Goal: Task Accomplishment & Management: Use online tool/utility

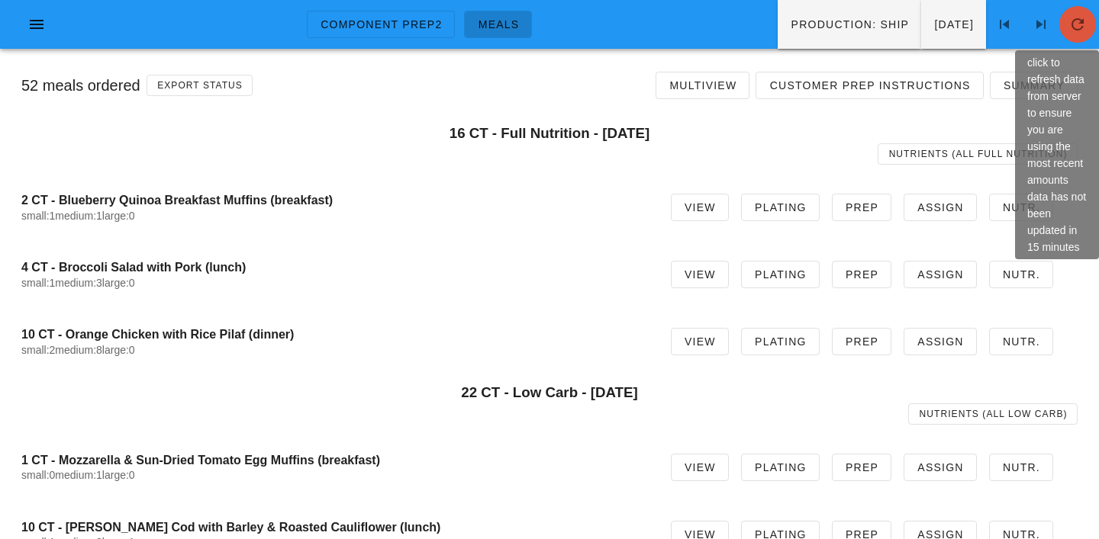
click at [1077, 30] on icon "button" at bounding box center [1077, 24] width 18 height 18
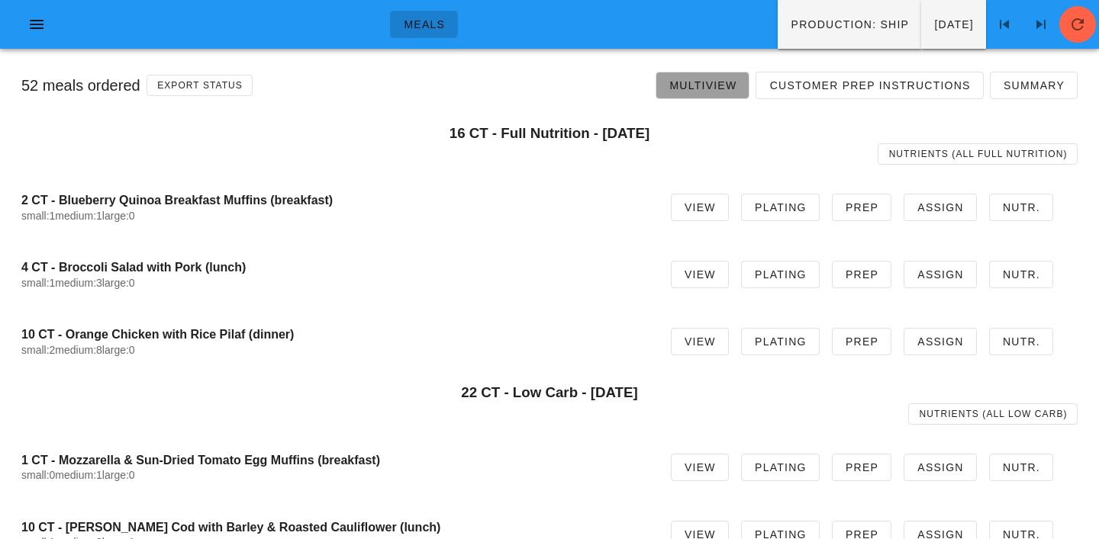
click at [708, 88] on span "Multiview" at bounding box center [702, 85] width 68 height 12
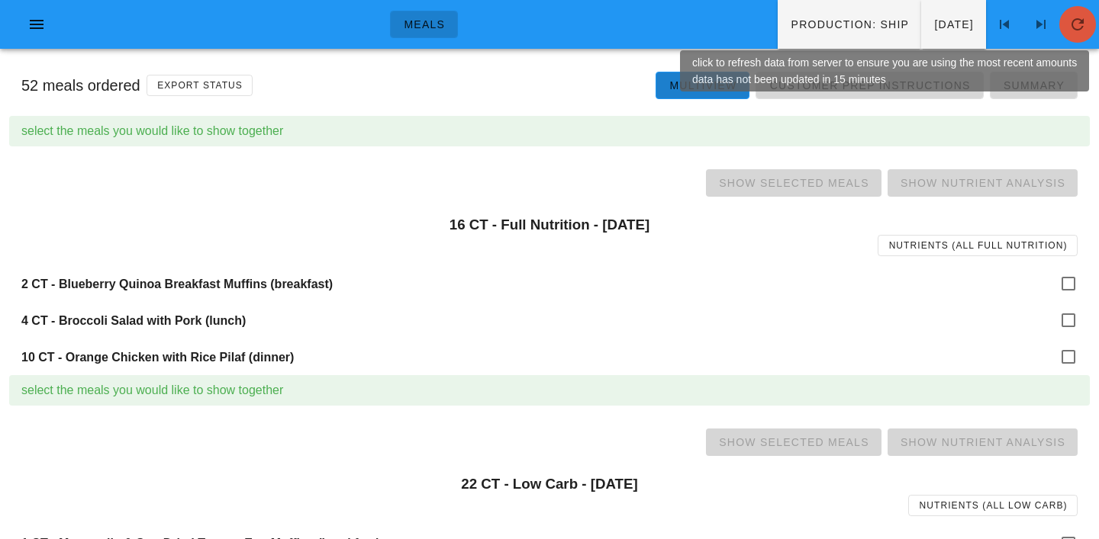
click at [1078, 25] on icon "button" at bounding box center [1077, 24] width 18 height 18
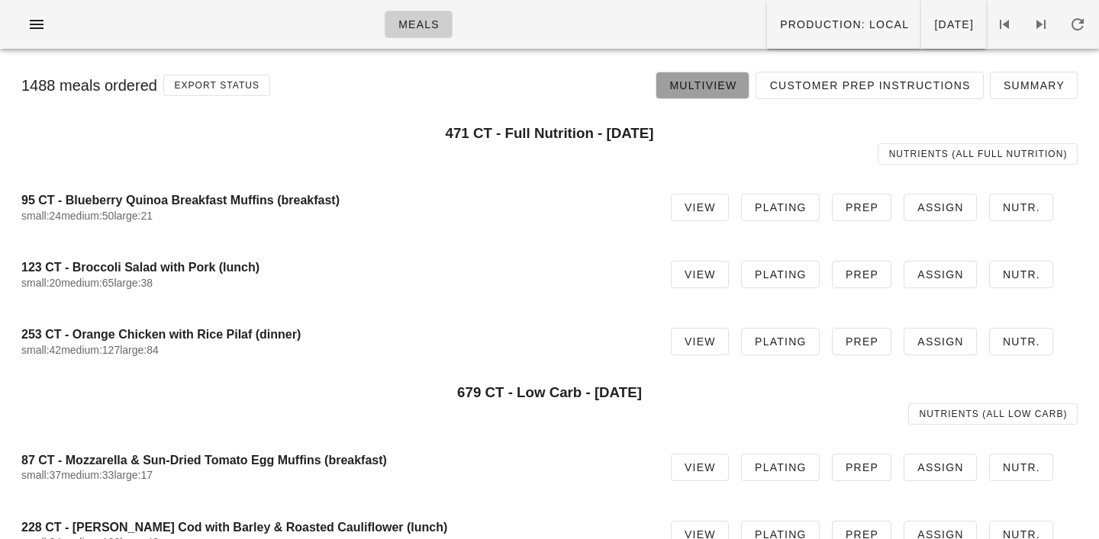
click at [722, 80] on span "Multiview" at bounding box center [702, 85] width 68 height 12
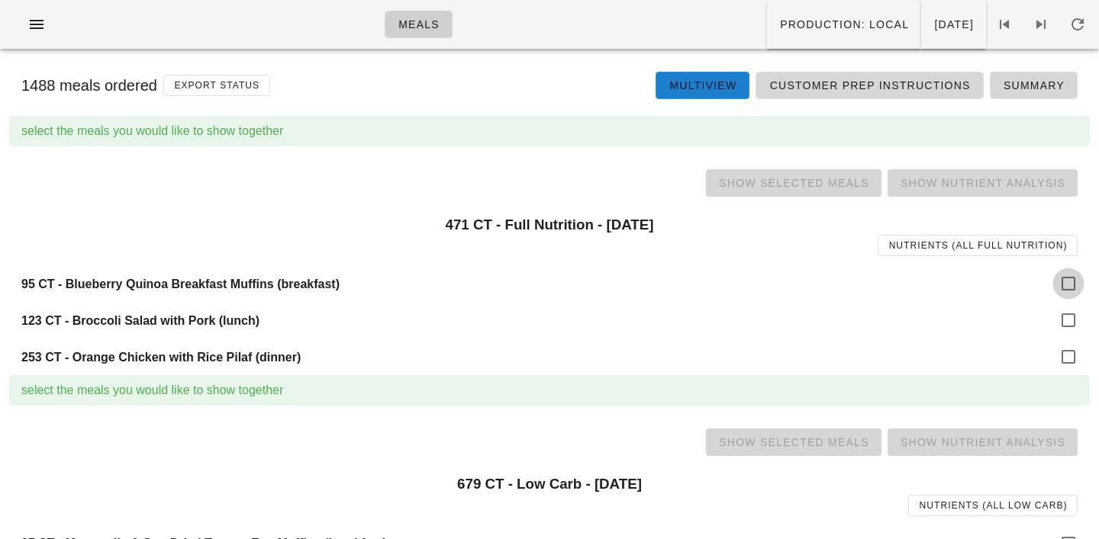
click at [1075, 285] on div at bounding box center [1068, 284] width 26 height 26
checkbox input "true"
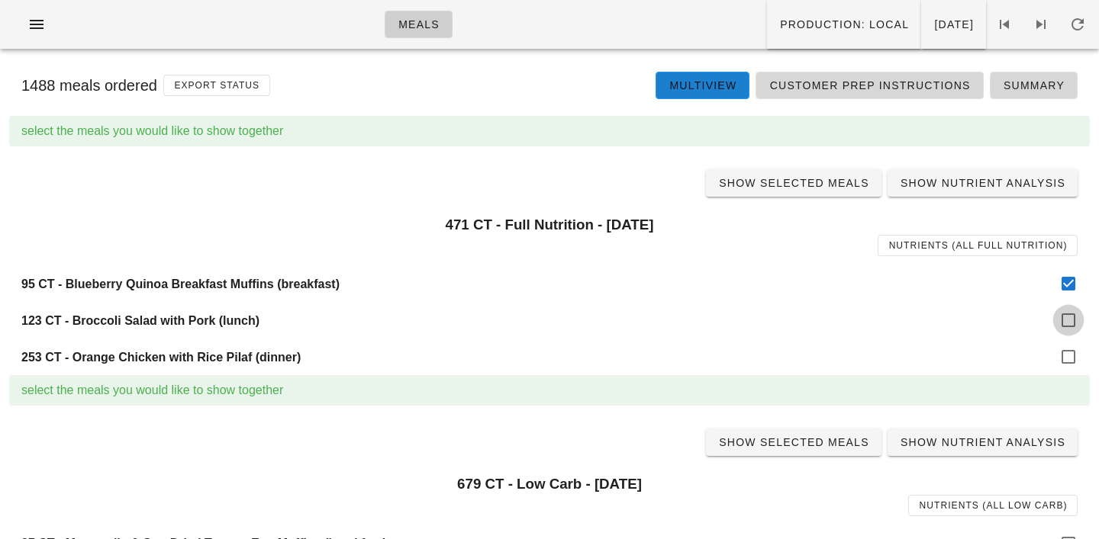
click at [1075, 314] on div at bounding box center [1068, 320] width 26 height 26
checkbox input "true"
click at [1075, 365] on div at bounding box center [1068, 357] width 26 height 26
checkbox input "true"
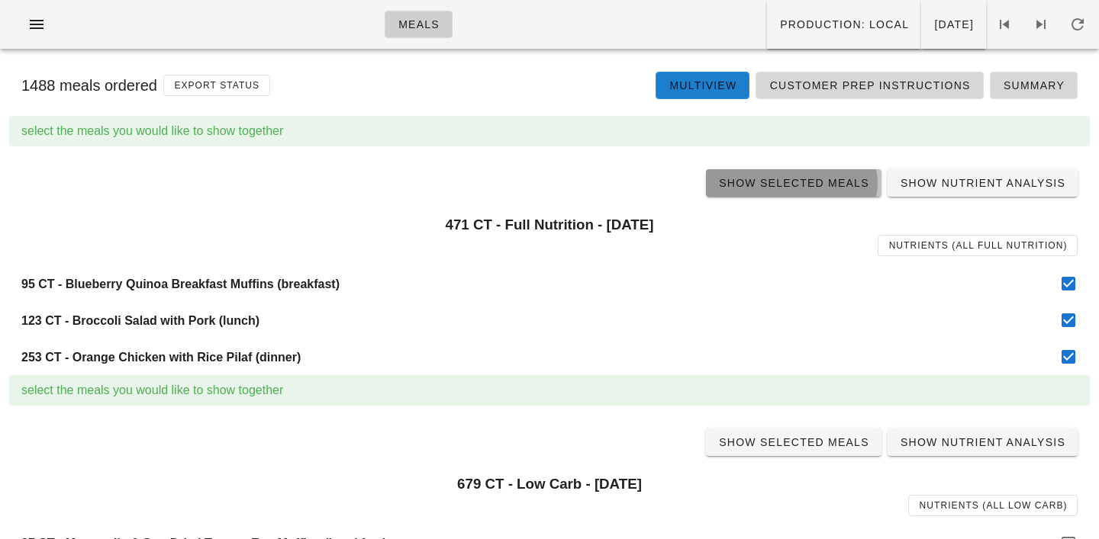
click at [797, 181] on span "Show Selected Meals" at bounding box center [793, 183] width 151 height 12
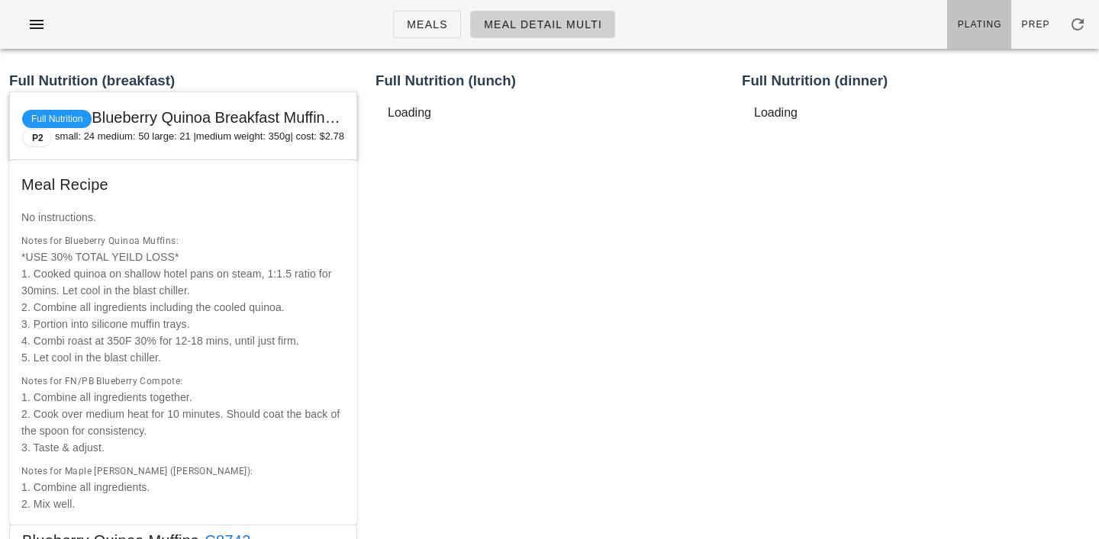
click at [979, 21] on span "Plating" at bounding box center [979, 24] width 45 height 11
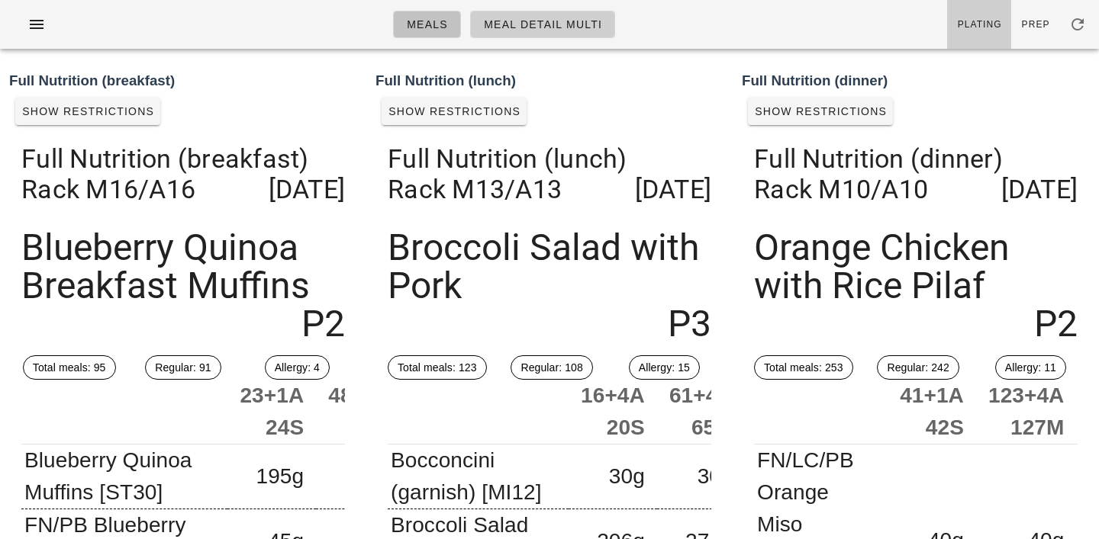
click at [436, 27] on span "Meals" at bounding box center [427, 24] width 42 height 12
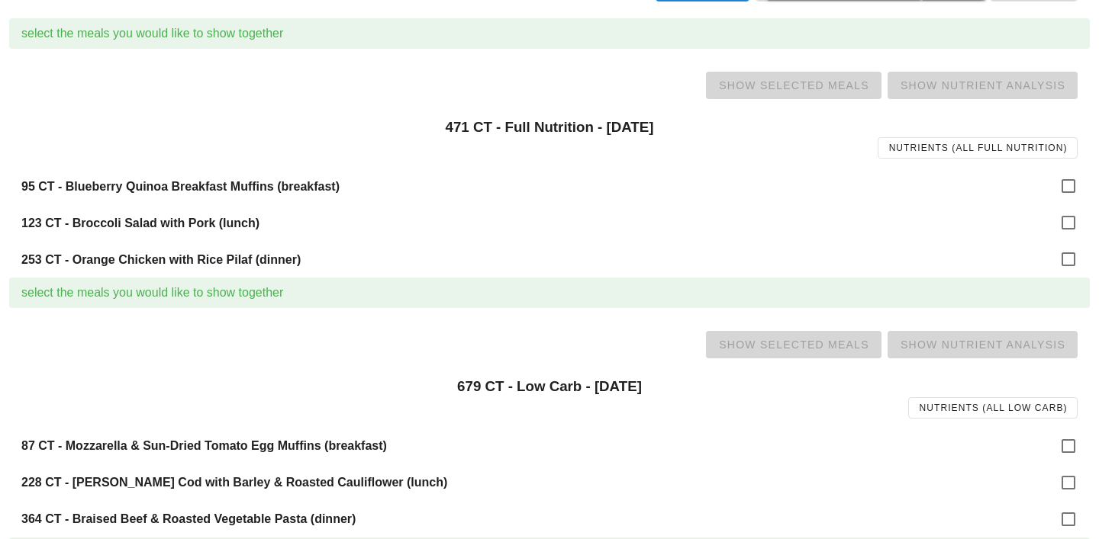
scroll to position [186, 0]
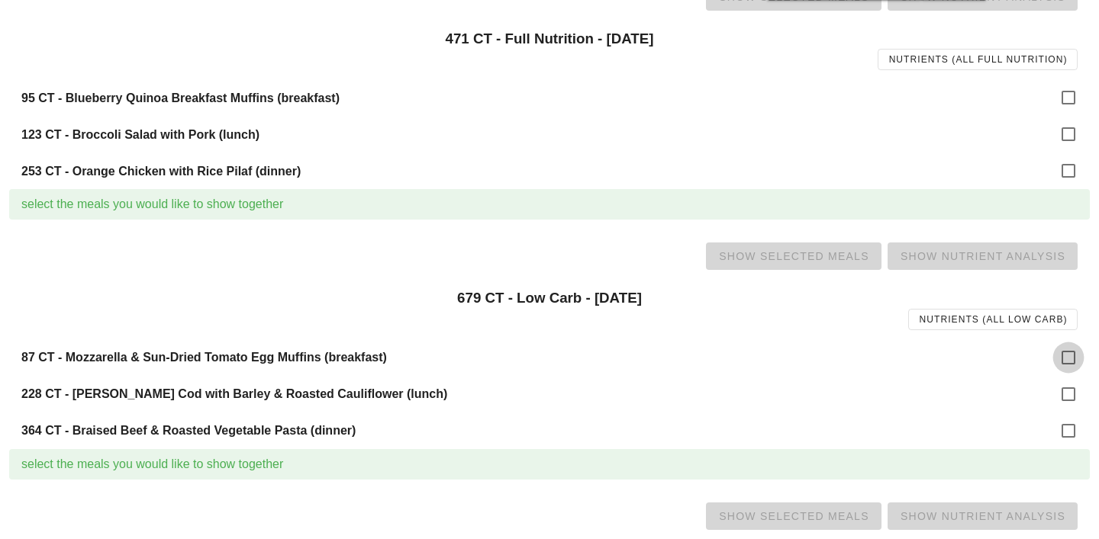
click at [1064, 350] on div at bounding box center [1068, 358] width 26 height 26
checkbox input "true"
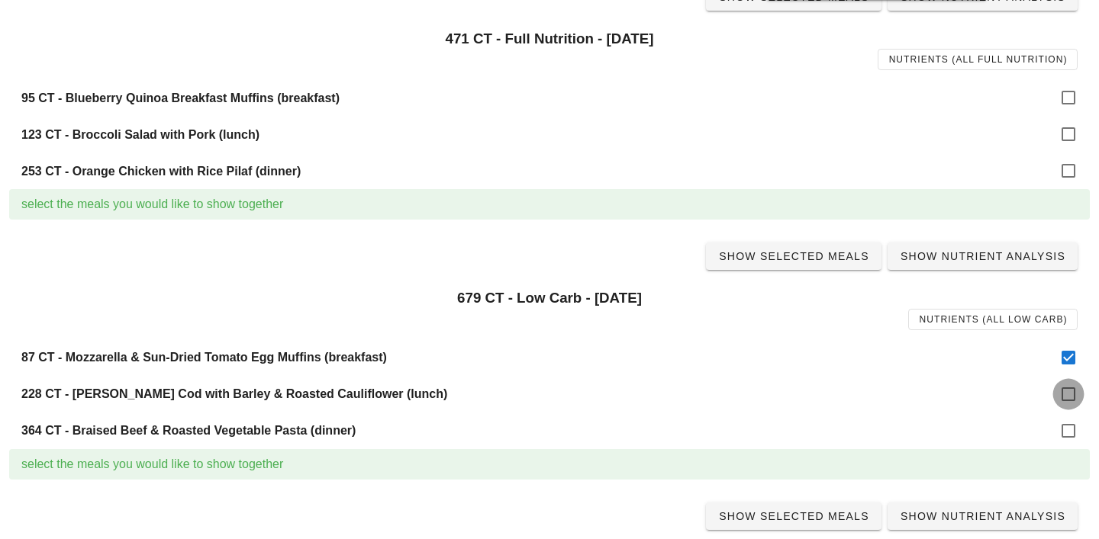
click at [1067, 392] on div at bounding box center [1068, 394] width 26 height 26
checkbox input "true"
click at [1067, 428] on div at bounding box center [1068, 431] width 26 height 26
checkbox input "true"
click at [784, 254] on span "Show Selected Meals" at bounding box center [793, 256] width 151 height 12
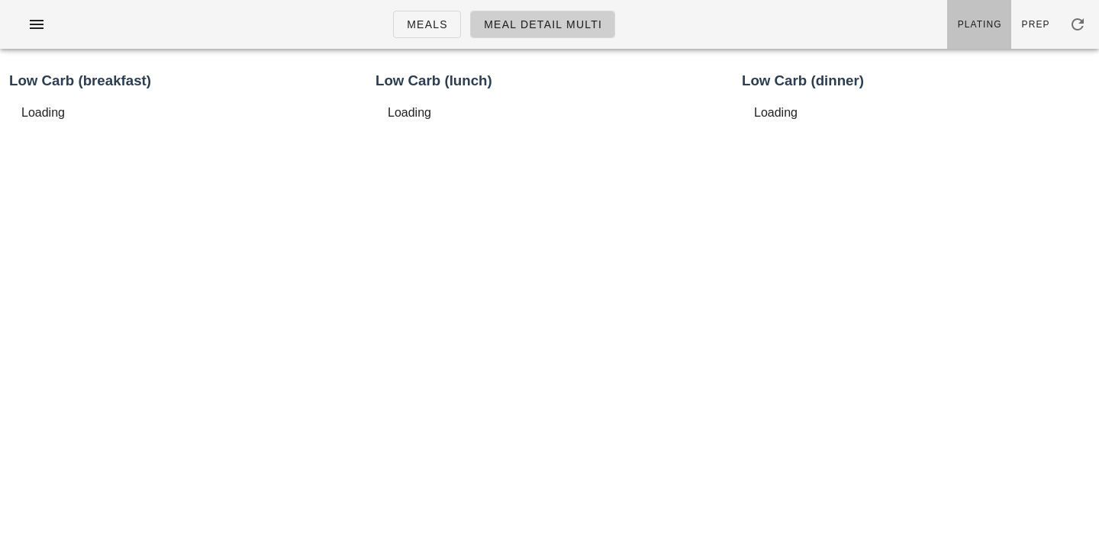
click at [989, 32] on link "Plating" at bounding box center [979, 24] width 64 height 49
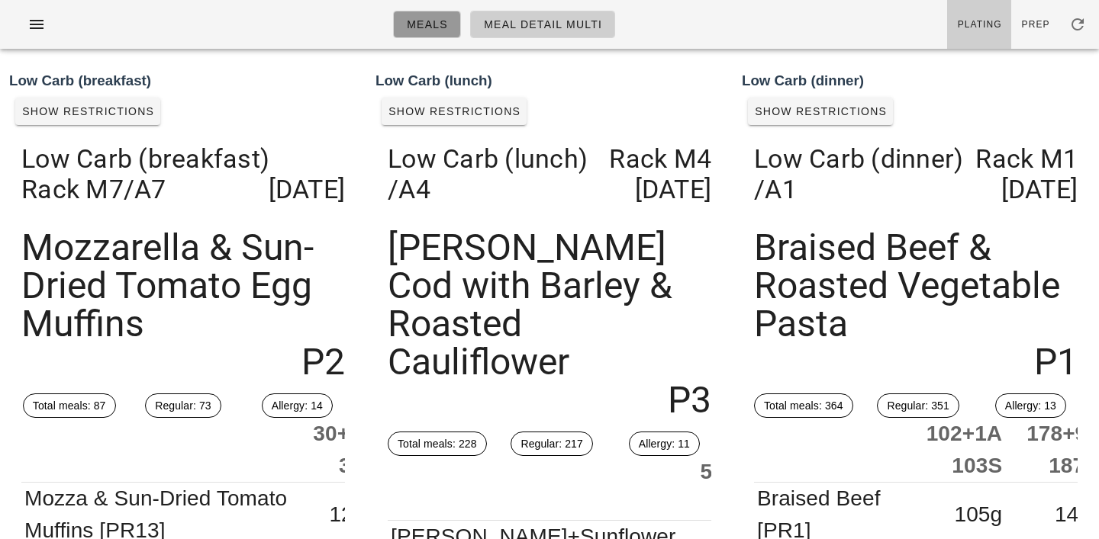
click at [436, 36] on link "Meals" at bounding box center [427, 24] width 68 height 27
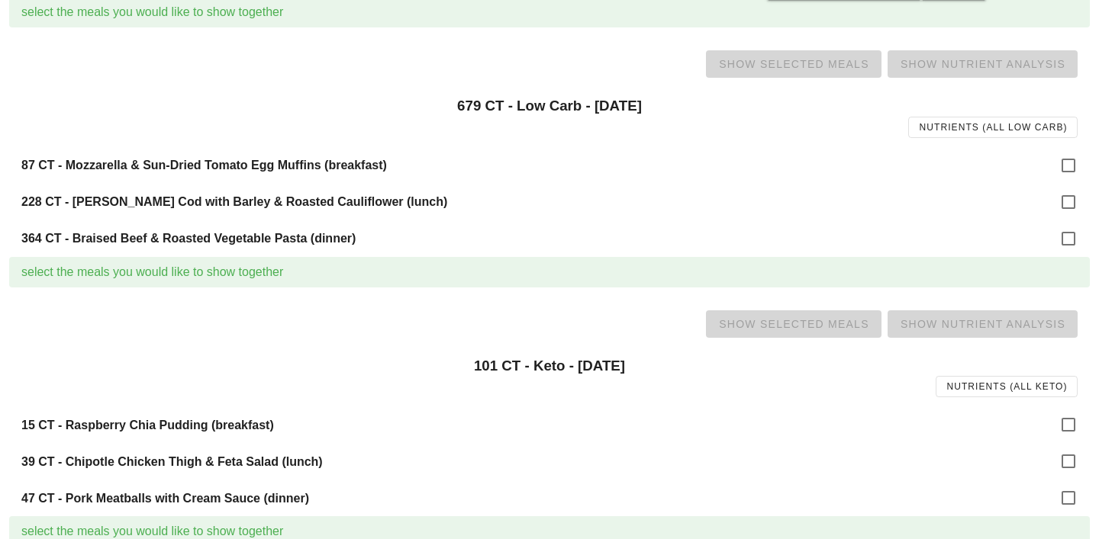
scroll to position [445, 0]
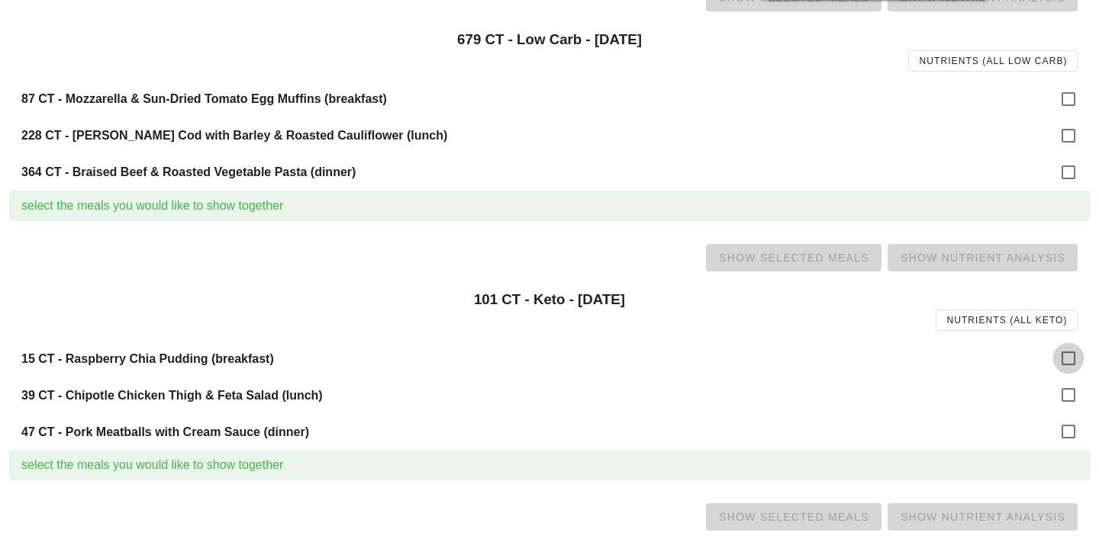
click at [1063, 359] on div at bounding box center [1068, 359] width 26 height 26
checkbox input "true"
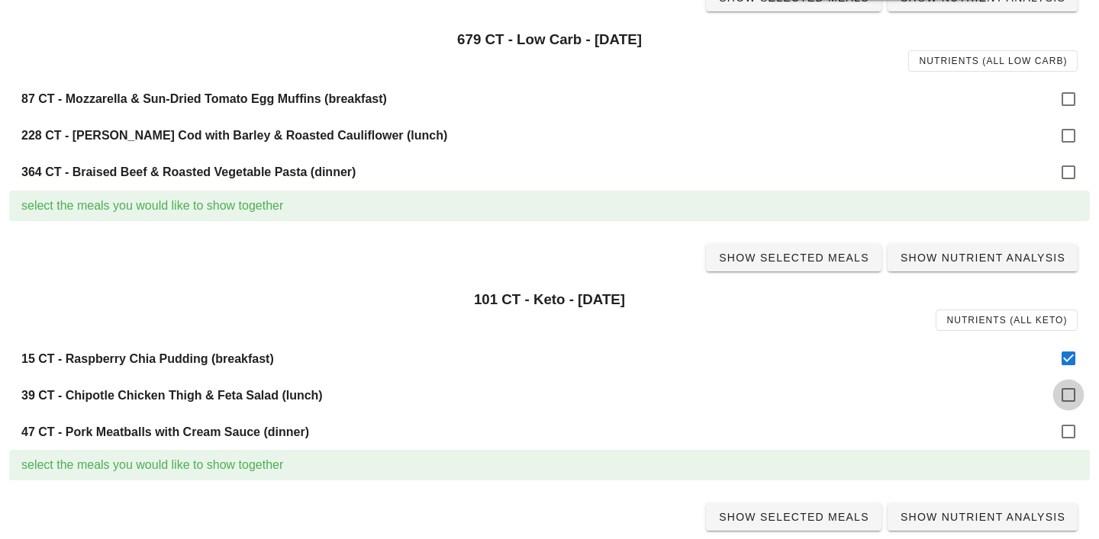
click at [1067, 398] on div at bounding box center [1068, 395] width 26 height 26
checkbox input "true"
click at [1068, 435] on div at bounding box center [1068, 432] width 26 height 26
checkbox input "true"
click at [792, 254] on span "Show Selected Meals" at bounding box center [793, 258] width 151 height 12
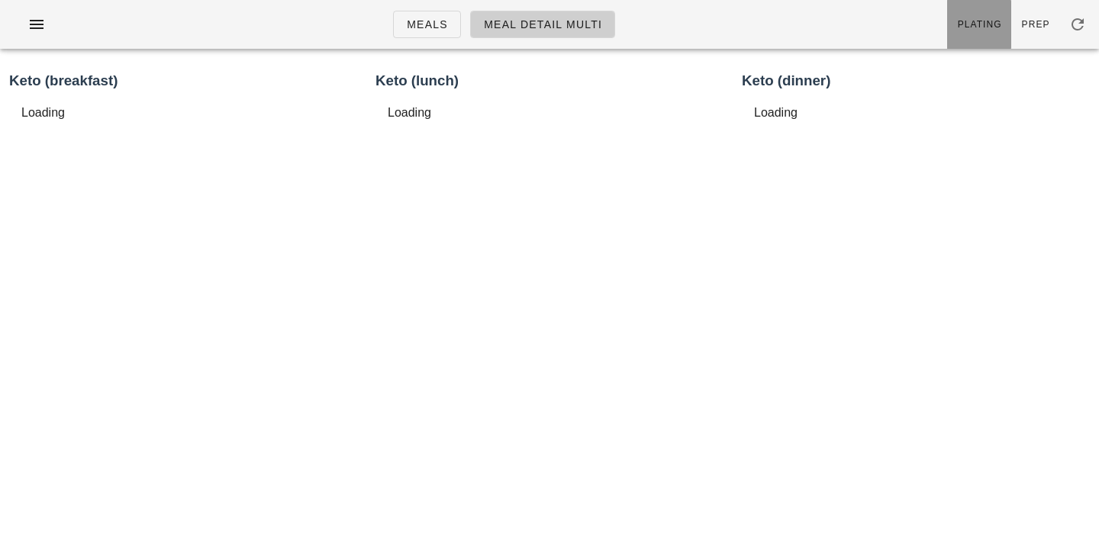
click at [991, 23] on span "Plating" at bounding box center [979, 24] width 45 height 11
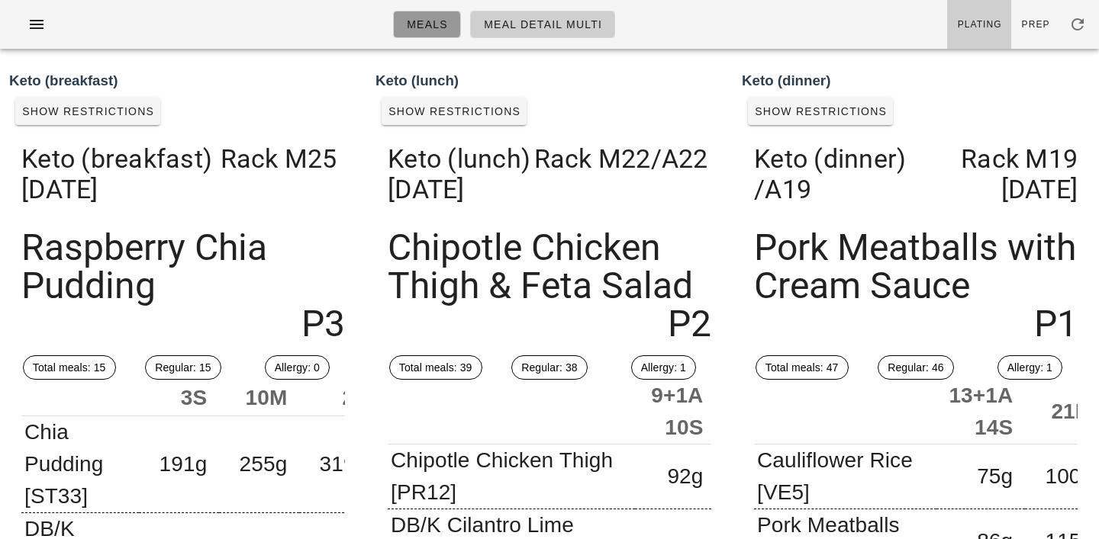
click at [428, 31] on span "Meals" at bounding box center [427, 24] width 42 height 12
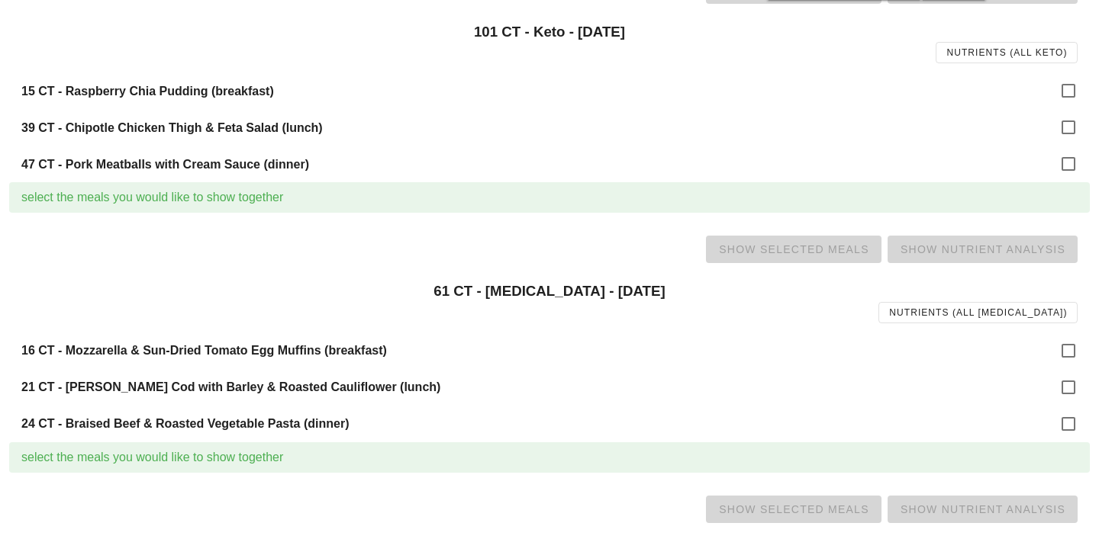
scroll to position [720, 0]
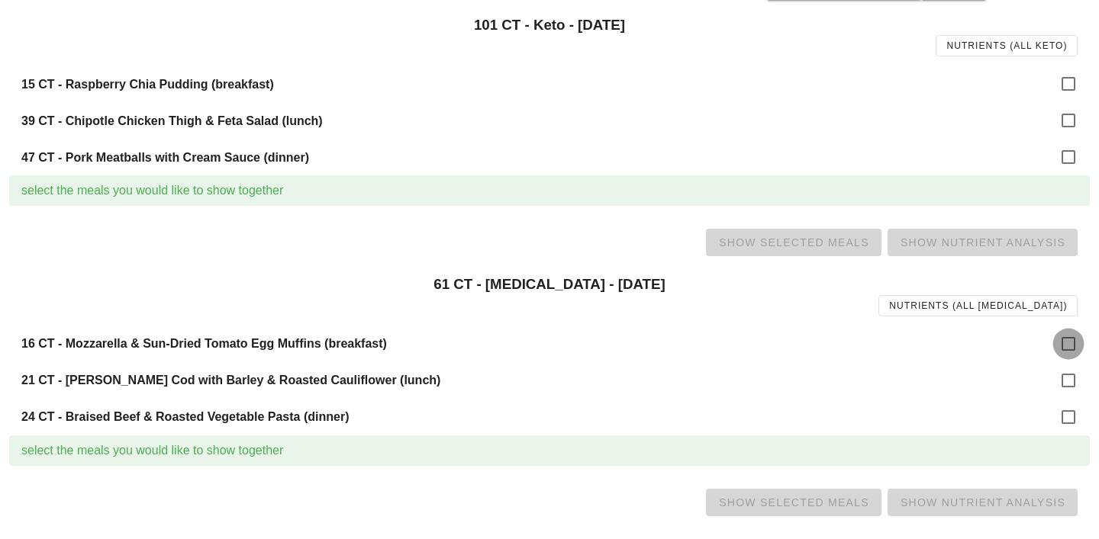
click at [1077, 335] on div at bounding box center [1068, 344] width 26 height 26
checkbox input "true"
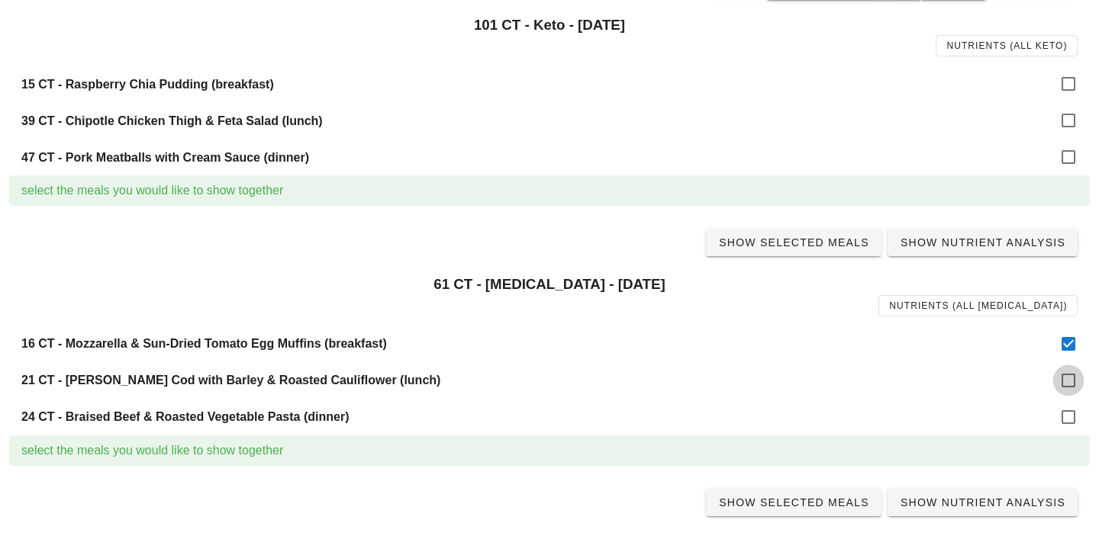
click at [1074, 370] on div at bounding box center [1068, 381] width 26 height 26
checkbox input "true"
click at [1072, 421] on div at bounding box center [1068, 417] width 26 height 26
checkbox input "true"
click at [825, 246] on span "Show Selected Meals" at bounding box center [793, 243] width 151 height 12
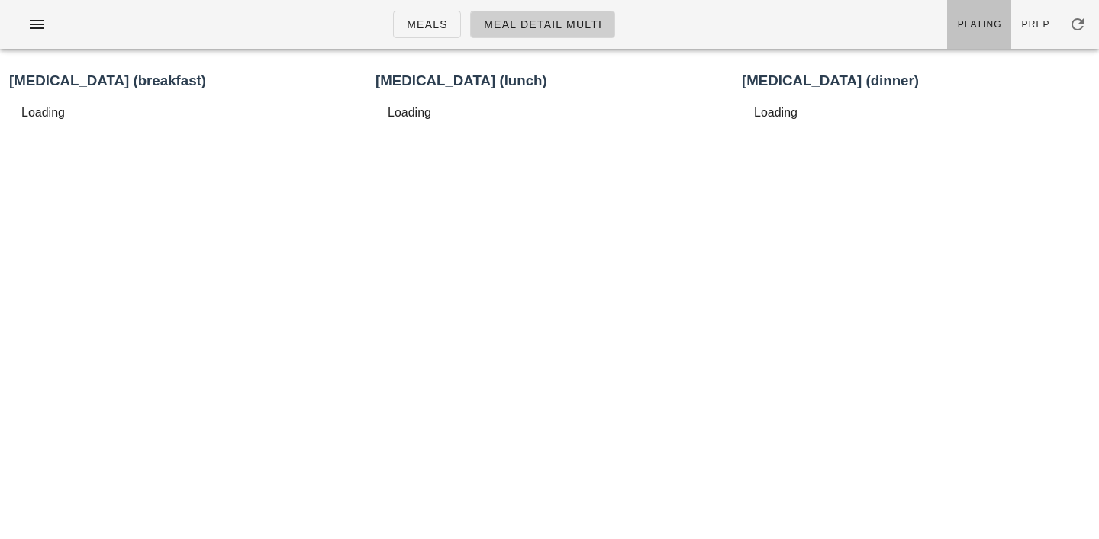
click at [989, 12] on link "Plating" at bounding box center [979, 24] width 64 height 49
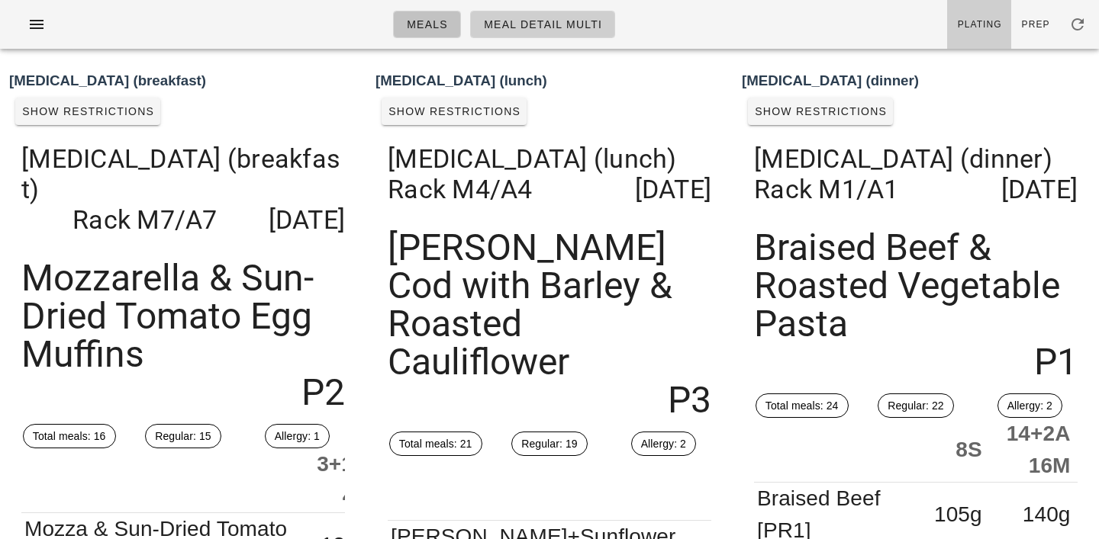
click at [436, 23] on span "Meals" at bounding box center [427, 24] width 42 height 12
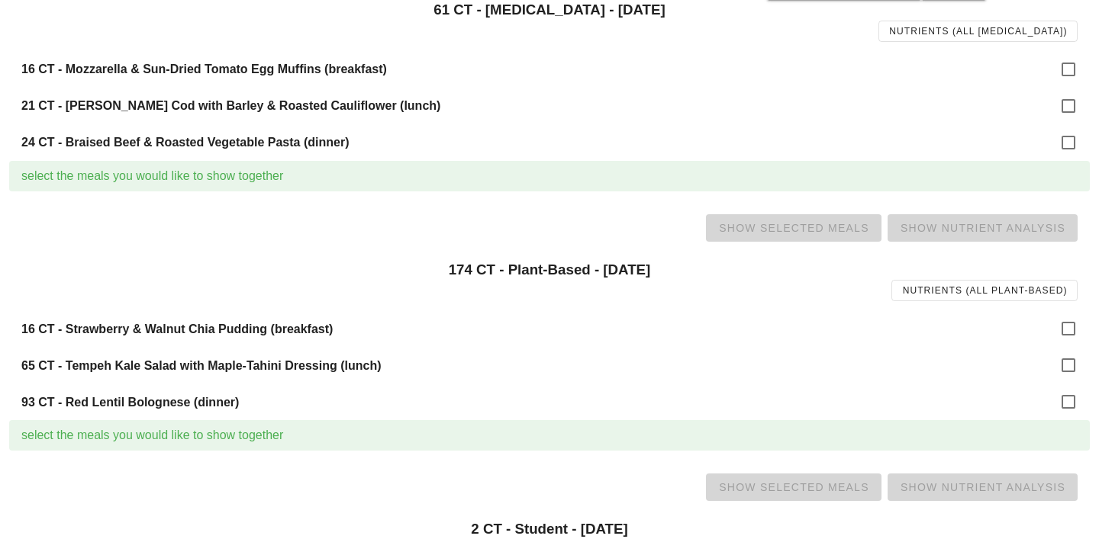
scroll to position [1007, 0]
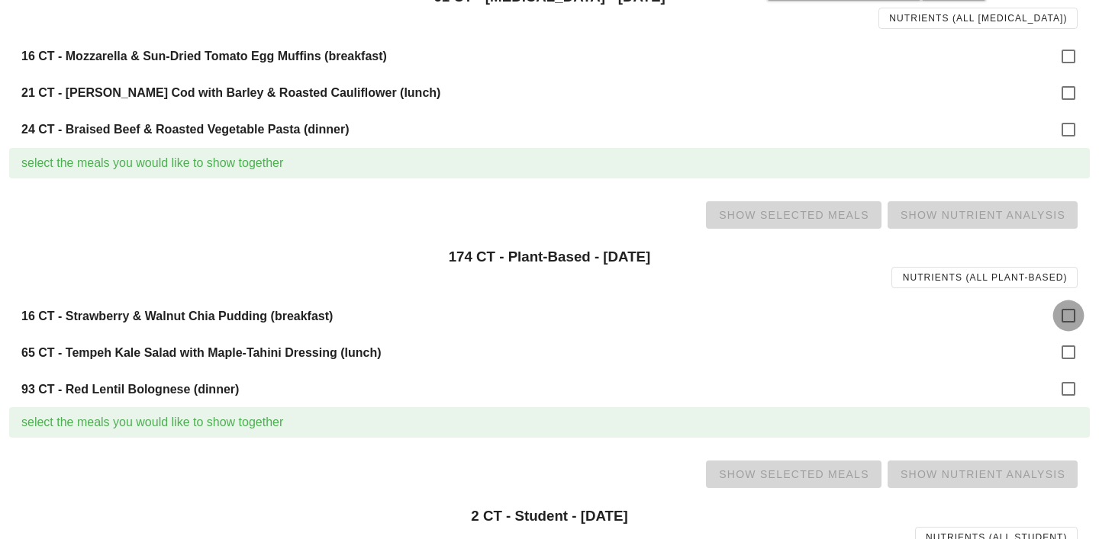
click at [1079, 311] on div at bounding box center [1068, 316] width 26 height 26
checkbox input "true"
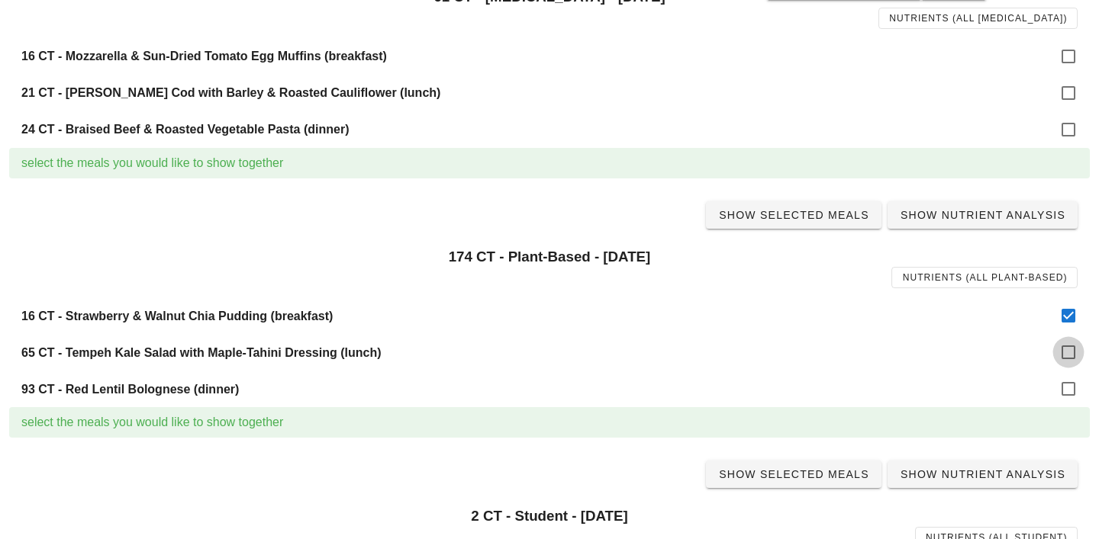
click at [1064, 359] on div at bounding box center [1068, 353] width 26 height 26
checkbox input "true"
click at [1066, 393] on div at bounding box center [1068, 389] width 26 height 26
checkbox input "true"
click at [823, 210] on span "Show Selected Meals" at bounding box center [793, 215] width 151 height 12
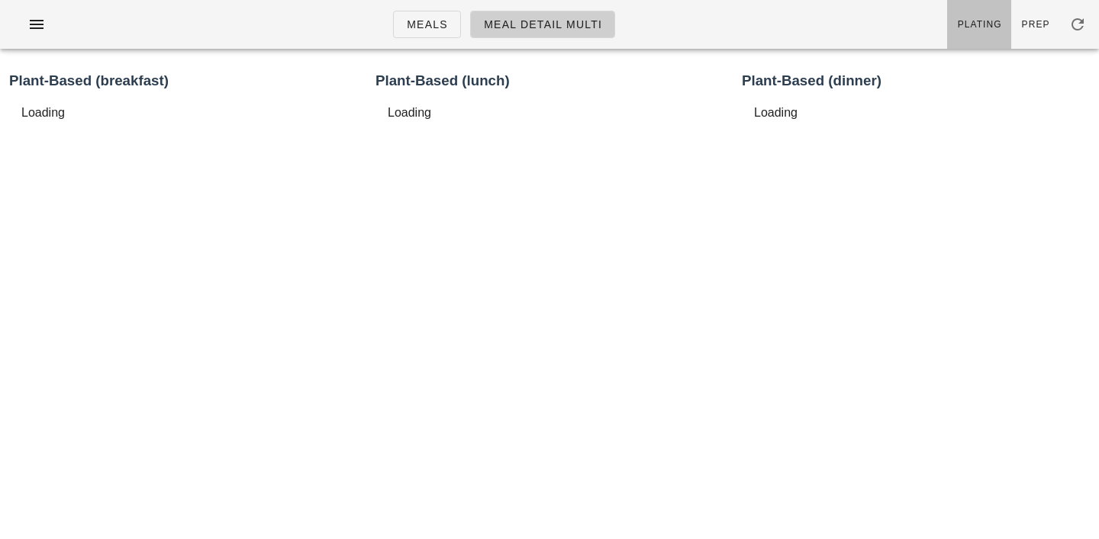
click at [992, 16] on link "Plating" at bounding box center [979, 24] width 64 height 49
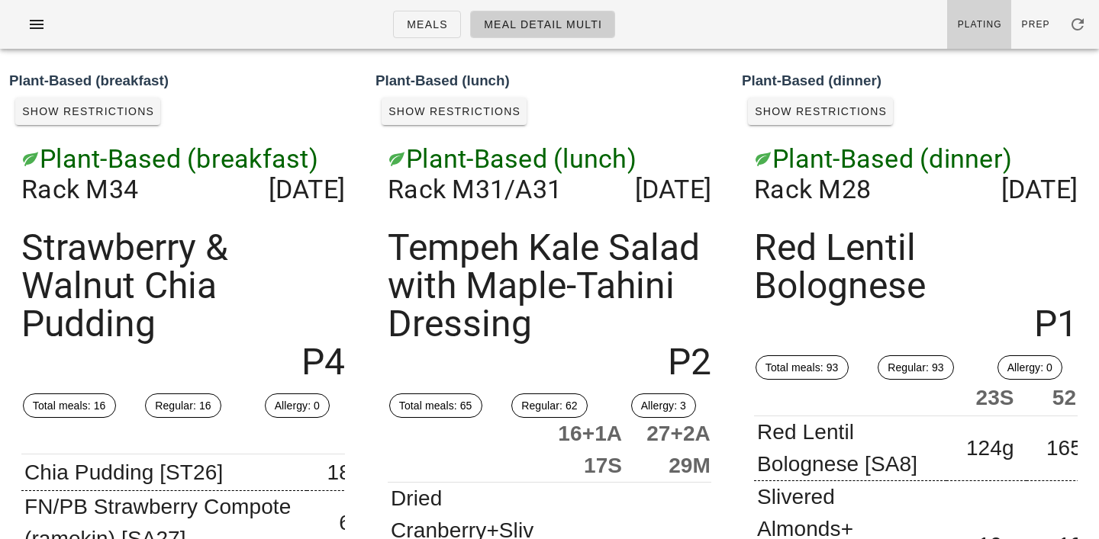
click at [992, 16] on link "Plating" at bounding box center [979, 24] width 64 height 49
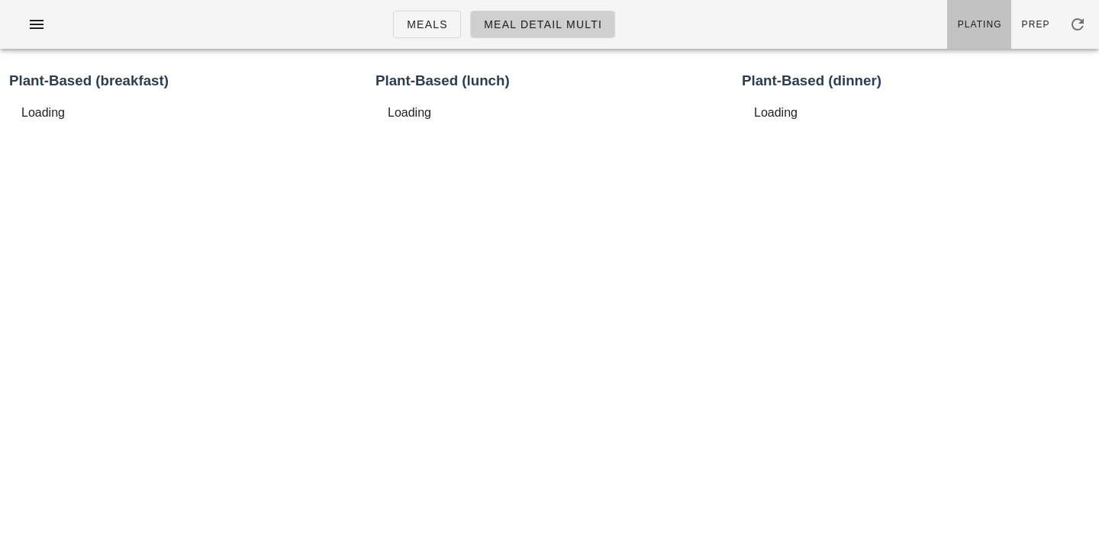
click at [992, 16] on link "Plating" at bounding box center [979, 24] width 64 height 49
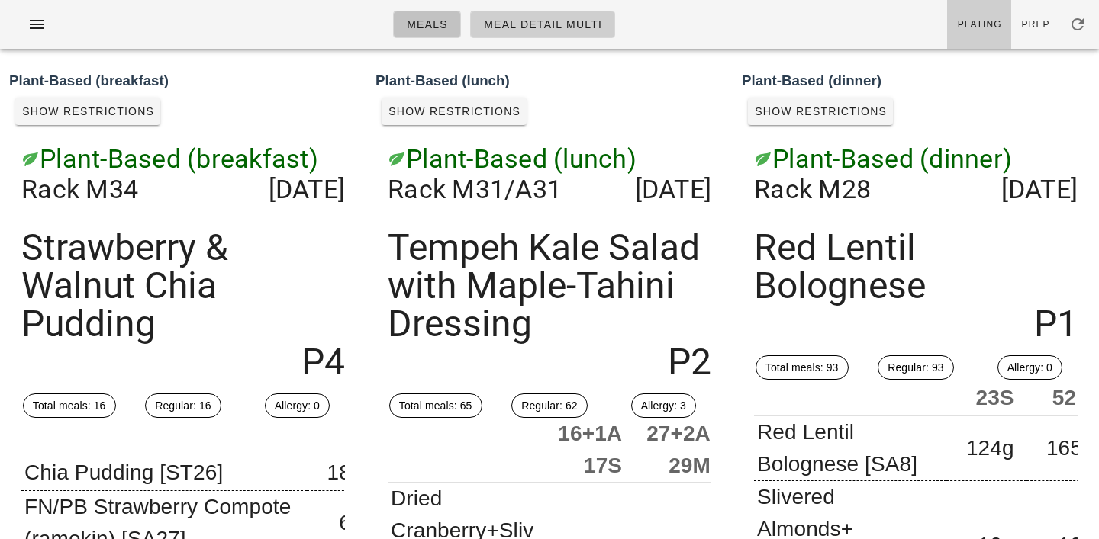
click at [436, 31] on span "Meals" at bounding box center [427, 24] width 42 height 12
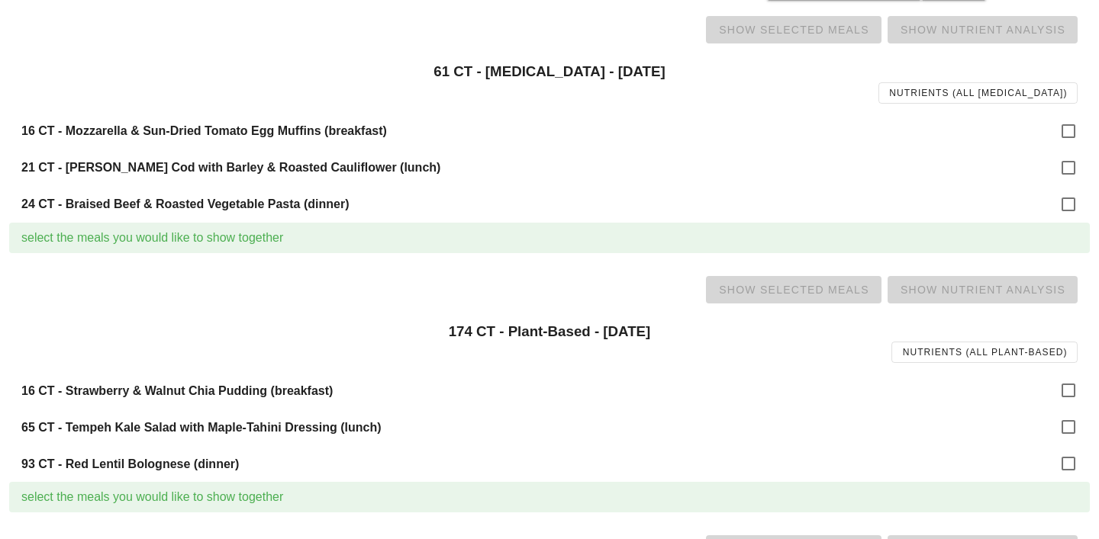
scroll to position [1151, 0]
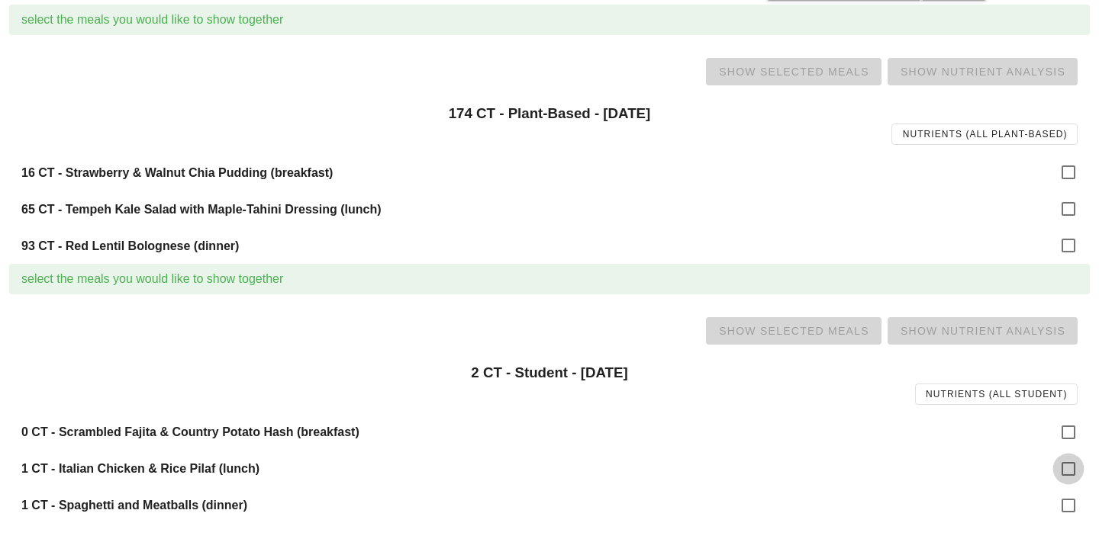
click at [1068, 465] on div at bounding box center [1068, 469] width 26 height 26
checkbox input "true"
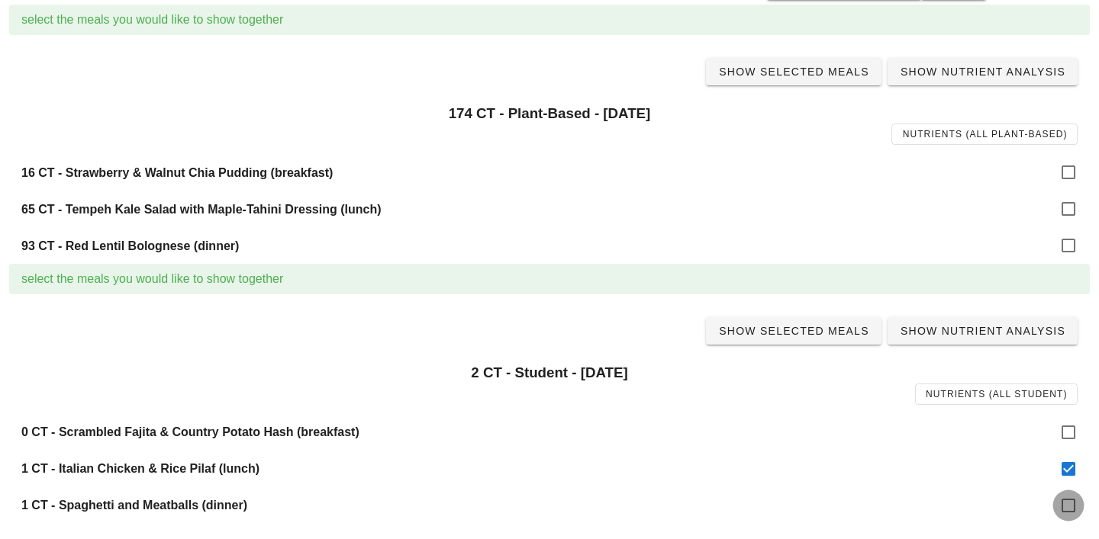
click at [1069, 500] on div at bounding box center [1068, 506] width 26 height 26
checkbox input "true"
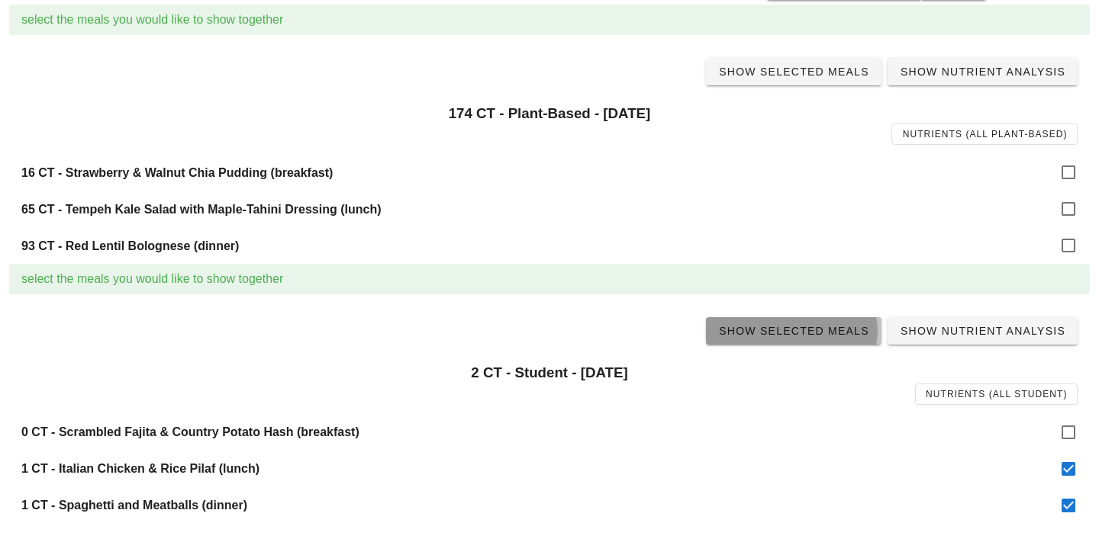
click at [824, 335] on span "Show Selected Meals" at bounding box center [793, 331] width 151 height 12
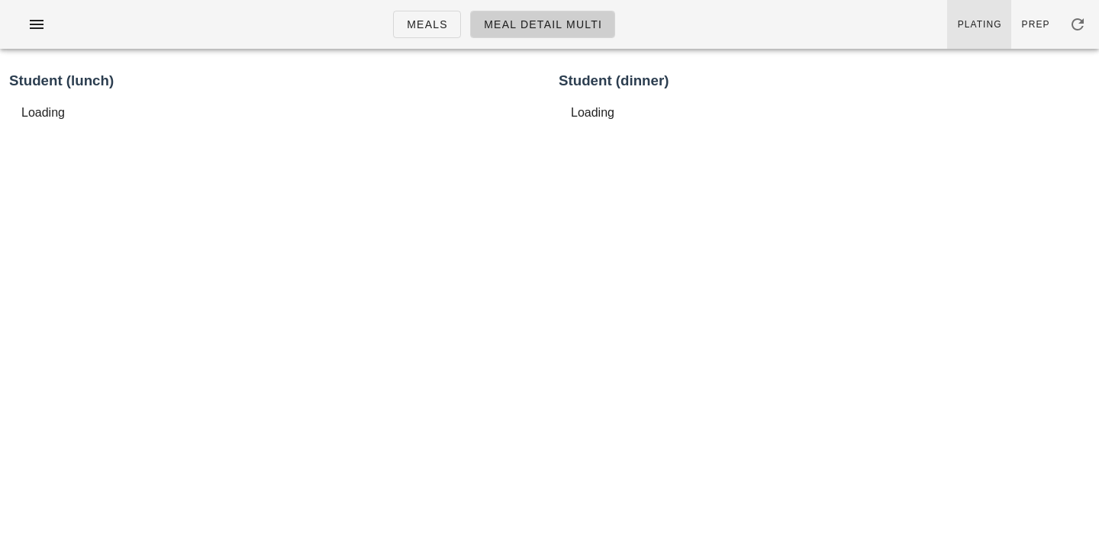
click at [1002, 21] on span "Plating" at bounding box center [979, 24] width 45 height 11
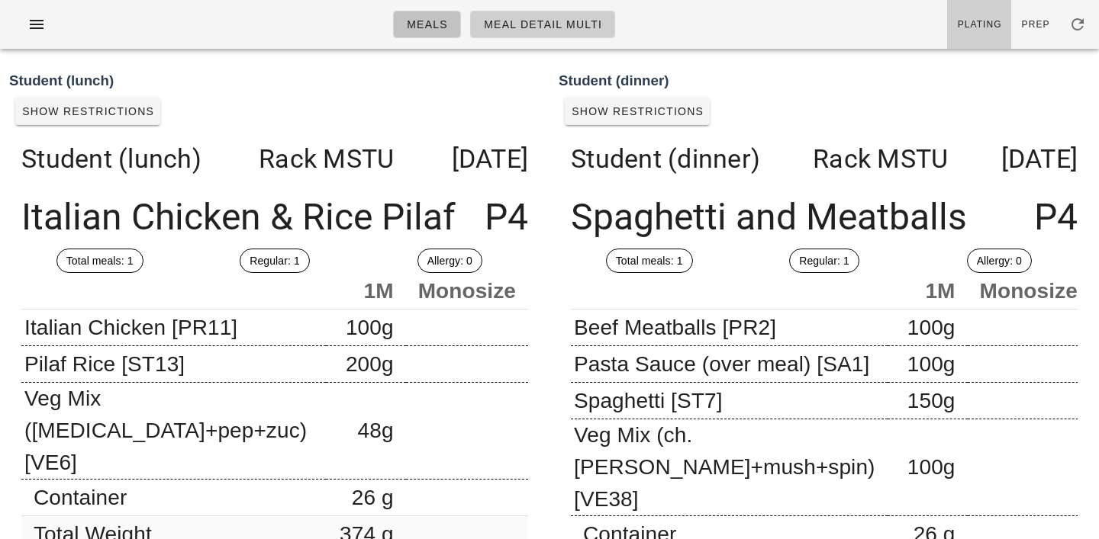
click at [426, 20] on span "Meals" at bounding box center [427, 24] width 42 height 12
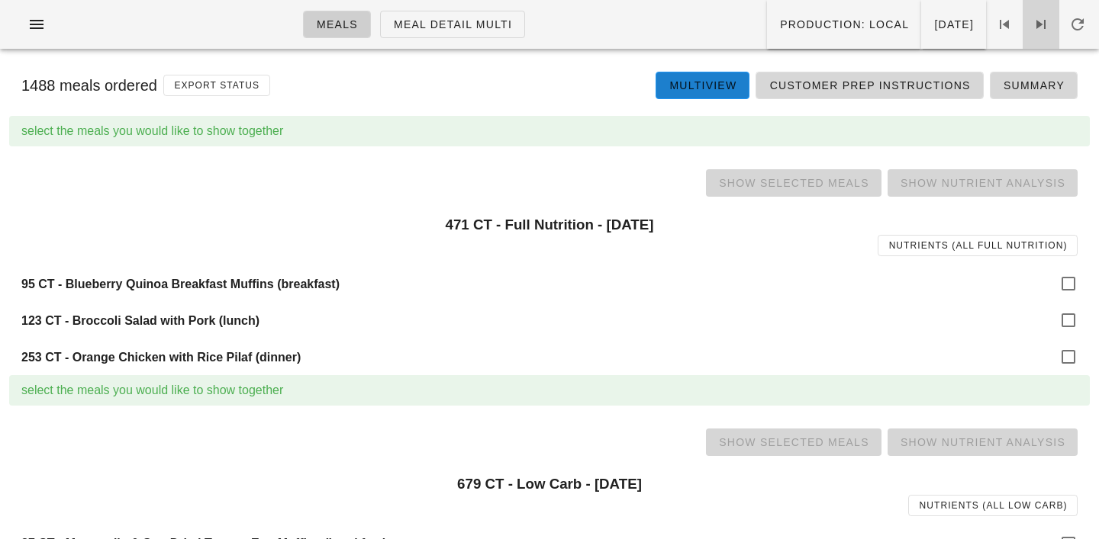
click at [1048, 23] on icon at bounding box center [1041, 24] width 18 height 18
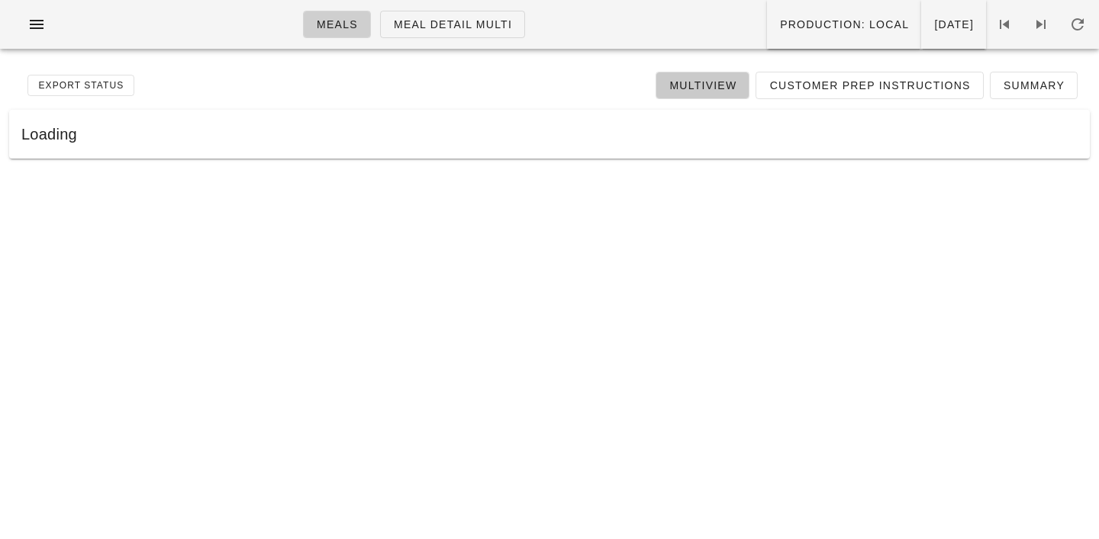
click at [721, 79] on span "Multiview" at bounding box center [702, 85] width 68 height 12
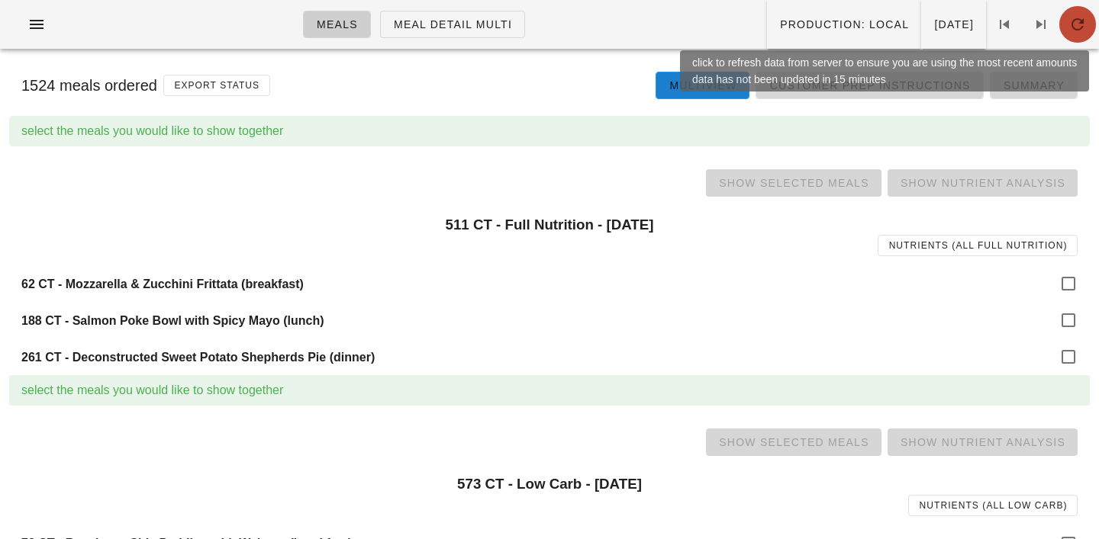
click at [1059, 23] on span "button" at bounding box center [1077, 24] width 37 height 18
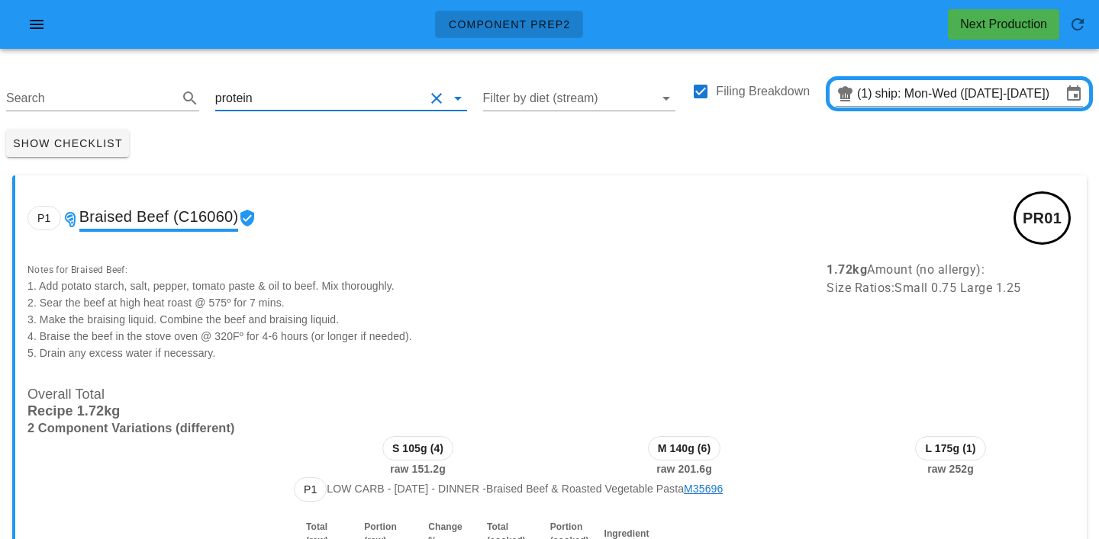
click at [271, 98] on input "text" at bounding box center [340, 98] width 169 height 24
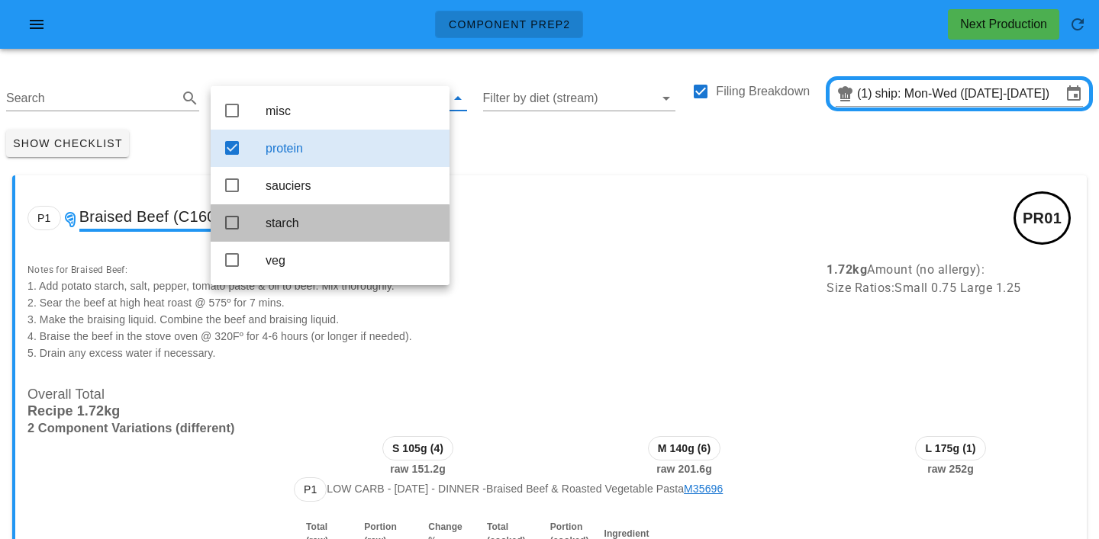
click at [284, 227] on div "starch" at bounding box center [352, 223] width 172 height 14
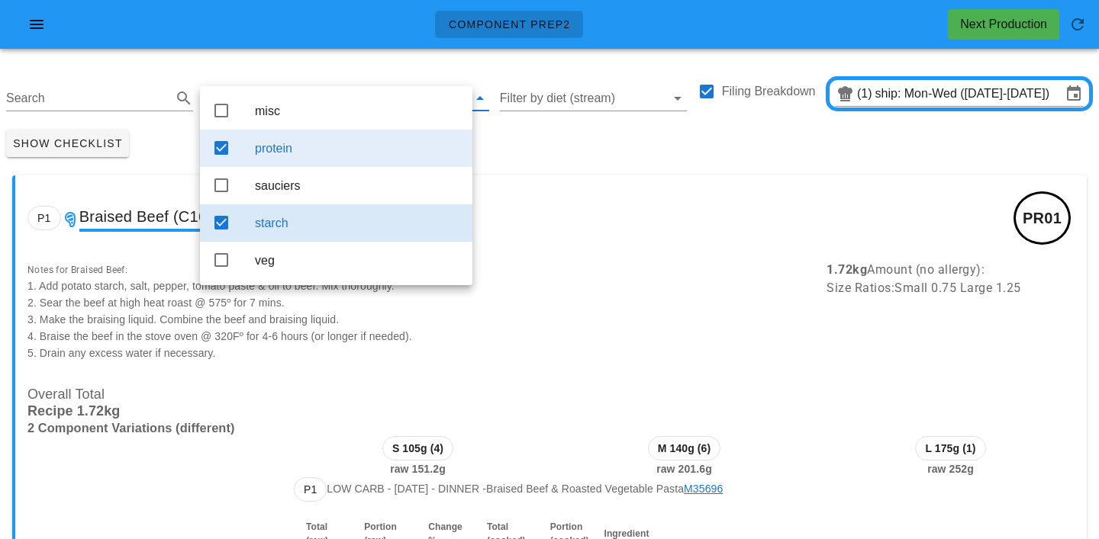
click at [284, 150] on div "protein" at bounding box center [357, 148] width 205 height 14
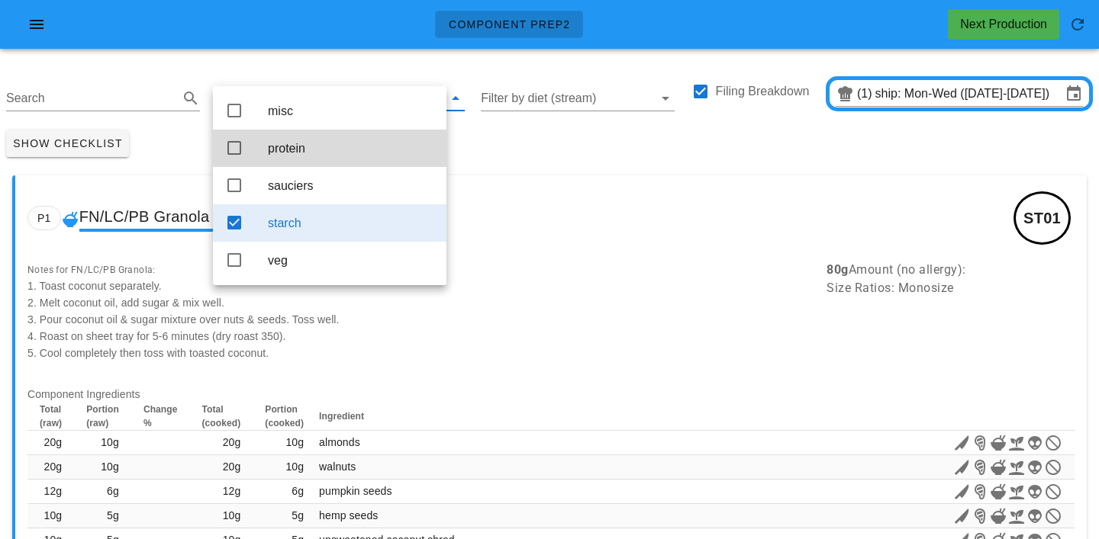
click at [526, 142] on div "Show Checklist" at bounding box center [549, 144] width 1099 height 40
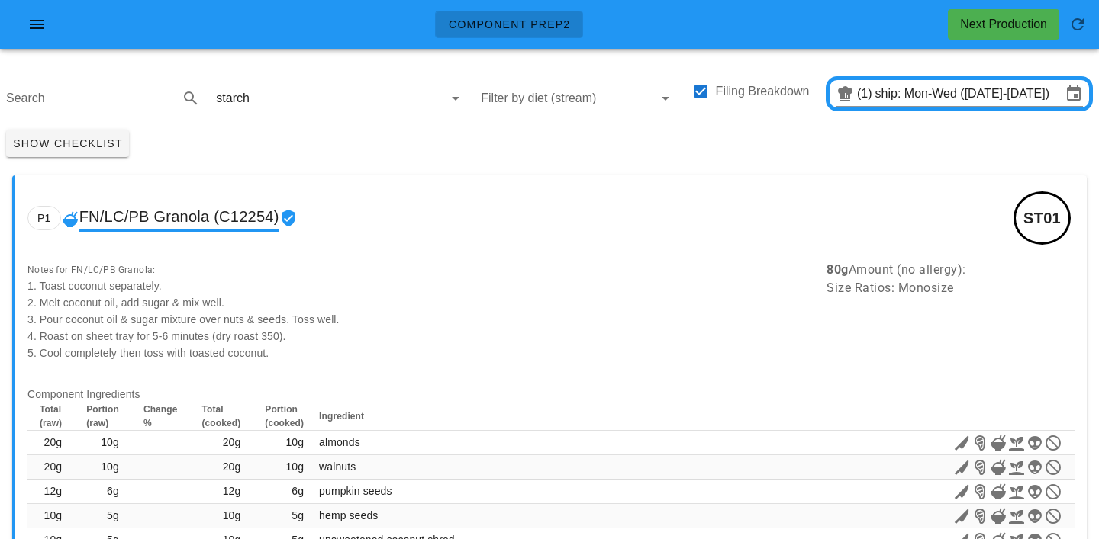
click at [409, 150] on div "Show Checklist" at bounding box center [549, 144] width 1099 height 40
click at [262, 102] on input "text" at bounding box center [337, 98] width 169 height 24
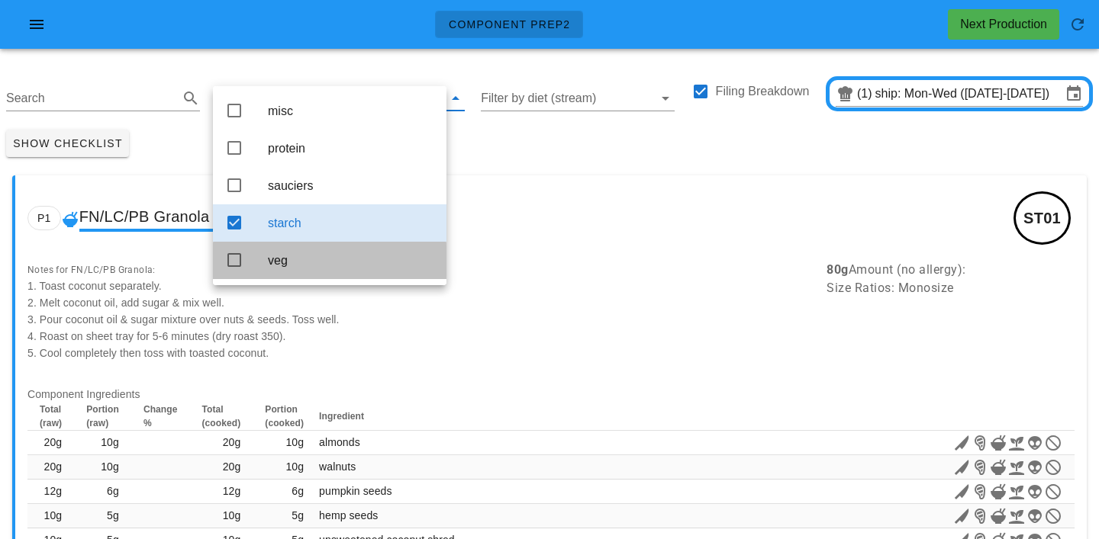
click at [289, 266] on div "veg" at bounding box center [351, 260] width 166 height 14
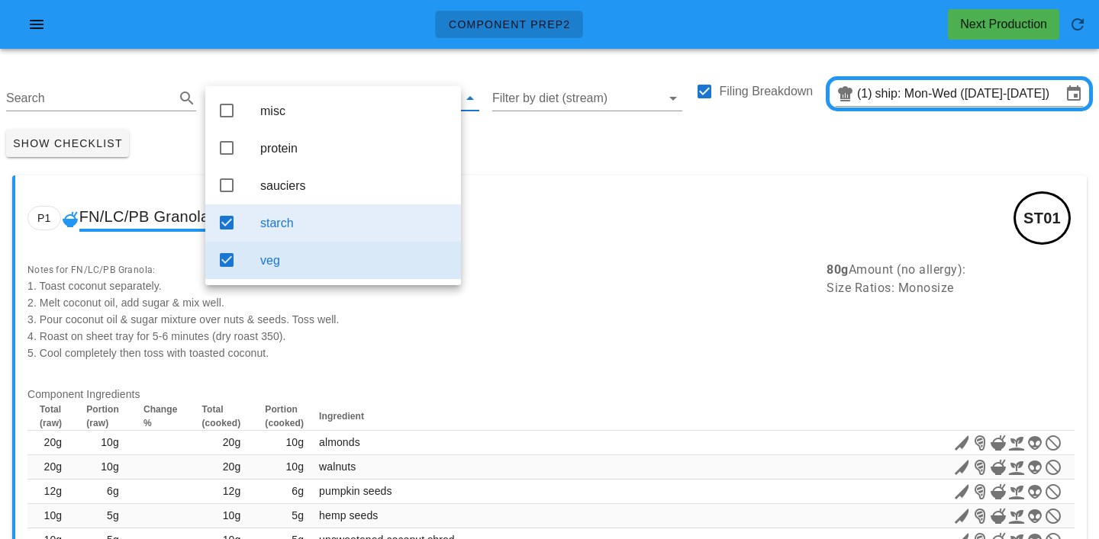
click at [349, 230] on div "starch" at bounding box center [354, 223] width 188 height 14
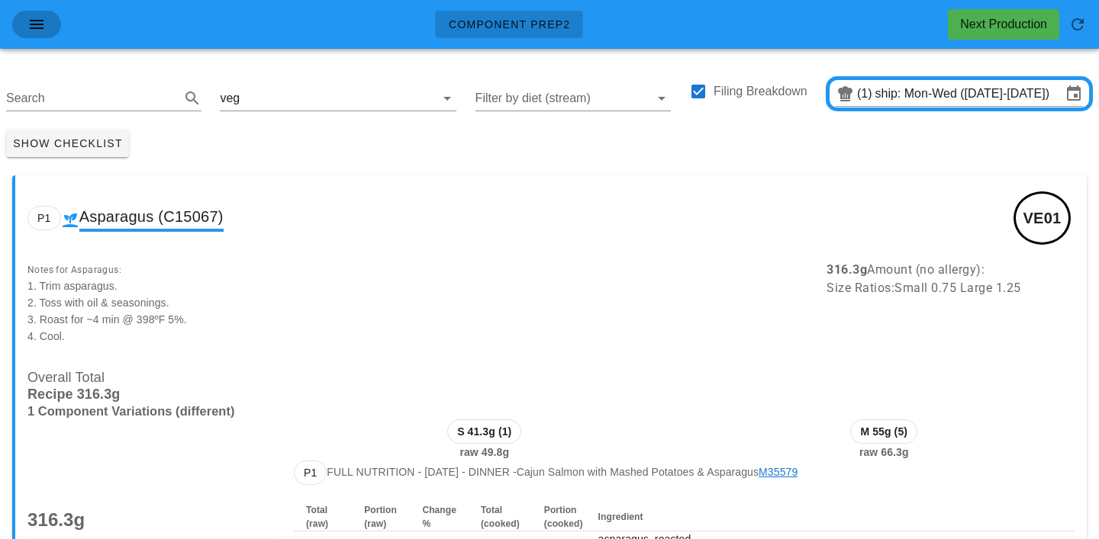
click at [26, 27] on span "button" at bounding box center [36, 24] width 24 height 18
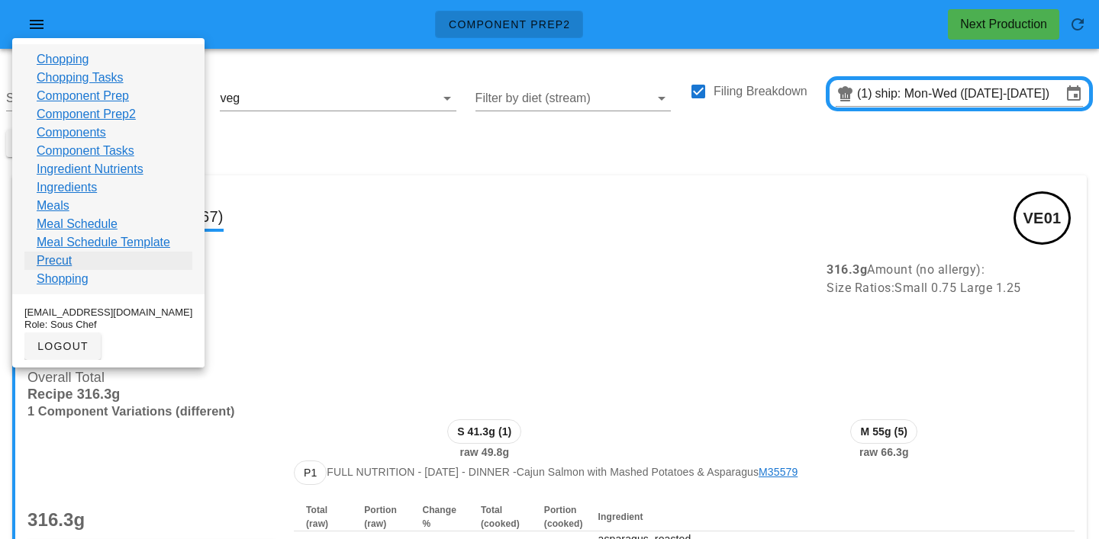
click at [54, 264] on link "Precut" at bounding box center [54, 261] width 35 height 18
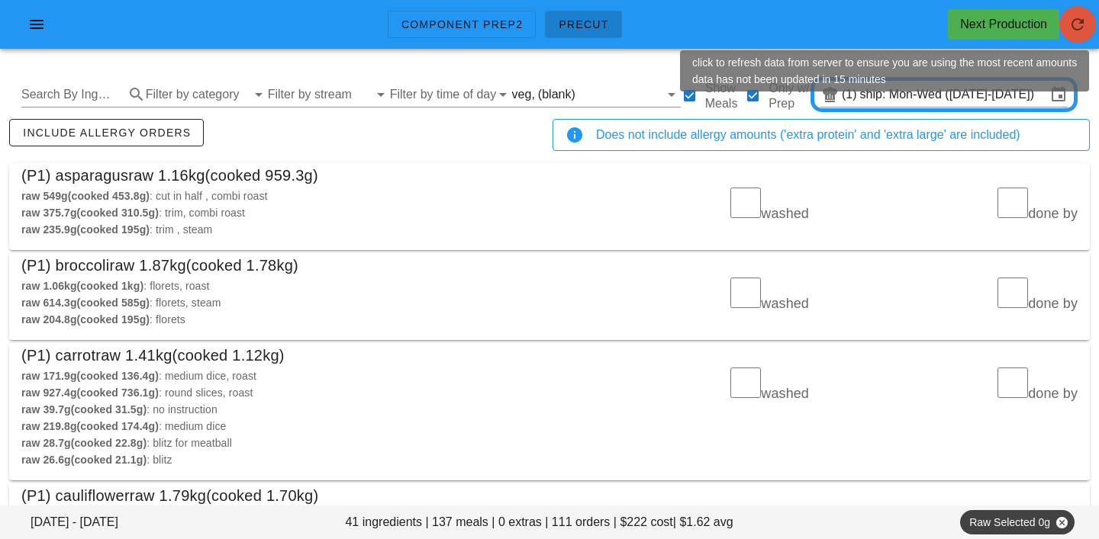
click at [1081, 25] on icon "button" at bounding box center [1077, 24] width 18 height 18
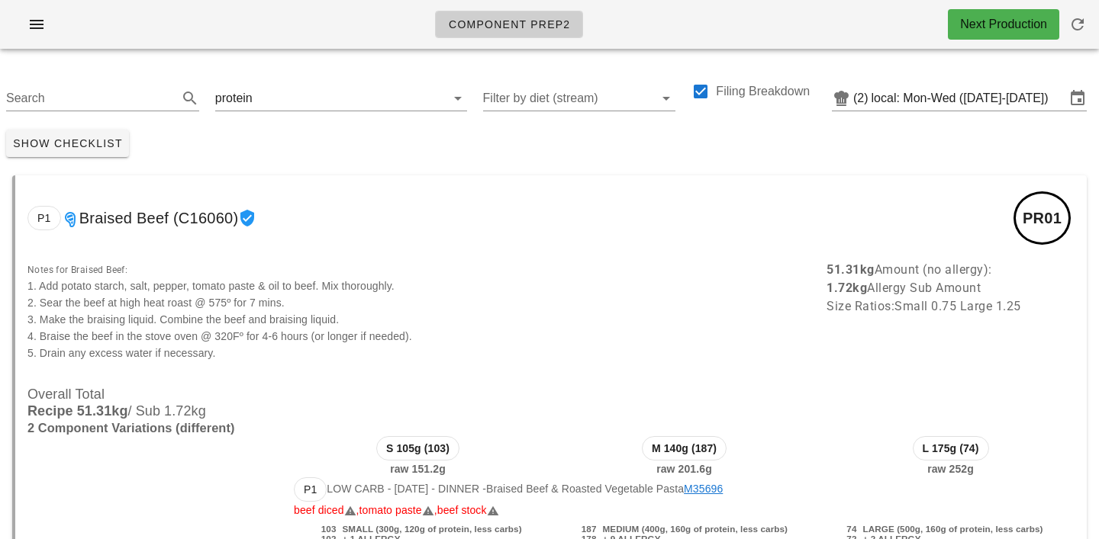
click at [402, 156] on div "Show Checklist" at bounding box center [549, 144] width 1099 height 40
click at [259, 107] on input "text" at bounding box center [340, 98] width 169 height 24
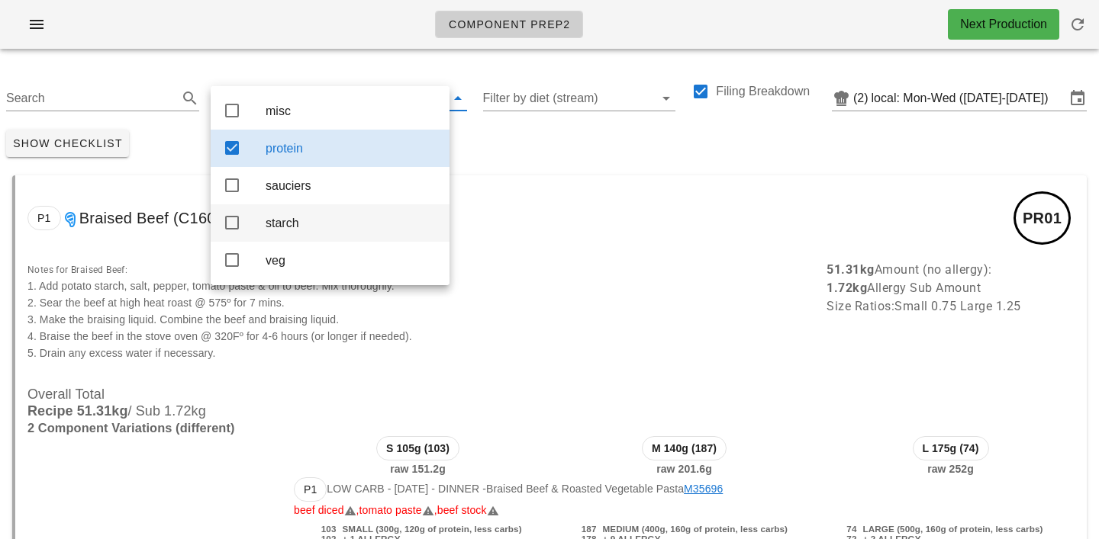
click at [278, 230] on div "starch" at bounding box center [352, 223] width 172 height 14
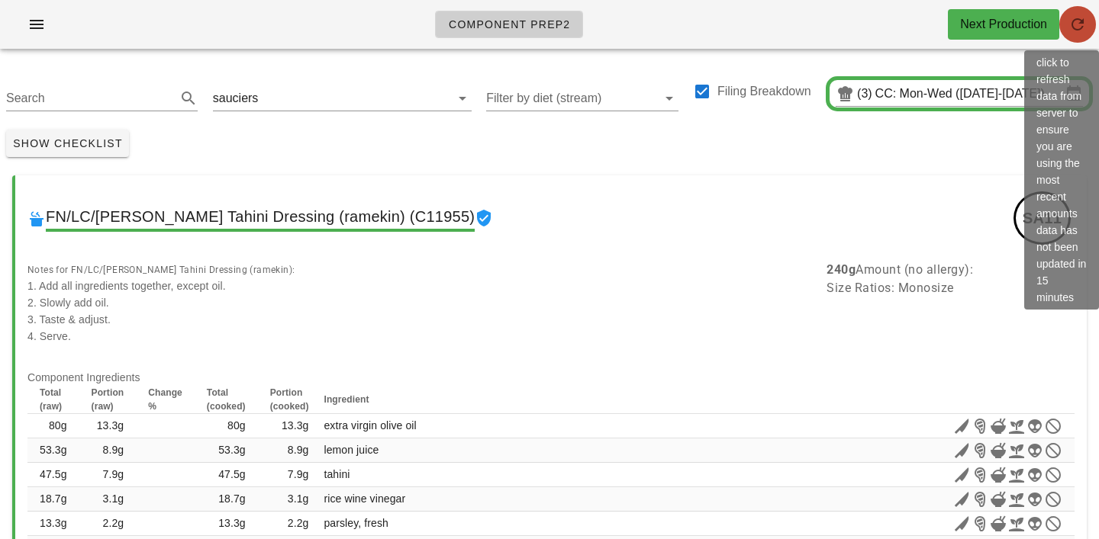
click at [1079, 21] on icon "button" at bounding box center [1077, 24] width 18 height 18
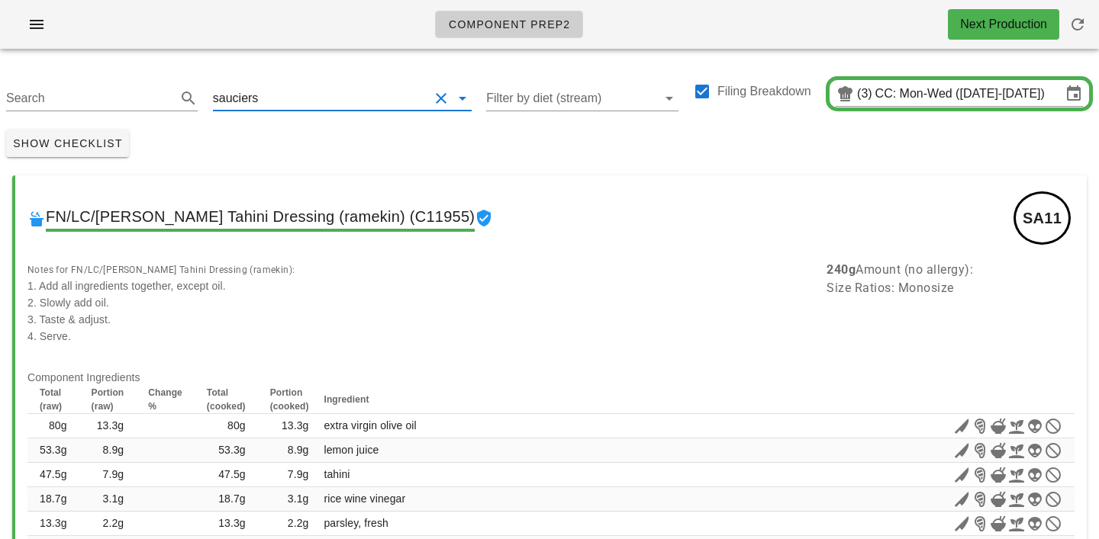
click at [265, 101] on input "text" at bounding box center [344, 98] width 167 height 24
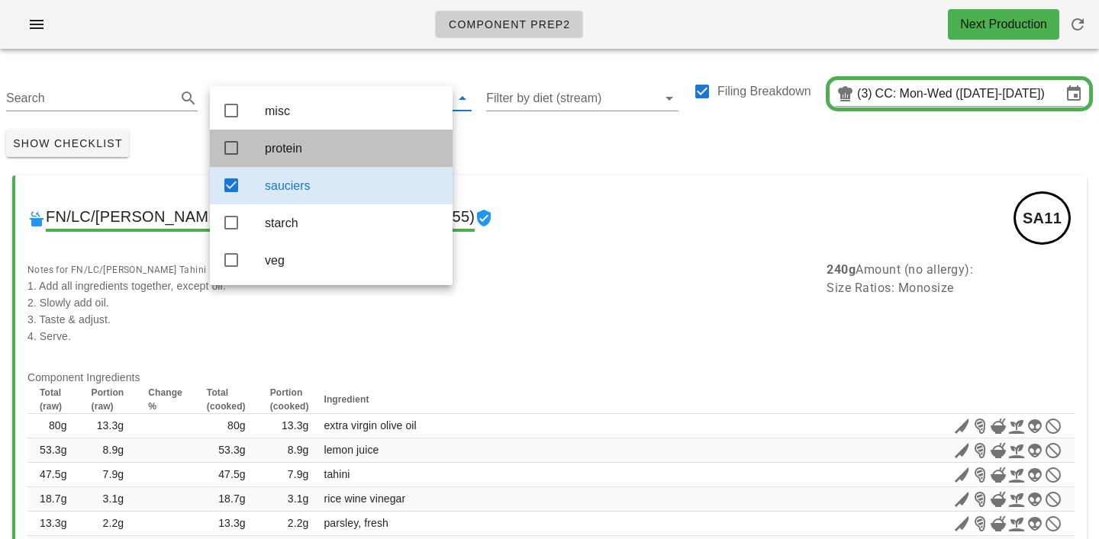
click at [275, 161] on div "protein" at bounding box center [352, 148] width 175 height 33
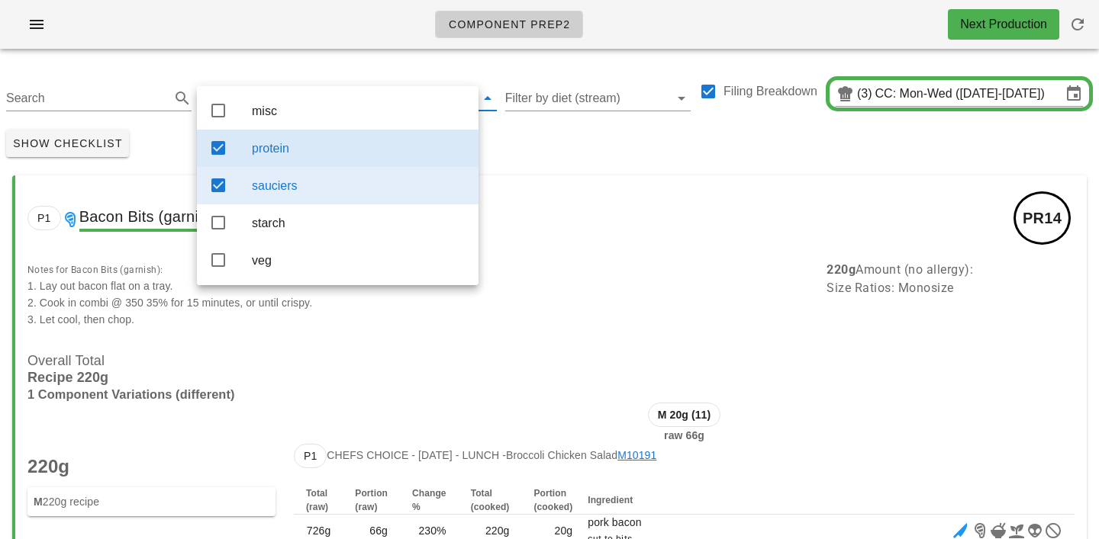
click at [292, 190] on div "sauciers" at bounding box center [359, 186] width 214 height 14
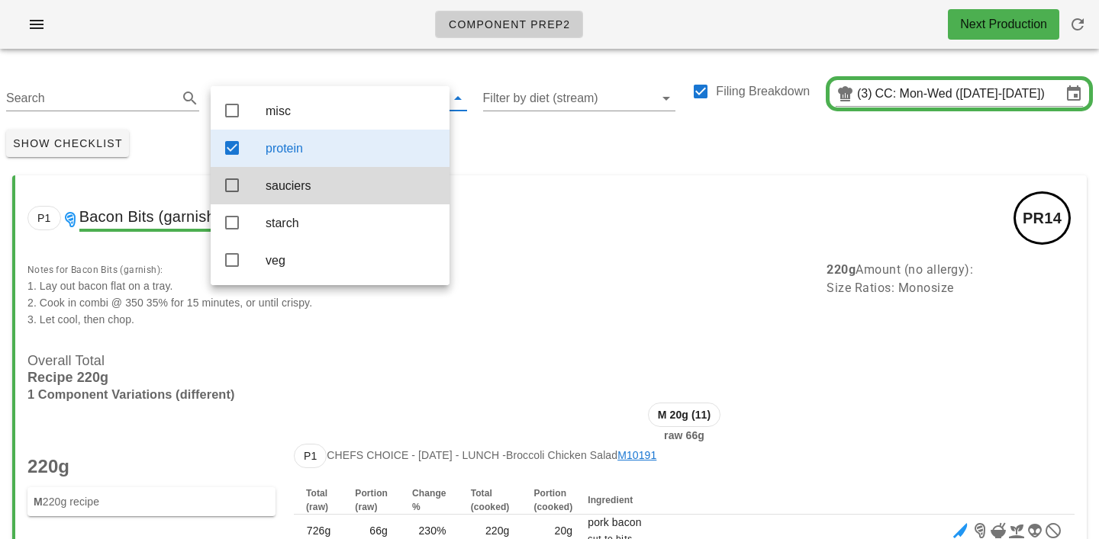
click at [514, 139] on div "Show Checklist" at bounding box center [549, 144] width 1099 height 40
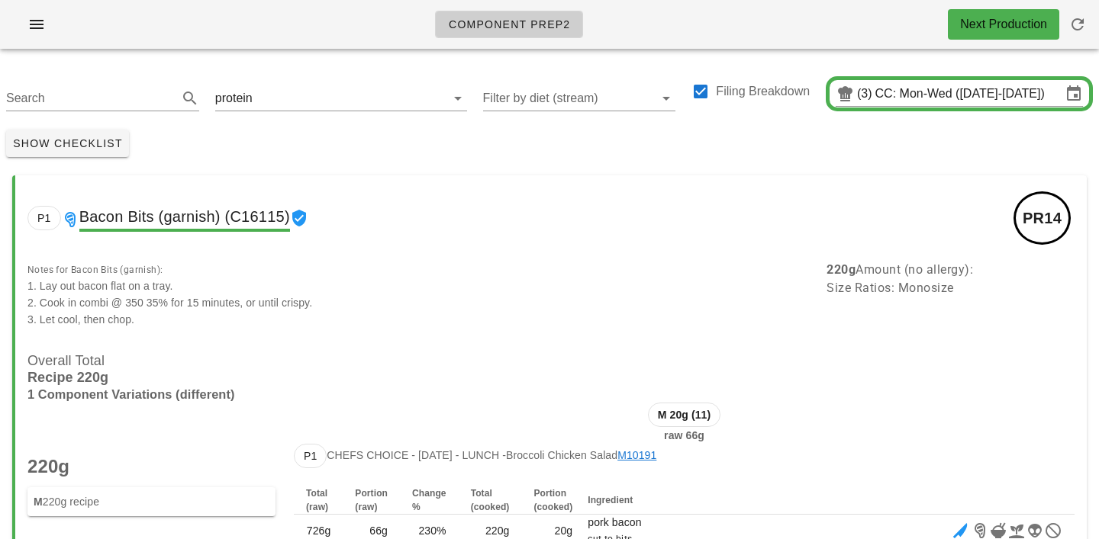
click at [562, 136] on div "Show Checklist" at bounding box center [549, 144] width 1099 height 40
click at [272, 98] on input "text" at bounding box center [340, 98] width 169 height 24
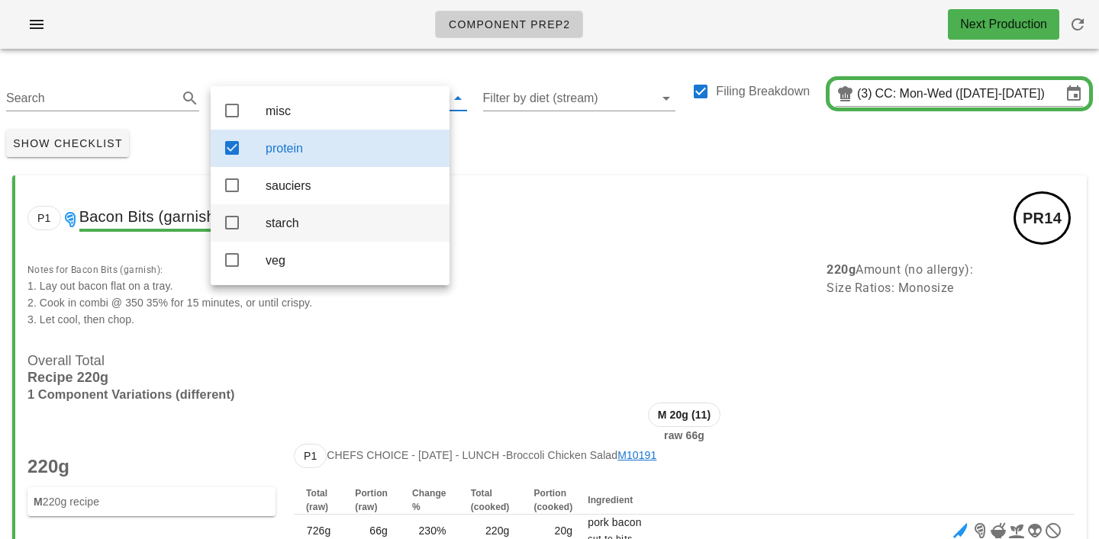
click at [278, 230] on div "starch" at bounding box center [352, 223] width 172 height 14
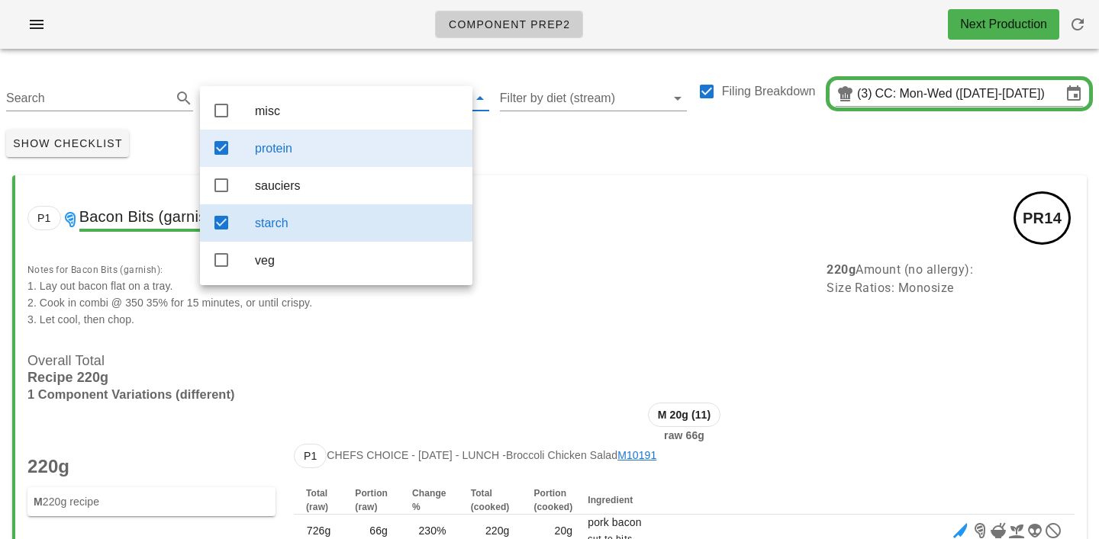
click at [285, 149] on div "protein" at bounding box center [357, 148] width 205 height 14
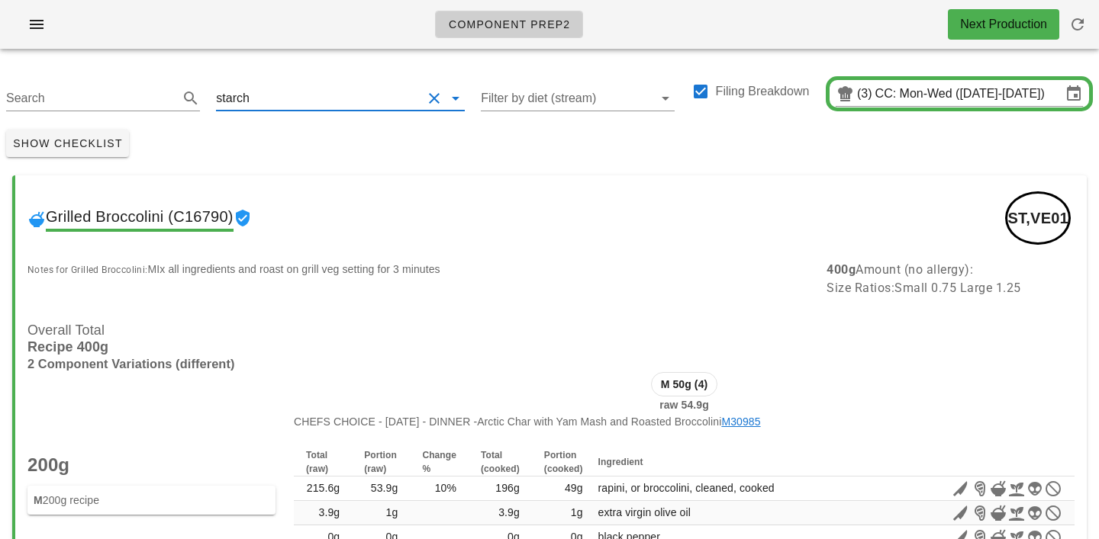
click at [270, 90] on input "text" at bounding box center [337, 98] width 169 height 24
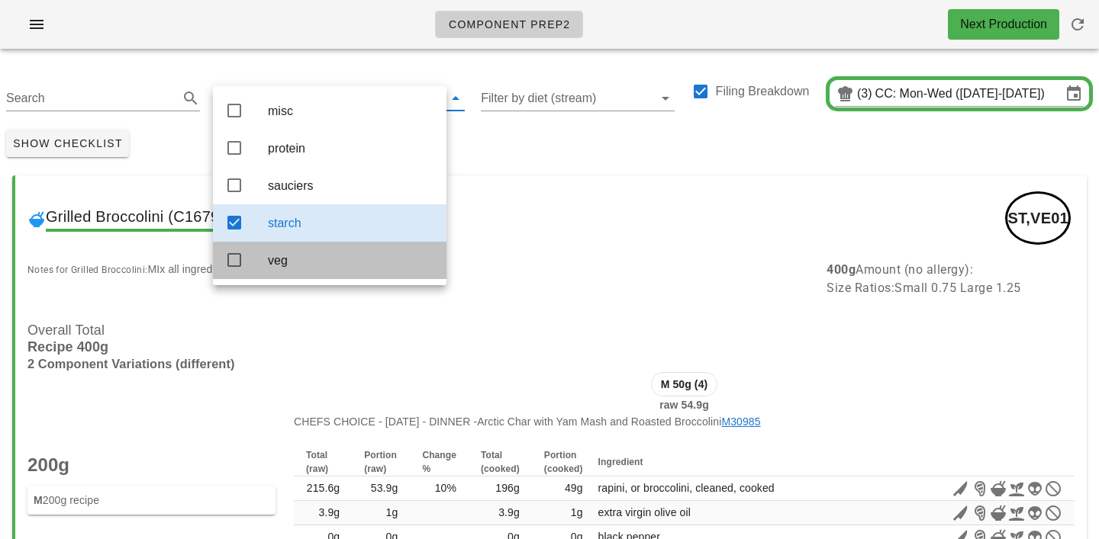
click at [282, 277] on div "veg" at bounding box center [351, 260] width 166 height 33
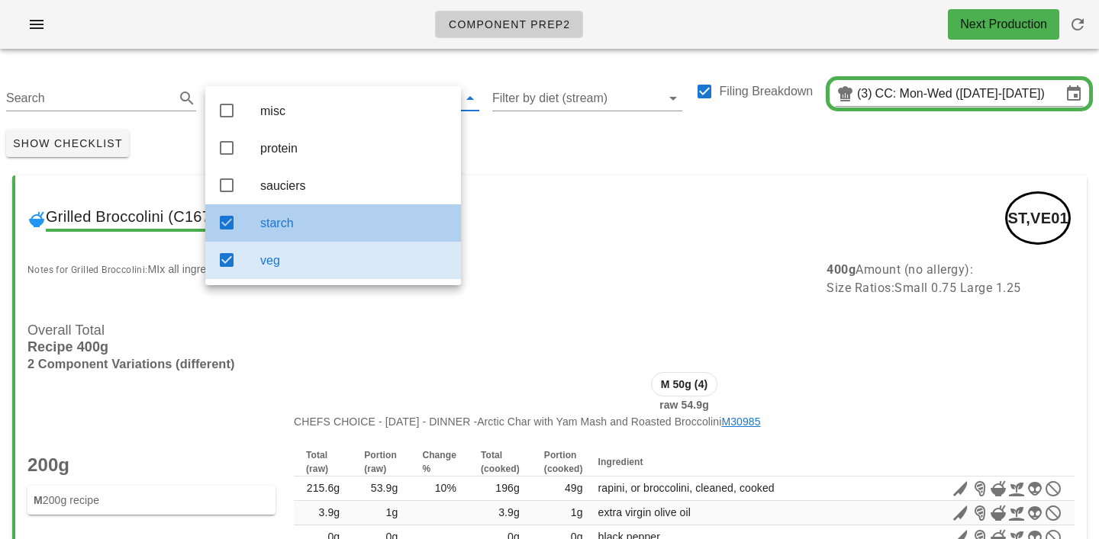
click at [306, 229] on div "starch" at bounding box center [354, 223] width 188 height 14
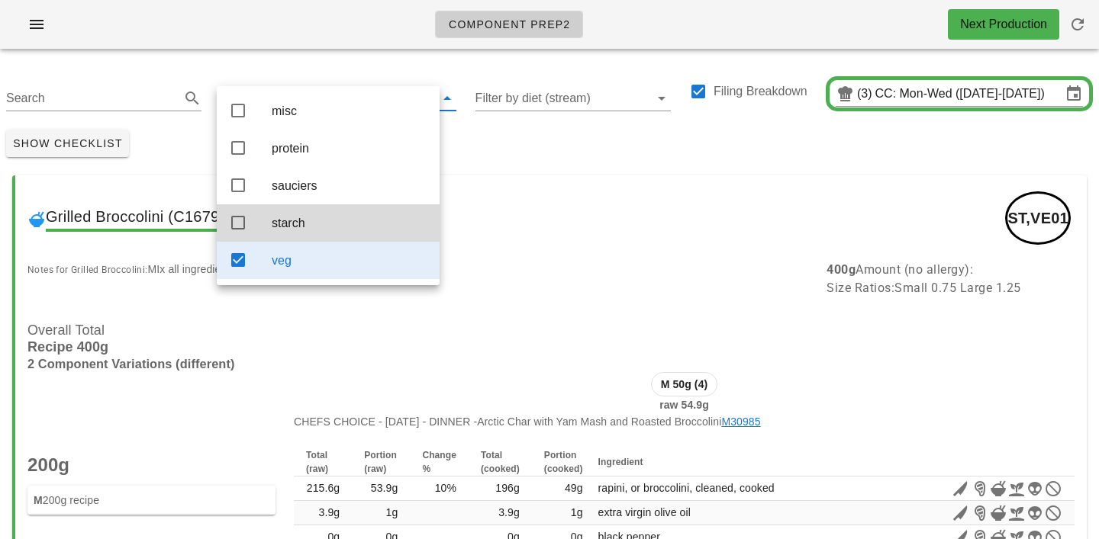
click at [504, 151] on div "Show Checklist" at bounding box center [549, 144] width 1099 height 40
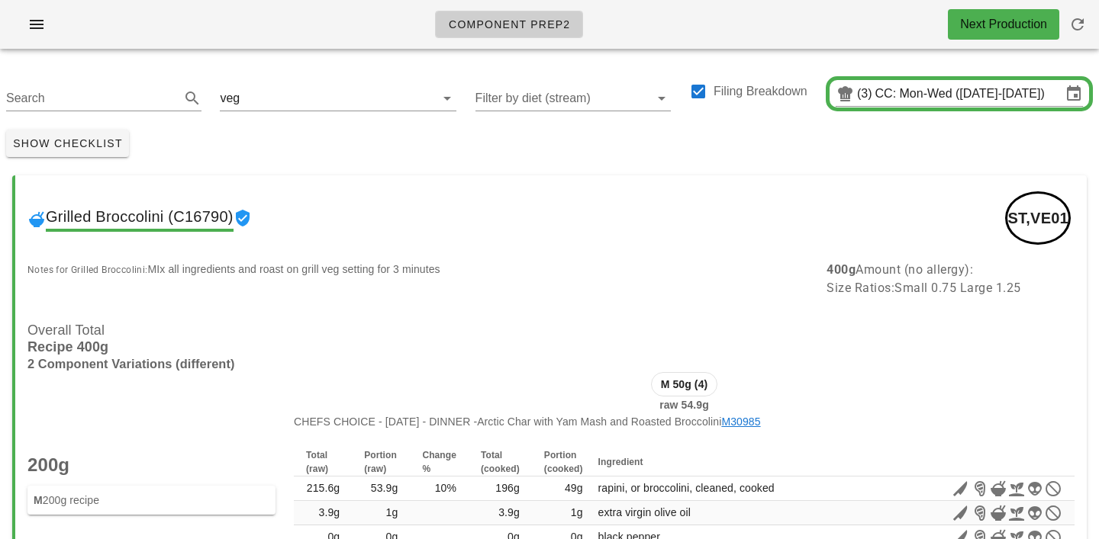
click at [485, 152] on div "Show Checklist" at bounding box center [549, 144] width 1099 height 40
click at [256, 105] on input "text" at bounding box center [328, 98] width 171 height 24
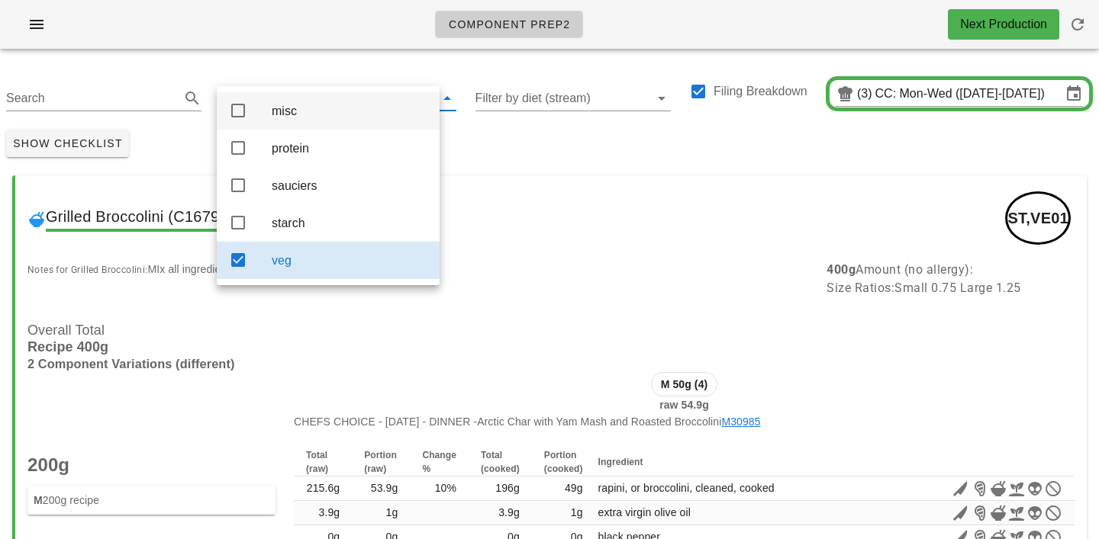
click at [279, 110] on div "misc" at bounding box center [350, 111] width 156 height 14
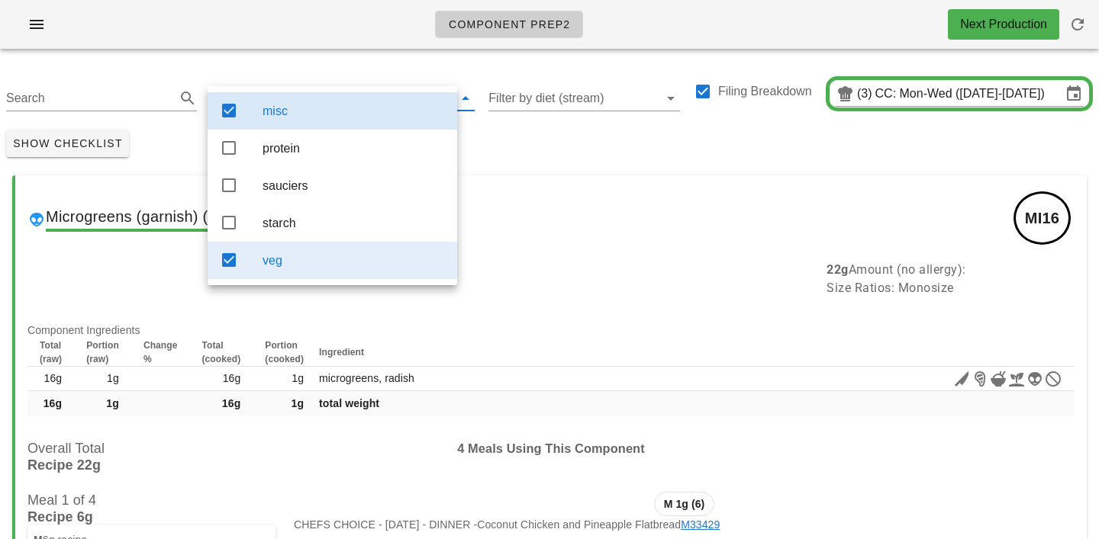
click at [301, 275] on div "veg" at bounding box center [353, 260] width 182 height 33
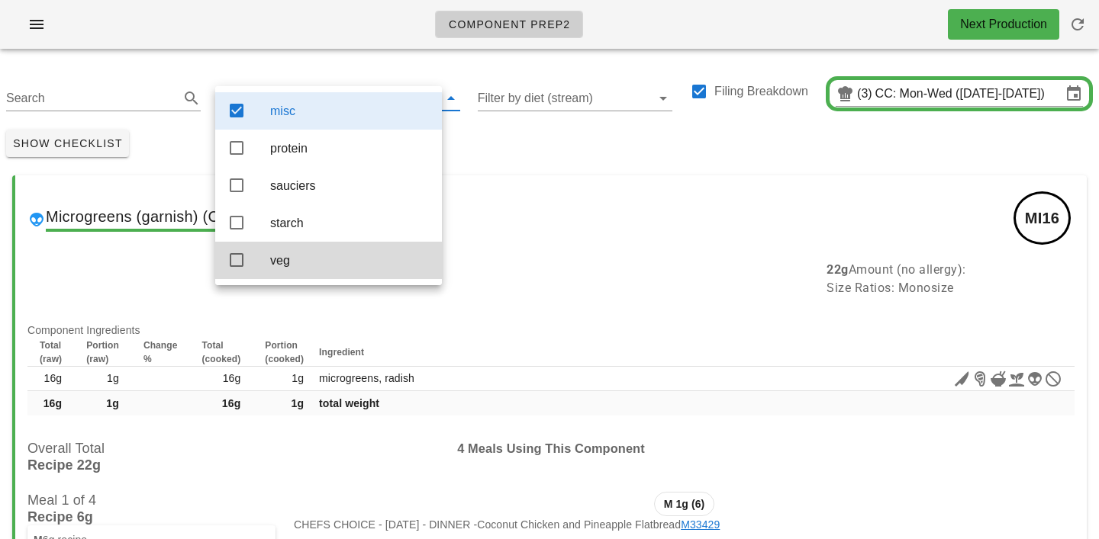
click at [584, 159] on div "Show Checklist" at bounding box center [549, 144] width 1099 height 40
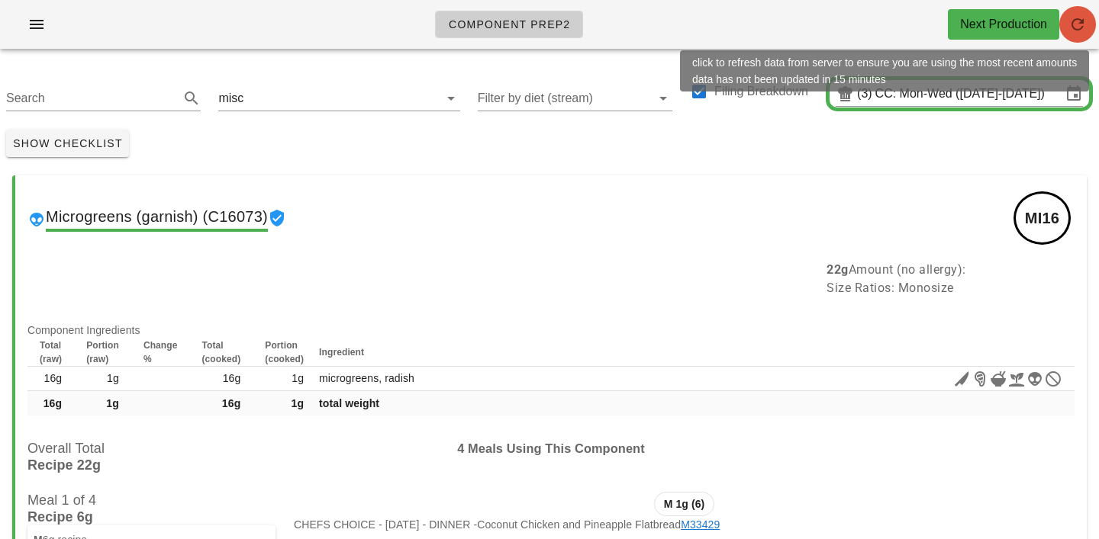
click at [1083, 25] on icon "button" at bounding box center [1077, 24] width 18 height 18
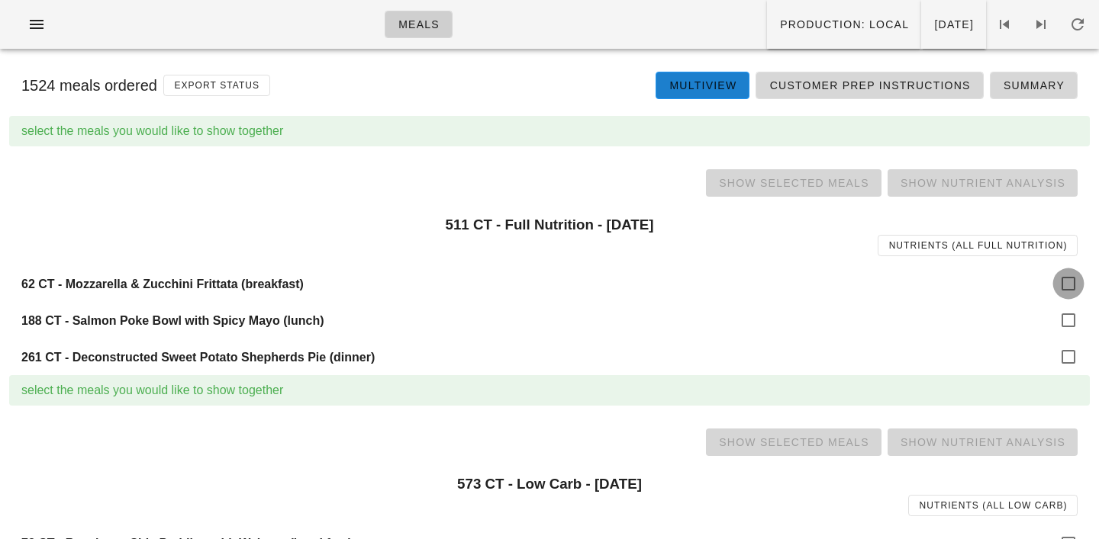
click at [1074, 291] on div at bounding box center [1068, 284] width 26 height 26
checkbox input "true"
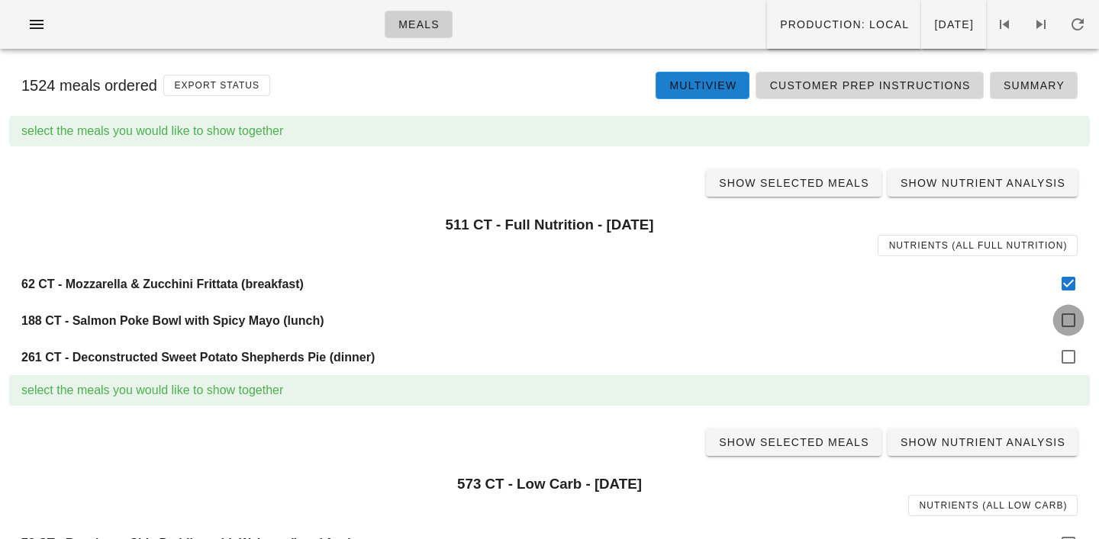
click at [1073, 328] on div at bounding box center [1068, 320] width 26 height 26
checkbox input "true"
click at [1068, 362] on div at bounding box center [1068, 357] width 26 height 26
checkbox input "true"
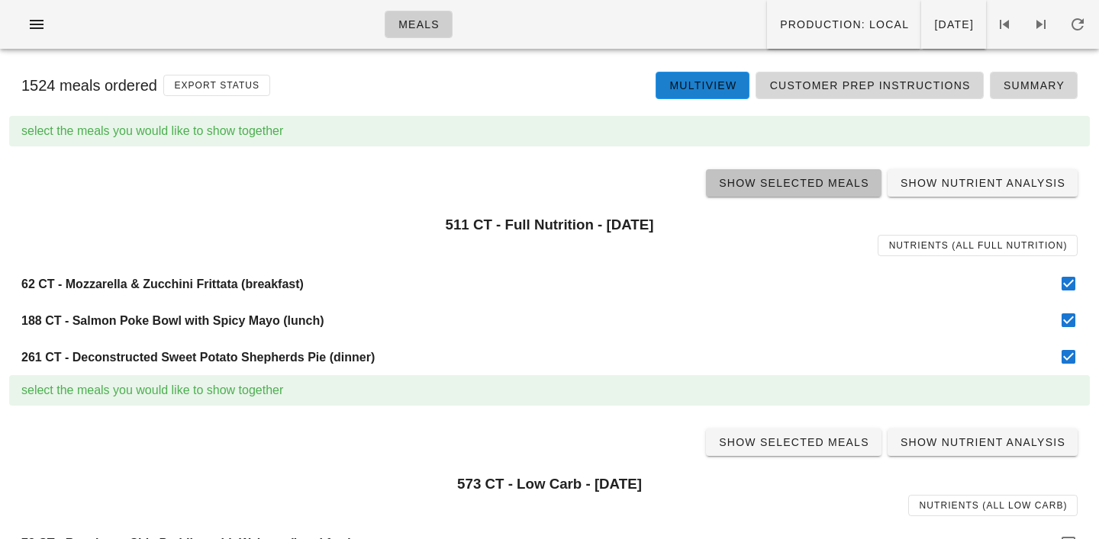
click at [800, 185] on span "Show Selected Meals" at bounding box center [793, 183] width 151 height 12
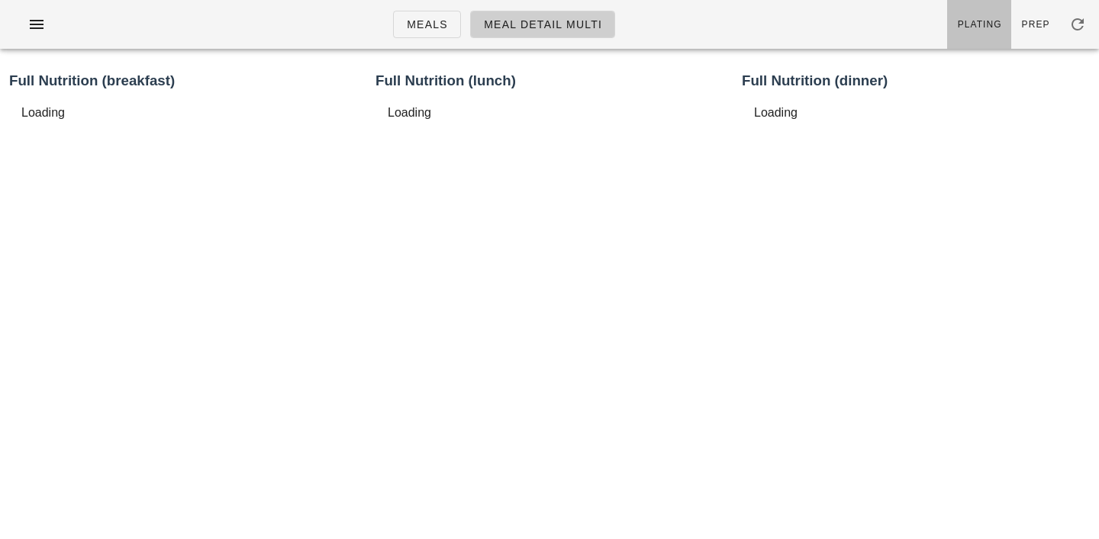
click at [969, 34] on link "Plating" at bounding box center [979, 24] width 64 height 49
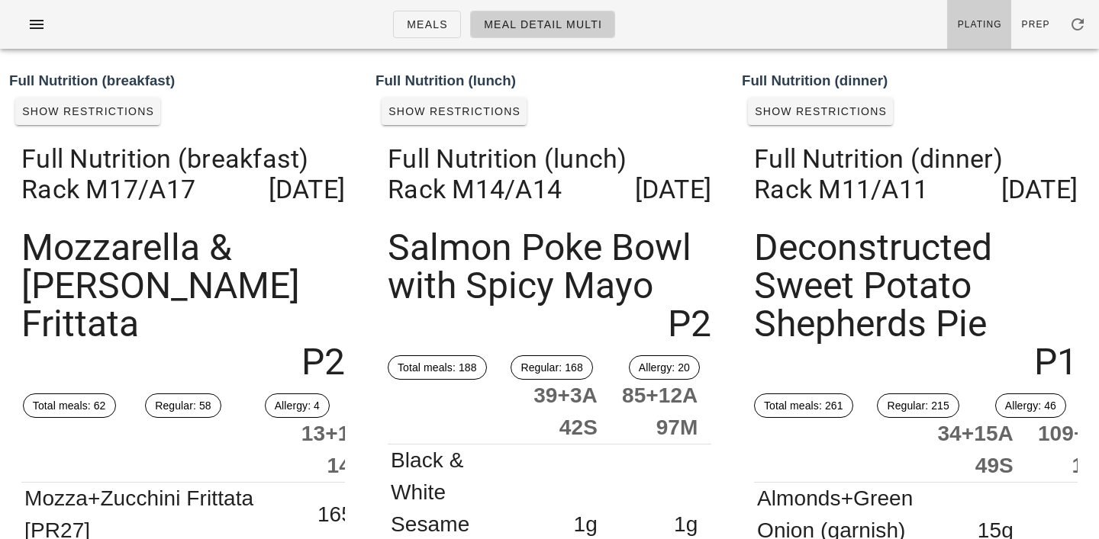
click at [435, 38] on ul "Meals Meal Detail Multi" at bounding box center [504, 24] width 259 height 55
click at [432, 31] on span "Meals" at bounding box center [427, 24] width 42 height 12
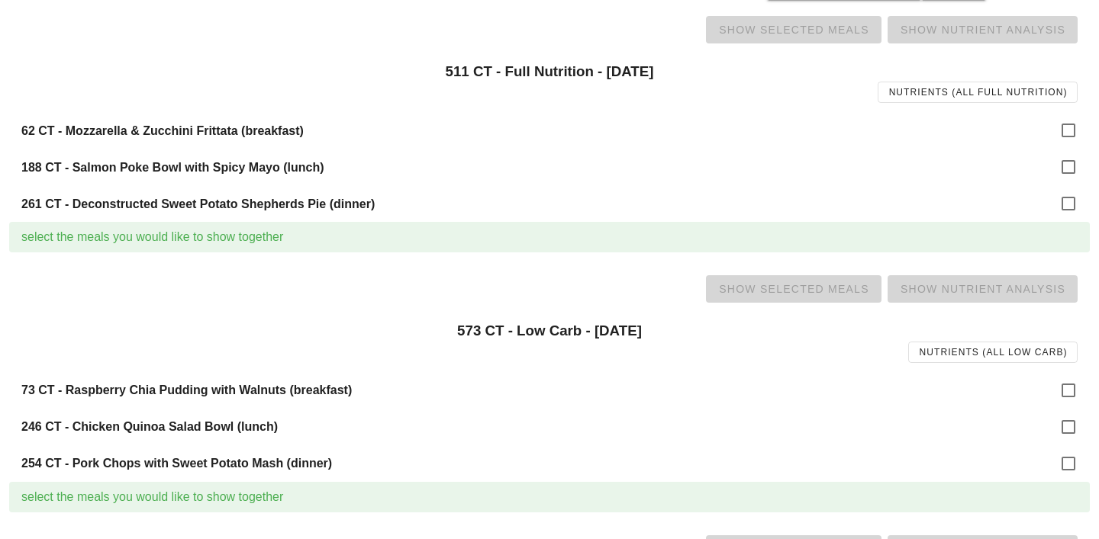
scroll to position [180, 0]
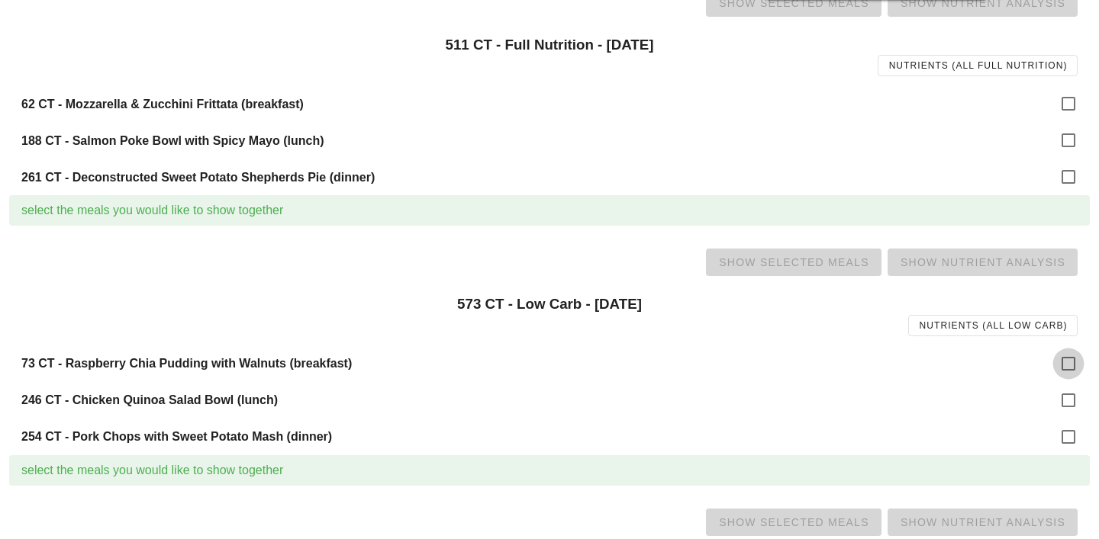
click at [1061, 365] on div at bounding box center [1068, 364] width 26 height 26
checkbox input "true"
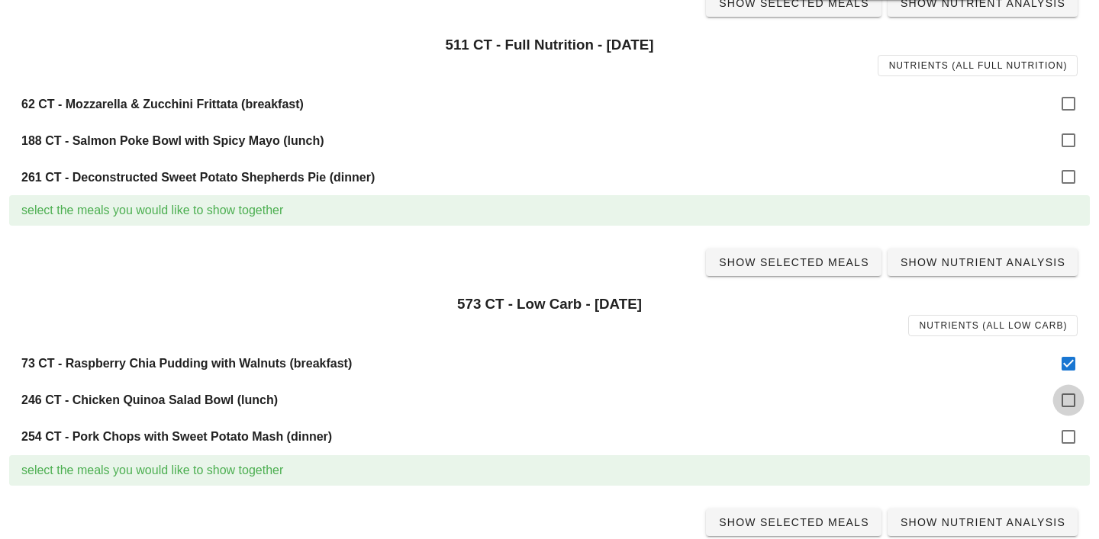
click at [1066, 400] on div at bounding box center [1068, 401] width 26 height 26
checkbox input "true"
click at [1066, 439] on div at bounding box center [1068, 437] width 26 height 26
checkbox input "true"
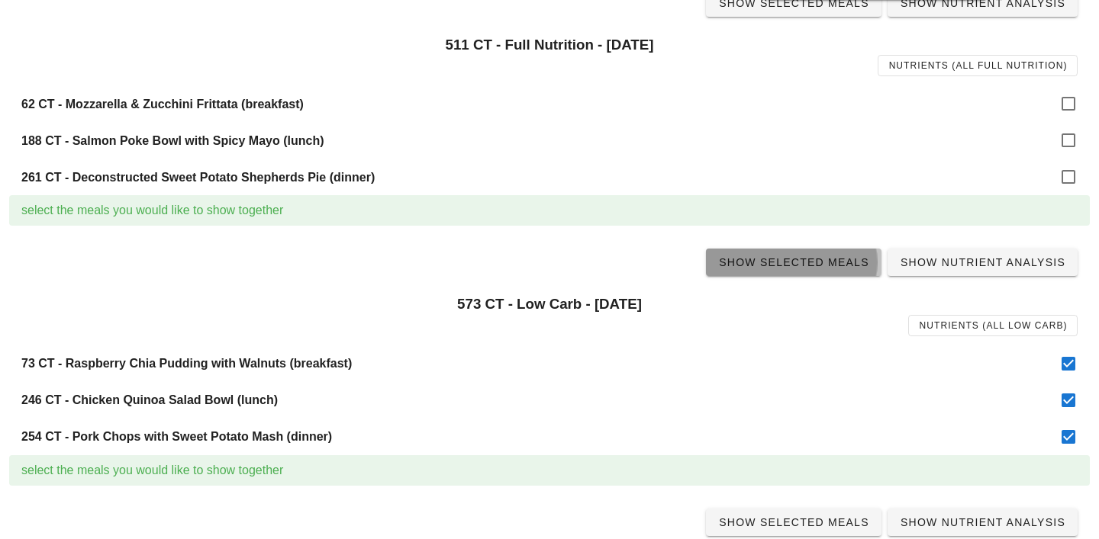
click at [793, 265] on span "Show Selected Meals" at bounding box center [793, 262] width 151 height 12
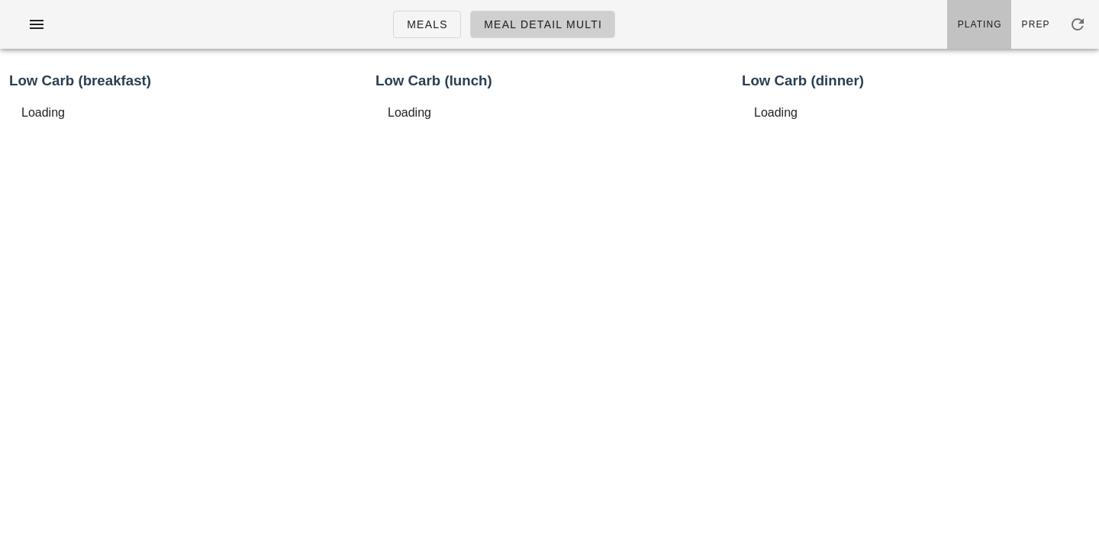
click at [976, 24] on span "Plating" at bounding box center [979, 24] width 45 height 11
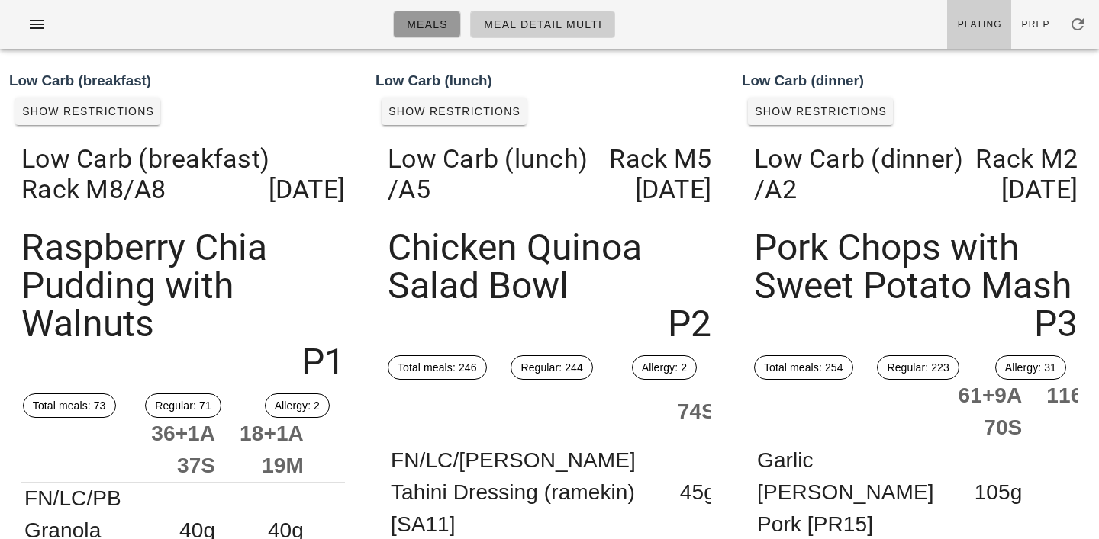
click at [421, 20] on span "Meals" at bounding box center [427, 24] width 42 height 12
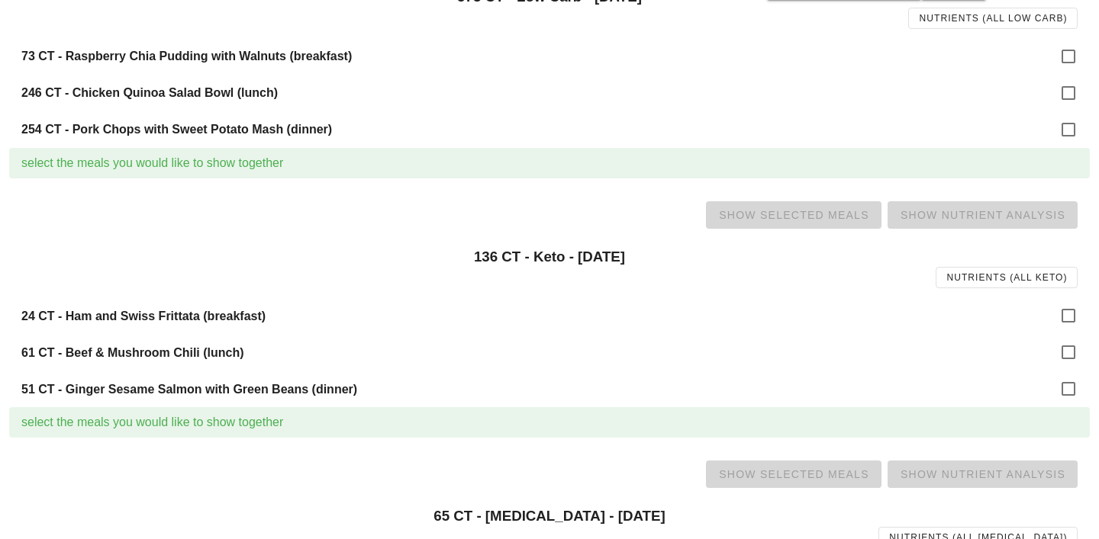
scroll to position [526, 0]
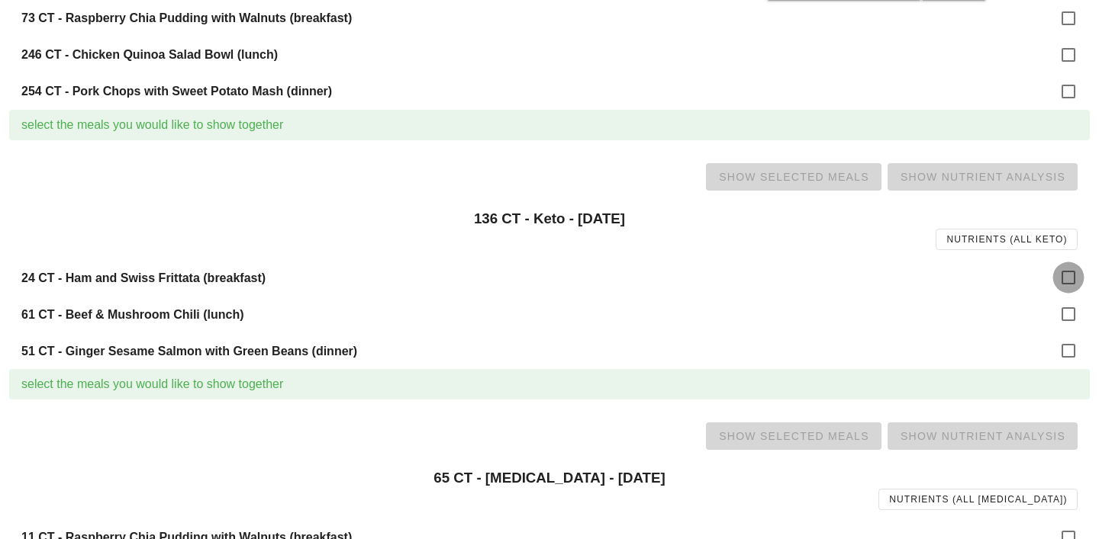
click at [1056, 282] on div at bounding box center [1068, 278] width 26 height 26
checkbox input "true"
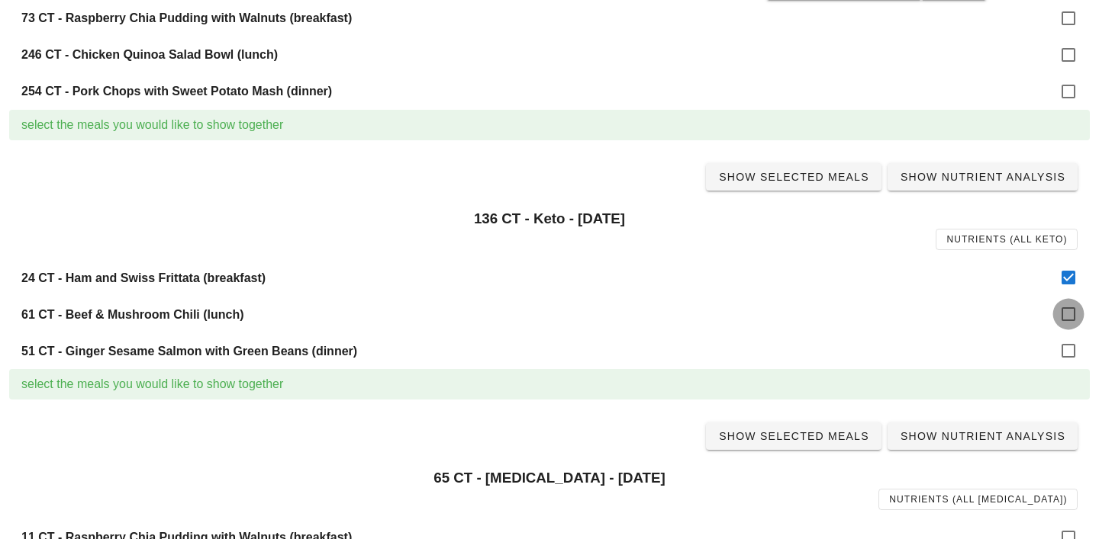
click at [1065, 320] on div at bounding box center [1068, 314] width 26 height 26
checkbox input "true"
click at [1065, 345] on div at bounding box center [1068, 351] width 26 height 26
checkbox input "true"
click at [789, 182] on span "Show Selected Meals" at bounding box center [793, 177] width 151 height 12
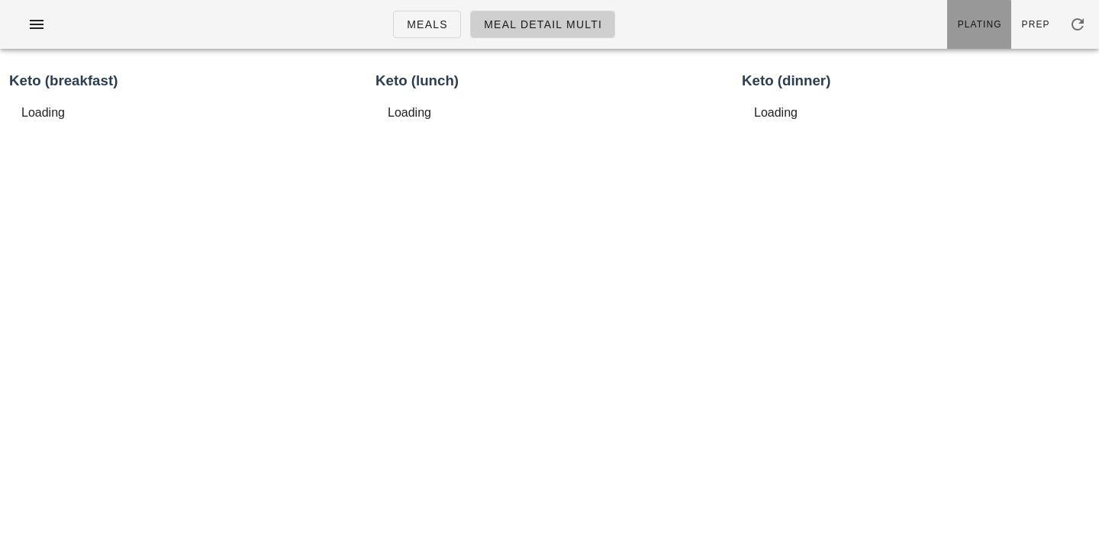
click at [980, 24] on span "Plating" at bounding box center [979, 24] width 45 height 11
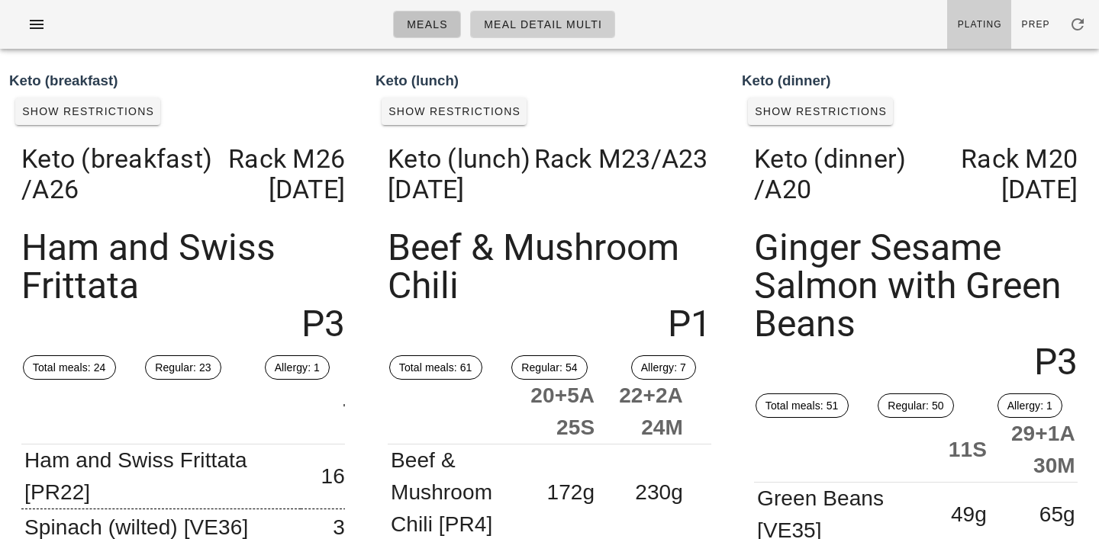
click at [427, 29] on span "Meals" at bounding box center [427, 24] width 42 height 12
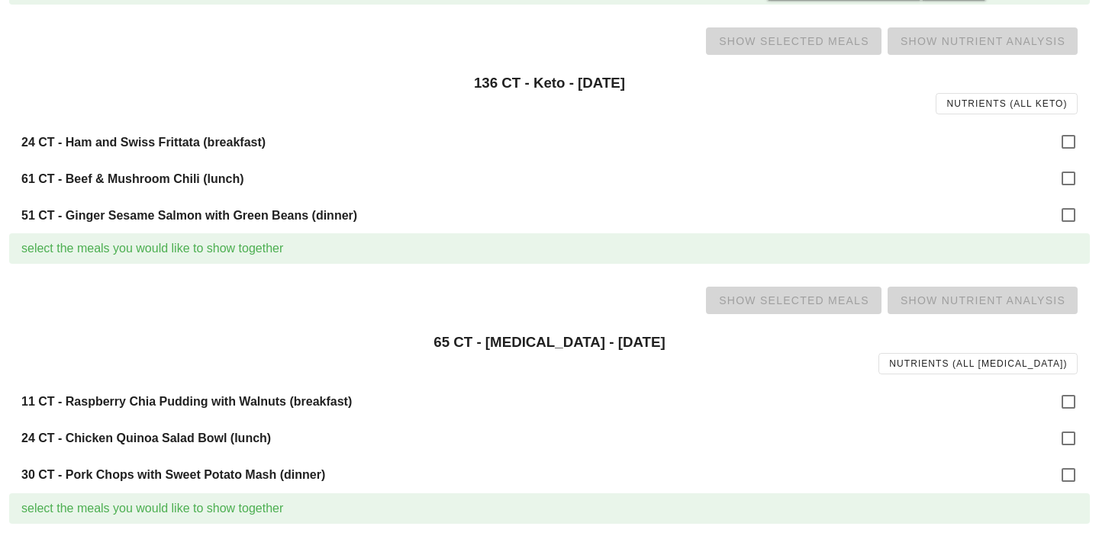
scroll to position [688, 0]
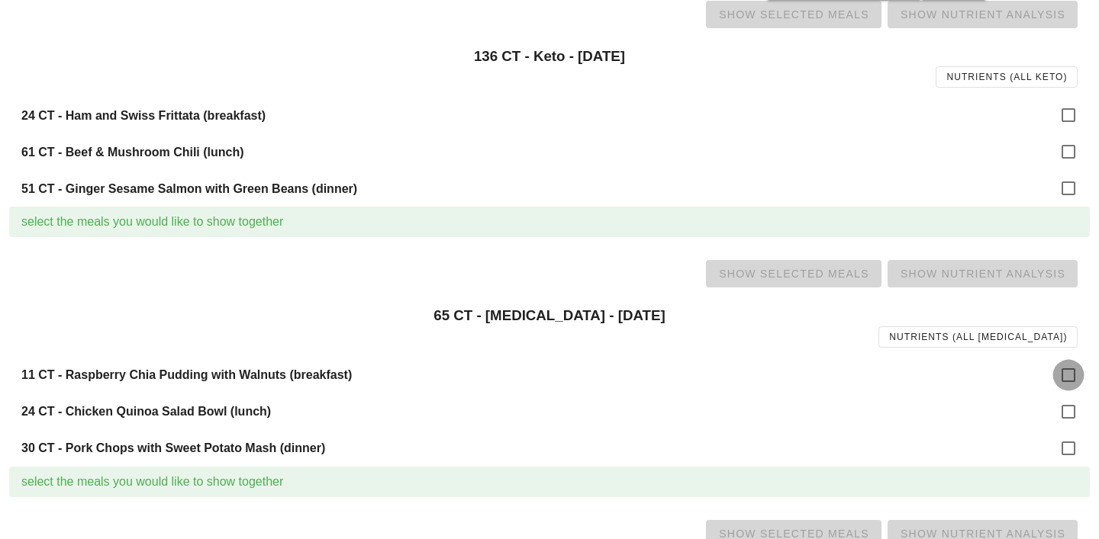
click at [1070, 371] on div at bounding box center [1068, 375] width 26 height 26
checkbox input "true"
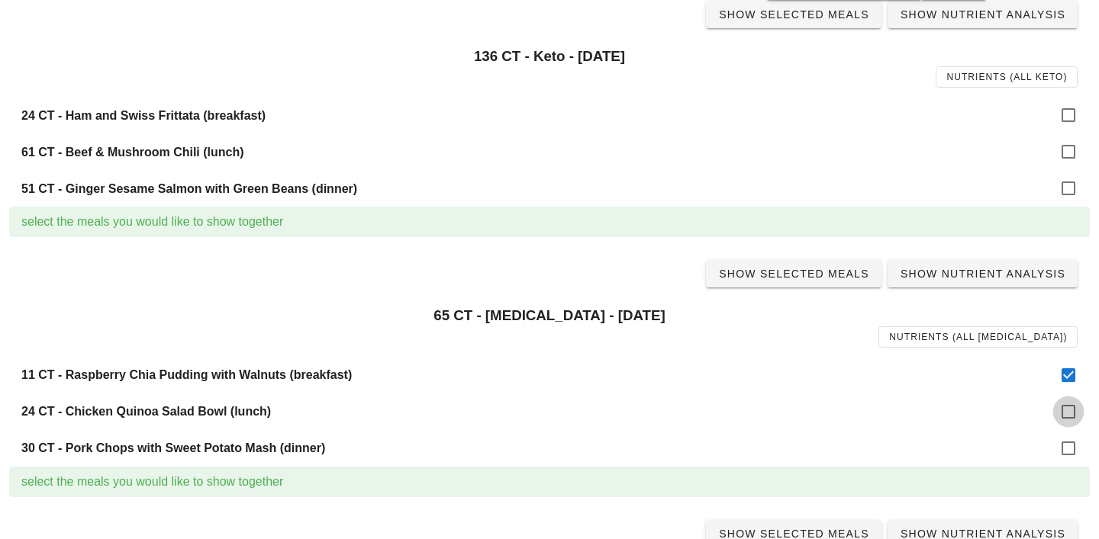
click at [1069, 414] on div at bounding box center [1068, 412] width 26 height 26
checkbox input "true"
click at [1069, 445] on div at bounding box center [1068, 449] width 26 height 26
checkbox input "true"
click at [786, 268] on span "Show Selected Meals" at bounding box center [793, 274] width 151 height 12
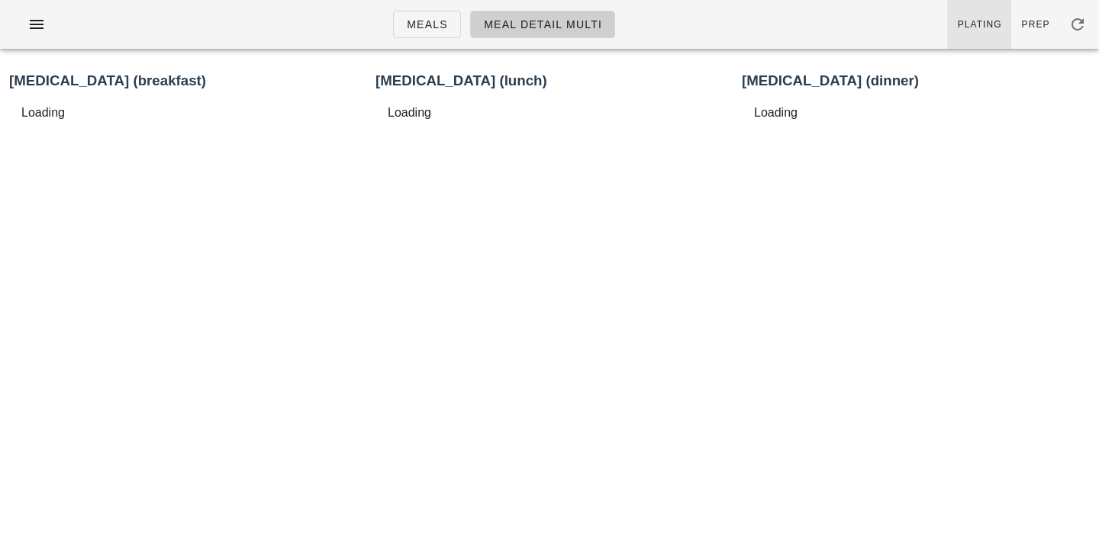
click at [987, 14] on link "Plating" at bounding box center [979, 24] width 64 height 49
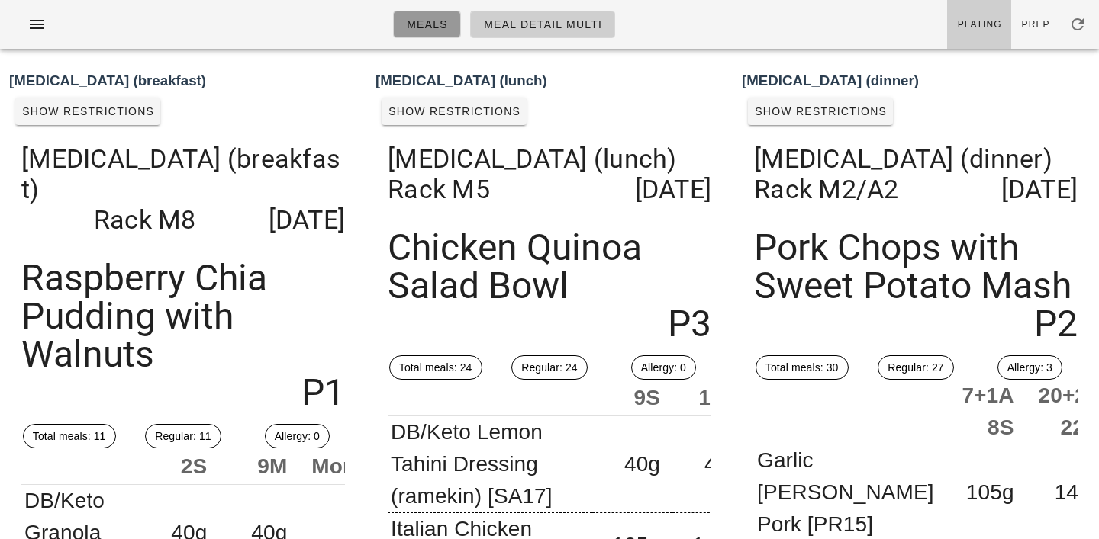
click at [421, 27] on span "Meals" at bounding box center [427, 24] width 42 height 12
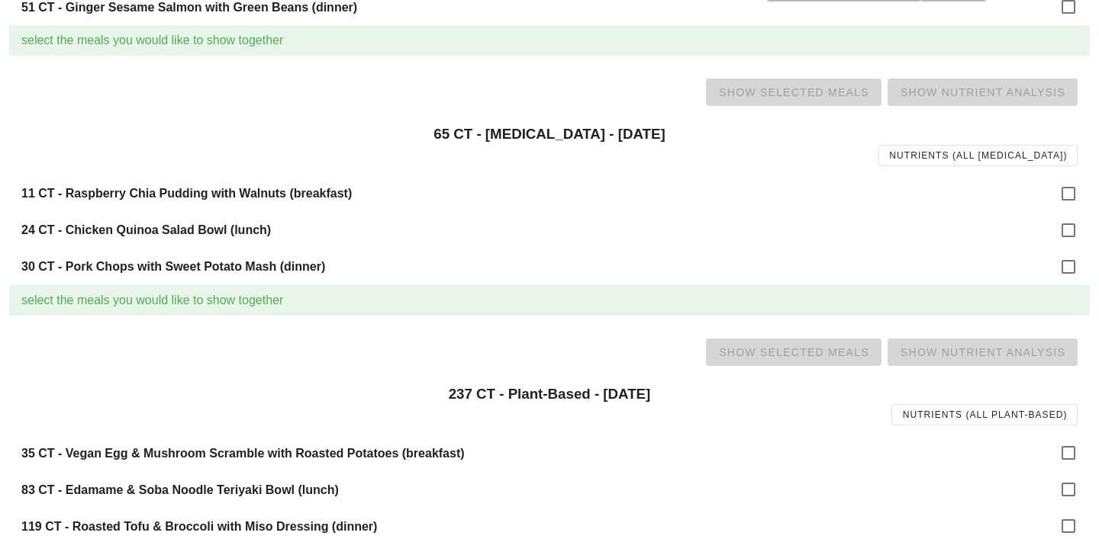
scroll to position [895, 0]
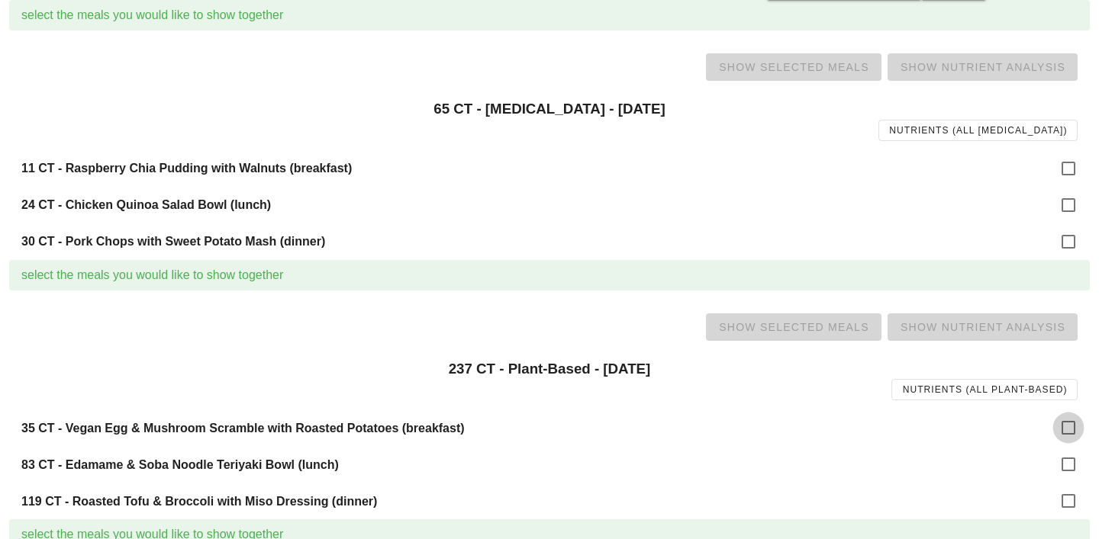
click at [1074, 429] on div at bounding box center [1068, 428] width 26 height 26
checkbox input "true"
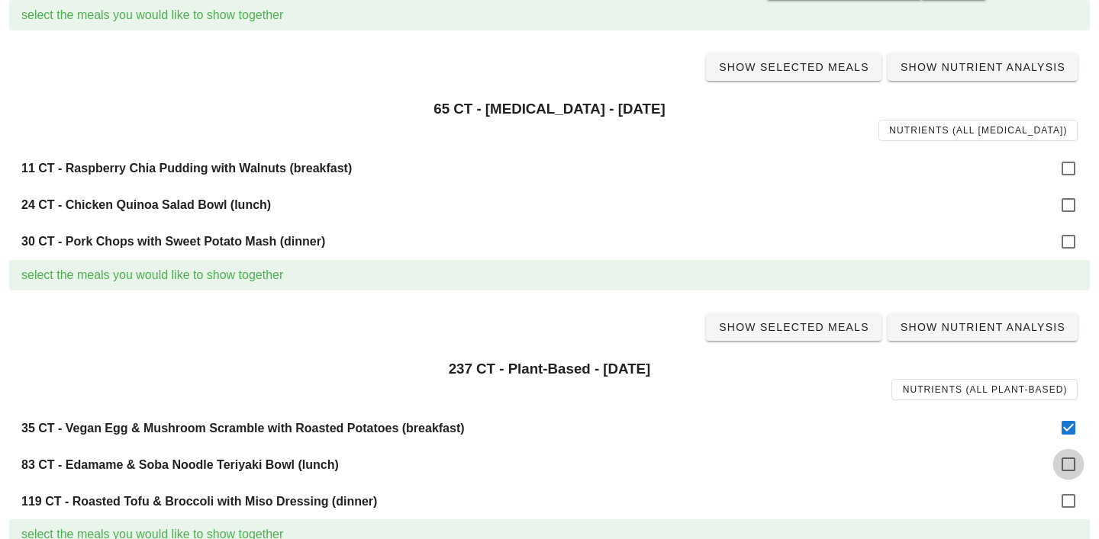
click at [1067, 469] on div at bounding box center [1068, 465] width 26 height 26
checkbox input "true"
click at [1067, 497] on div at bounding box center [1068, 501] width 26 height 26
checkbox input "true"
click at [800, 331] on span "Show Selected Meals" at bounding box center [793, 327] width 151 height 12
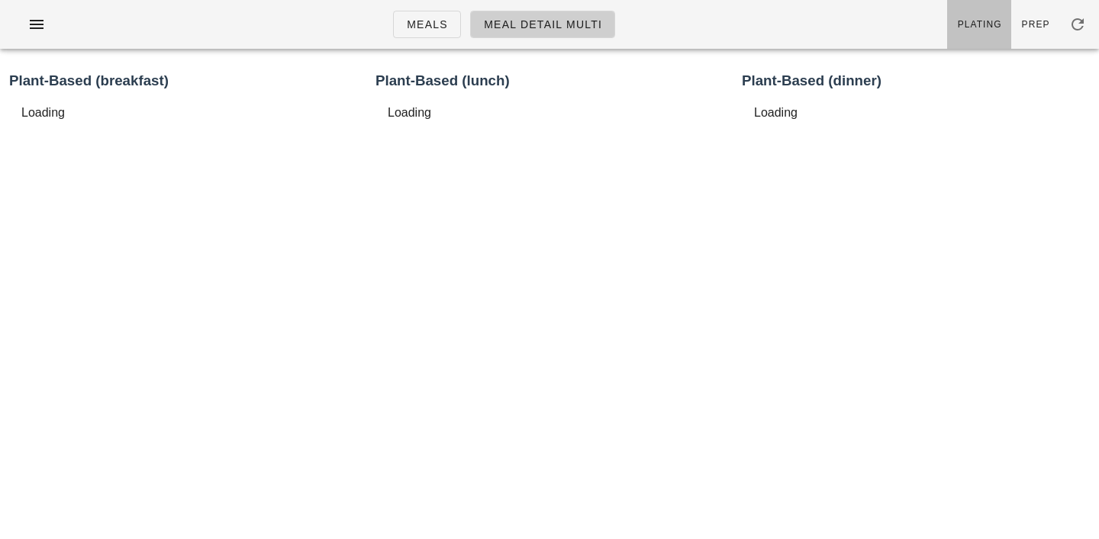
click at [977, 21] on span "Plating" at bounding box center [979, 24] width 45 height 11
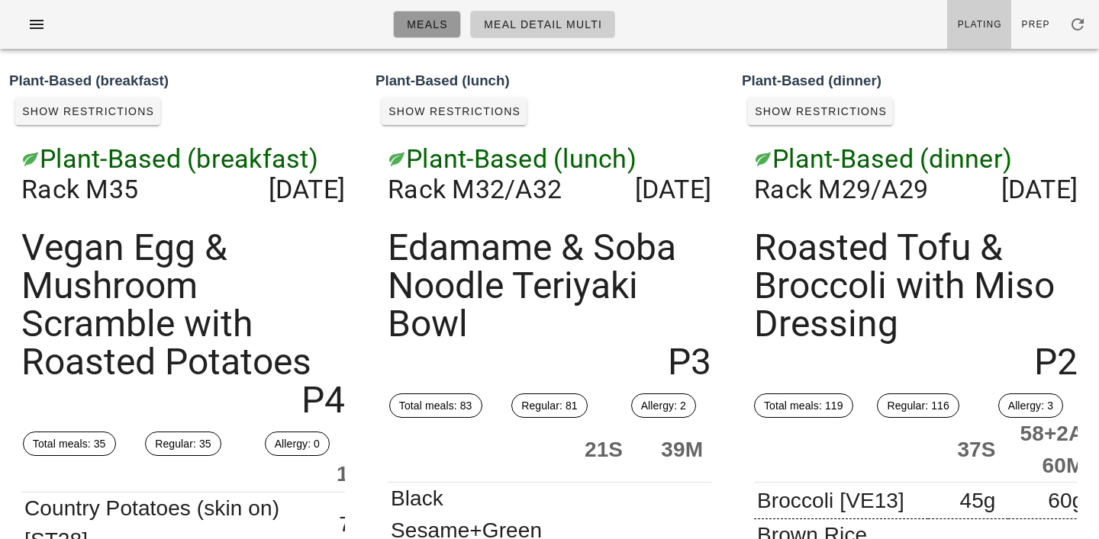
click at [426, 24] on span "Meals" at bounding box center [427, 24] width 42 height 12
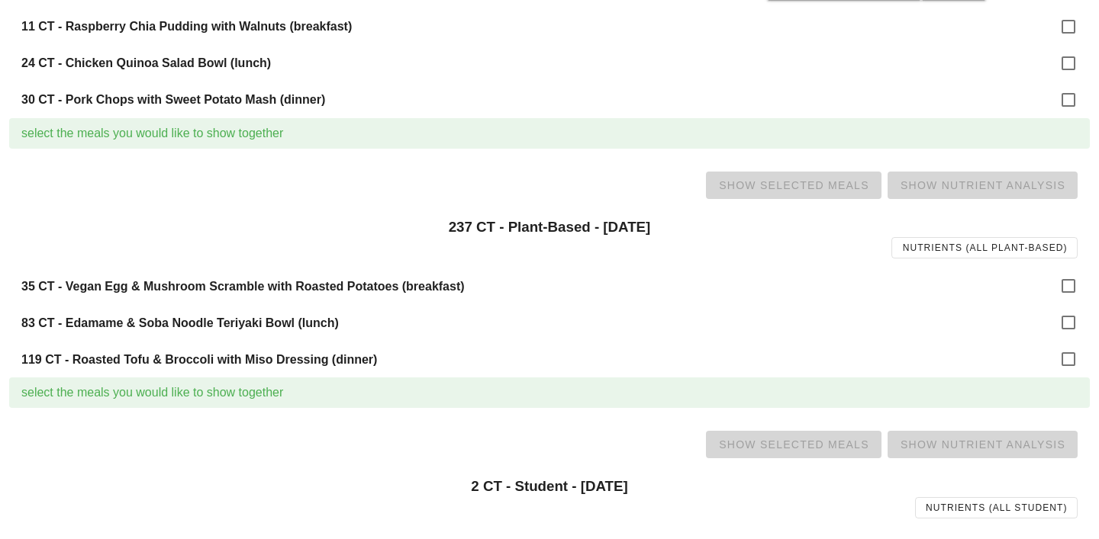
scroll to position [1151, 0]
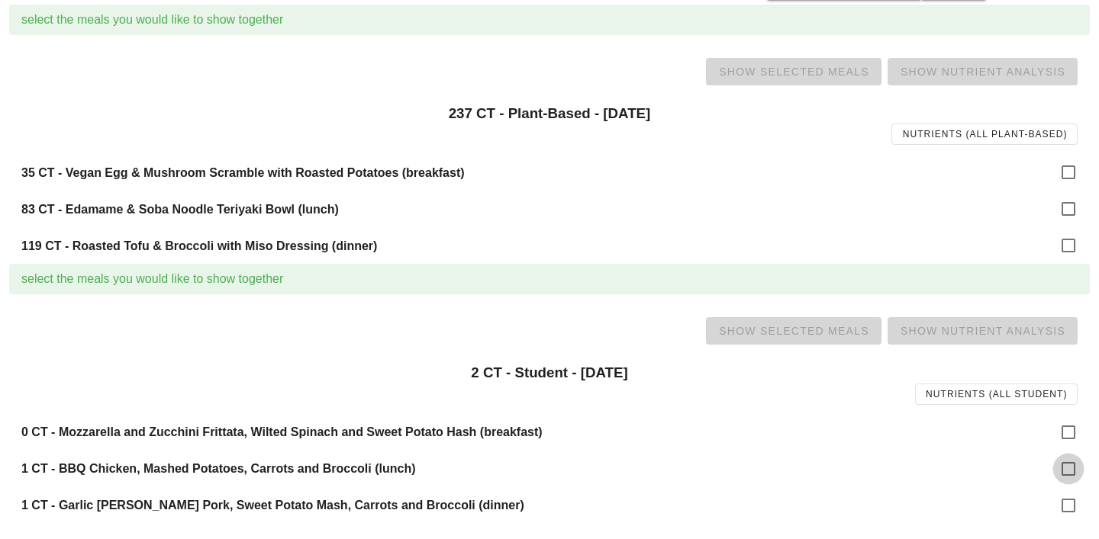
click at [1060, 462] on div at bounding box center [1068, 469] width 26 height 26
checkbox input "true"
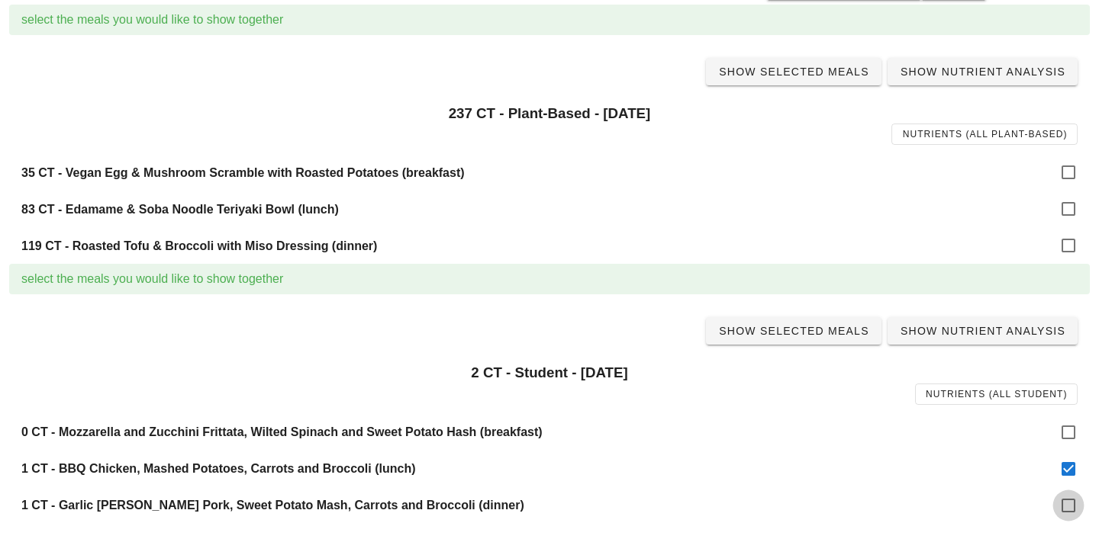
click at [1068, 503] on div at bounding box center [1068, 506] width 26 height 26
checkbox input "true"
click at [797, 331] on span "Show Selected Meals" at bounding box center [793, 331] width 151 height 12
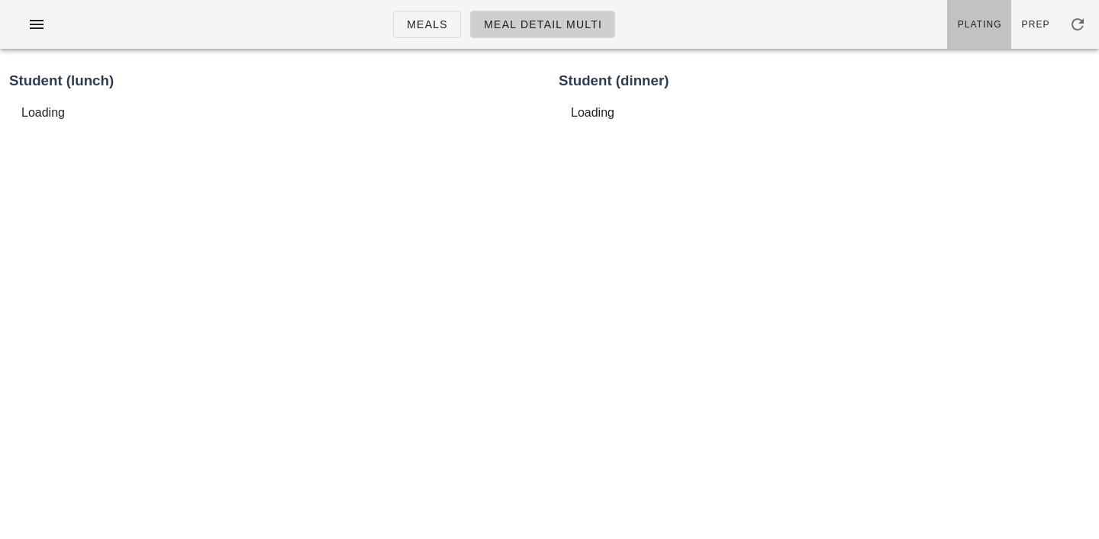
click at [985, 20] on span "Plating" at bounding box center [979, 24] width 45 height 11
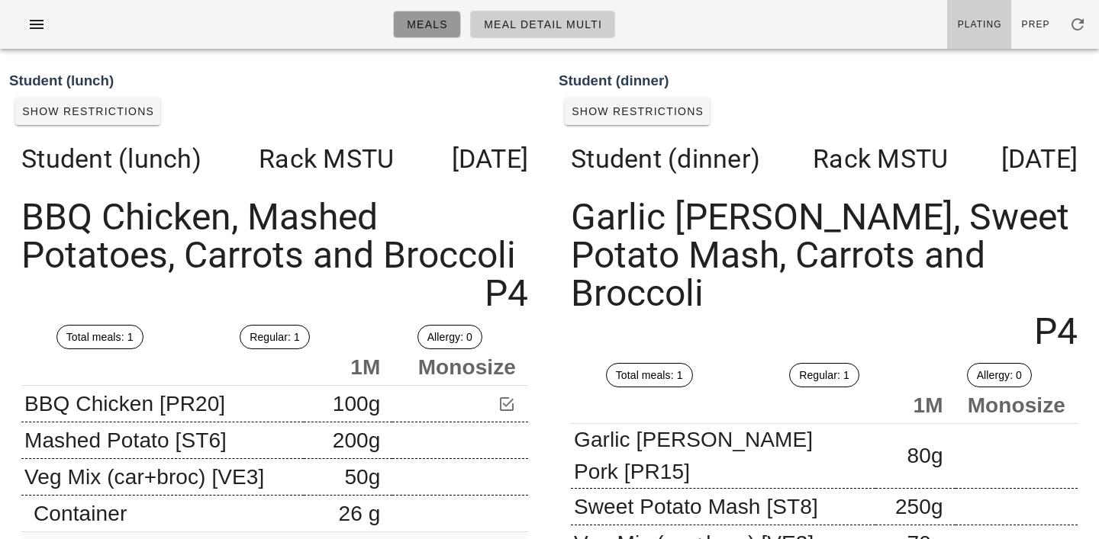
click at [426, 26] on span "Meals" at bounding box center [427, 24] width 42 height 12
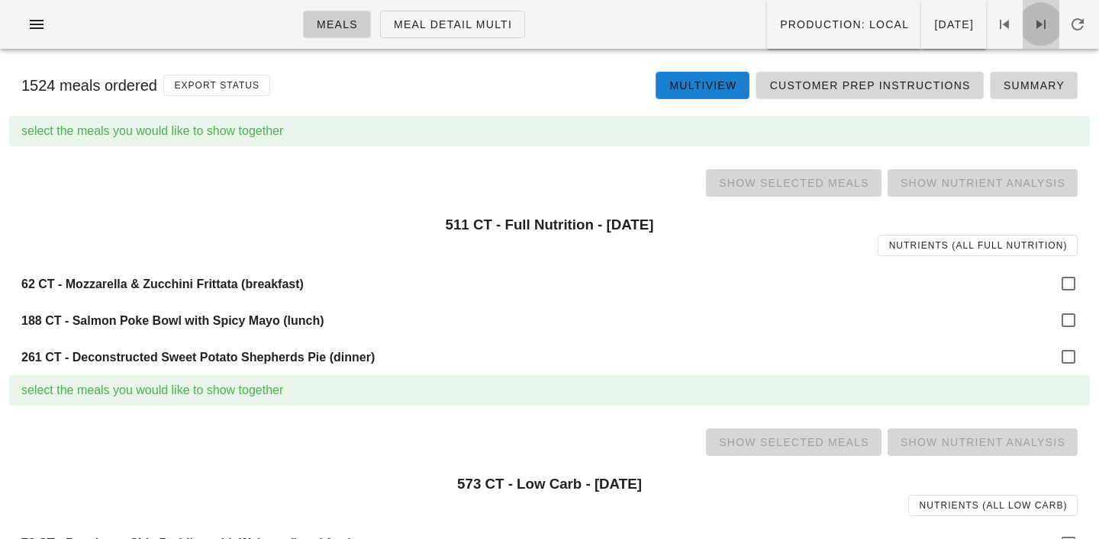
click at [1045, 32] on icon at bounding box center [1041, 24] width 18 height 18
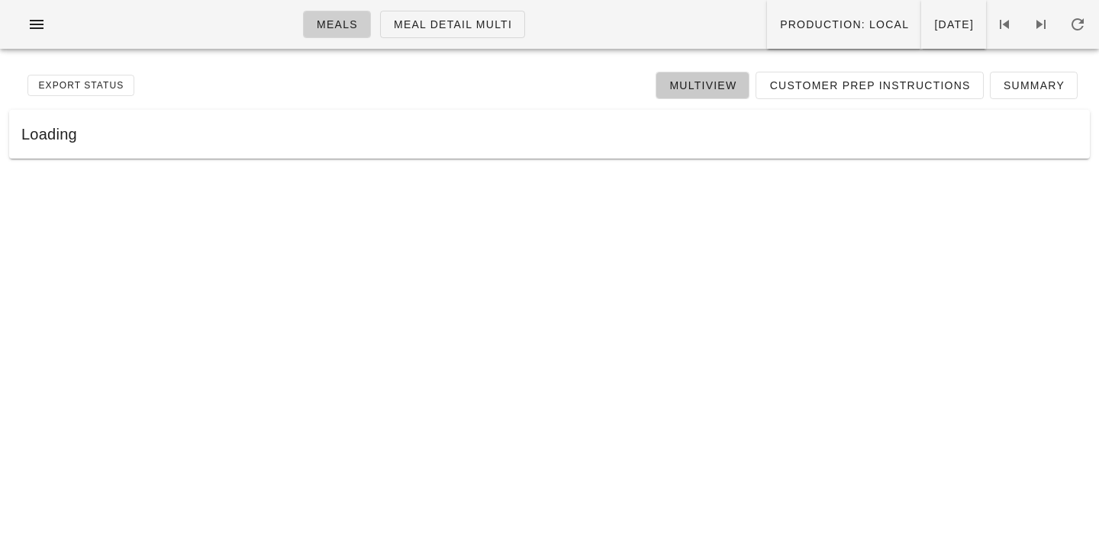
click at [706, 90] on span "Multiview" at bounding box center [702, 85] width 68 height 12
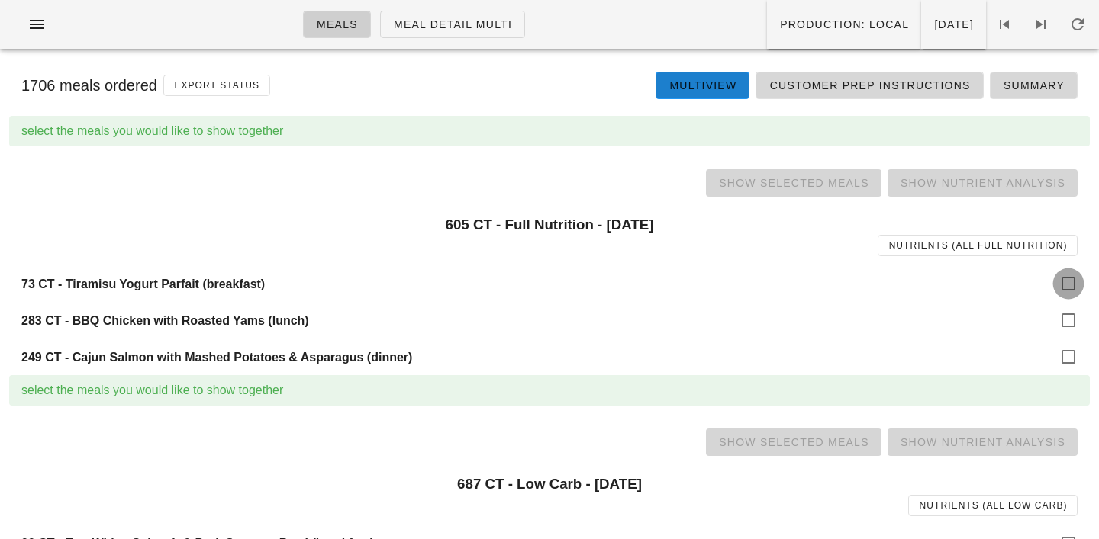
click at [1064, 273] on div at bounding box center [1068, 284] width 26 height 26
checkbox input "true"
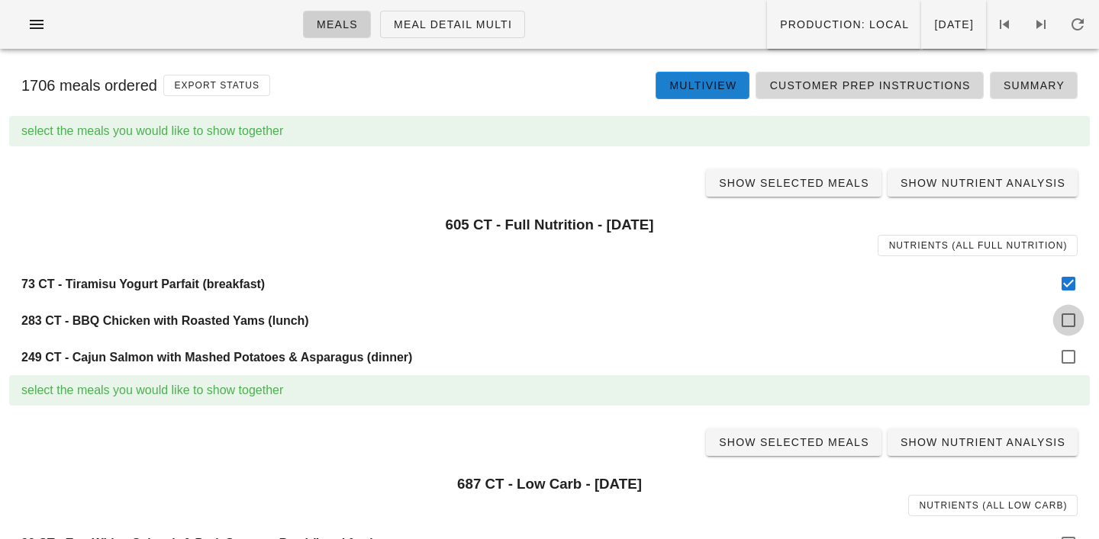
click at [1070, 325] on div at bounding box center [1068, 320] width 26 height 26
checkbox input "true"
click at [1070, 358] on div at bounding box center [1068, 357] width 26 height 26
checkbox input "true"
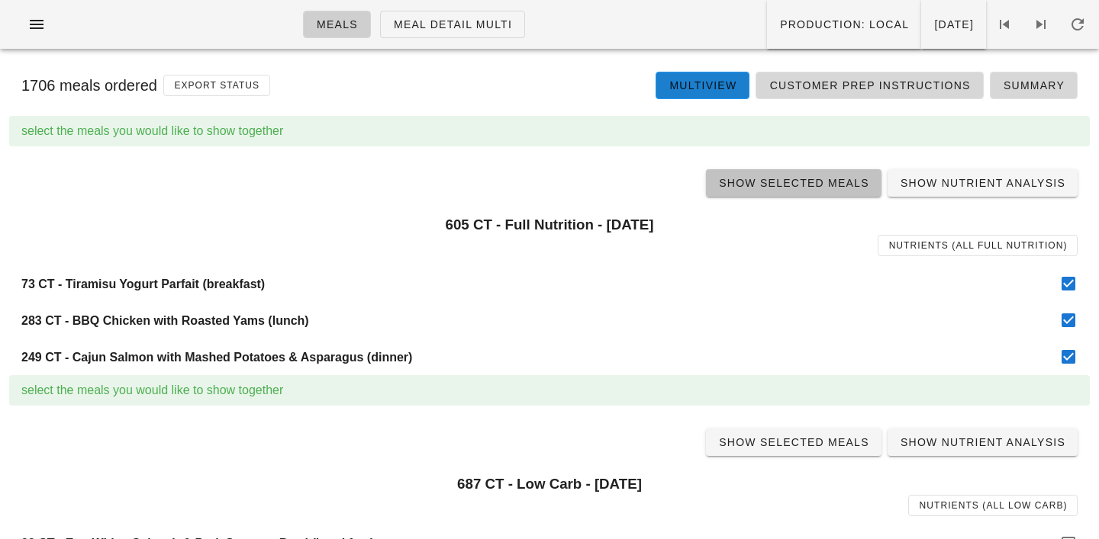
click at [799, 175] on link "Show Selected Meals" at bounding box center [793, 182] width 175 height 27
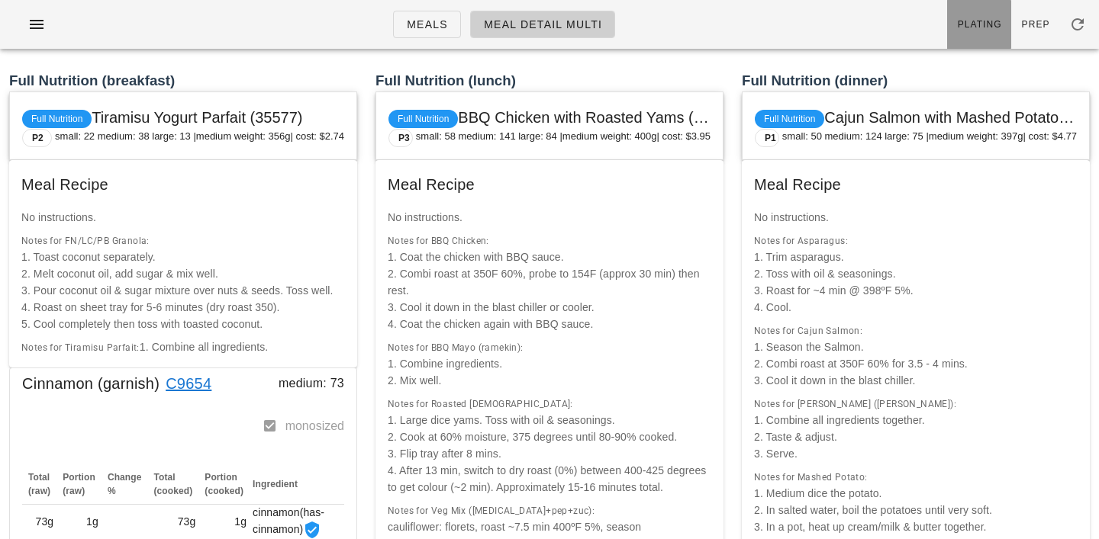
click at [974, 21] on span "Plating" at bounding box center [979, 24] width 45 height 11
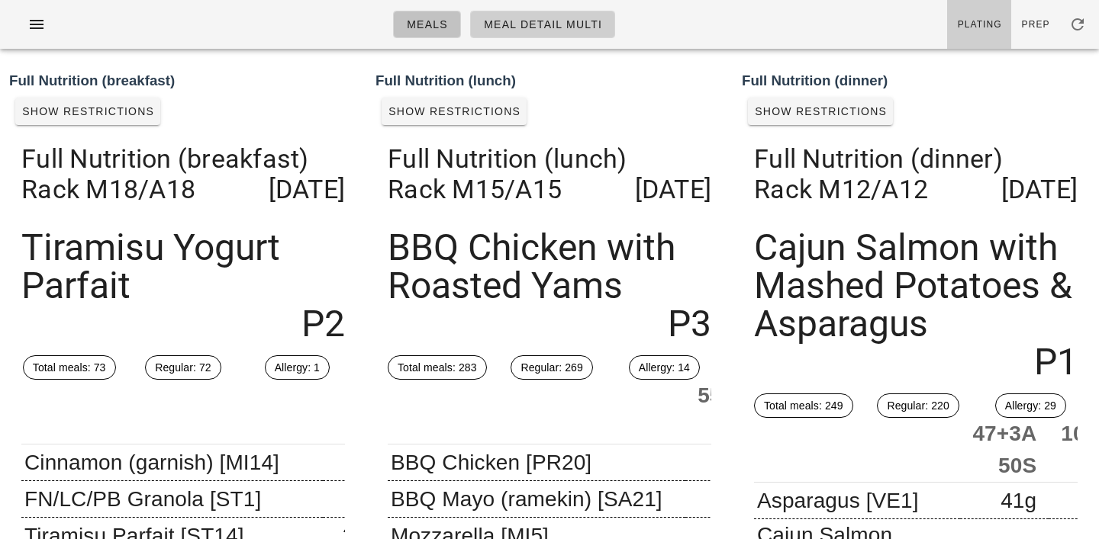
click at [420, 21] on span "Meals" at bounding box center [427, 24] width 42 height 12
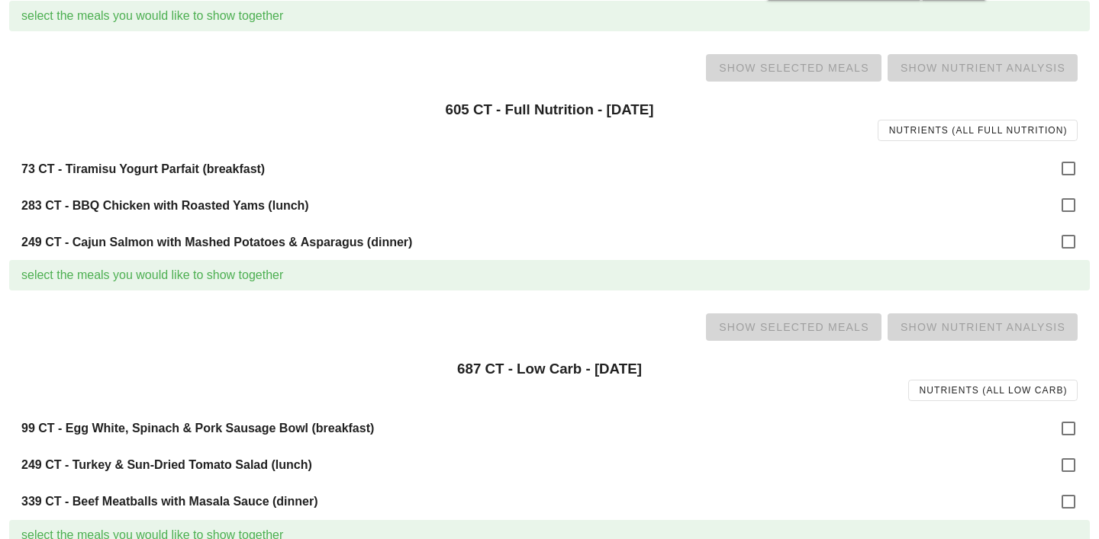
scroll to position [230, 0]
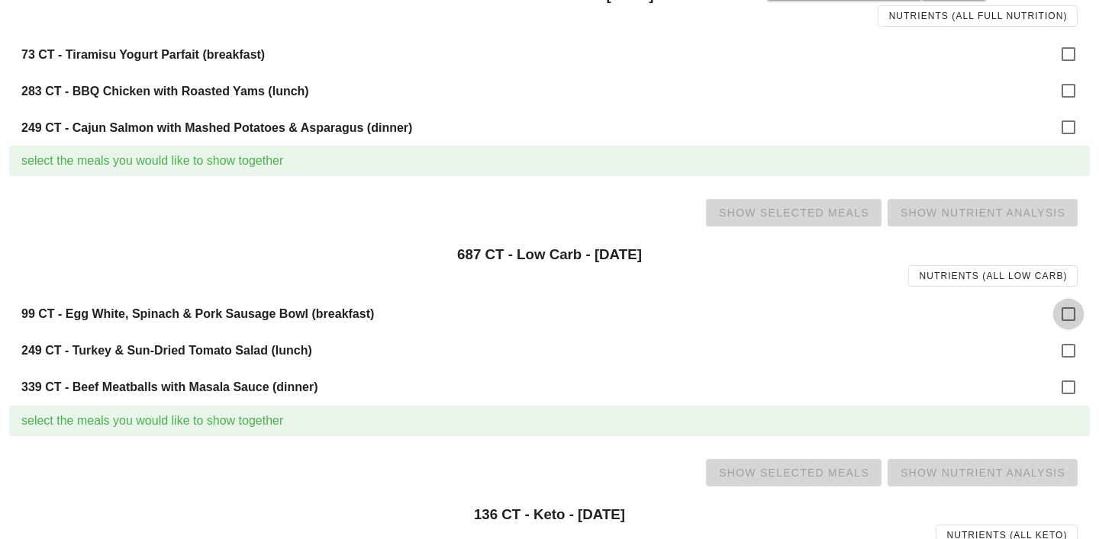
click at [1070, 311] on div at bounding box center [1068, 314] width 26 height 26
checkbox input "true"
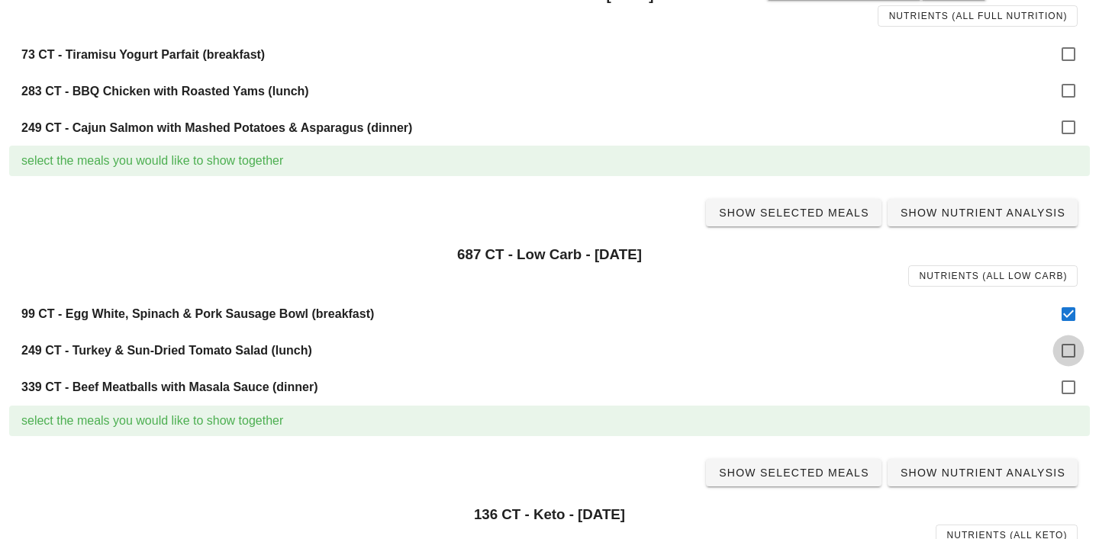
click at [1070, 350] on div at bounding box center [1068, 351] width 26 height 26
checkbox input "true"
click at [1070, 388] on div at bounding box center [1068, 388] width 26 height 26
checkbox input "true"
click at [809, 214] on span "Show Selected Meals" at bounding box center [793, 213] width 151 height 12
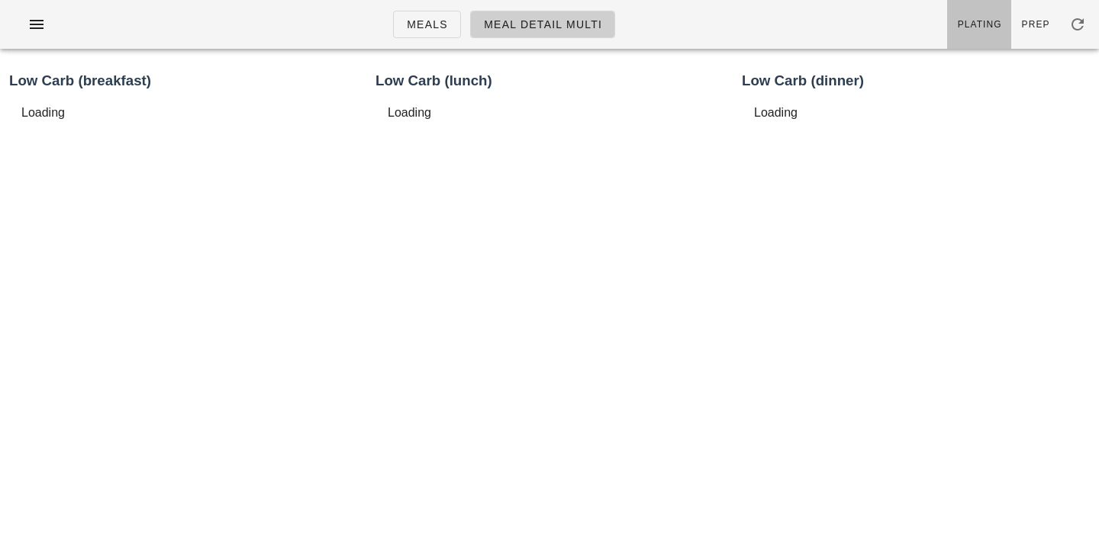
click at [987, 19] on span "Plating" at bounding box center [979, 24] width 45 height 11
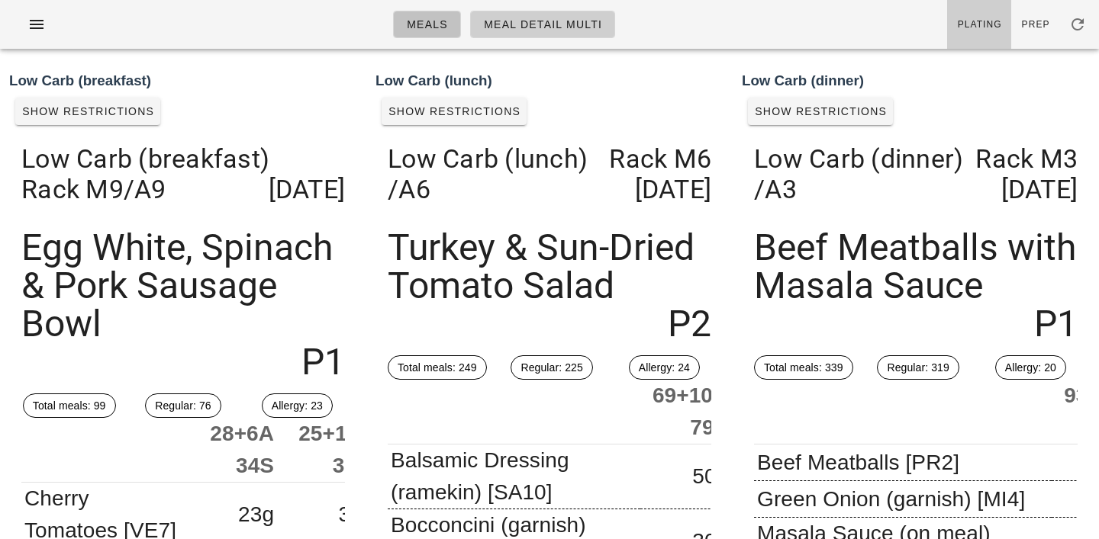
click at [418, 22] on span "Meals" at bounding box center [427, 24] width 42 height 12
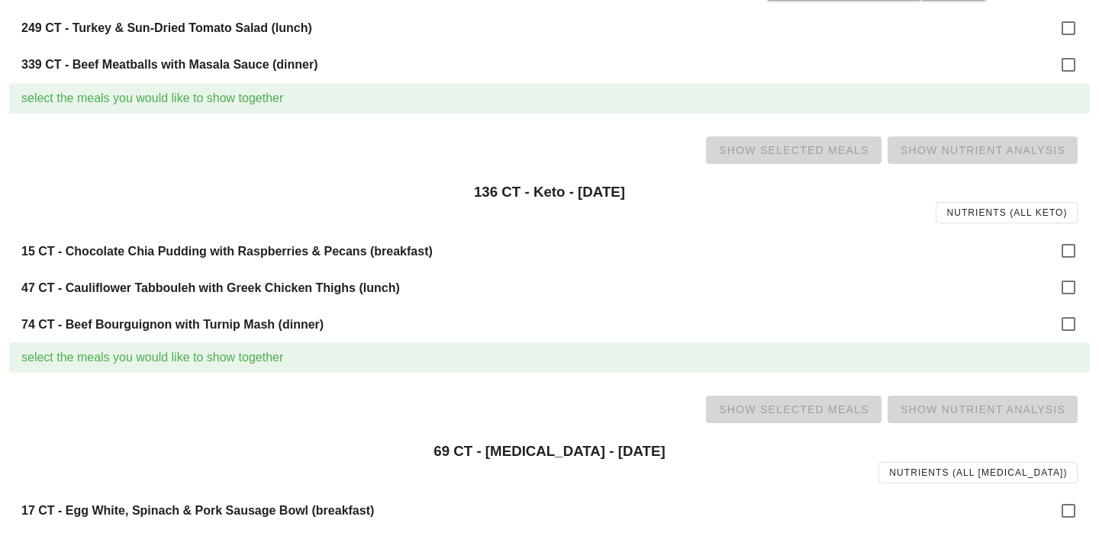
scroll to position [559, 0]
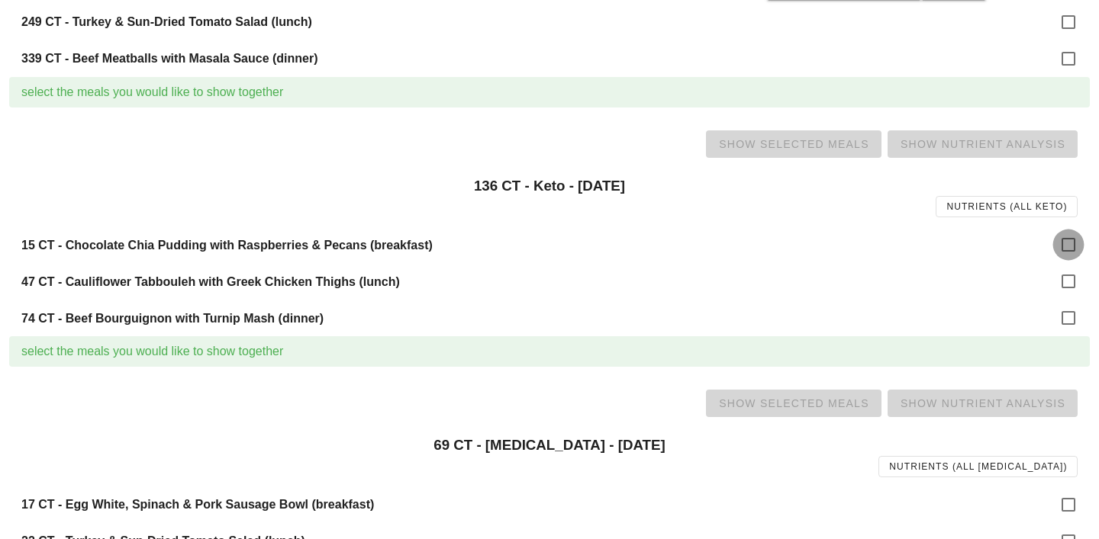
click at [1061, 243] on div at bounding box center [1068, 245] width 26 height 26
checkbox input "true"
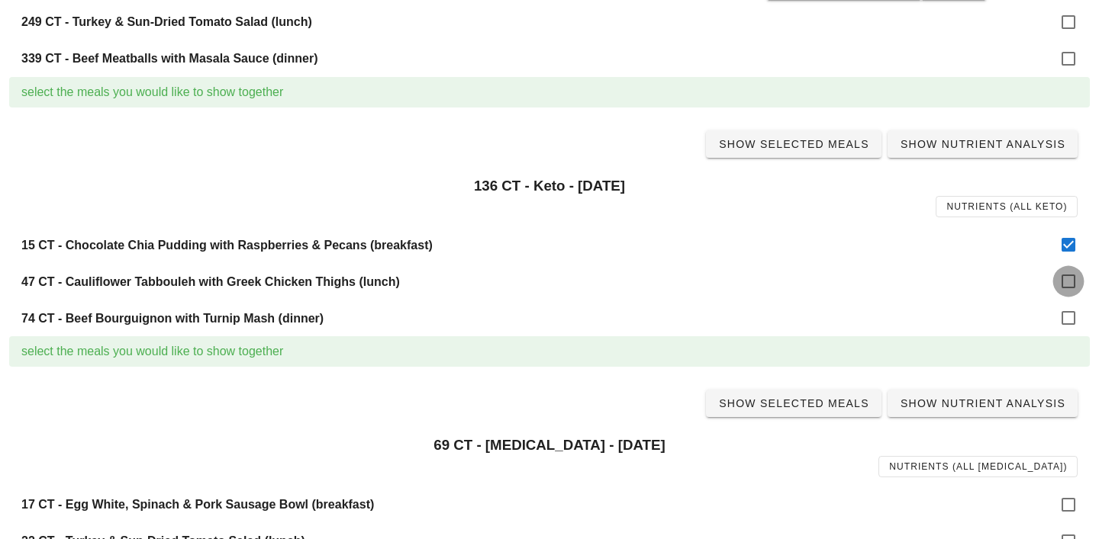
click at [1066, 280] on div at bounding box center [1068, 282] width 26 height 26
checkbox input "true"
click at [1067, 319] on div at bounding box center [1068, 318] width 26 height 26
checkbox input "true"
click at [784, 145] on span "Show Selected Meals" at bounding box center [793, 144] width 151 height 12
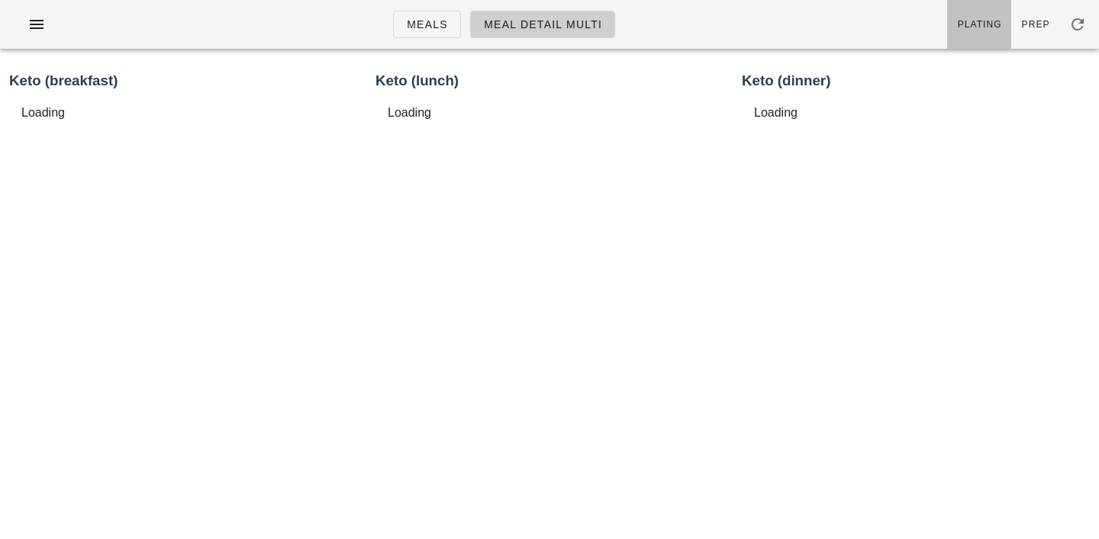
click at [967, 34] on link "Plating" at bounding box center [979, 24] width 64 height 49
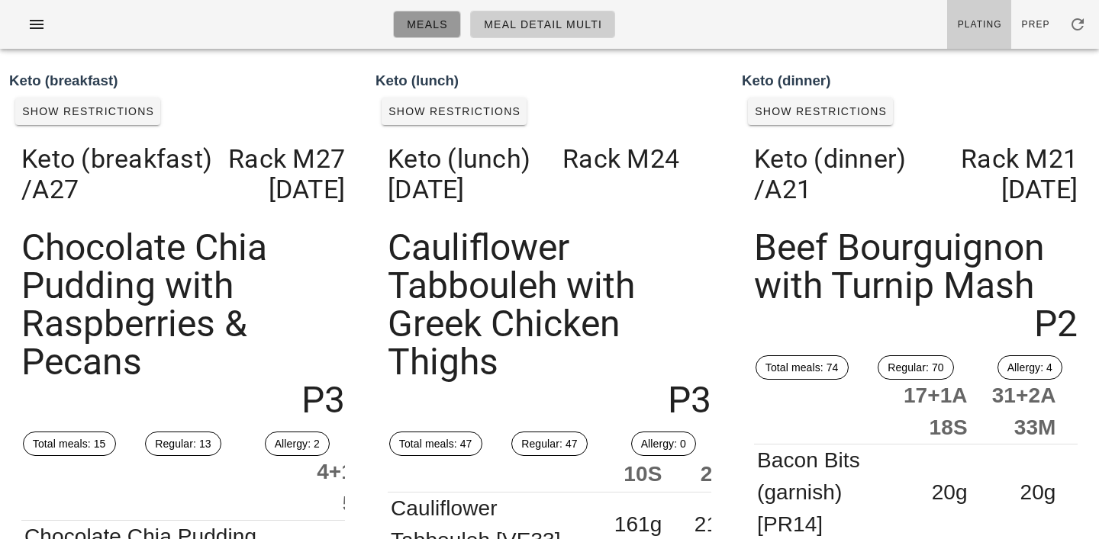
click at [413, 18] on span "Meals" at bounding box center [427, 24] width 42 height 12
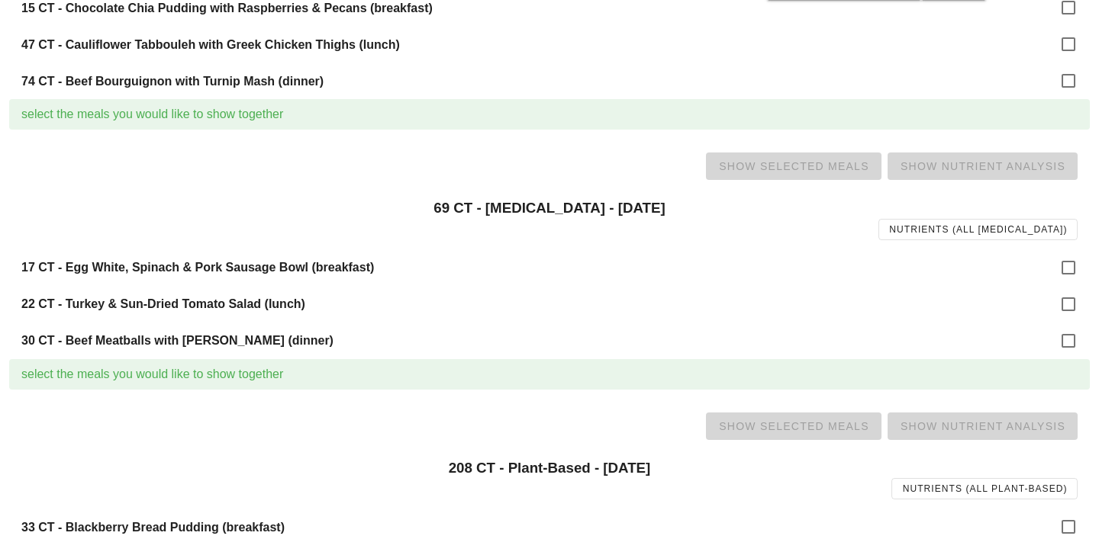
scroll to position [823, 0]
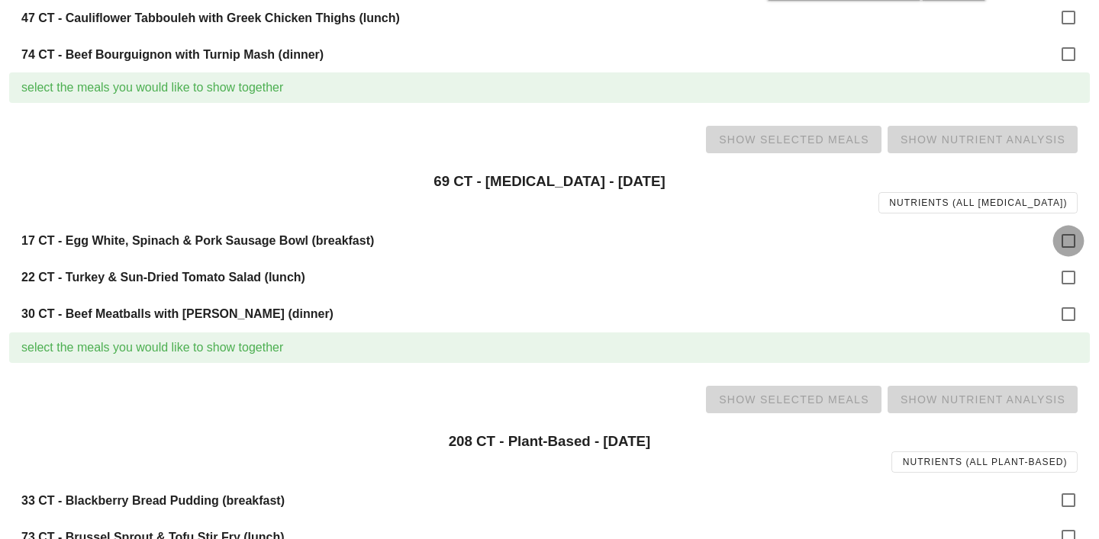
click at [1068, 246] on div at bounding box center [1068, 241] width 26 height 26
checkbox input "true"
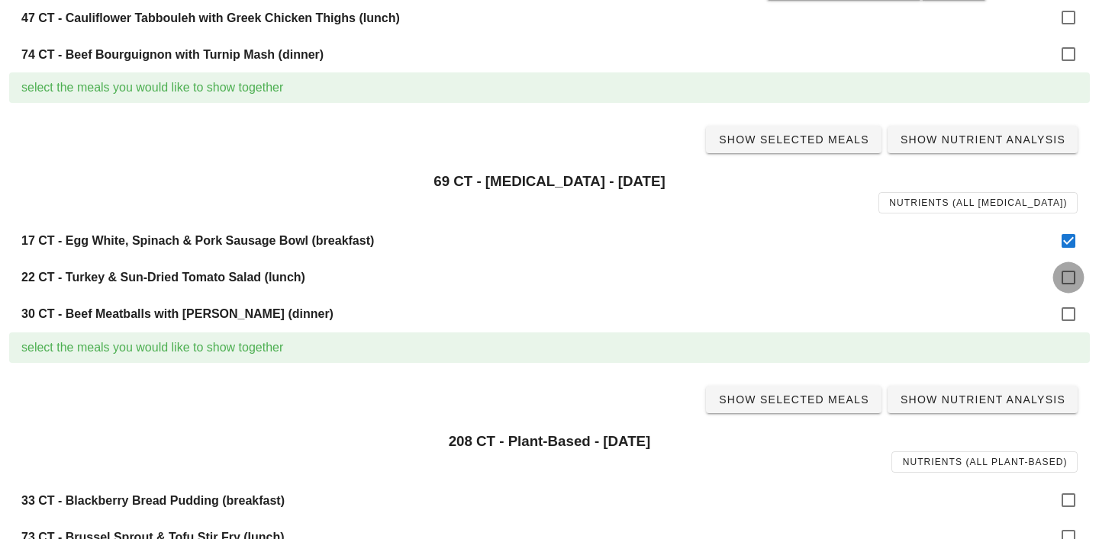
click at [1067, 278] on div at bounding box center [1068, 278] width 26 height 26
checkbox input "true"
click at [1069, 314] on div at bounding box center [1068, 314] width 26 height 26
checkbox input "true"
click at [812, 149] on link "Show Selected Meals" at bounding box center [793, 139] width 175 height 27
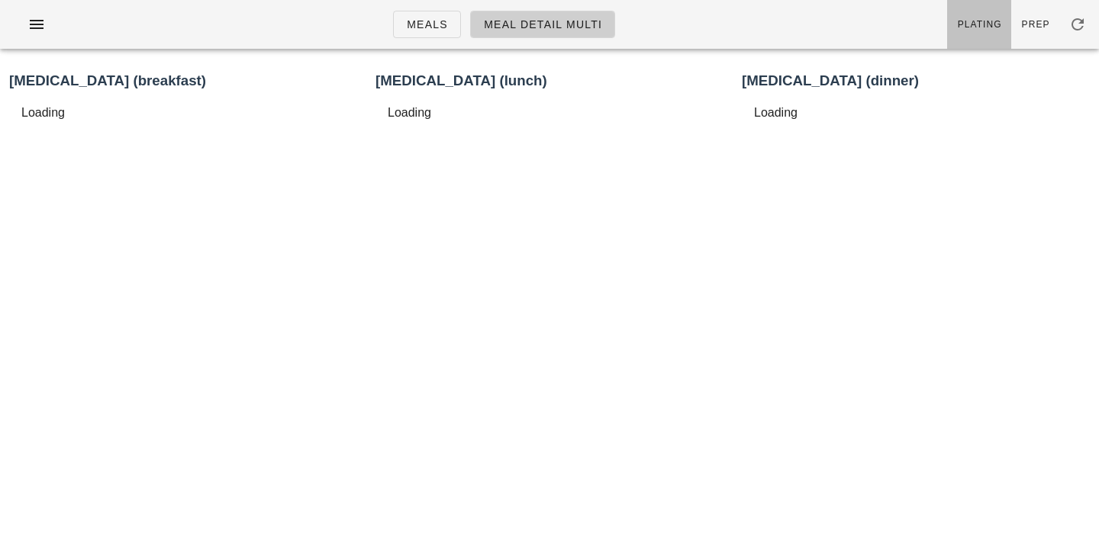
click at [985, 27] on span "Plating" at bounding box center [979, 24] width 45 height 11
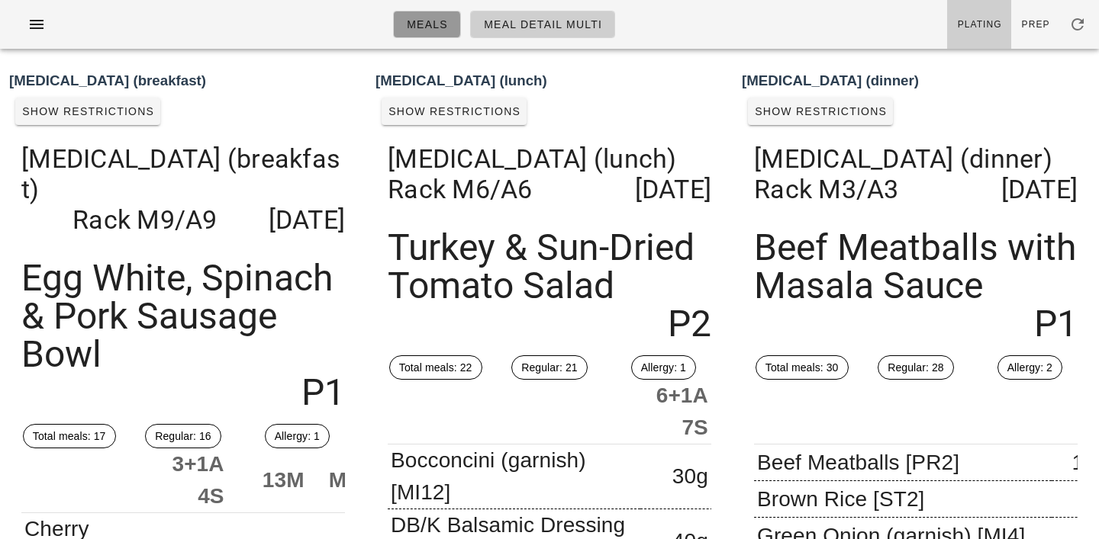
click at [449, 34] on link "Meals" at bounding box center [427, 24] width 68 height 27
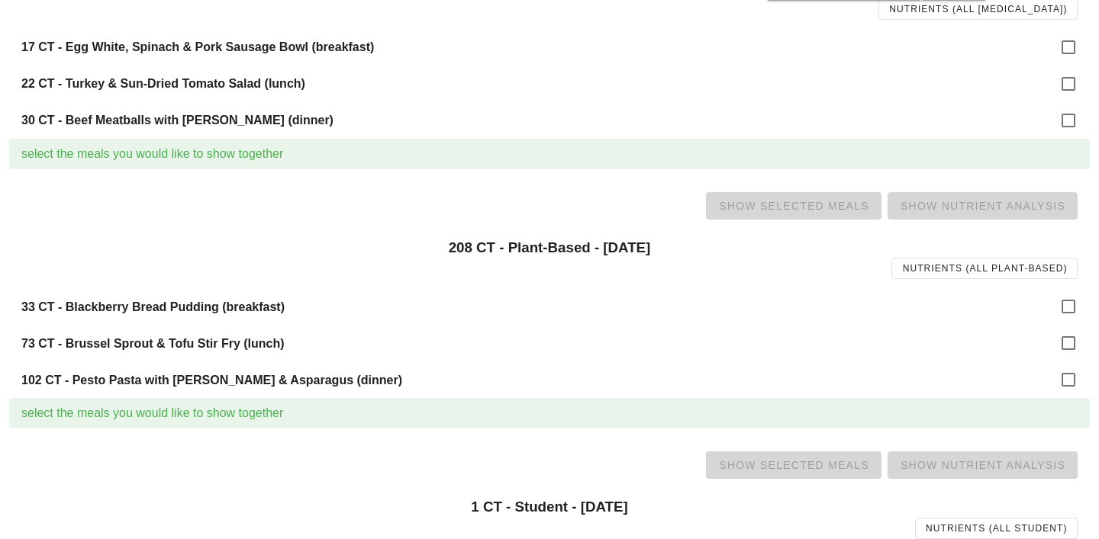
scroll to position [1021, 0]
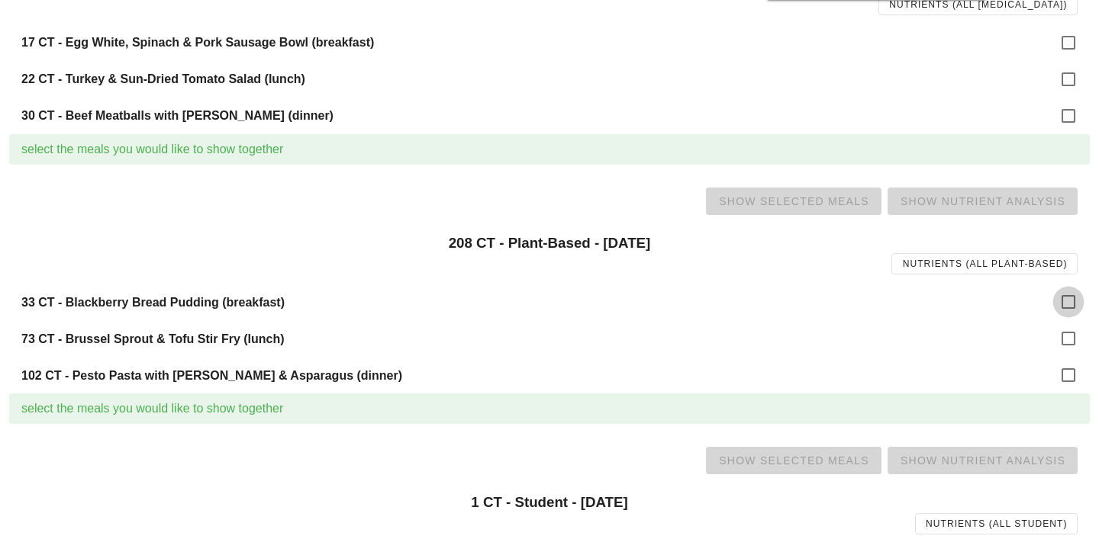
click at [1058, 302] on div at bounding box center [1068, 302] width 26 height 26
checkbox input "true"
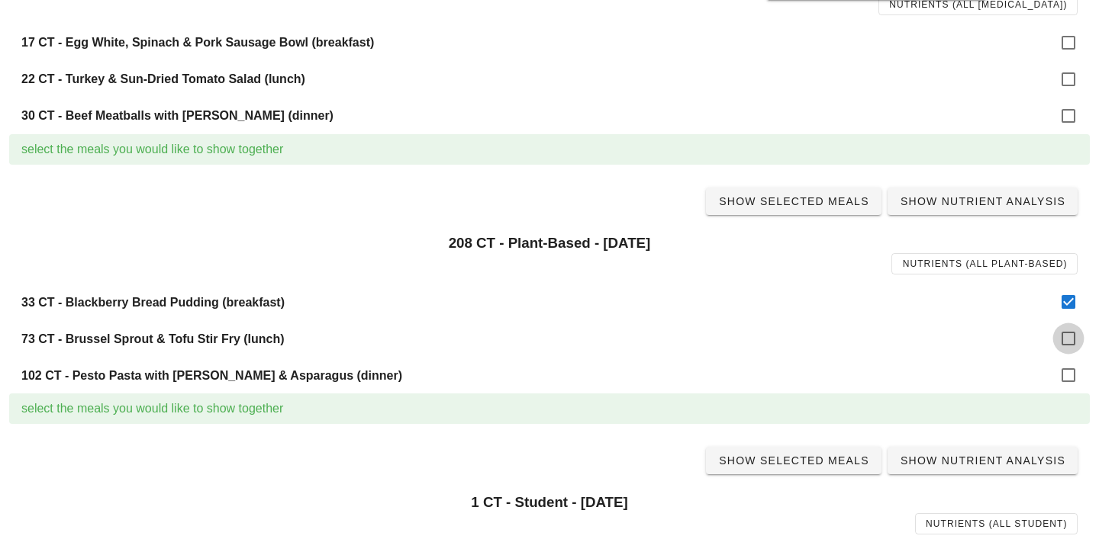
click at [1068, 344] on div at bounding box center [1068, 339] width 26 height 26
checkbox input "true"
click at [1071, 391] on div "102 CT - Pesto Pasta with Zucchini & Asparagus (dinner)" at bounding box center [549, 375] width 1080 height 37
click at [1067, 375] on div at bounding box center [1068, 375] width 26 height 26
checkbox input "true"
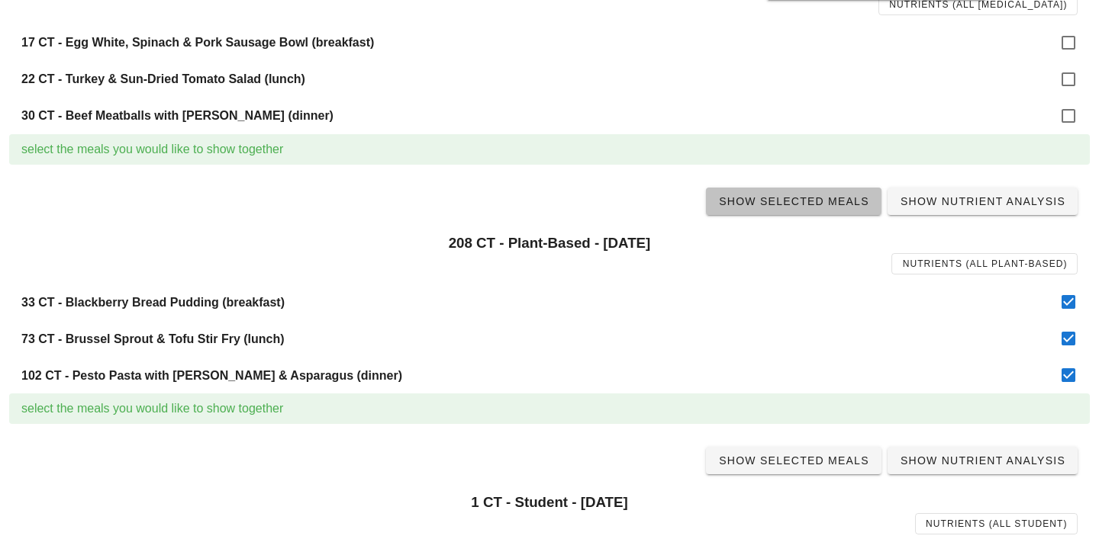
click at [791, 207] on span "Show Selected Meals" at bounding box center [793, 201] width 151 height 12
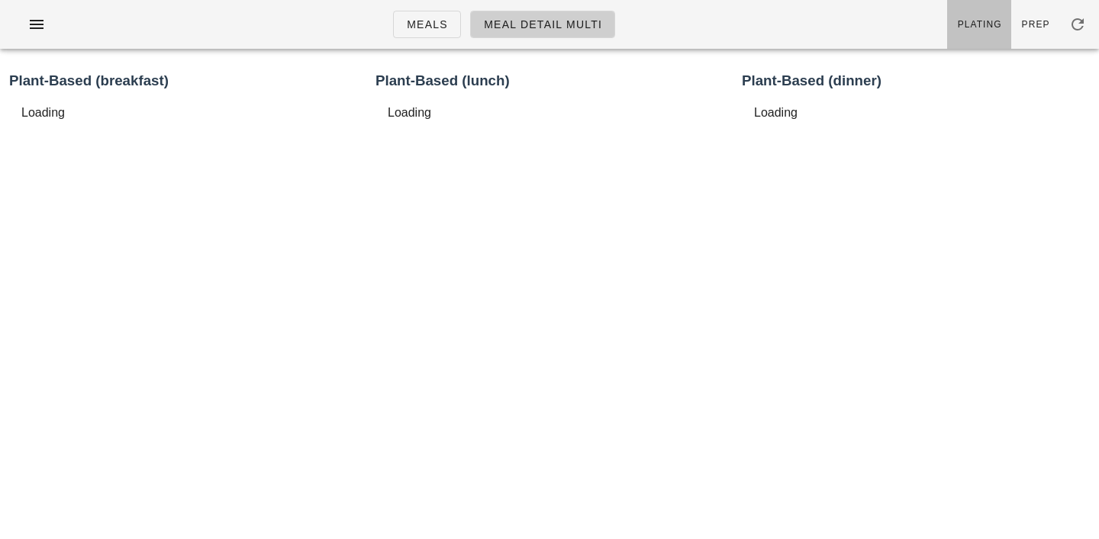
click at [987, 33] on link "Plating" at bounding box center [979, 24] width 64 height 49
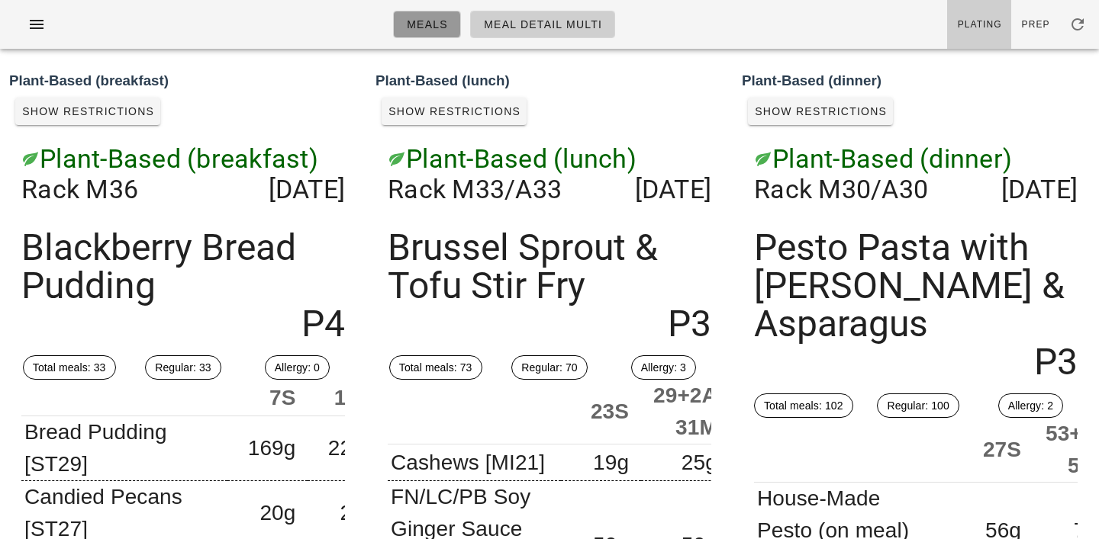
click at [420, 32] on link "Meals" at bounding box center [427, 24] width 68 height 27
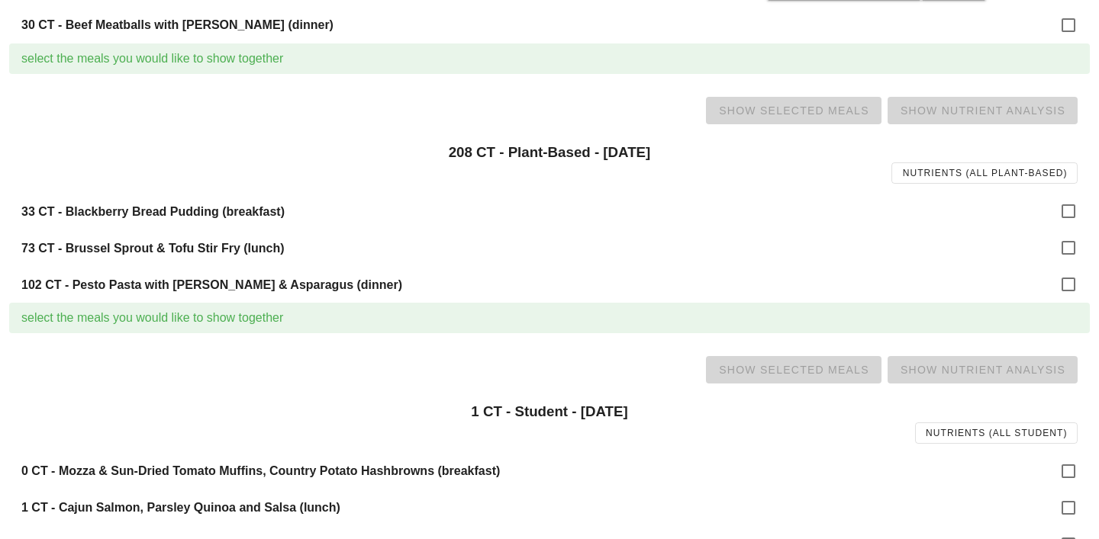
scroll to position [1151, 0]
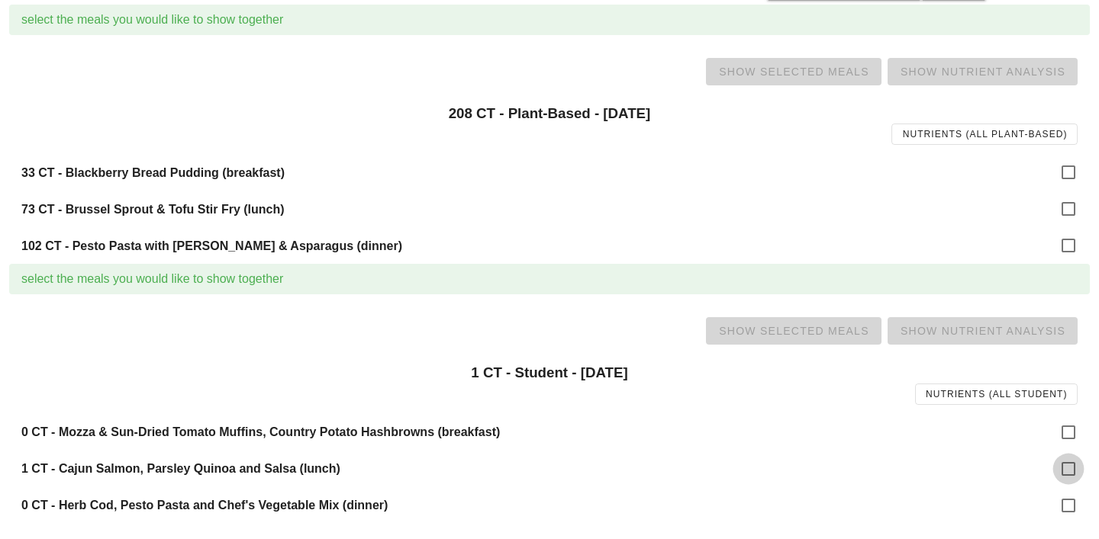
click at [1064, 468] on div at bounding box center [1068, 469] width 26 height 26
checkbox input "true"
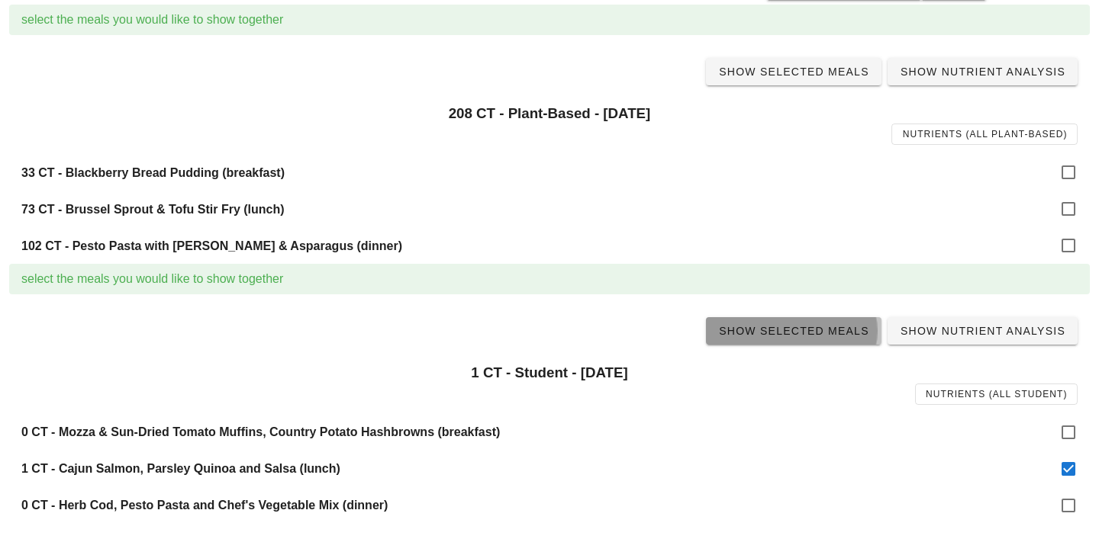
click at [814, 336] on span "Show Selected Meals" at bounding box center [793, 331] width 151 height 12
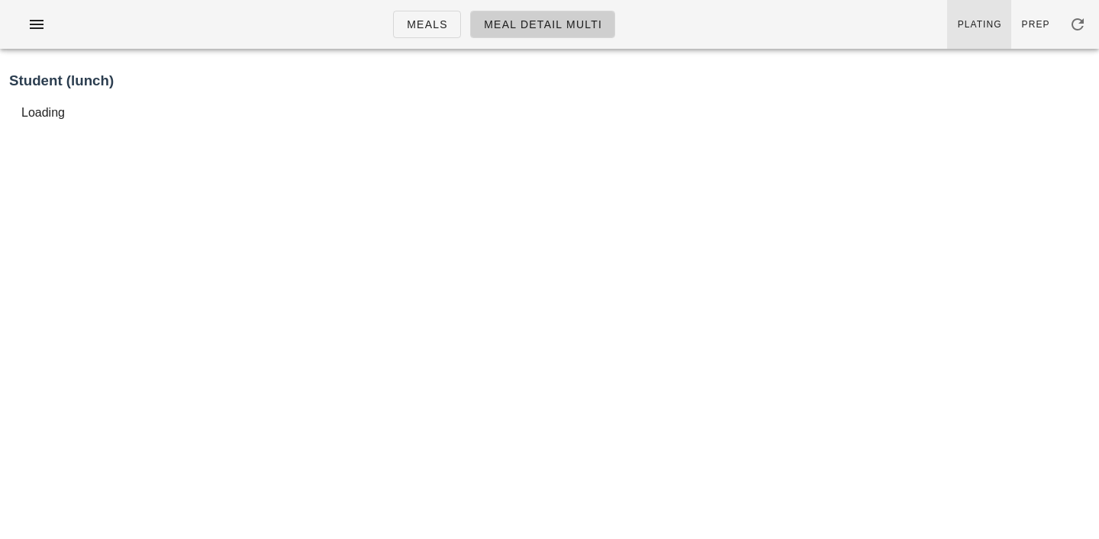
click at [986, 24] on span "Plating" at bounding box center [979, 24] width 45 height 11
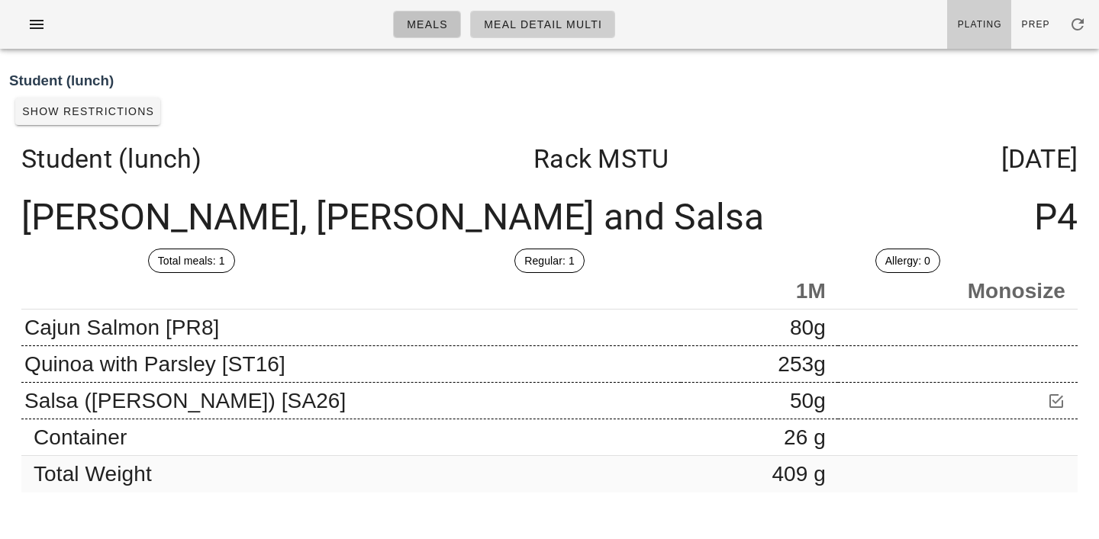
click at [422, 24] on span "Meals" at bounding box center [427, 24] width 42 height 12
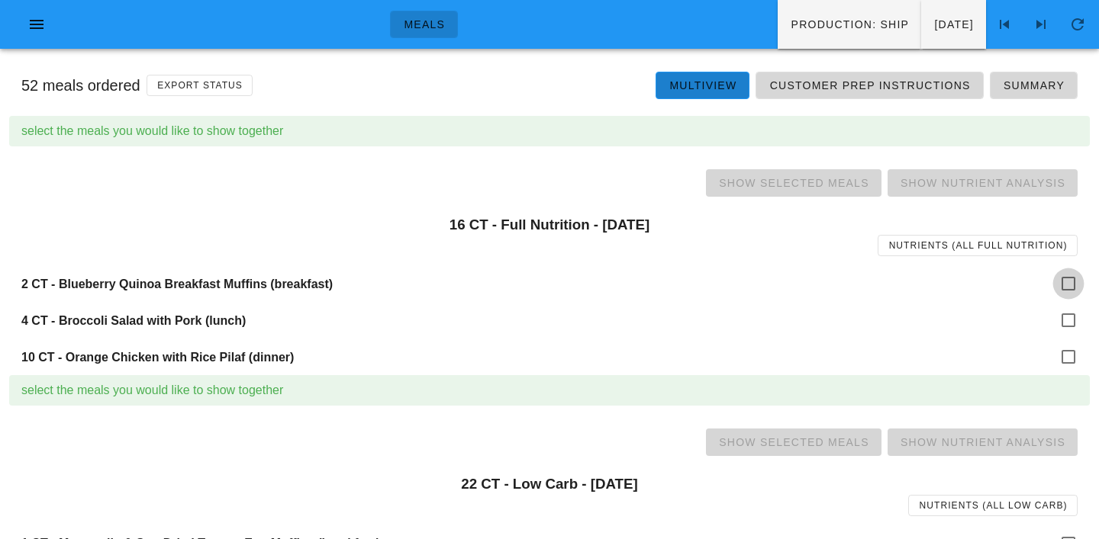
click at [1073, 289] on div at bounding box center [1068, 284] width 26 height 26
checkbox input "true"
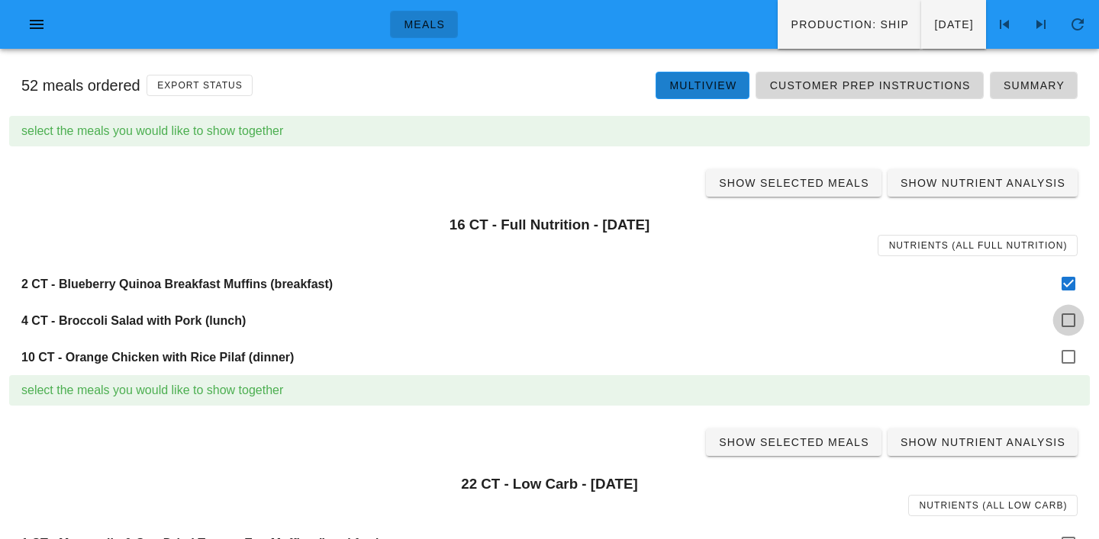
click at [1073, 314] on div at bounding box center [1068, 320] width 26 height 26
checkbox input "true"
click at [1073, 346] on div at bounding box center [1068, 357] width 26 height 26
checkbox input "true"
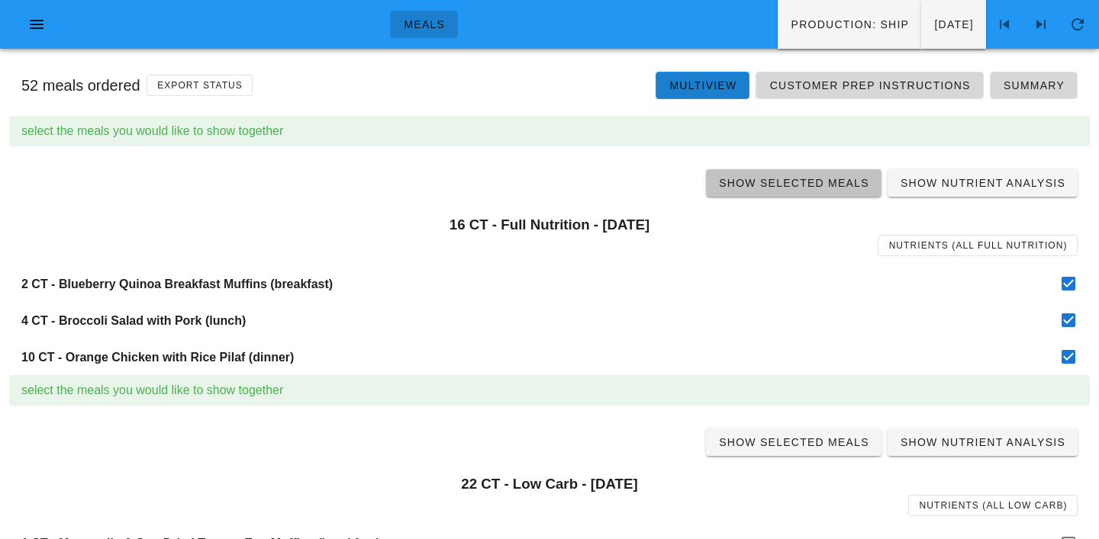
click at [810, 185] on span "Show Selected Meals" at bounding box center [793, 183] width 151 height 12
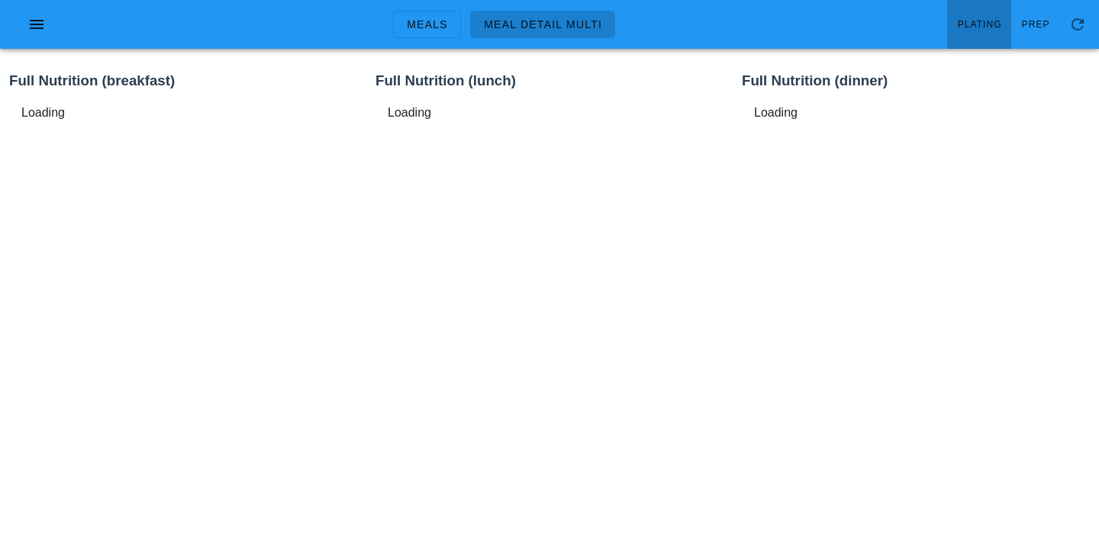
click at [978, 21] on span "Plating" at bounding box center [979, 24] width 45 height 11
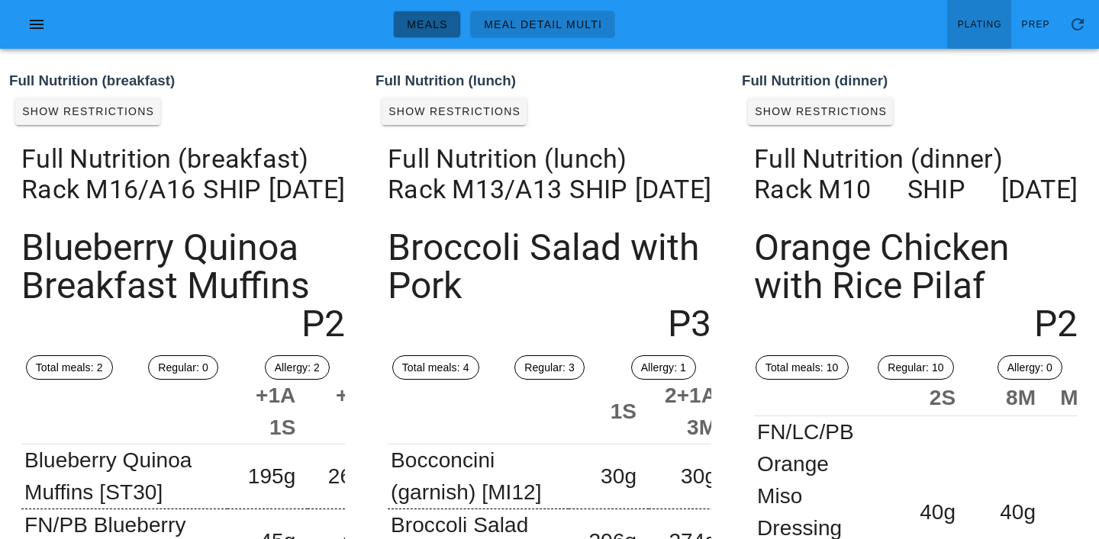
click at [427, 28] on span "Meals" at bounding box center [427, 24] width 42 height 12
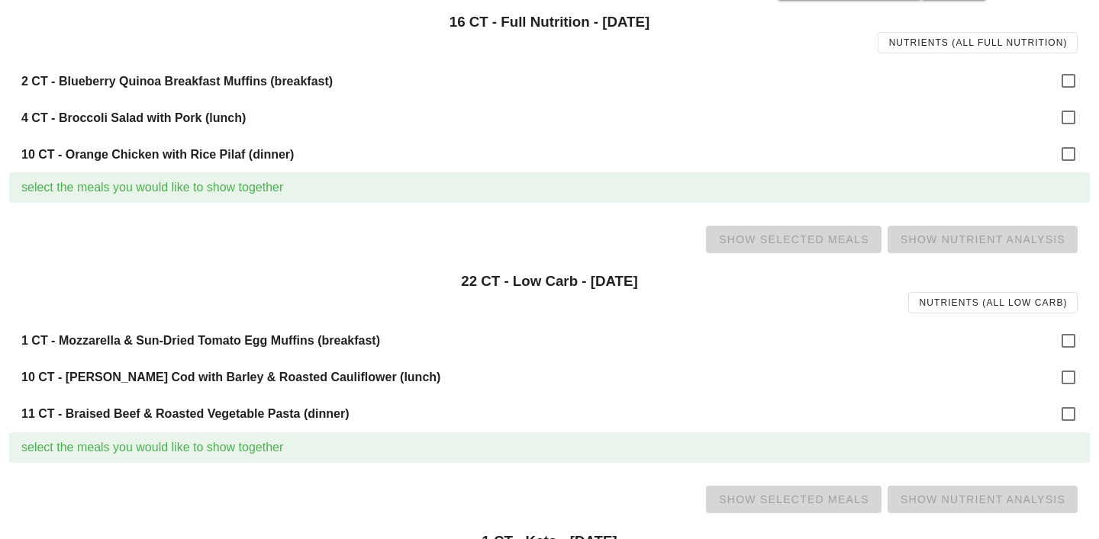
scroll to position [216, 0]
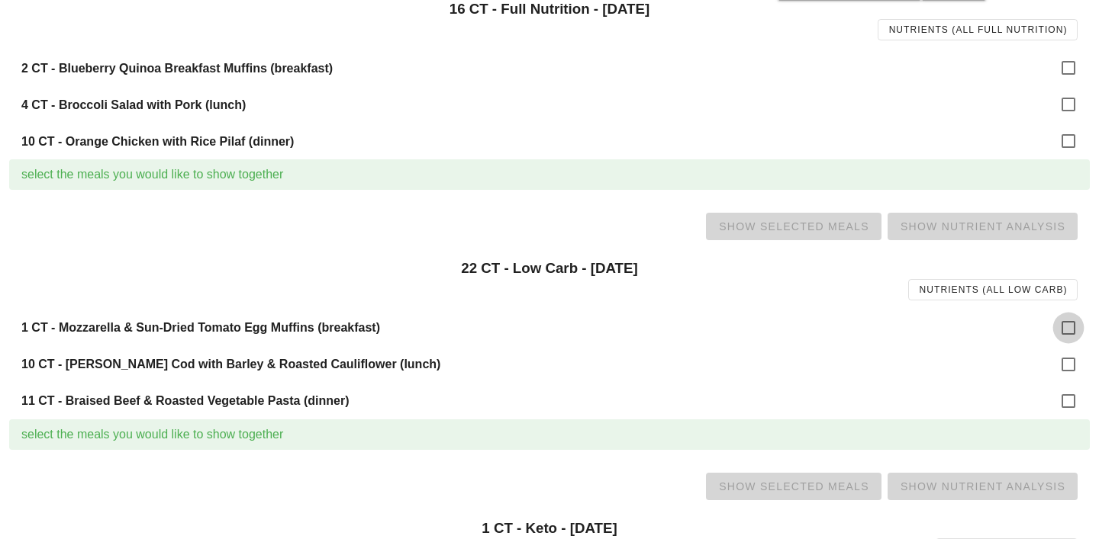
click at [1067, 326] on div at bounding box center [1068, 328] width 26 height 26
checkbox input "true"
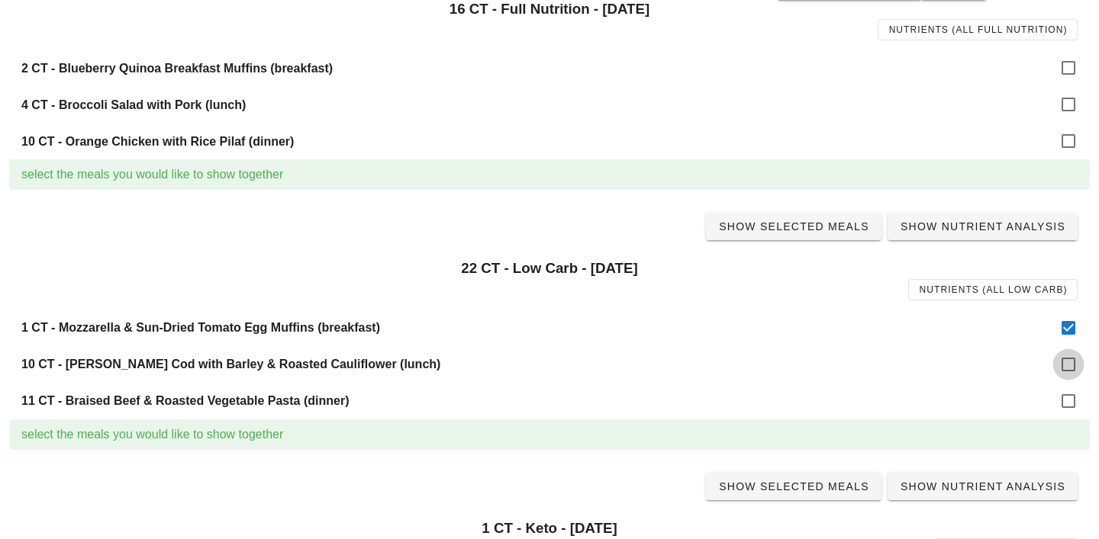
click at [1071, 364] on div at bounding box center [1068, 365] width 26 height 26
checkbox input "true"
click at [1064, 404] on div at bounding box center [1068, 401] width 26 height 26
checkbox input "true"
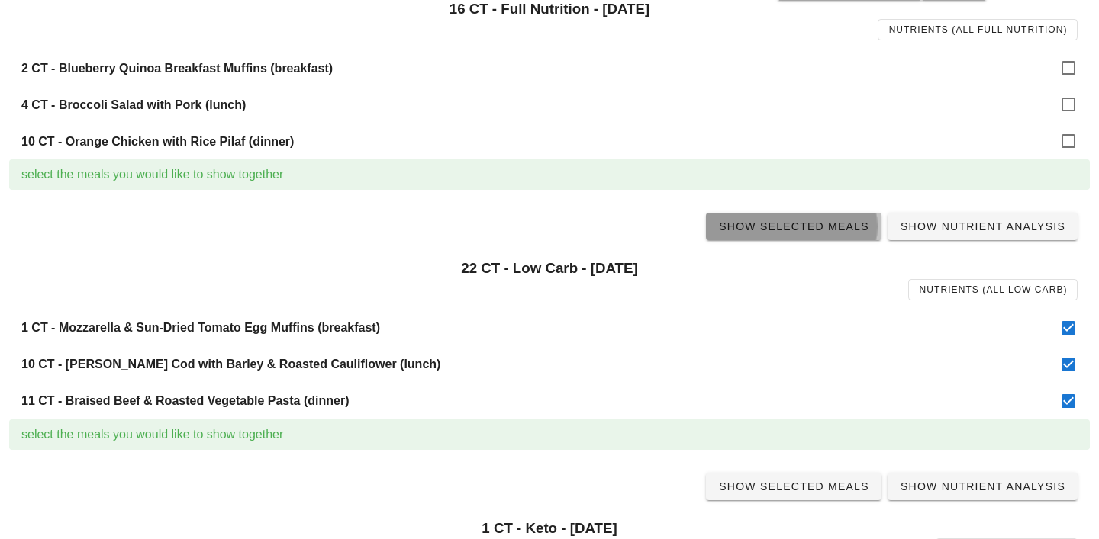
click at [789, 232] on span "Show Selected Meals" at bounding box center [793, 227] width 151 height 12
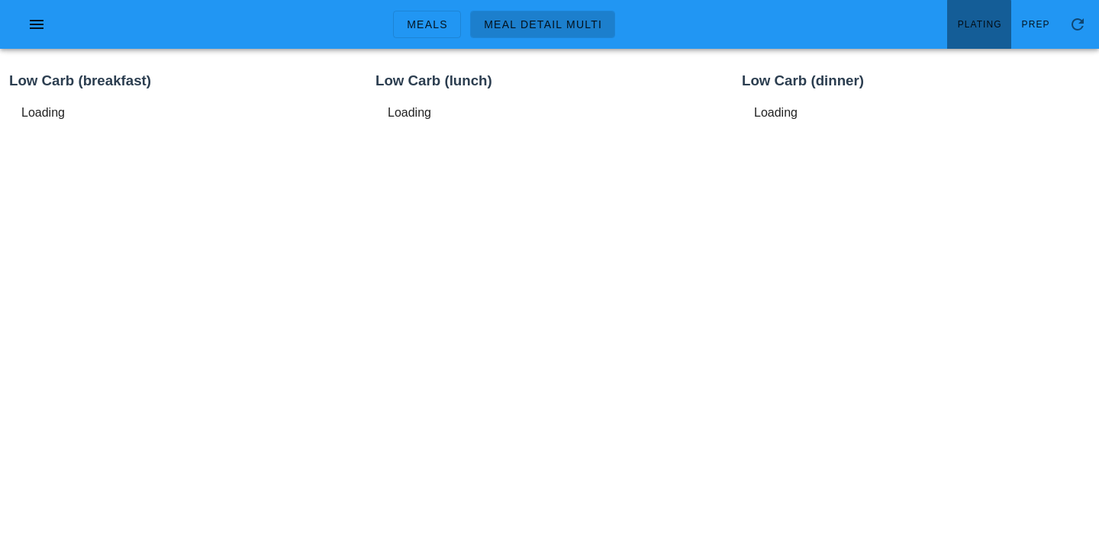
click at [974, 37] on link "Plating" at bounding box center [979, 24] width 64 height 49
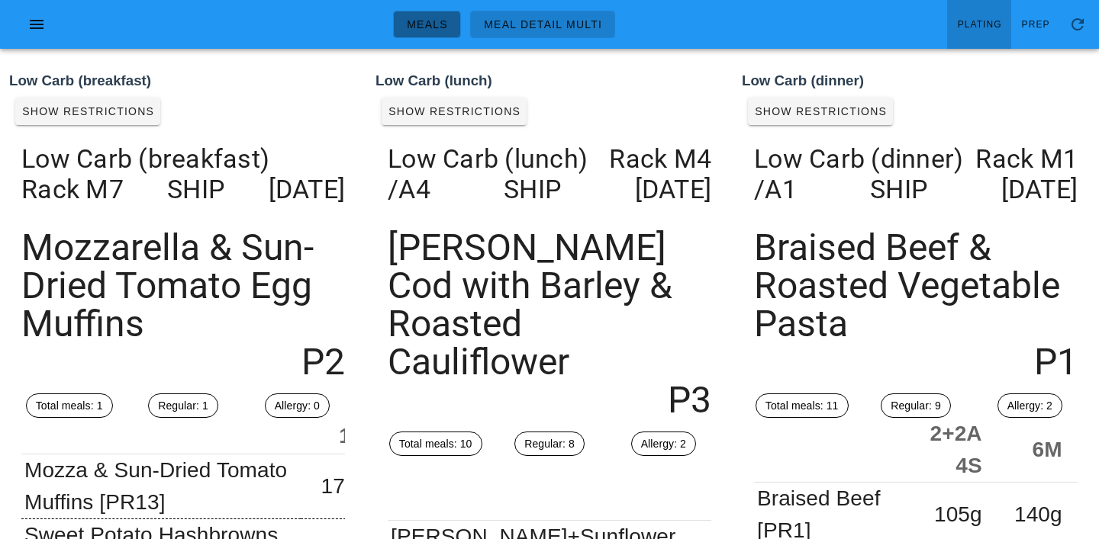
click at [427, 37] on link "Meals" at bounding box center [427, 24] width 68 height 27
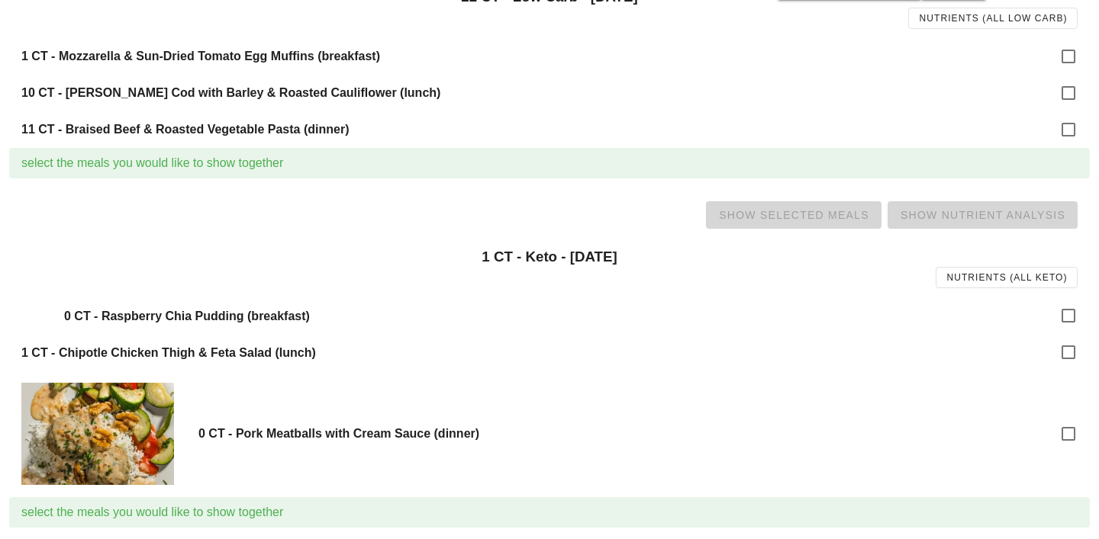
scroll to position [489, 0]
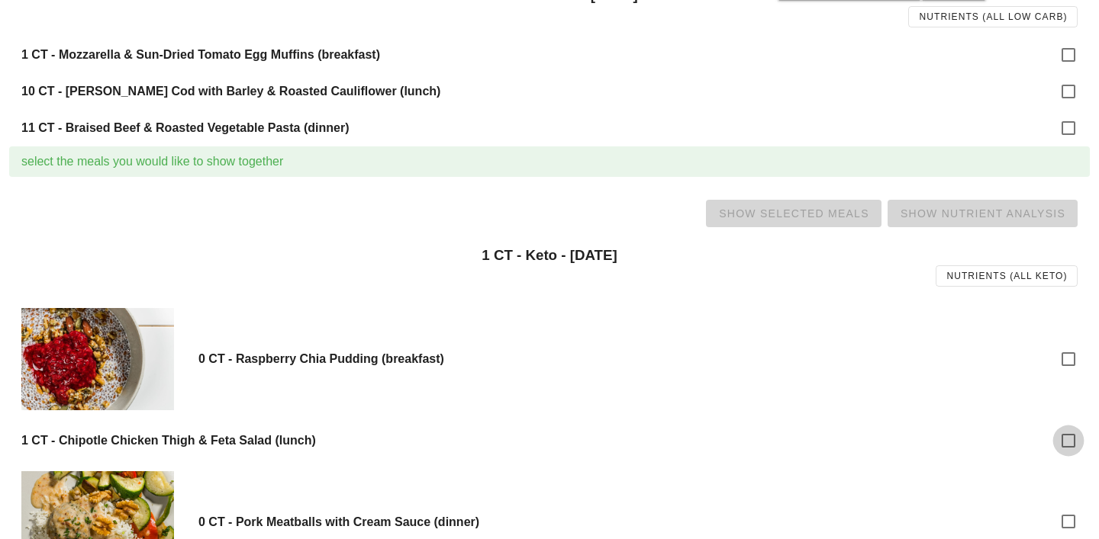
click at [1074, 443] on div at bounding box center [1068, 441] width 26 height 26
checkbox input "true"
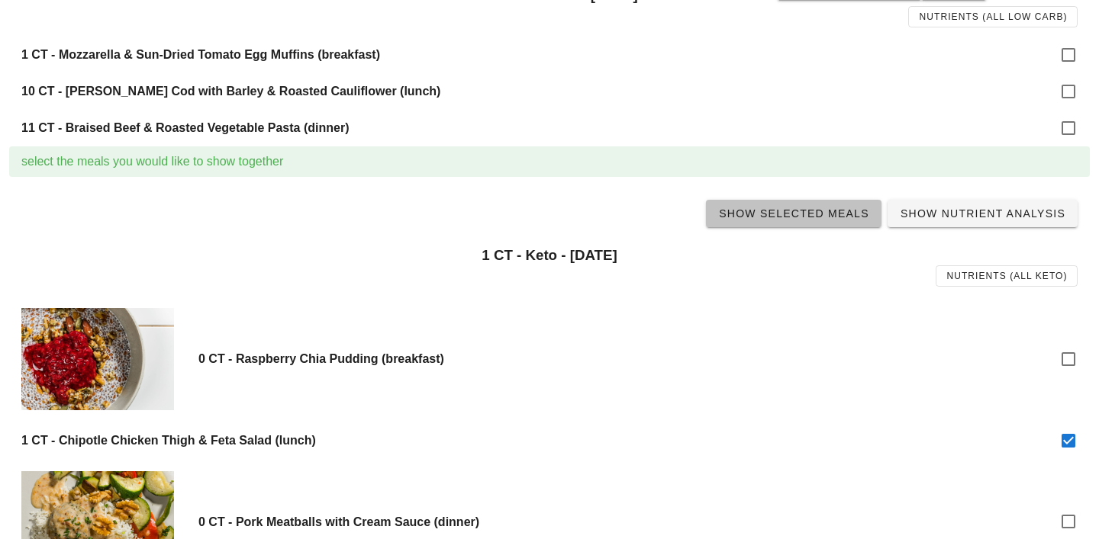
click at [802, 211] on span "Show Selected Meals" at bounding box center [793, 214] width 151 height 12
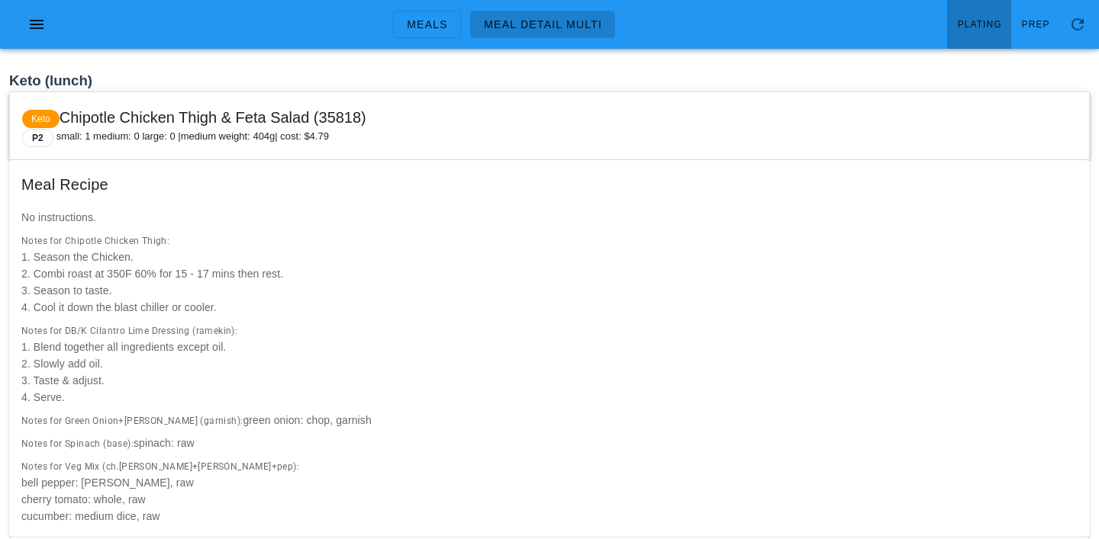
click at [993, 32] on link "Plating" at bounding box center [979, 24] width 64 height 49
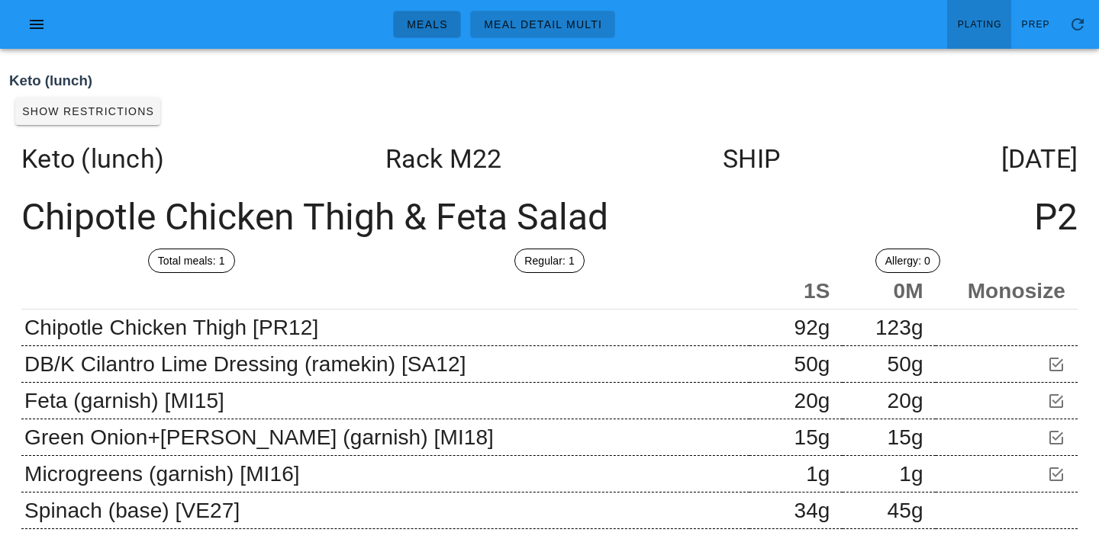
click at [429, 24] on span "Meals" at bounding box center [427, 24] width 42 height 12
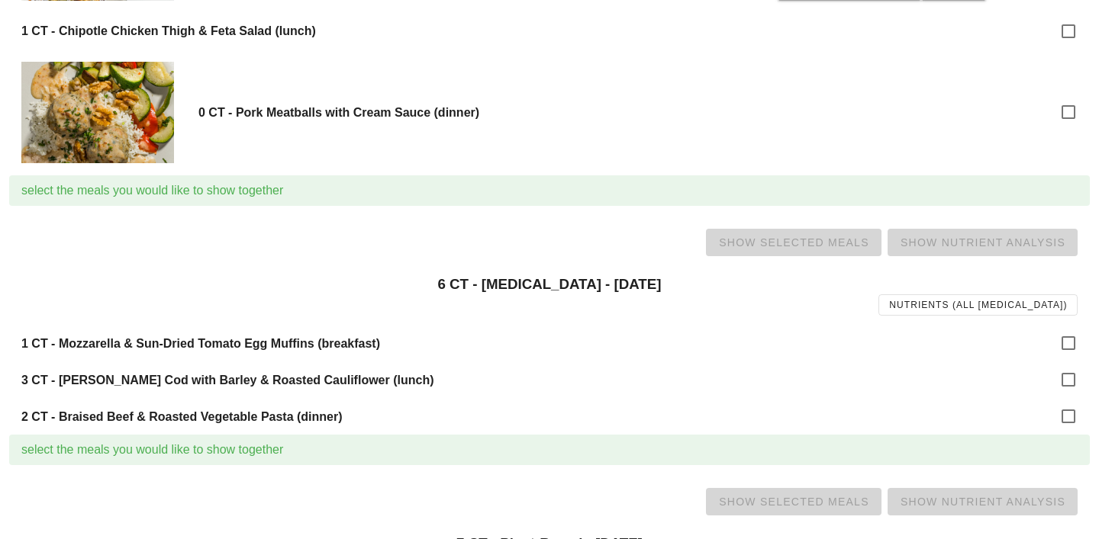
scroll to position [900, 0]
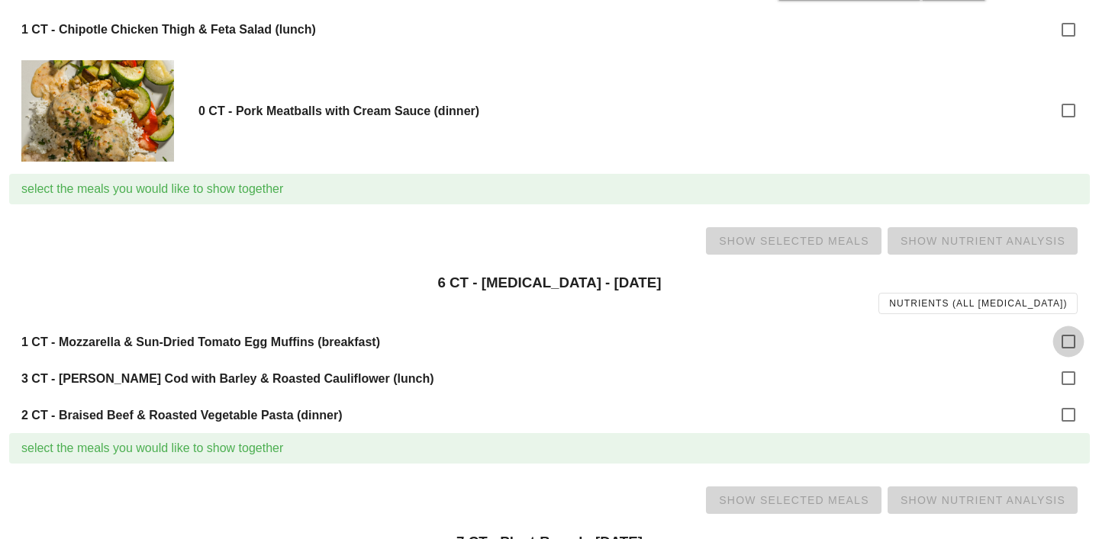
click at [1074, 343] on div at bounding box center [1068, 342] width 26 height 26
checkbox input "true"
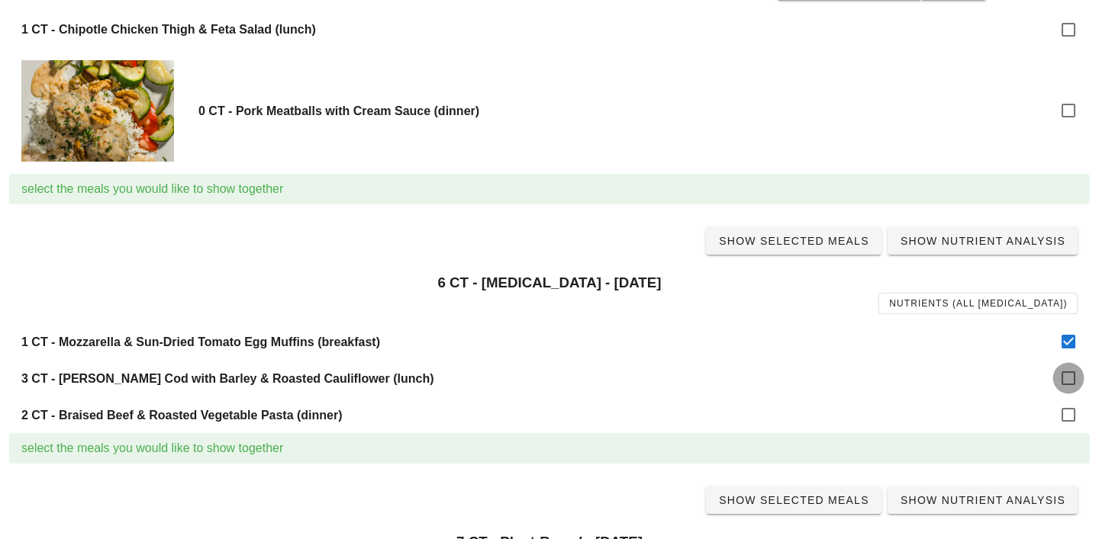
click at [1074, 376] on div at bounding box center [1068, 378] width 26 height 26
checkbox input "true"
click at [1070, 417] on div at bounding box center [1068, 415] width 26 height 26
checkbox input "true"
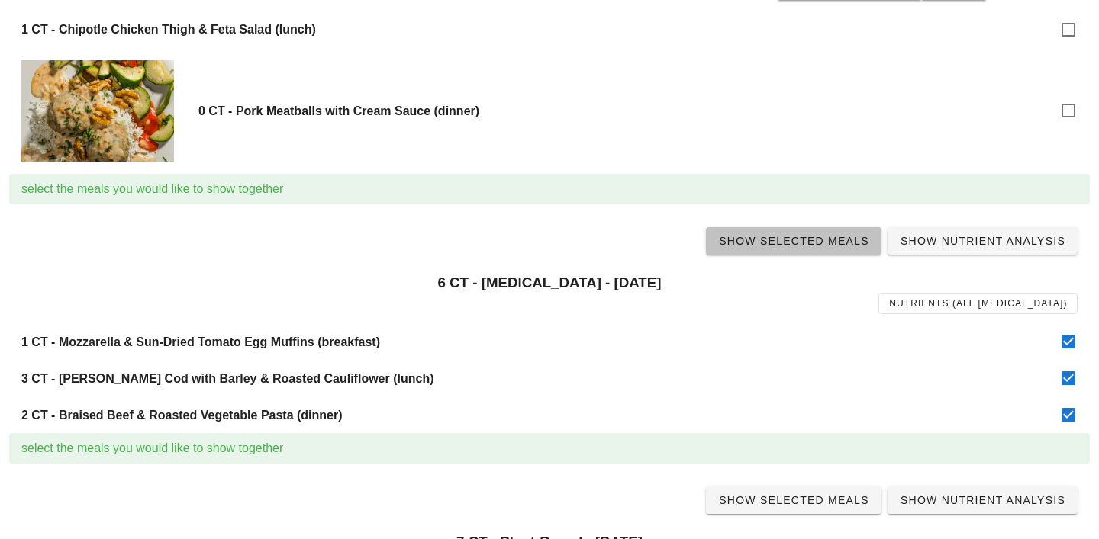
click at [793, 247] on span "Show Selected Meals" at bounding box center [793, 241] width 151 height 12
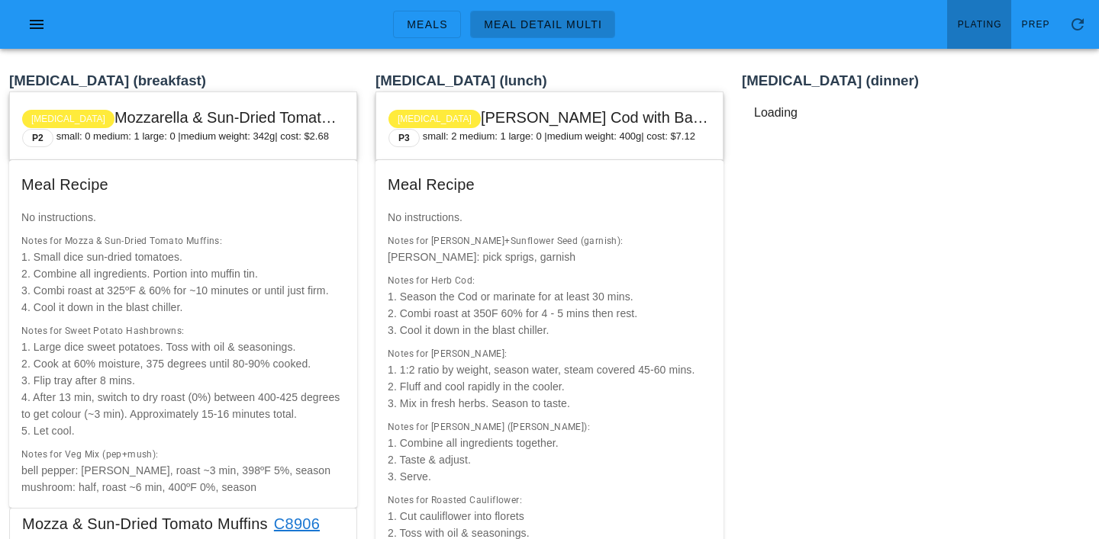
click at [979, 37] on link "Plating" at bounding box center [979, 24] width 64 height 49
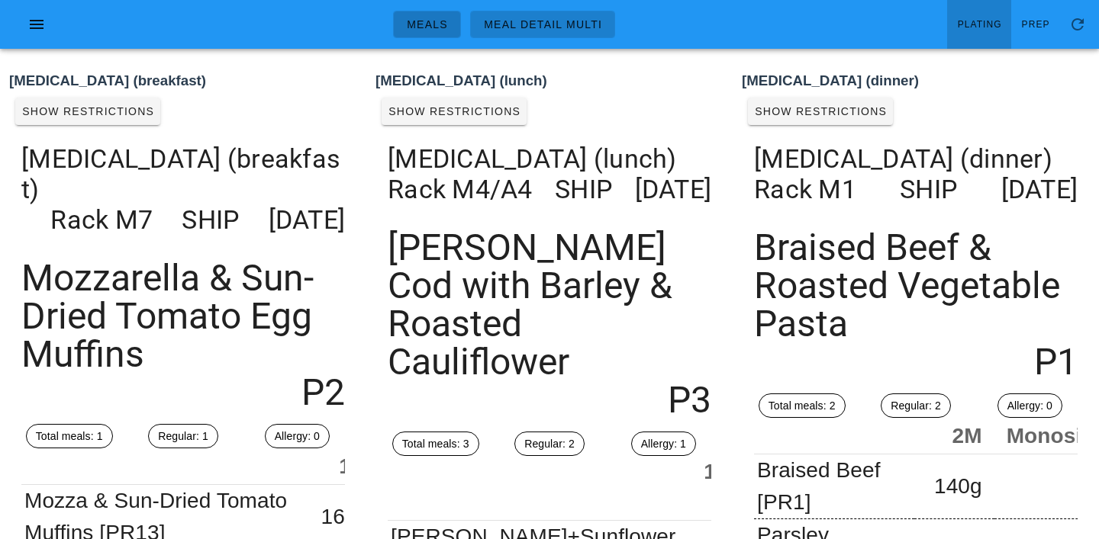
click at [432, 23] on span "Meals" at bounding box center [427, 24] width 42 height 12
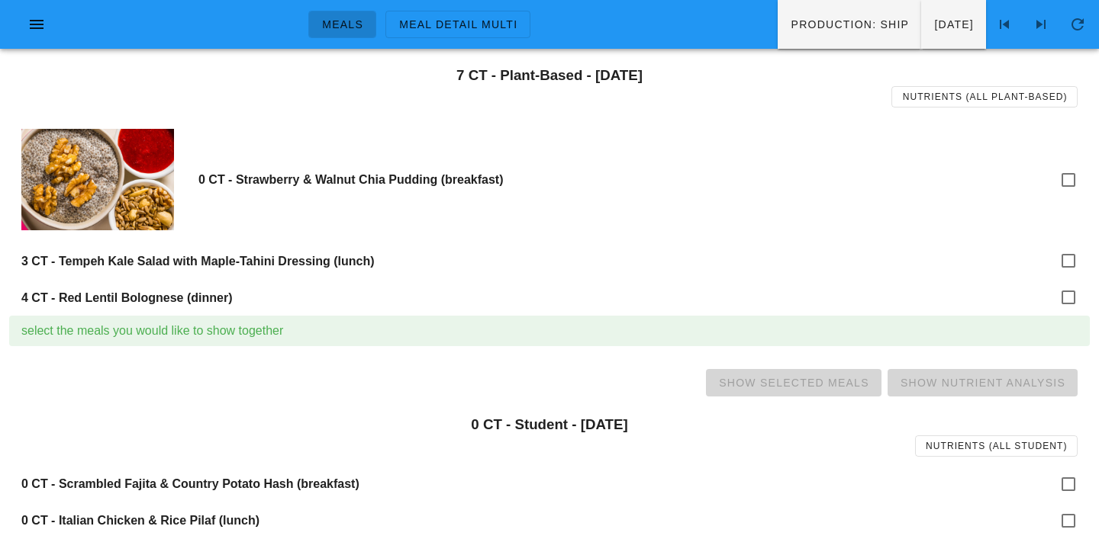
scroll to position [1339, 0]
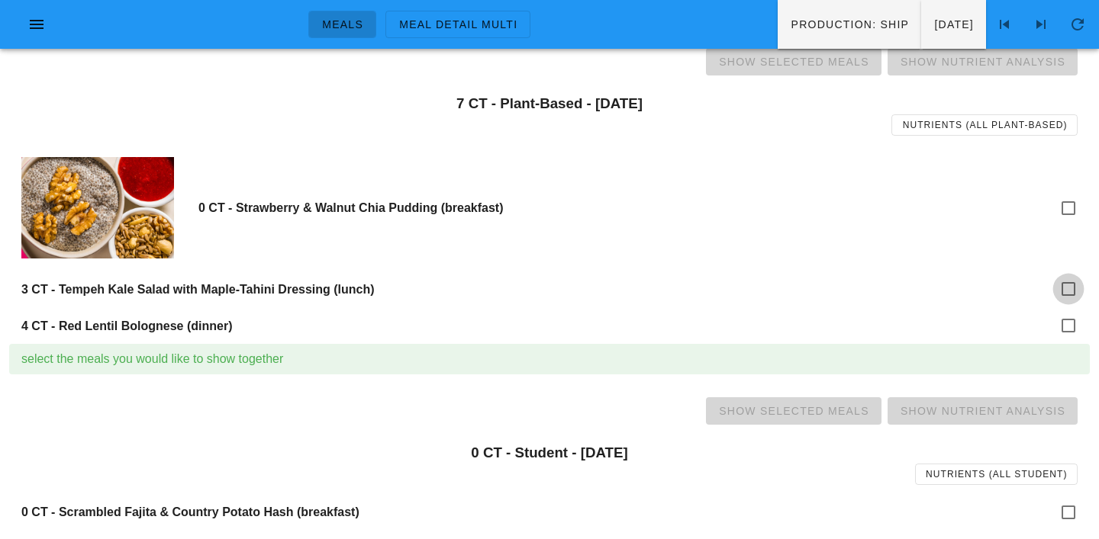
click at [1067, 287] on div at bounding box center [1068, 289] width 26 height 26
checkbox input "true"
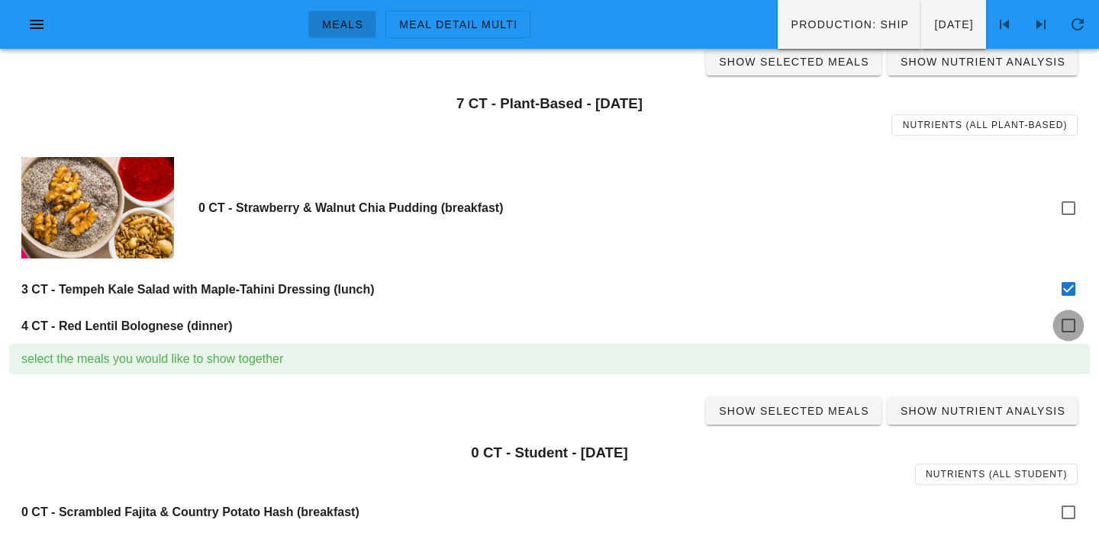
click at [1071, 326] on div at bounding box center [1068, 326] width 26 height 26
checkbox input "true"
click at [796, 59] on span "Show Selected Meals" at bounding box center [793, 62] width 151 height 12
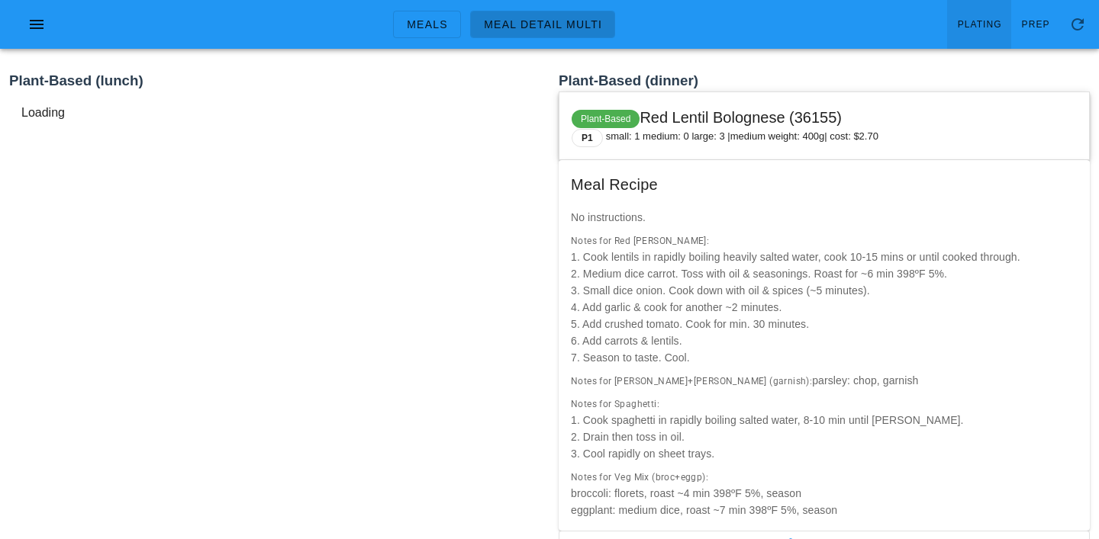
click at [987, 13] on link "Plating" at bounding box center [979, 24] width 64 height 49
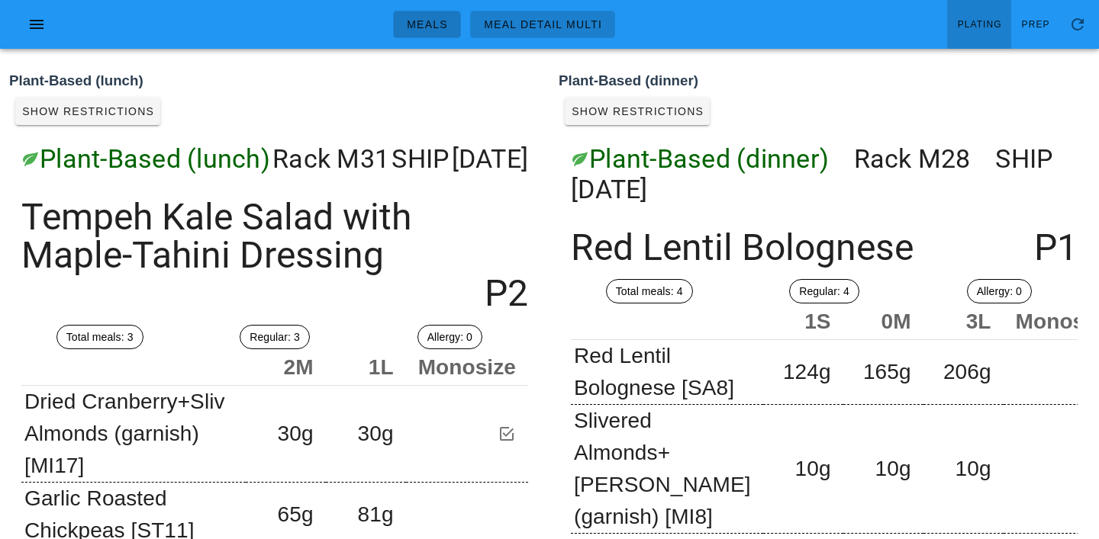
click at [422, 31] on span "Meals" at bounding box center [427, 24] width 42 height 12
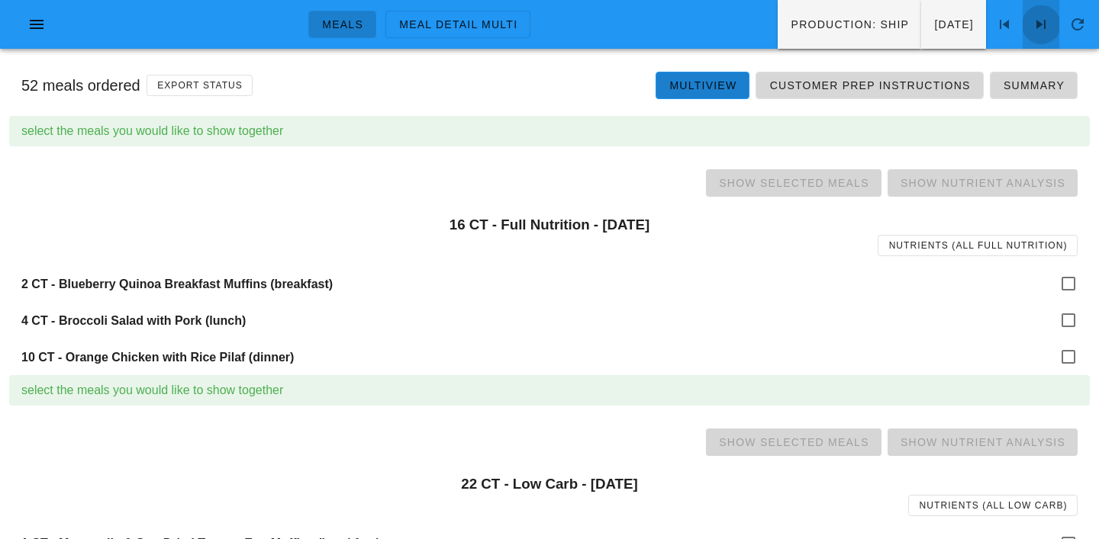
click at [1041, 22] on icon at bounding box center [1041, 24] width 18 height 18
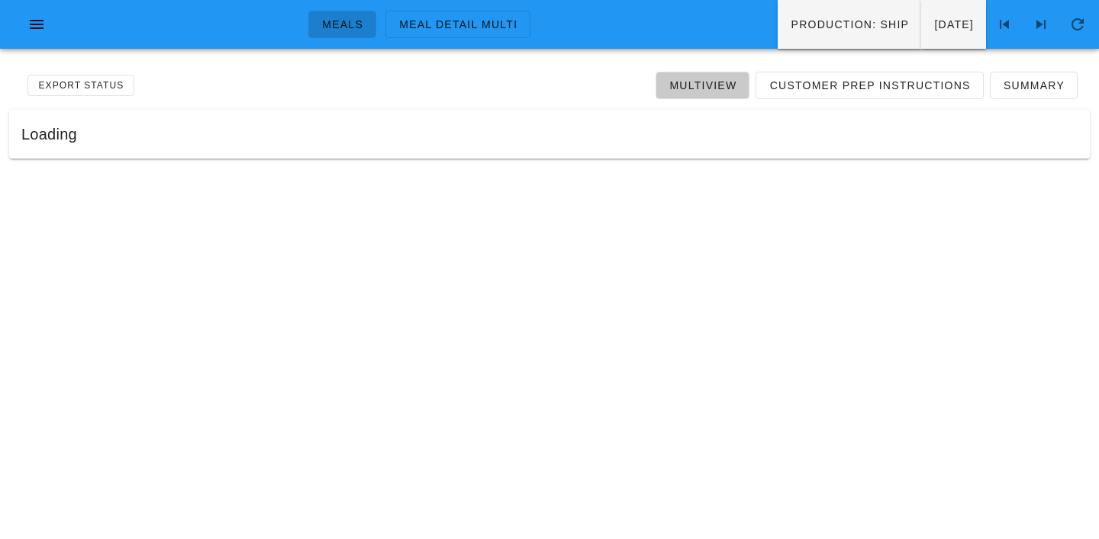
click at [707, 89] on span "Multiview" at bounding box center [702, 85] width 68 height 12
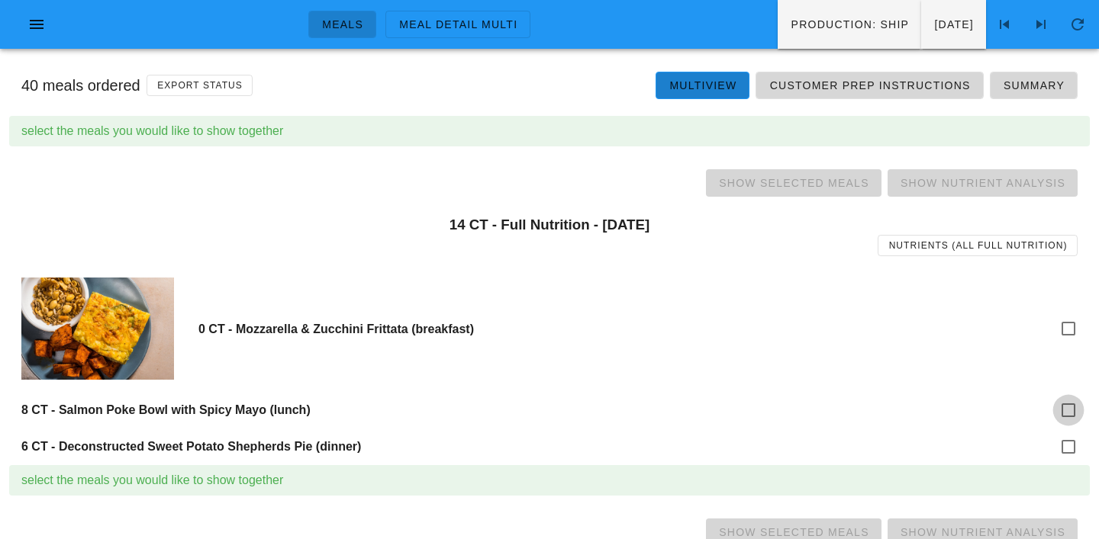
click at [1067, 412] on div at bounding box center [1068, 411] width 26 height 26
checkbox input "true"
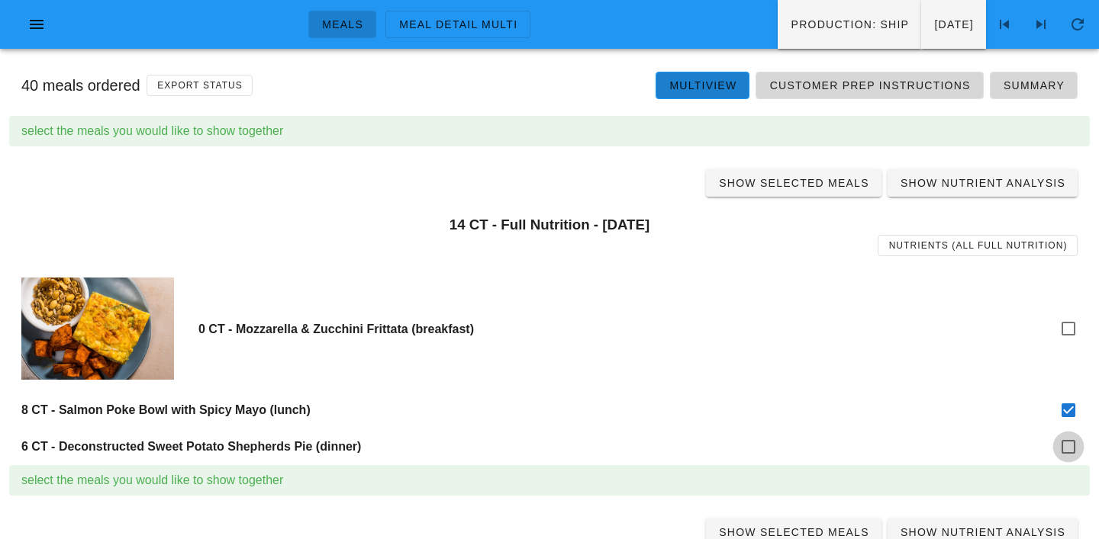
click at [1068, 458] on div at bounding box center [1068, 447] width 26 height 26
checkbox input "true"
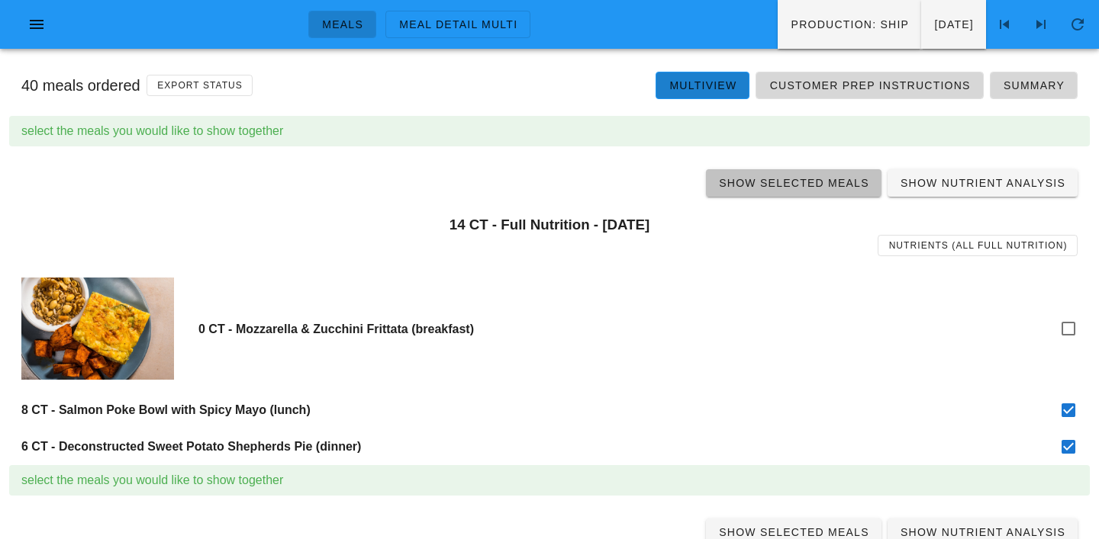
click at [794, 181] on span "Show Selected Meals" at bounding box center [793, 183] width 151 height 12
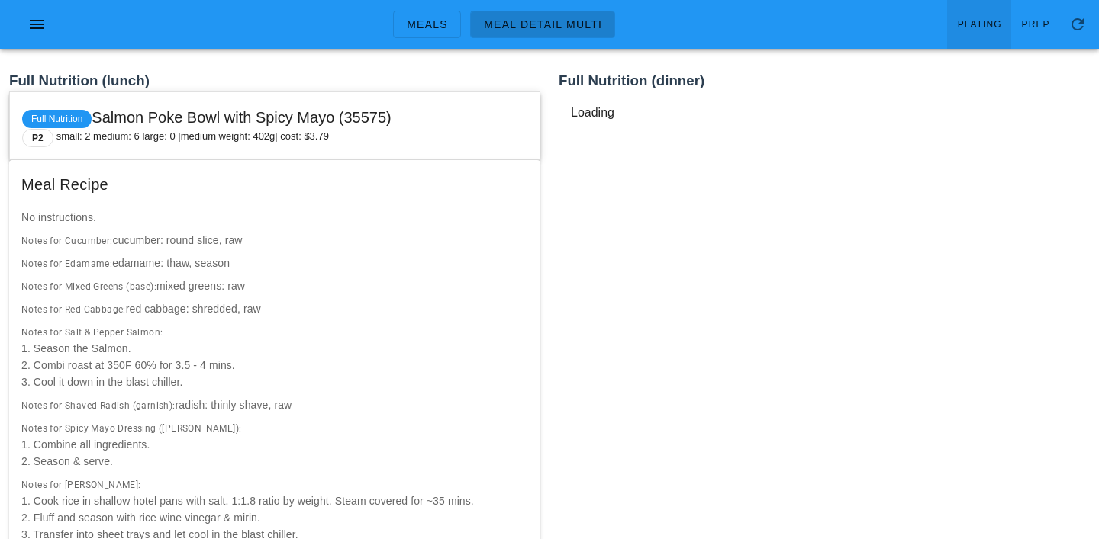
click at [966, 23] on span "Plating" at bounding box center [979, 24] width 45 height 11
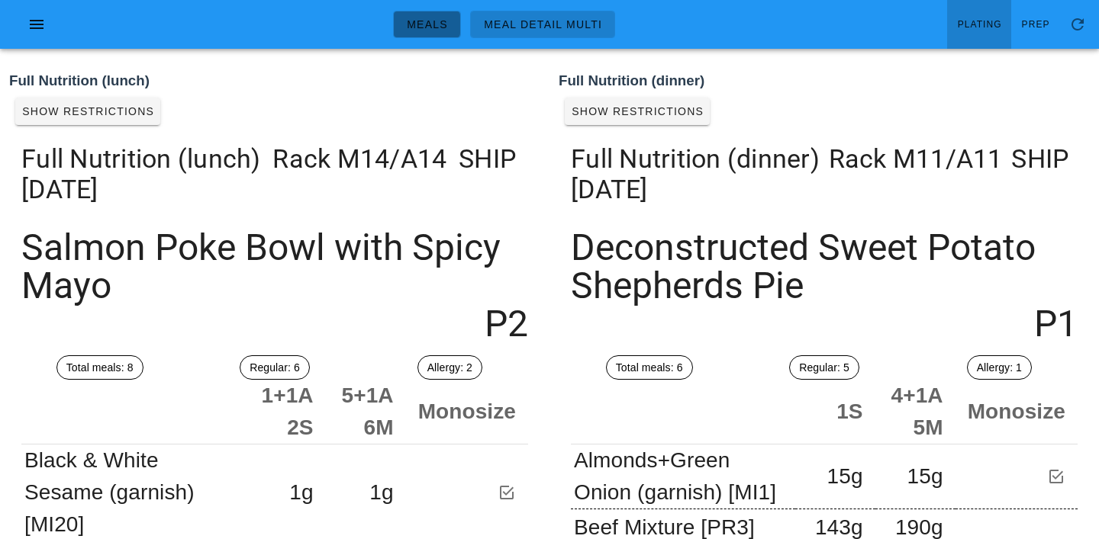
click at [430, 19] on span "Meals" at bounding box center [427, 24] width 42 height 12
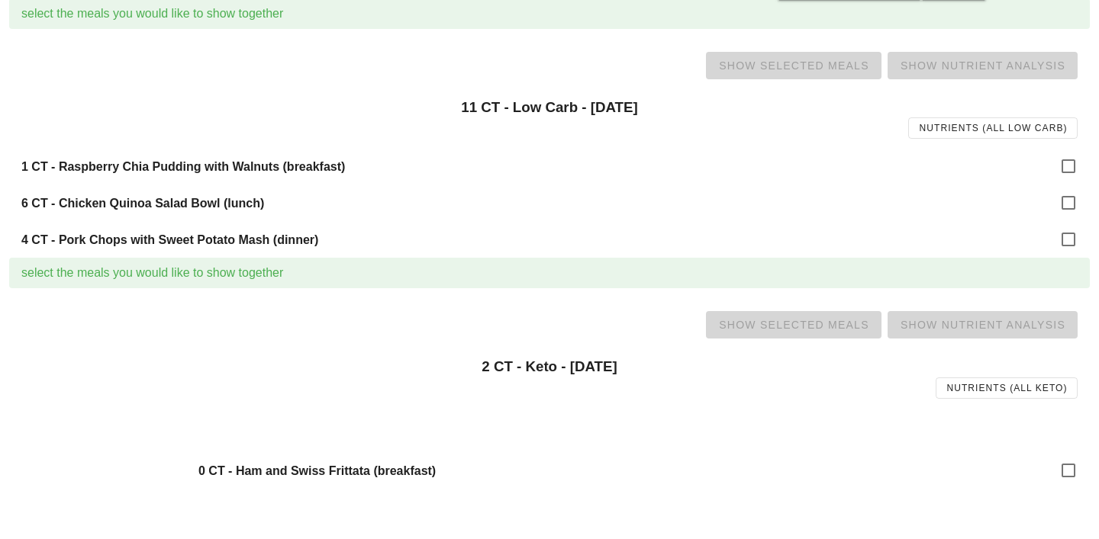
scroll to position [485, 0]
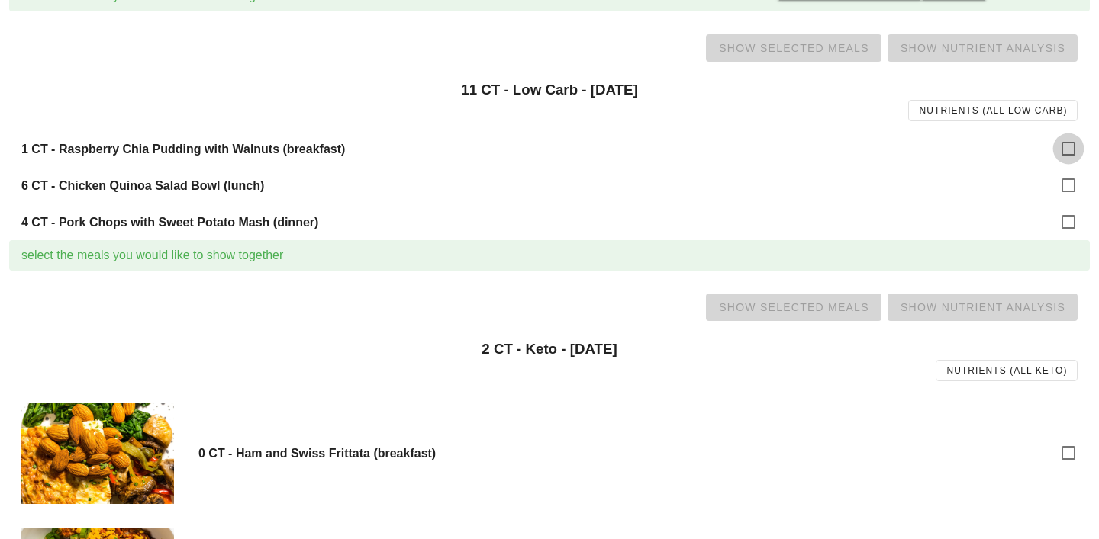
click at [1062, 150] on div at bounding box center [1068, 149] width 26 height 26
checkbox input "true"
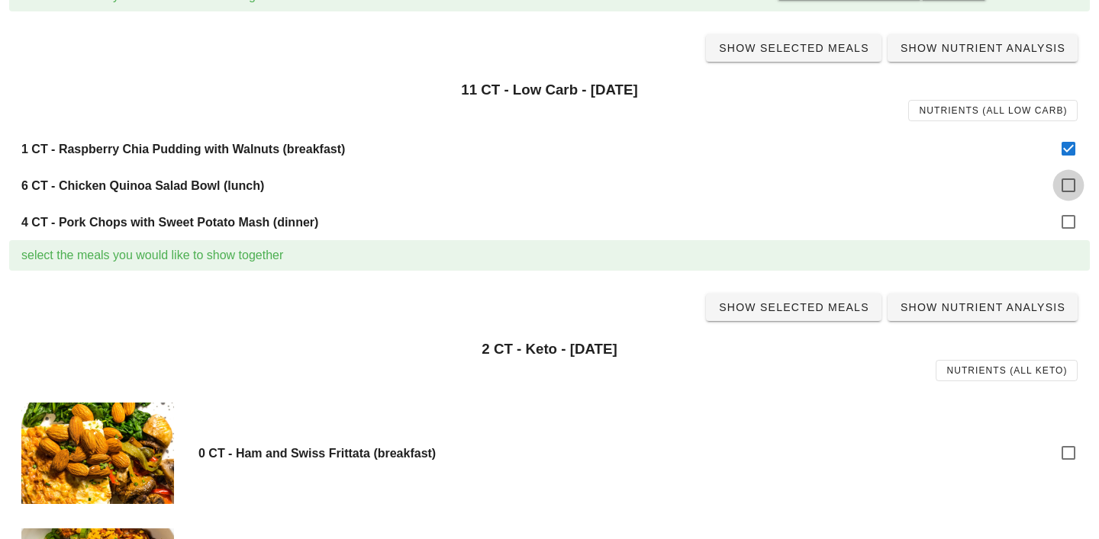
click at [1065, 180] on div at bounding box center [1068, 185] width 26 height 26
checkbox input "true"
click at [1067, 229] on div at bounding box center [1068, 222] width 26 height 26
checkbox input "true"
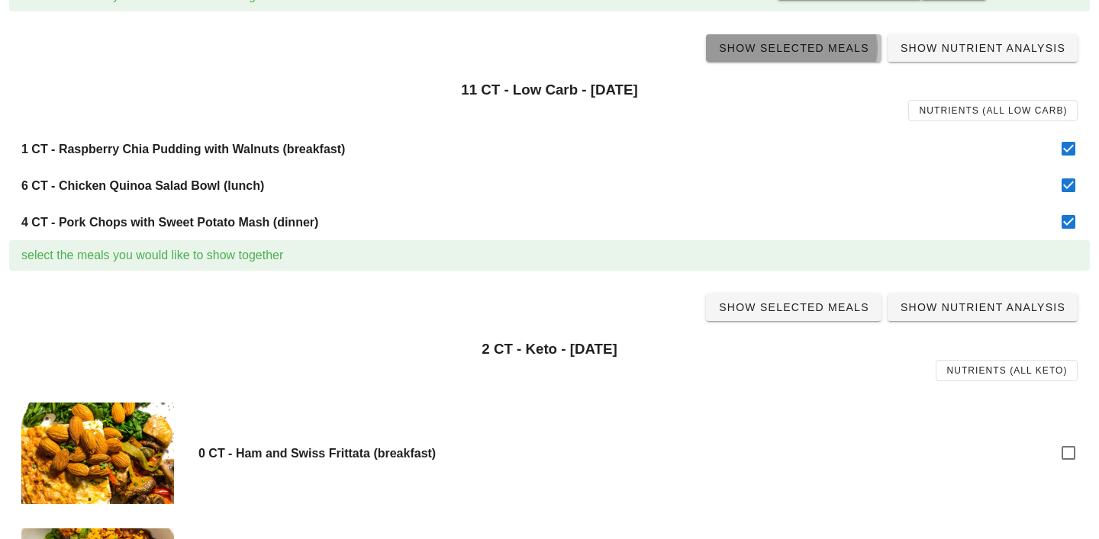
click at [803, 42] on span "Show Selected Meals" at bounding box center [793, 48] width 151 height 12
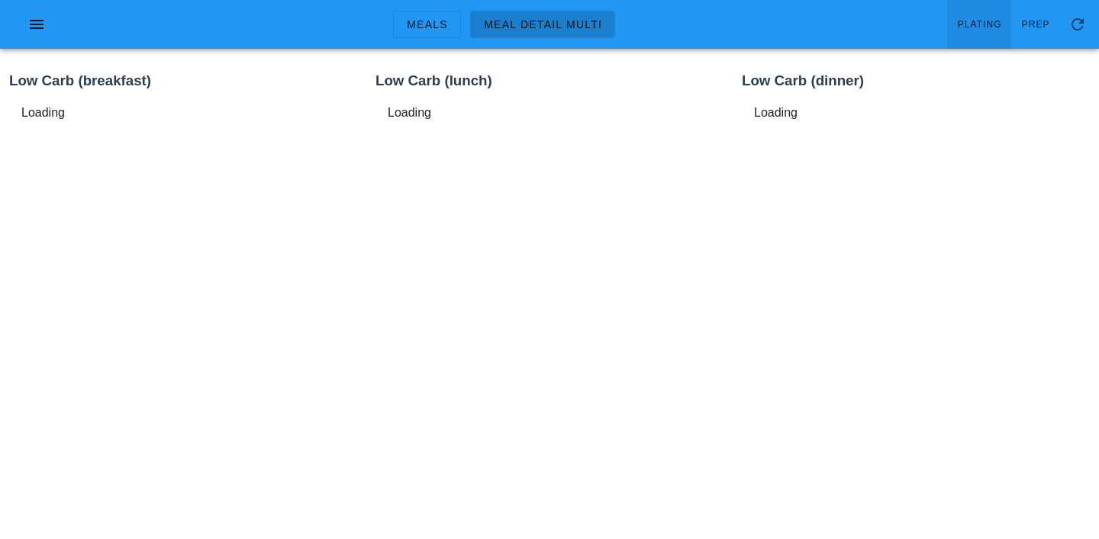
click at [980, 15] on link "Plating" at bounding box center [979, 24] width 64 height 49
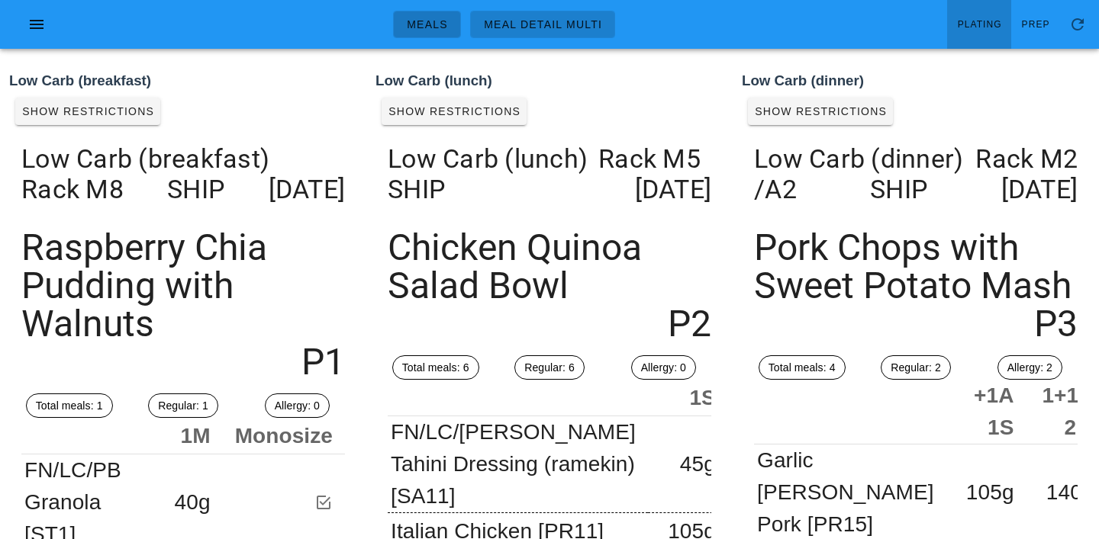
click at [420, 18] on span "Meals" at bounding box center [427, 24] width 42 height 12
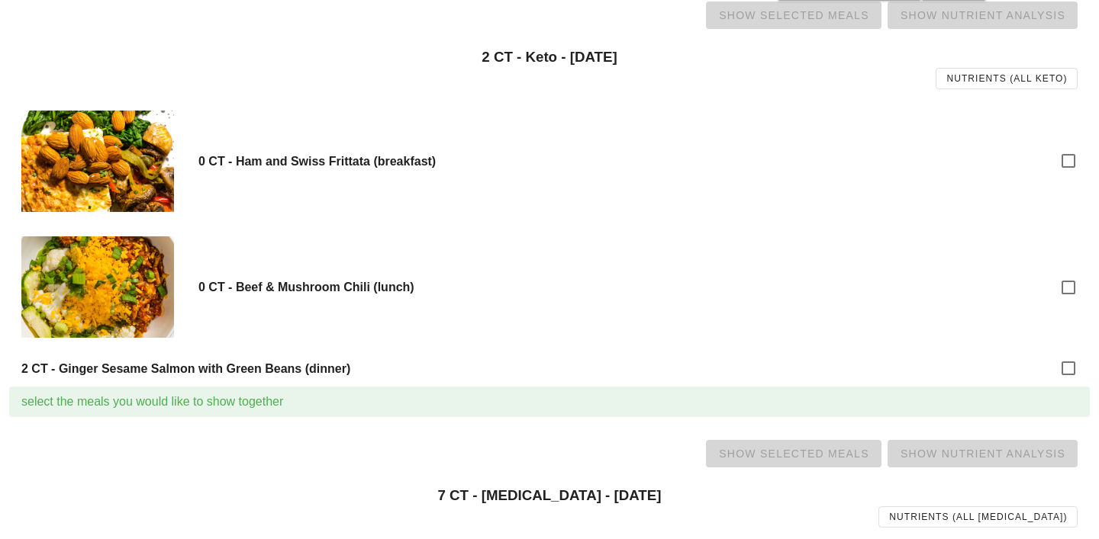
scroll to position [784, 0]
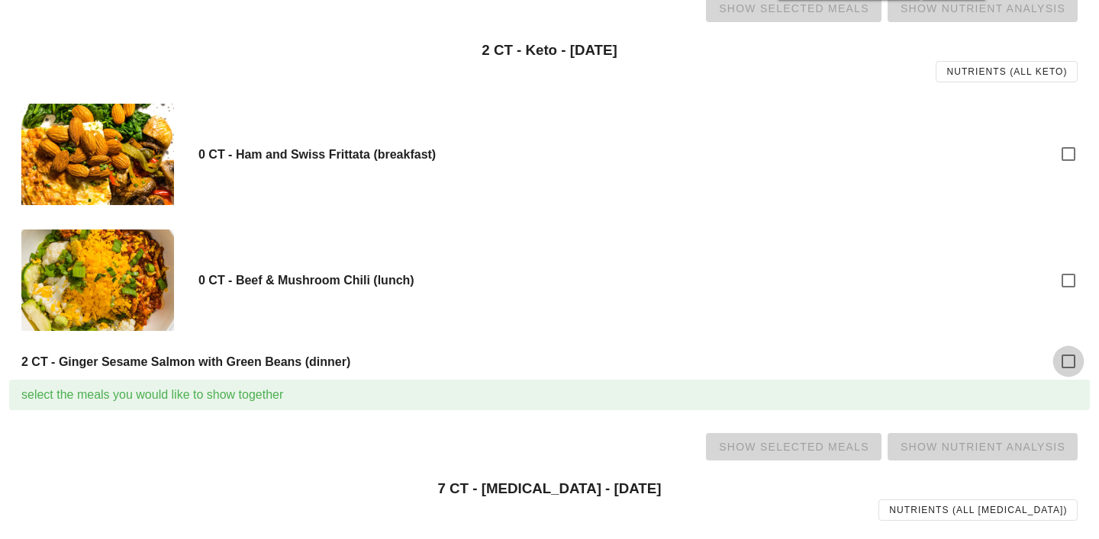
click at [1067, 370] on div at bounding box center [1068, 362] width 26 height 26
checkbox input "true"
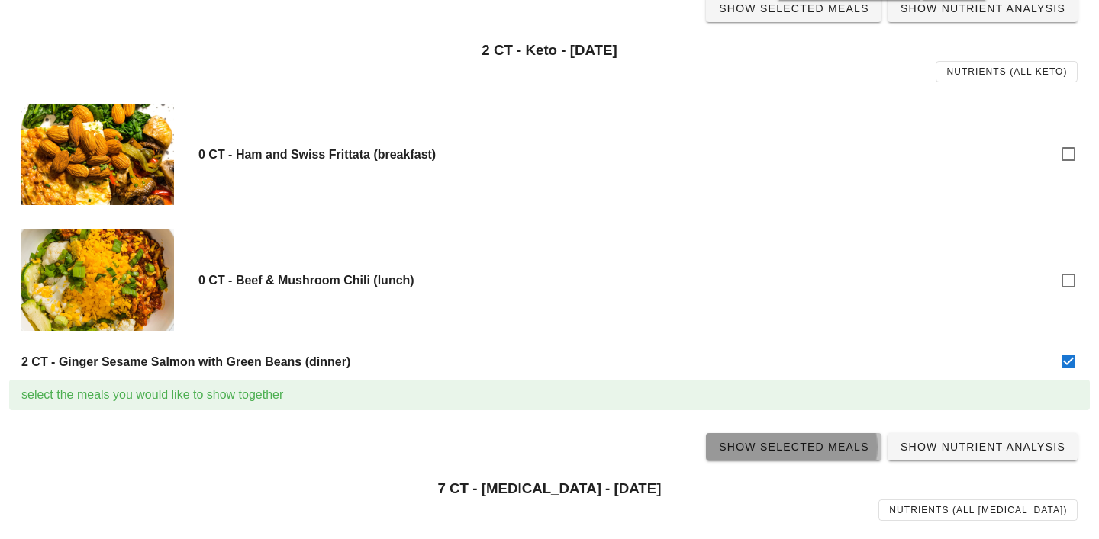
click at [831, 445] on span "Show Selected Meals" at bounding box center [793, 447] width 151 height 12
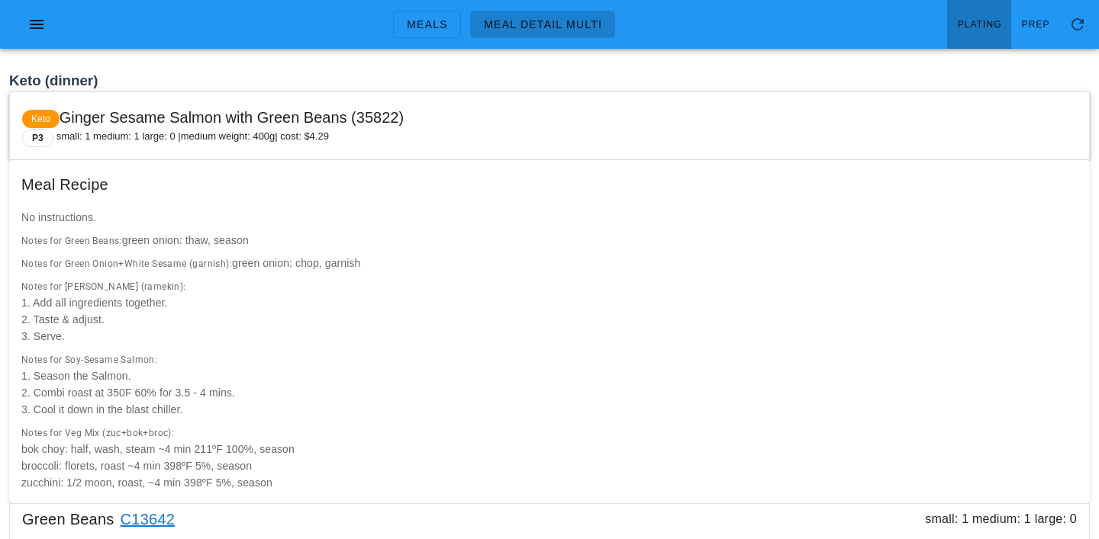
click at [981, 21] on span "Plating" at bounding box center [979, 24] width 45 height 11
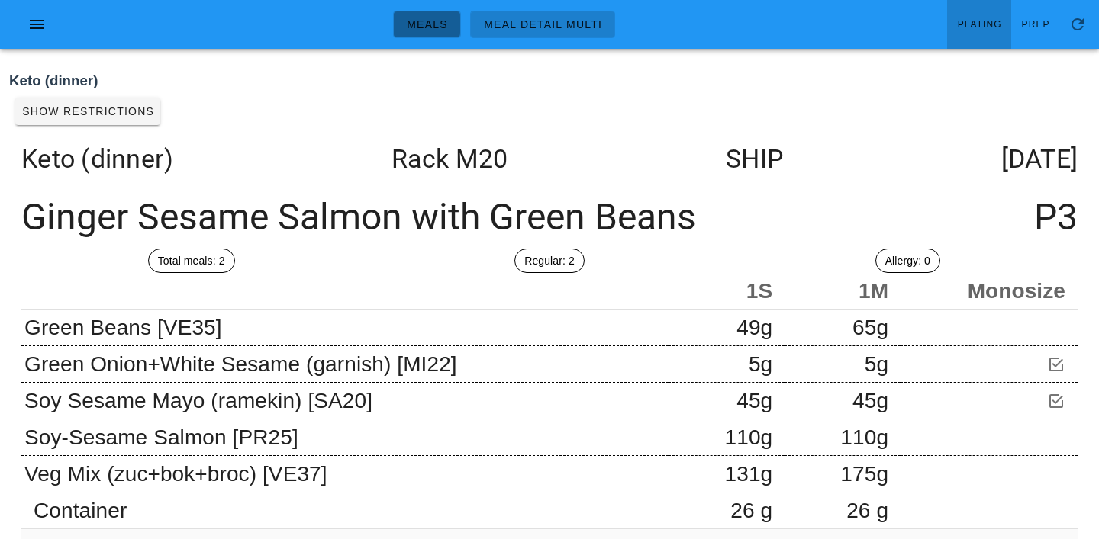
click at [437, 32] on link "Meals" at bounding box center [427, 24] width 68 height 27
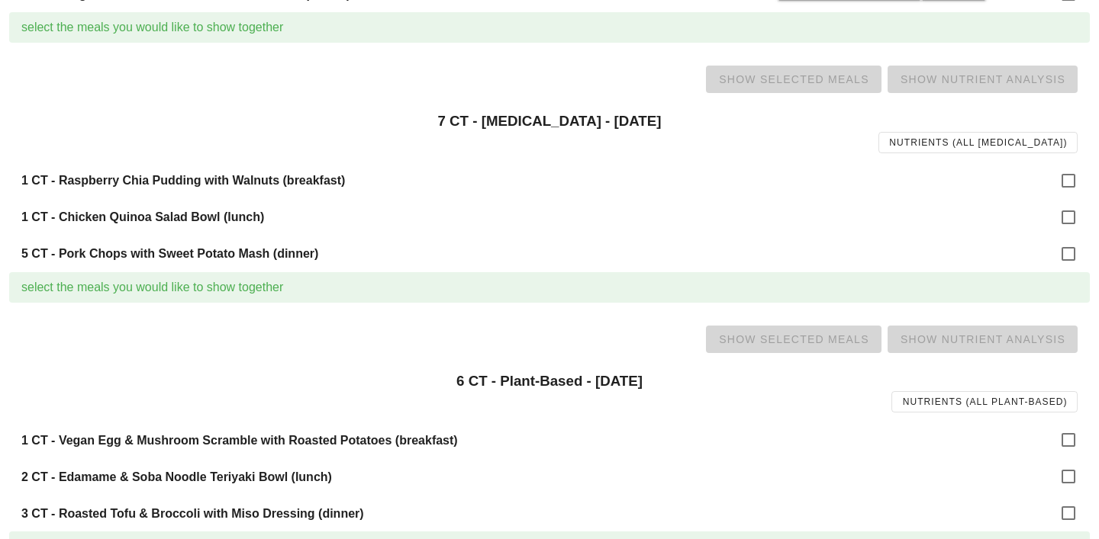
scroll to position [1161, 0]
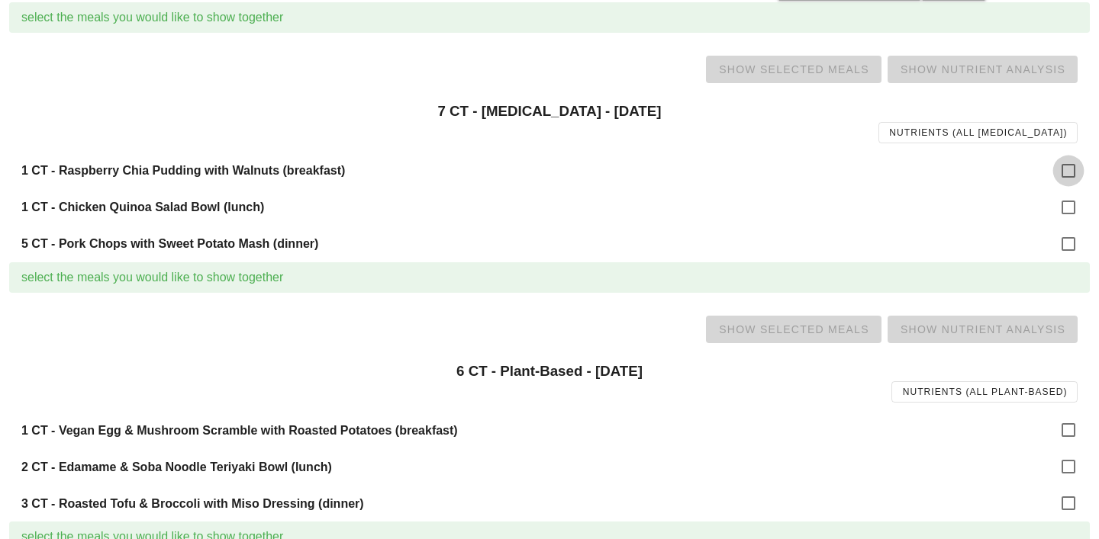
click at [1076, 166] on div at bounding box center [1068, 171] width 26 height 26
checkbox input "true"
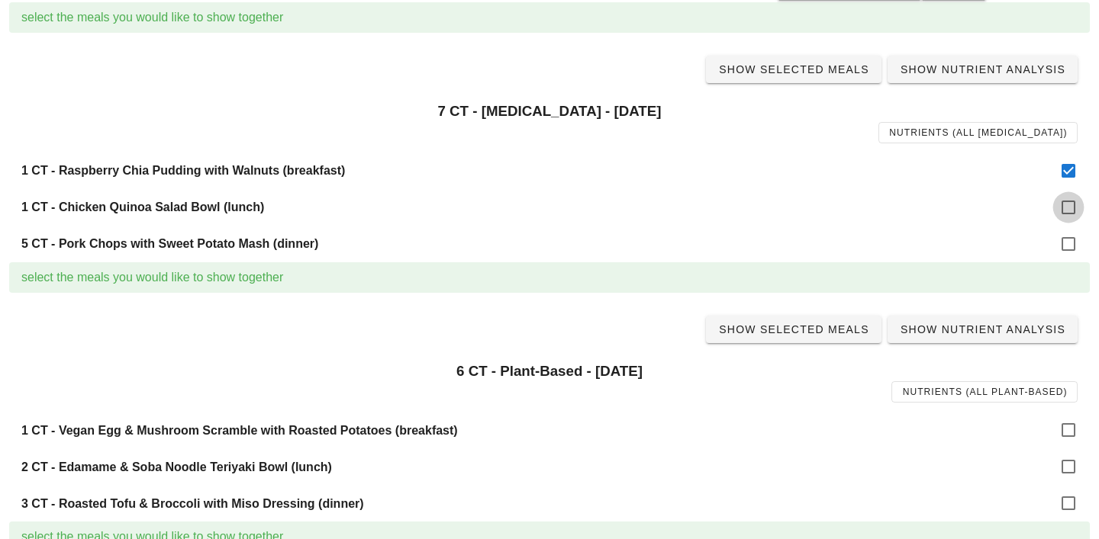
click at [1073, 204] on div at bounding box center [1068, 208] width 26 height 26
checkbox input "true"
click at [1073, 250] on div at bounding box center [1068, 244] width 26 height 26
checkbox input "true"
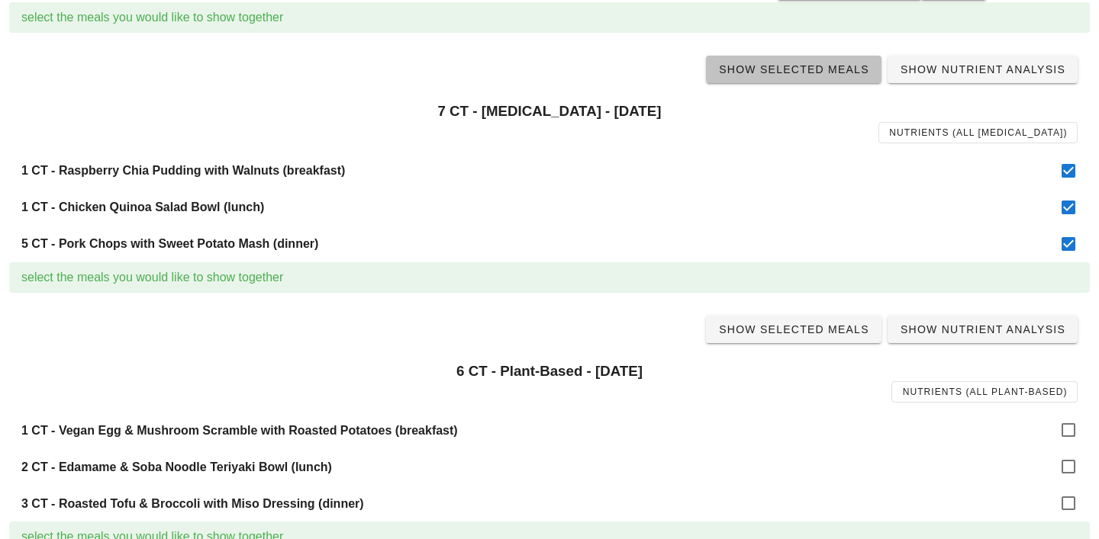
click at [787, 69] on span "Show Selected Meals" at bounding box center [793, 69] width 151 height 12
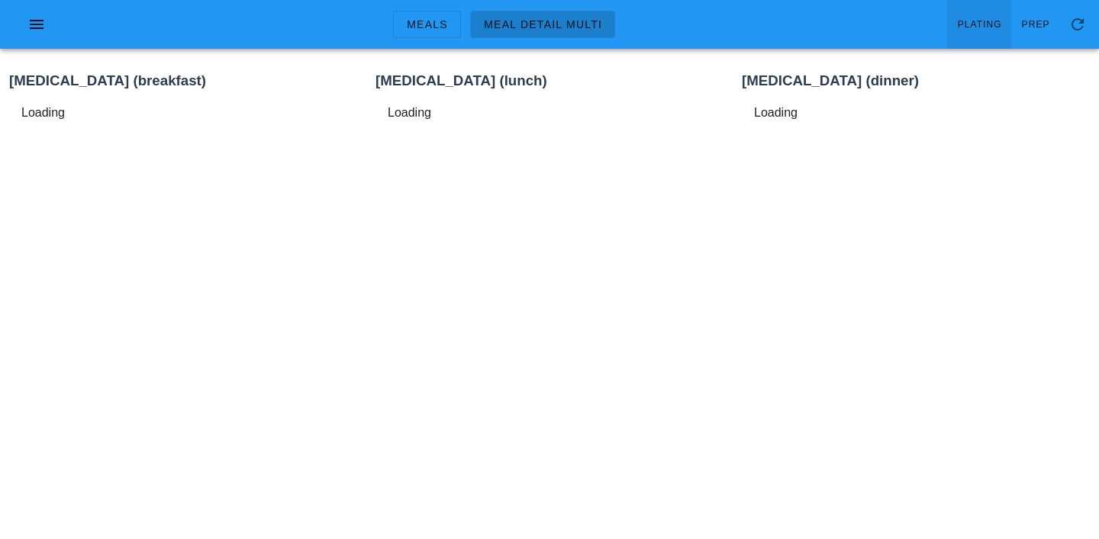
click at [993, 15] on link "Plating" at bounding box center [979, 24] width 64 height 49
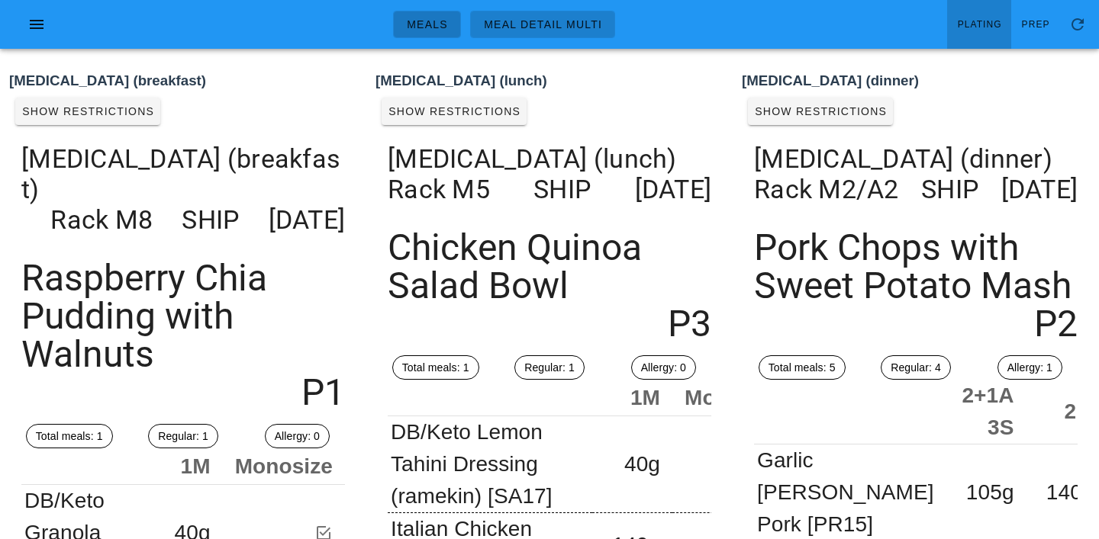
click at [423, 30] on span "Meals" at bounding box center [427, 24] width 42 height 12
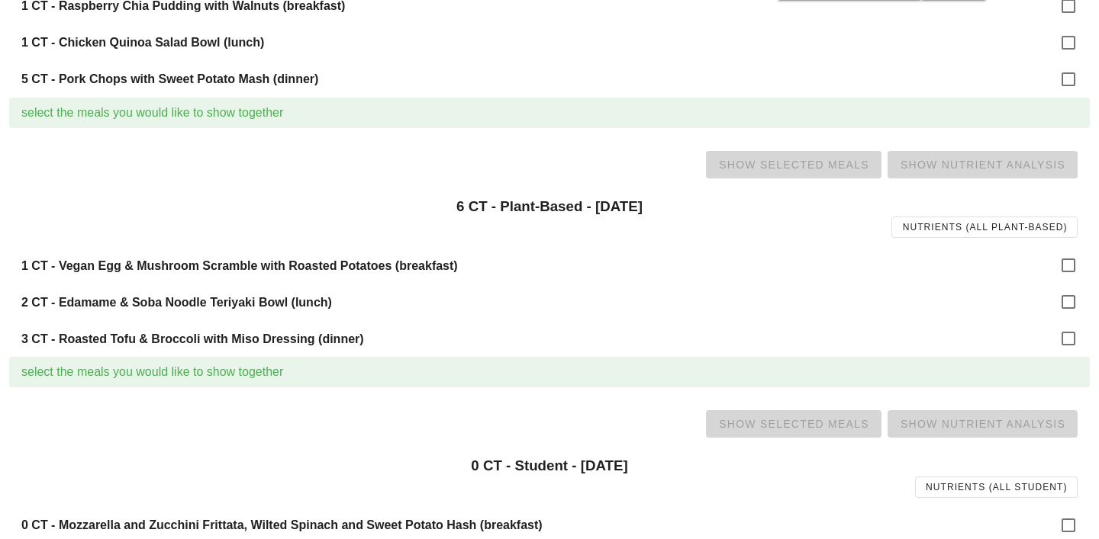
scroll to position [1331, 0]
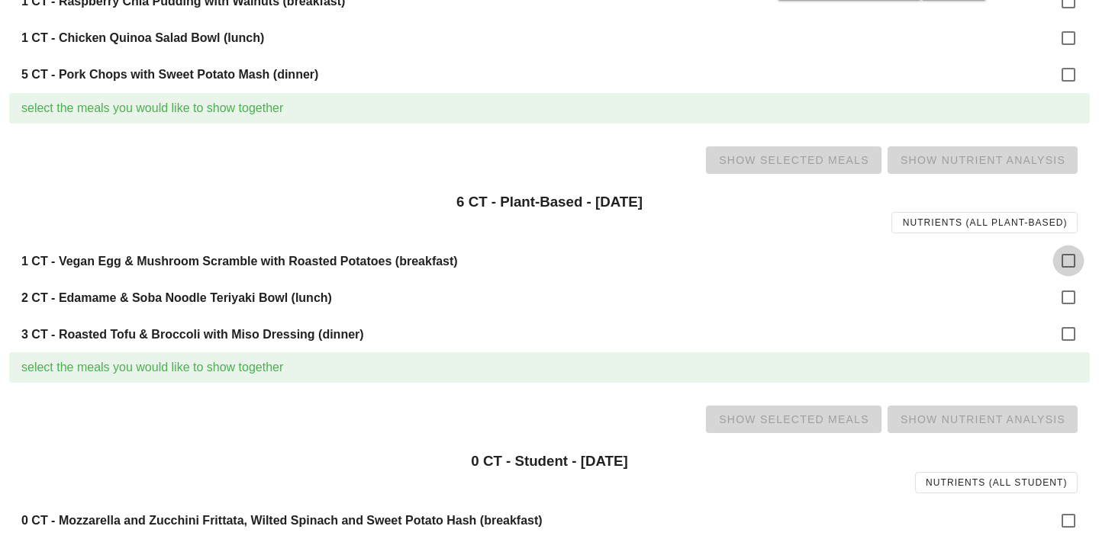
click at [1057, 265] on div at bounding box center [1068, 261] width 26 height 26
checkbox input "true"
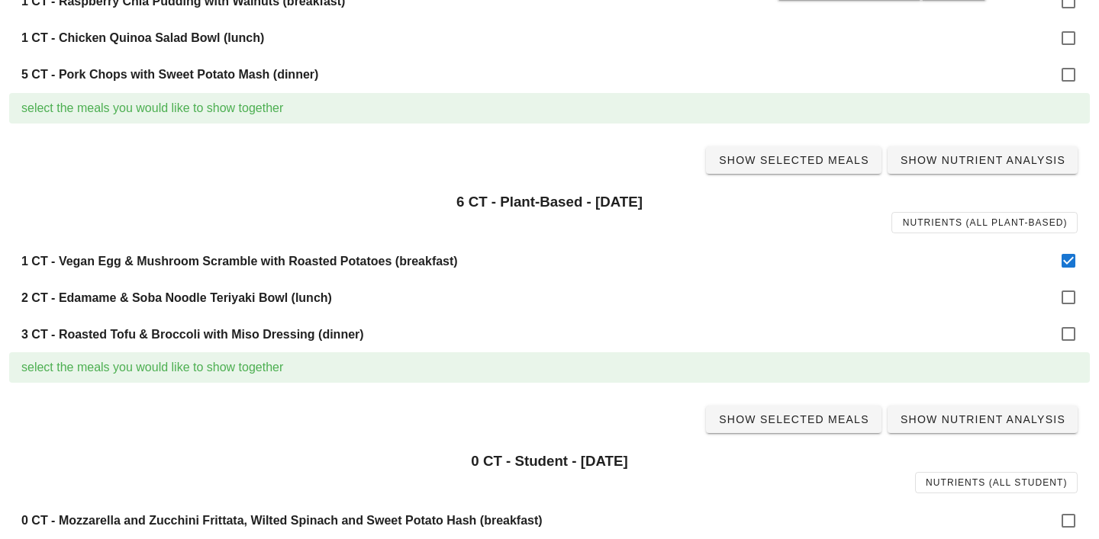
click at [1067, 283] on div "2 CT - Edamame & Soba Noodle Teriyaki Bowl (lunch)" at bounding box center [549, 297] width 1080 height 37
click at [1067, 296] on div at bounding box center [1068, 298] width 26 height 26
checkbox input "true"
click at [1067, 336] on div at bounding box center [1068, 334] width 26 height 26
checkbox input "true"
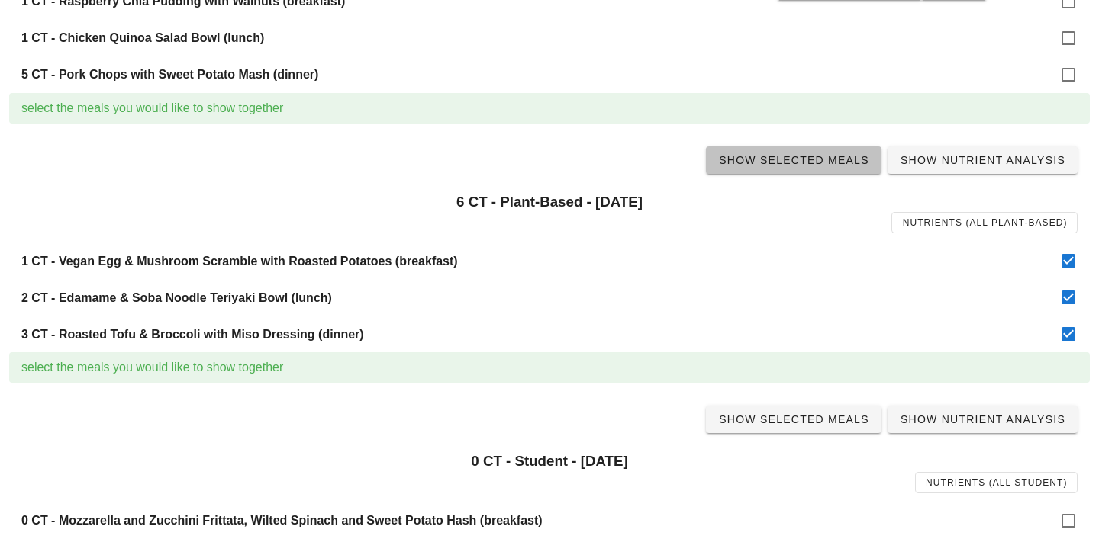
click at [788, 157] on span "Show Selected Meals" at bounding box center [793, 160] width 151 height 12
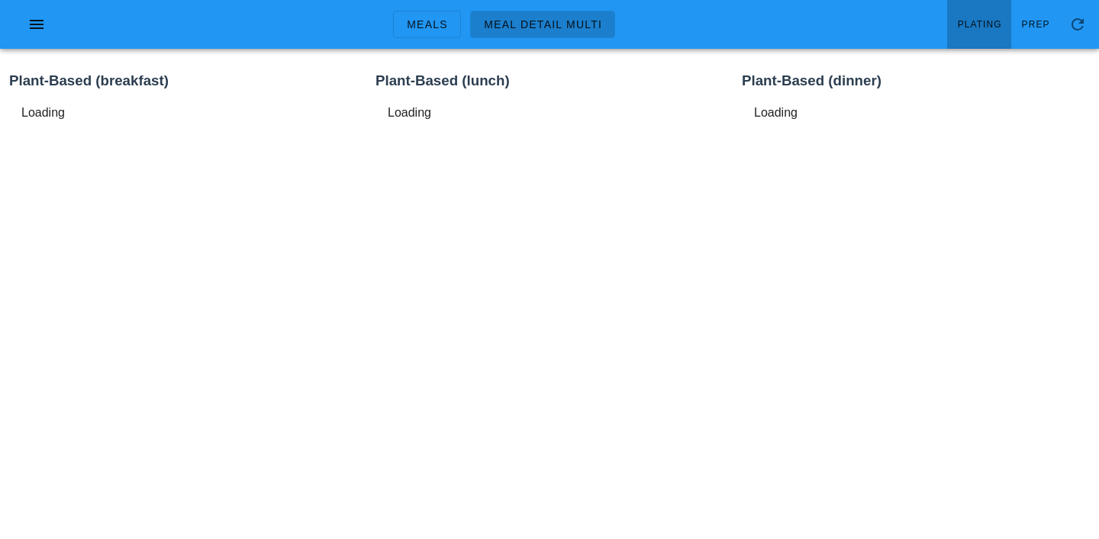
click at [1002, 25] on span "Plating" at bounding box center [979, 24] width 45 height 11
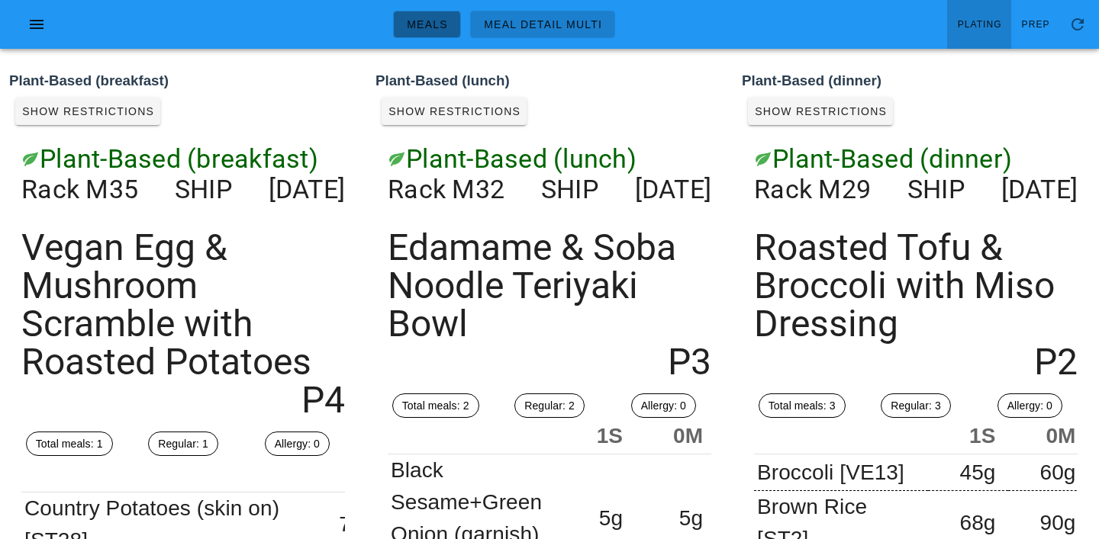
click at [437, 25] on span "Meals" at bounding box center [427, 24] width 42 height 12
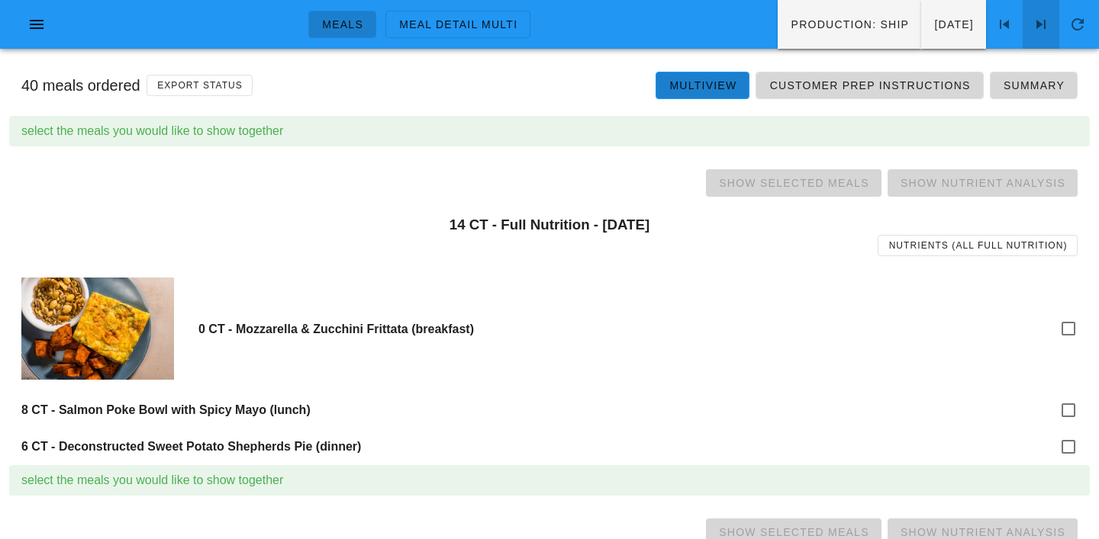
click at [1041, 23] on icon at bounding box center [1041, 24] width 18 height 18
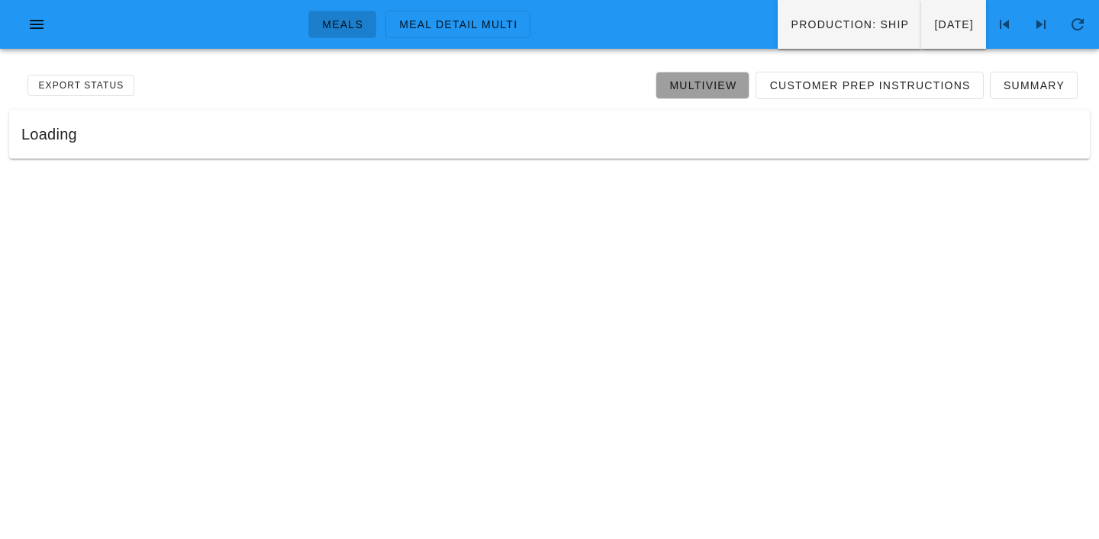
click at [688, 79] on span "Multiview" at bounding box center [702, 85] width 68 height 12
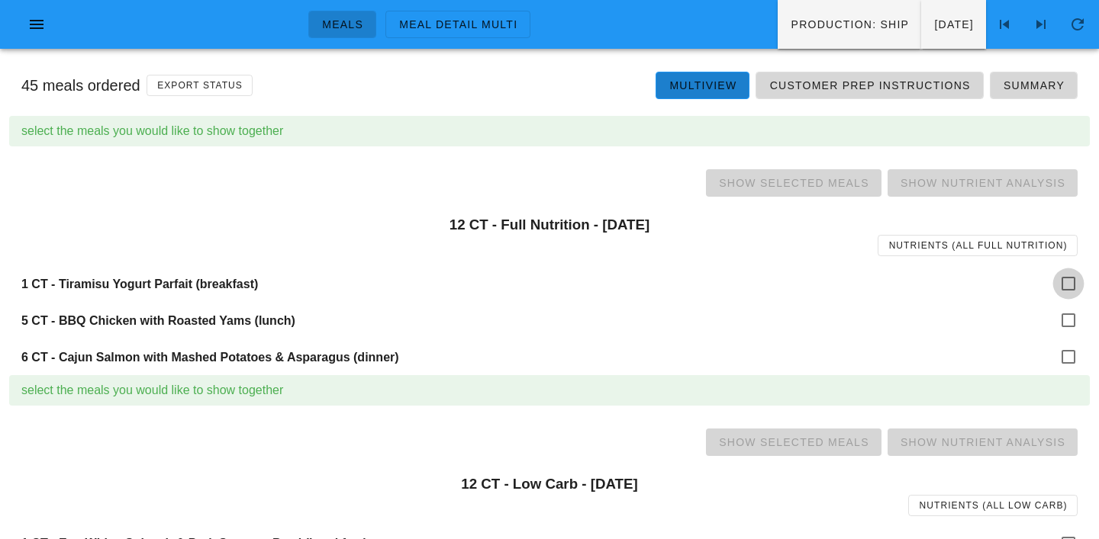
click at [1075, 278] on div at bounding box center [1068, 284] width 26 height 26
checkbox input "true"
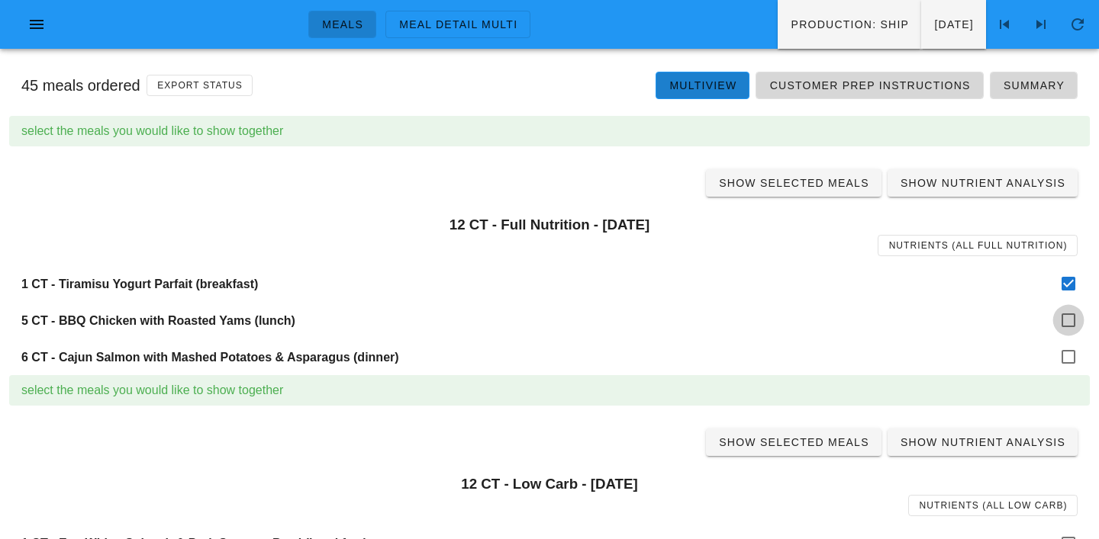
click at [1070, 329] on div at bounding box center [1068, 320] width 26 height 26
checkbox input "true"
click at [1069, 354] on div at bounding box center [1068, 357] width 26 height 26
checkbox input "true"
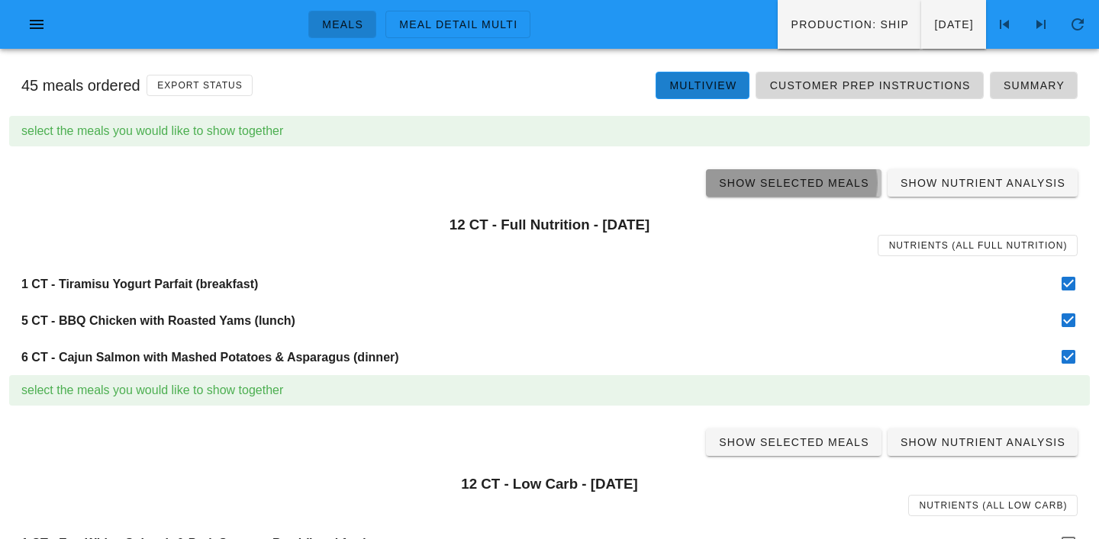
click at [800, 187] on span "Show Selected Meals" at bounding box center [793, 183] width 151 height 12
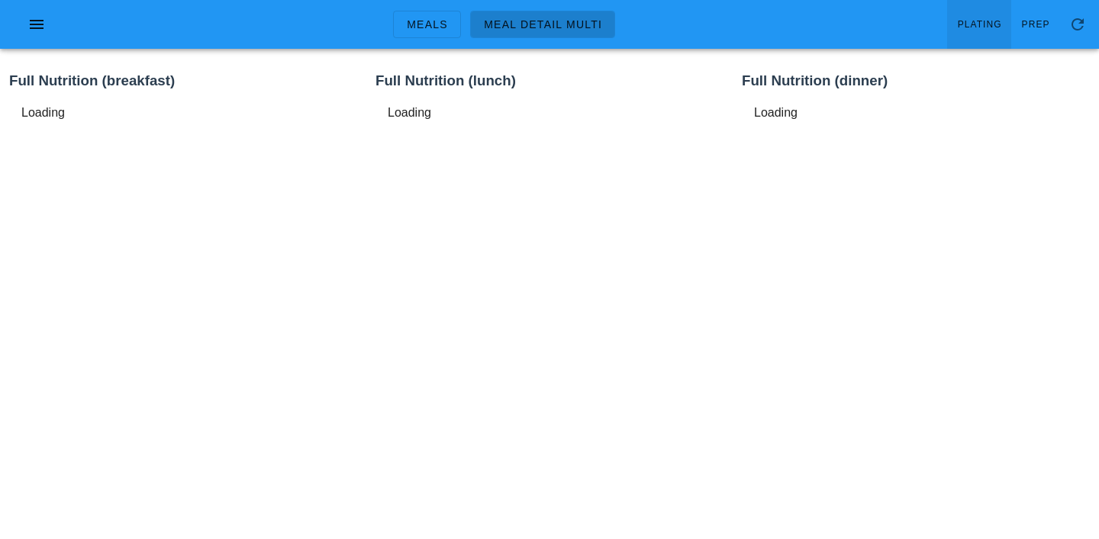
click at [978, 21] on span "Plating" at bounding box center [979, 24] width 45 height 11
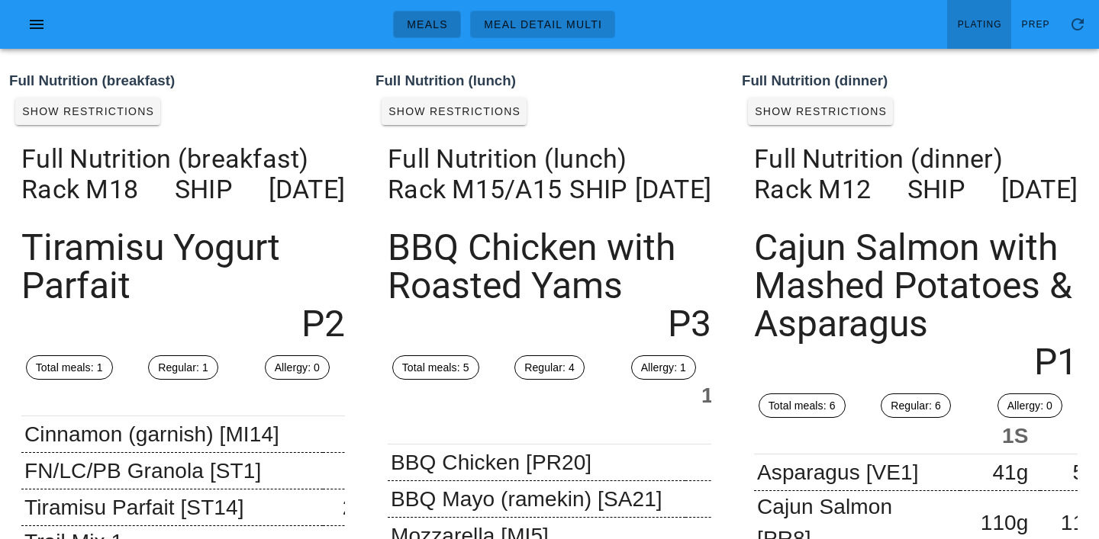
click at [433, 18] on span "Meals" at bounding box center [427, 24] width 42 height 12
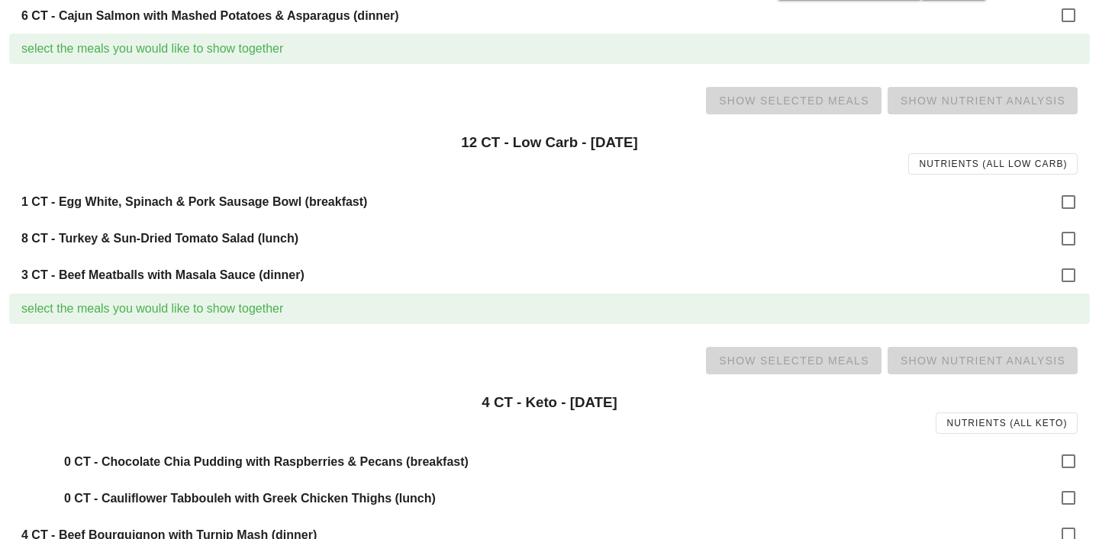
scroll to position [362, 0]
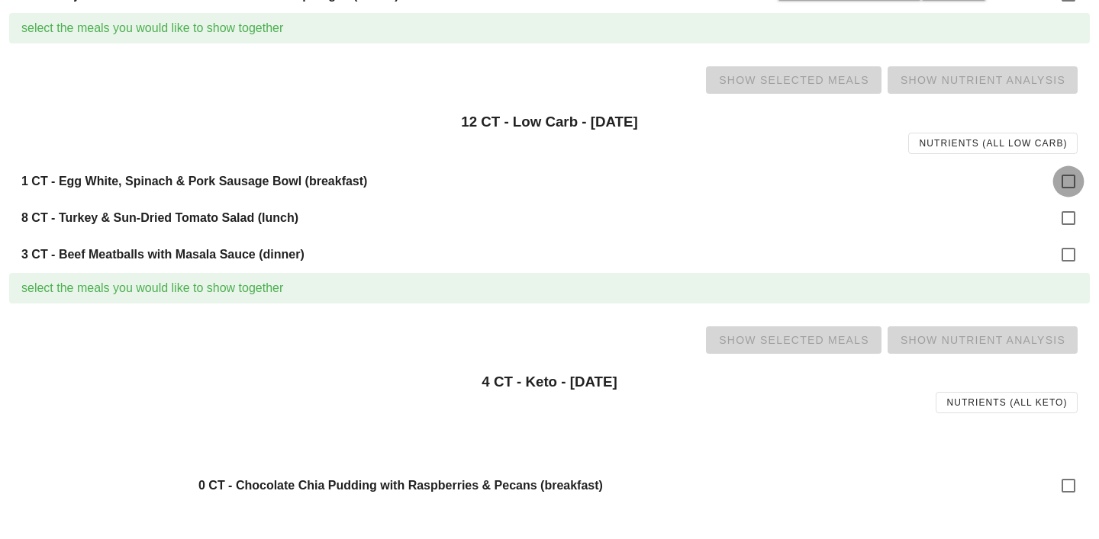
click at [1061, 178] on div at bounding box center [1068, 182] width 26 height 26
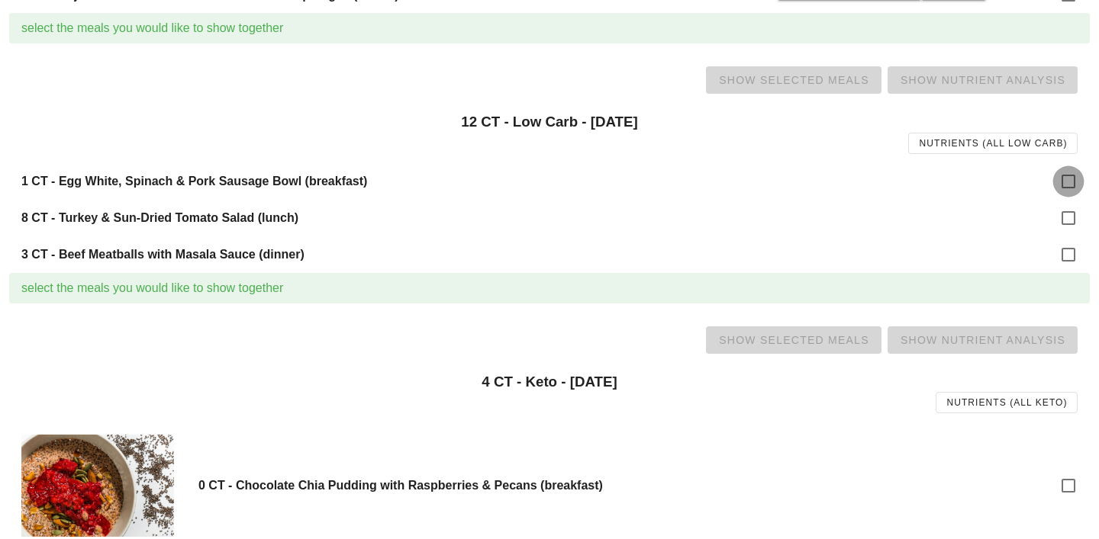
checkbox input "true"
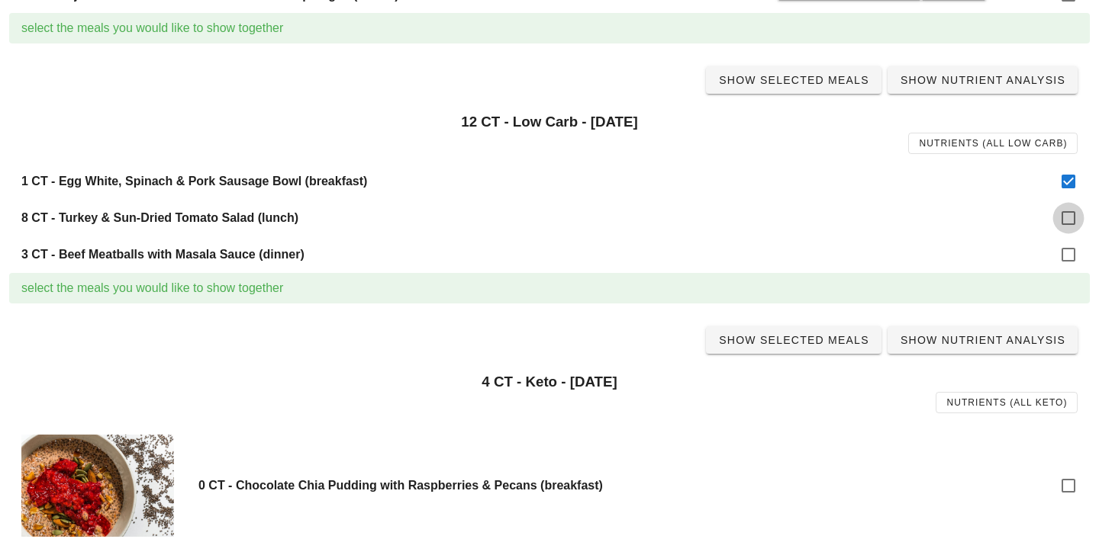
click at [1064, 214] on div at bounding box center [1068, 218] width 26 height 26
checkbox input "true"
click at [1066, 255] on div at bounding box center [1068, 255] width 26 height 26
checkbox input "true"
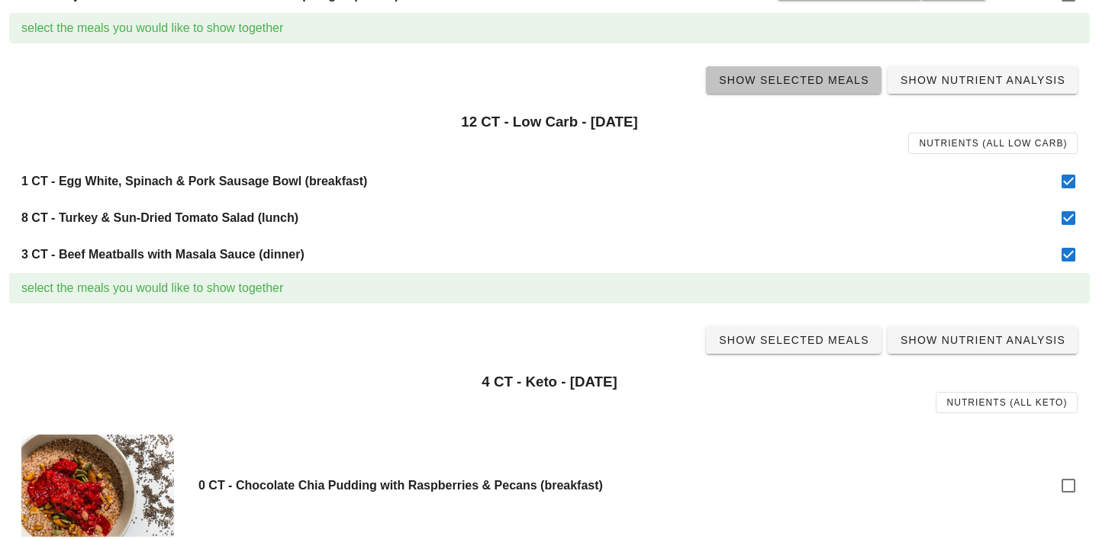
click at [802, 85] on span "Show Selected Meals" at bounding box center [793, 80] width 151 height 12
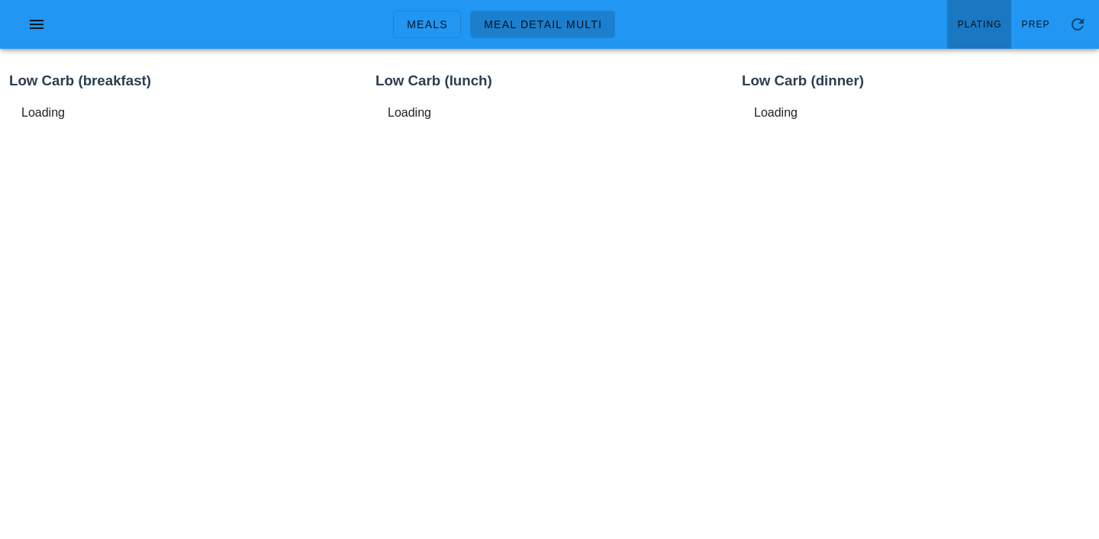
click at [974, 30] on span "Plating" at bounding box center [979, 24] width 45 height 11
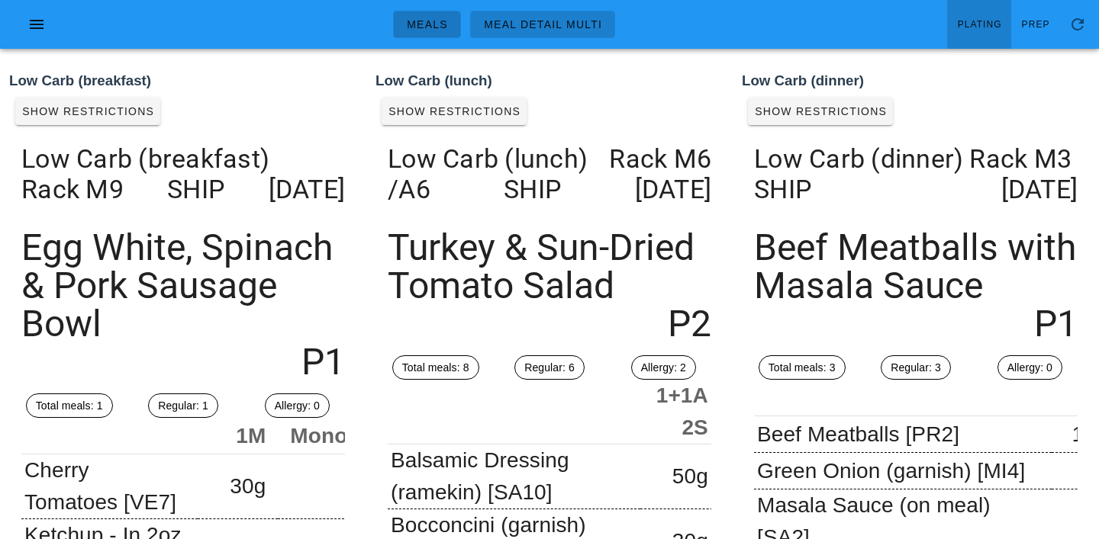
click at [423, 24] on span "Meals" at bounding box center [427, 24] width 42 height 12
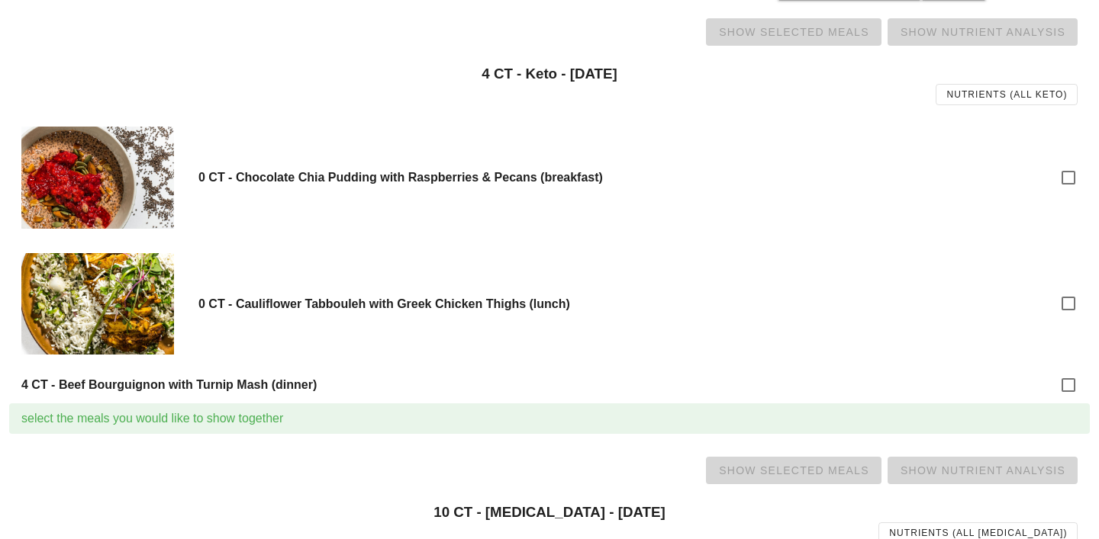
scroll to position [734, 0]
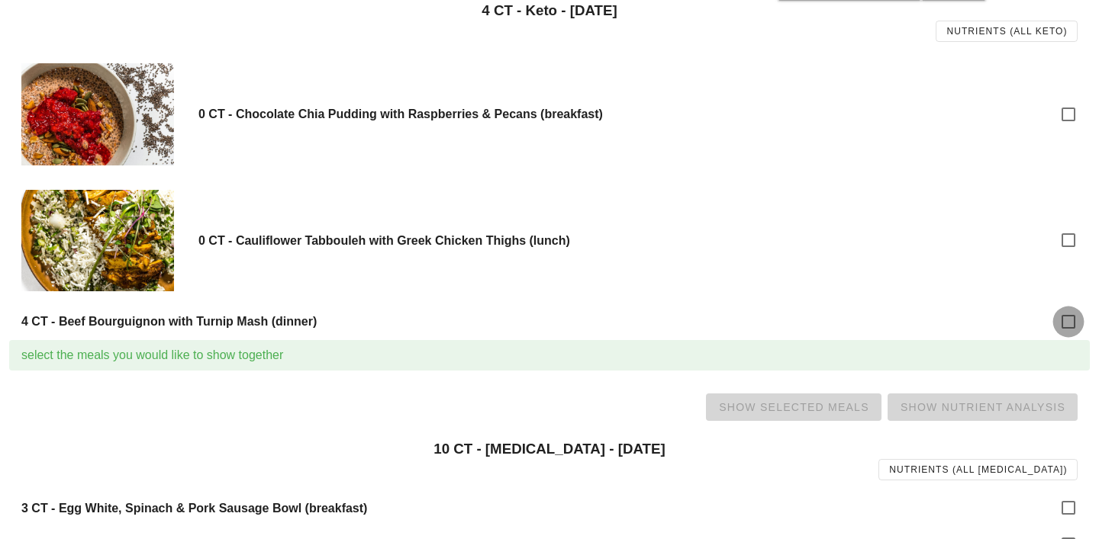
click at [1068, 323] on div at bounding box center [1068, 322] width 26 height 26
checkbox input "true"
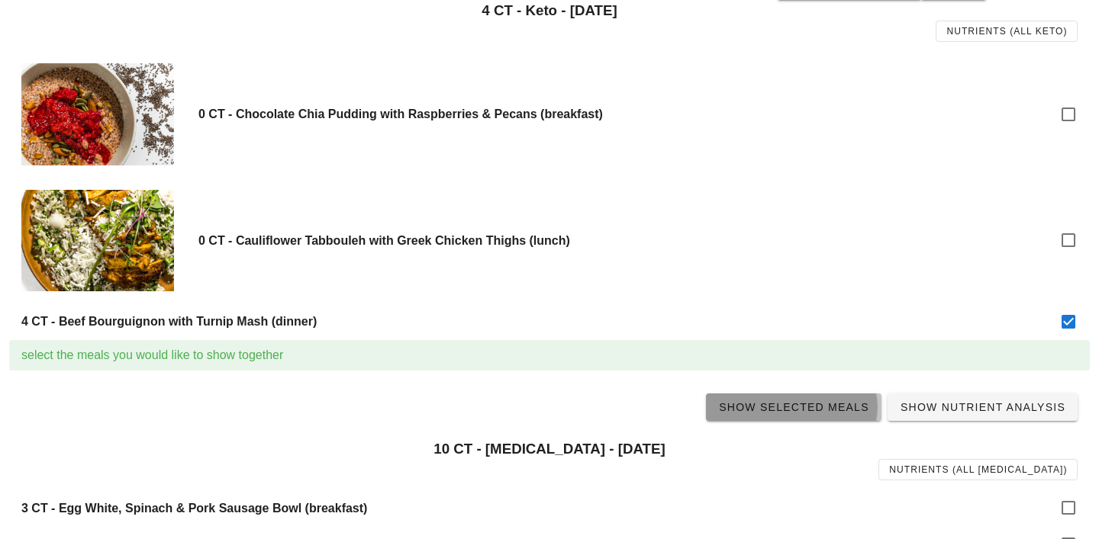
click at [828, 405] on span "Show Selected Meals" at bounding box center [793, 407] width 151 height 12
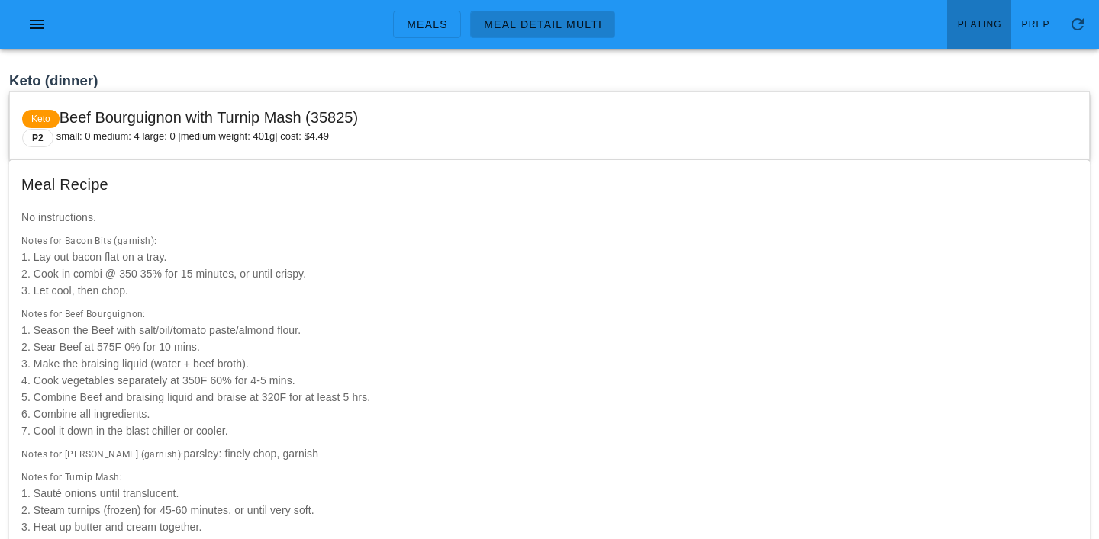
click at [984, 37] on link "Plating" at bounding box center [979, 24] width 64 height 49
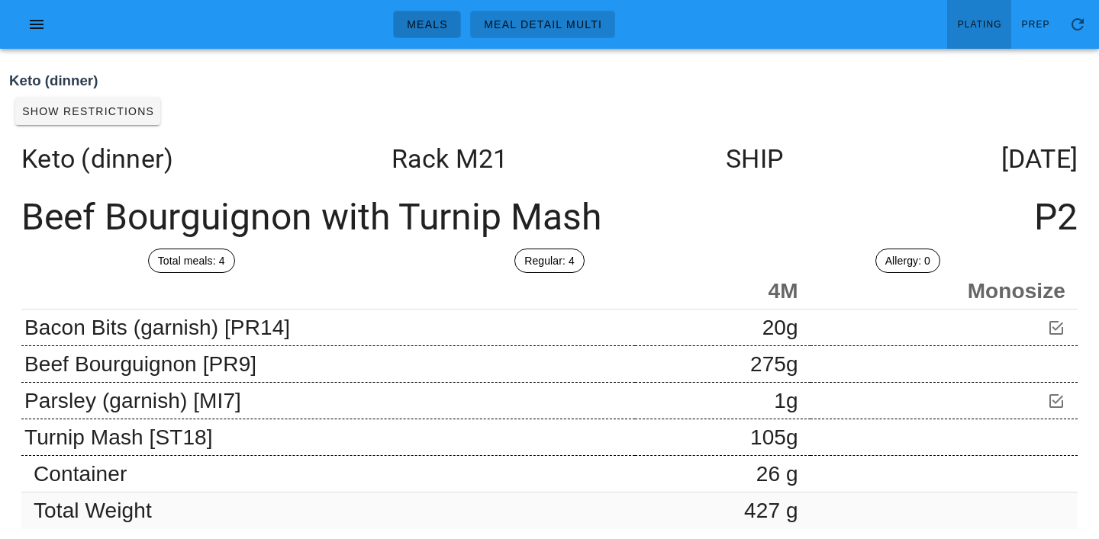
click at [427, 31] on span "Meals" at bounding box center [427, 24] width 42 height 12
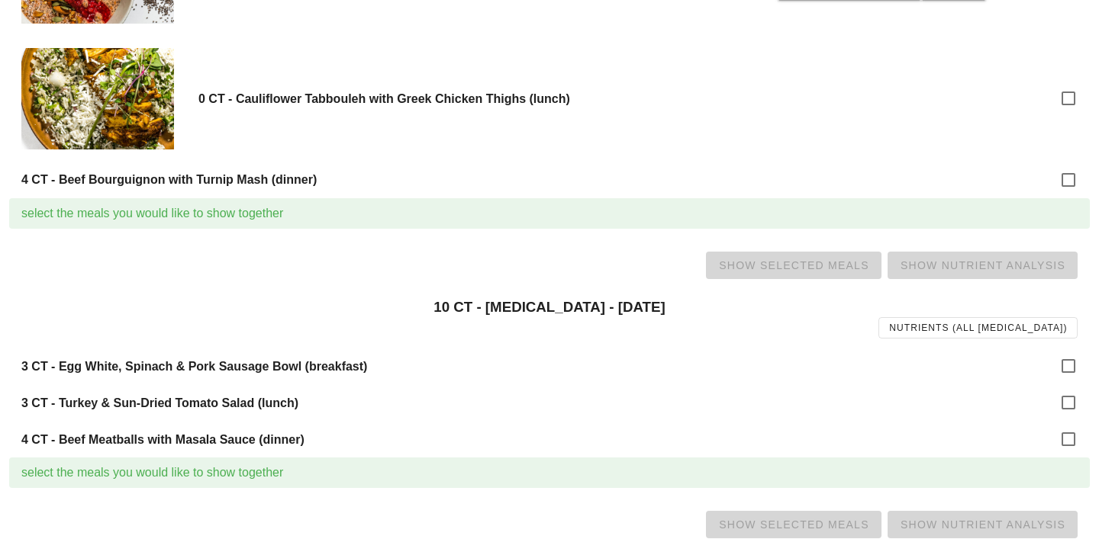
scroll to position [887, 0]
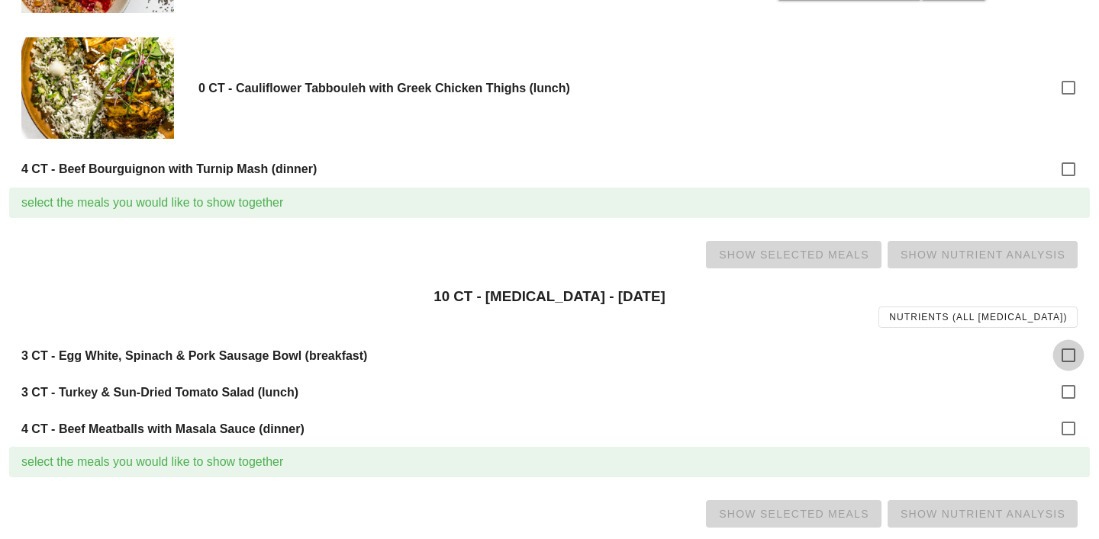
click at [1064, 353] on div at bounding box center [1068, 356] width 26 height 26
checkbox input "true"
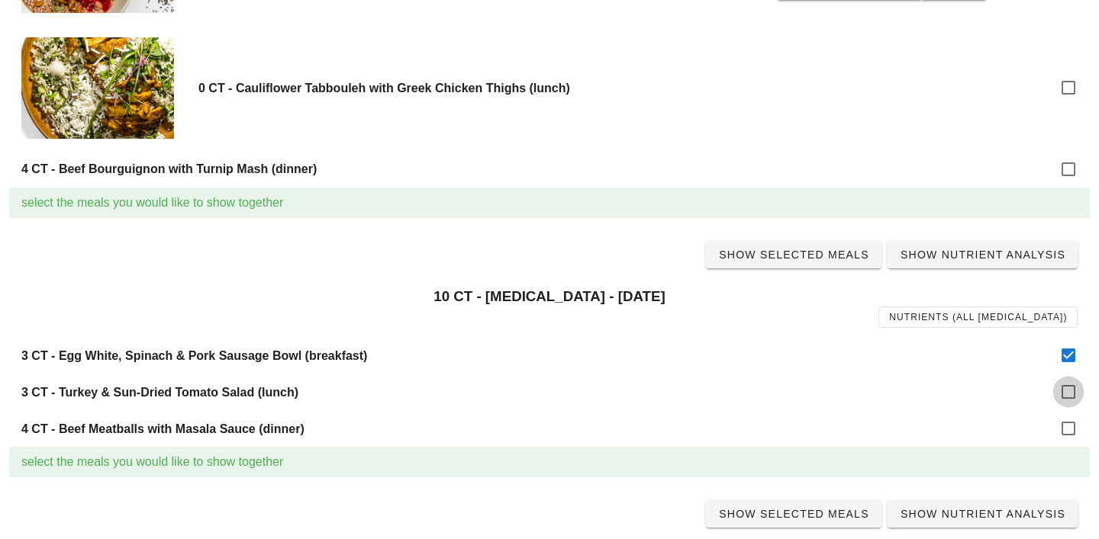
click at [1065, 389] on div at bounding box center [1068, 392] width 26 height 26
checkbox input "true"
click at [1066, 429] on div at bounding box center [1068, 429] width 26 height 26
checkbox input "true"
click at [789, 249] on span "Show Selected Meals" at bounding box center [793, 255] width 151 height 12
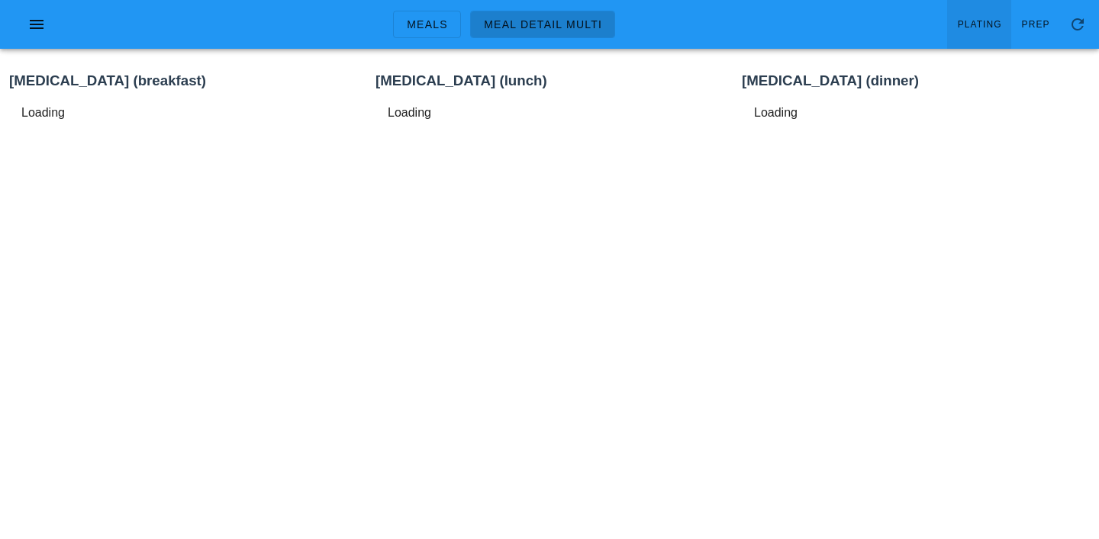
click at [985, 22] on span "Plating" at bounding box center [979, 24] width 45 height 11
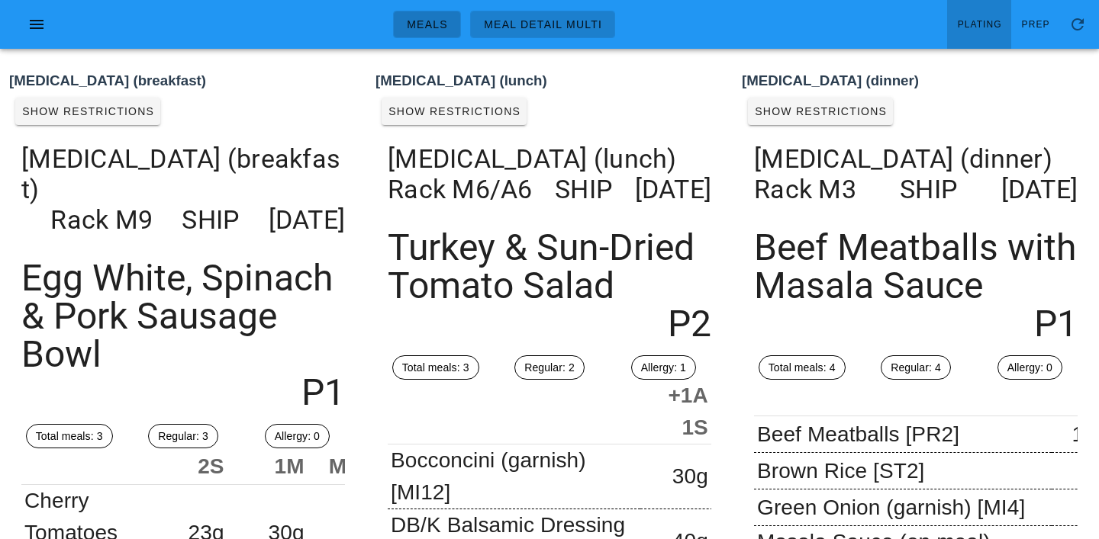
click at [421, 22] on span "Meals" at bounding box center [427, 24] width 42 height 12
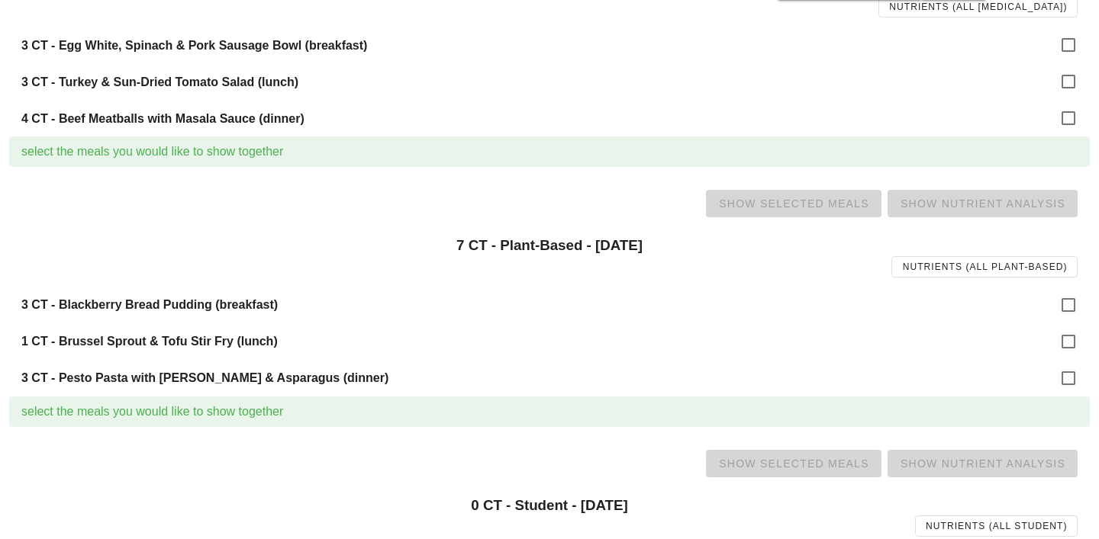
scroll to position [1200, 0]
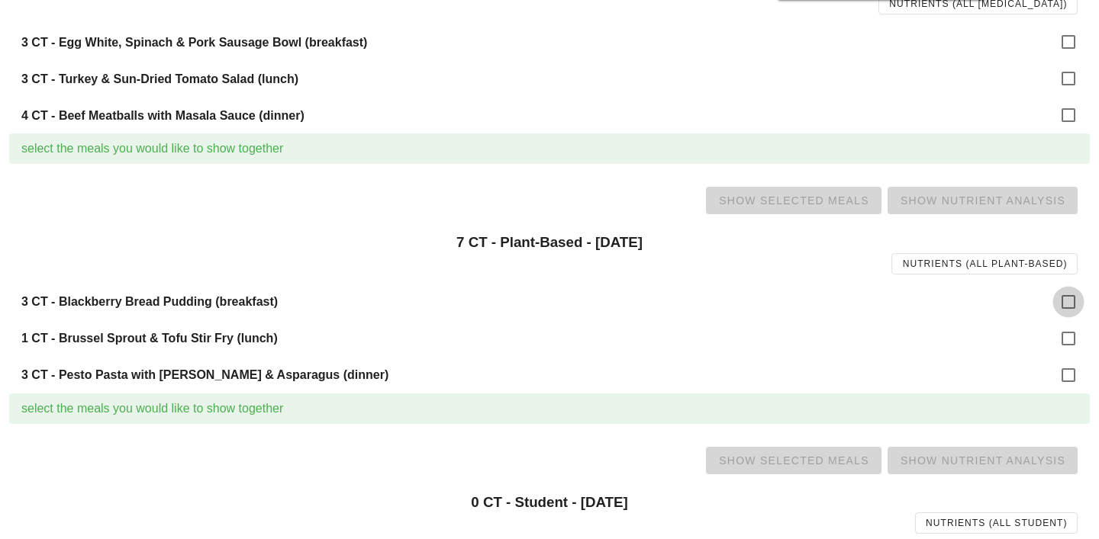
click at [1070, 304] on div at bounding box center [1068, 302] width 26 height 26
checkbox input "true"
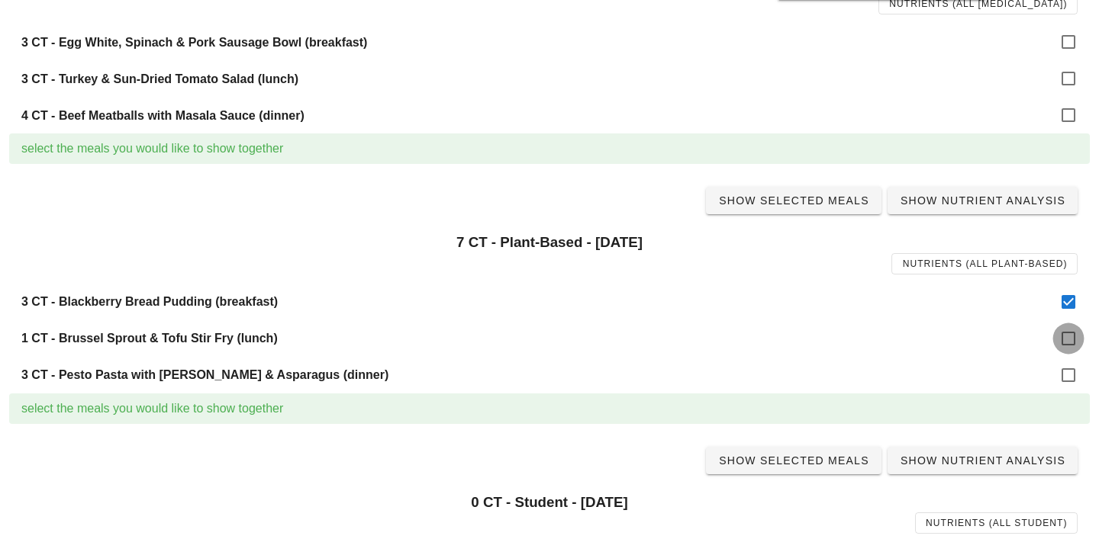
click at [1070, 346] on div at bounding box center [1068, 339] width 26 height 26
checkbox input "true"
click at [1070, 372] on div at bounding box center [1068, 375] width 26 height 26
checkbox input "true"
click at [784, 203] on span "Show Selected Meals" at bounding box center [793, 201] width 151 height 12
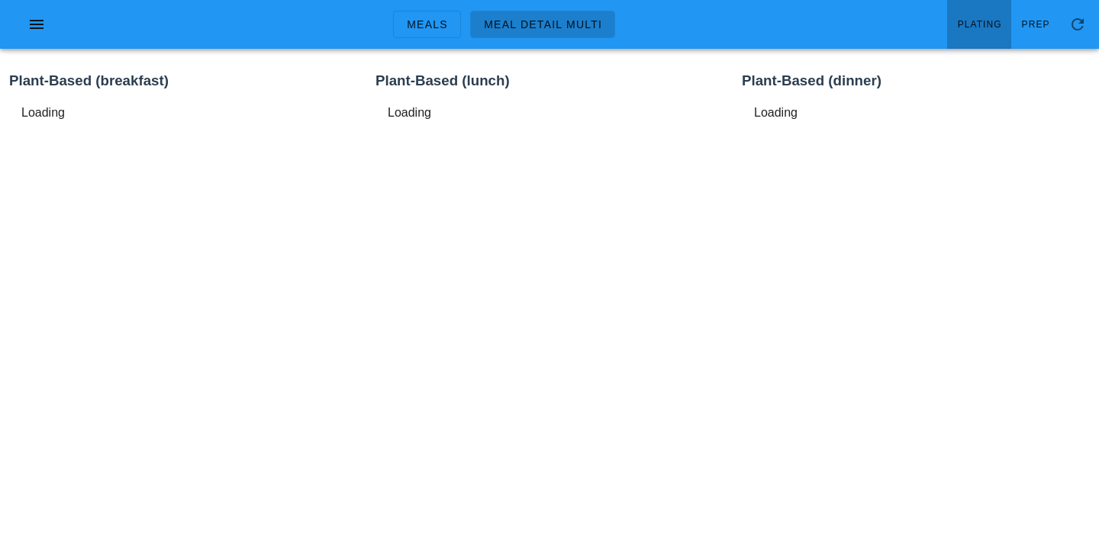
click at [987, 17] on link "Plating" at bounding box center [979, 24] width 64 height 49
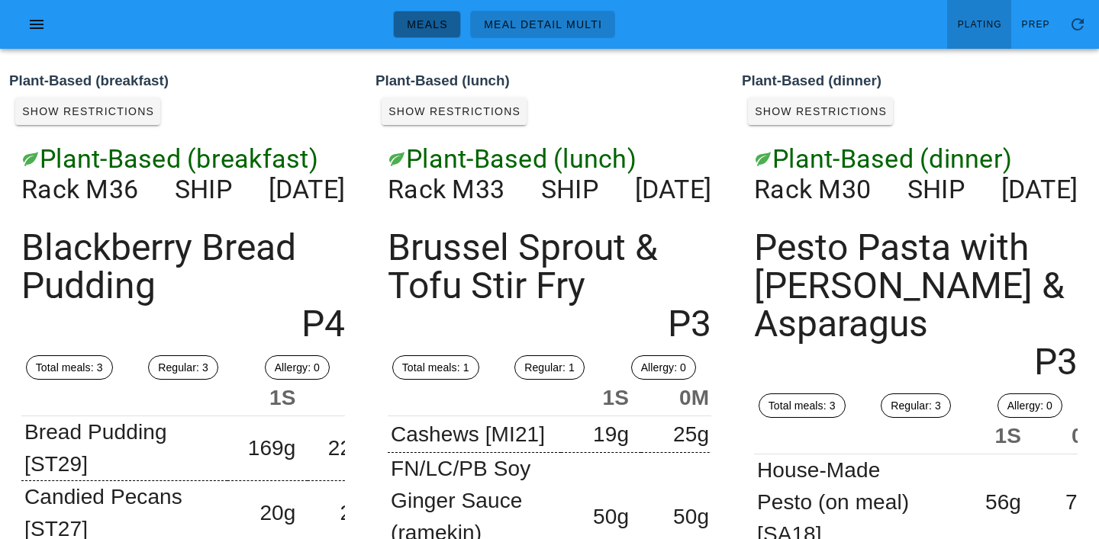
click at [435, 23] on span "Meals" at bounding box center [427, 24] width 42 height 12
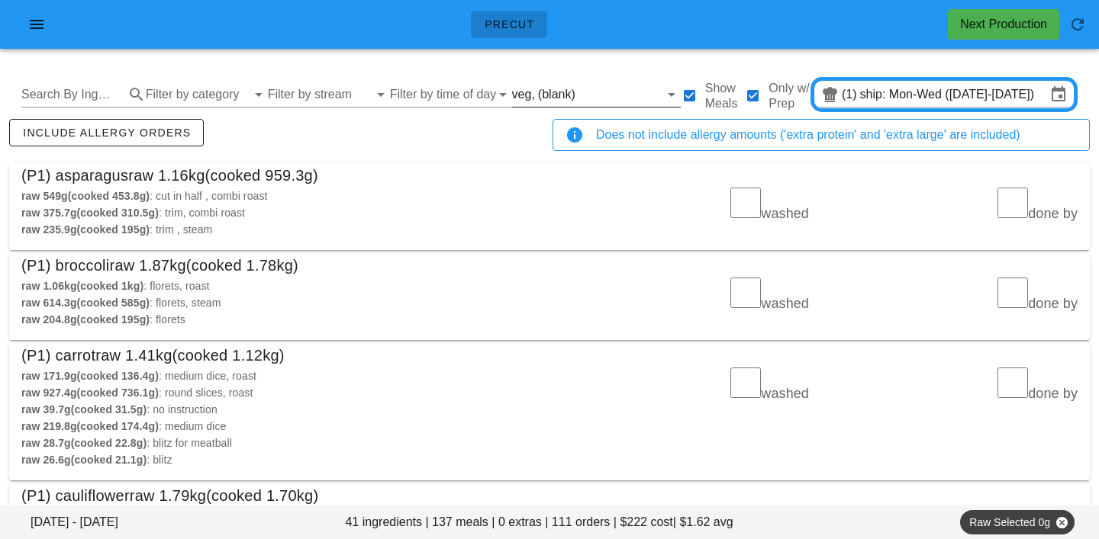
click at [578, 89] on input "text" at bounding box center [618, 94] width 81 height 24
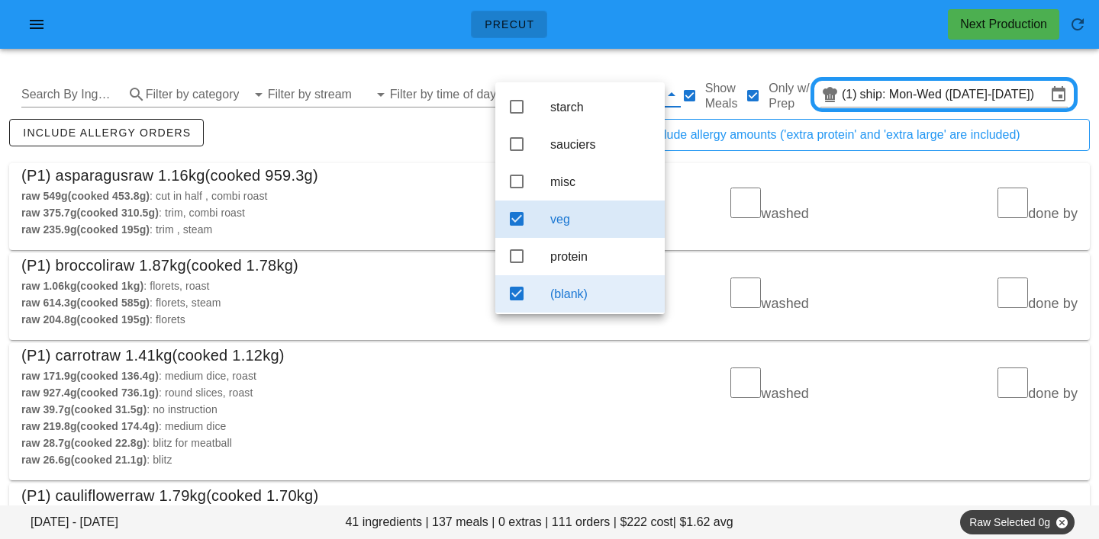
click at [562, 298] on div "(blank)" at bounding box center [601, 294] width 102 height 14
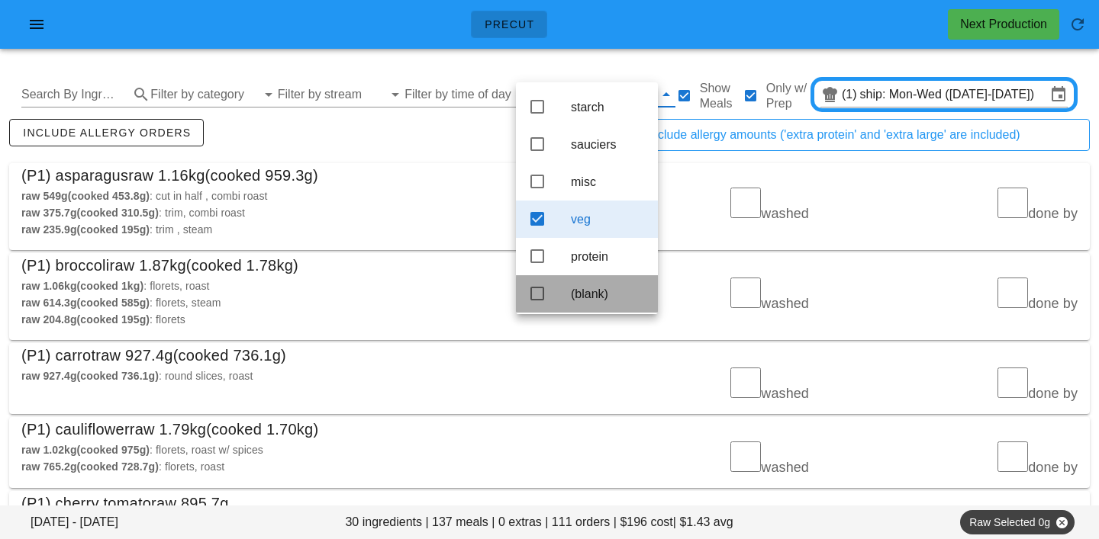
scroll to position [14, 0]
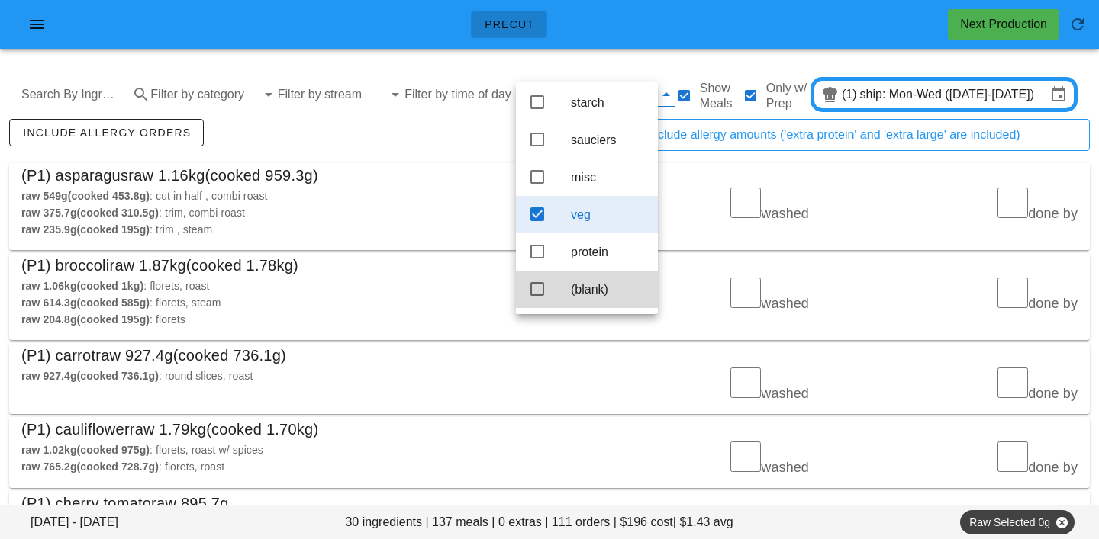
click at [471, 196] on div "raw 549g (cooked 453.8g) : cut in half , combi roast" at bounding box center [280, 196] width 519 height 17
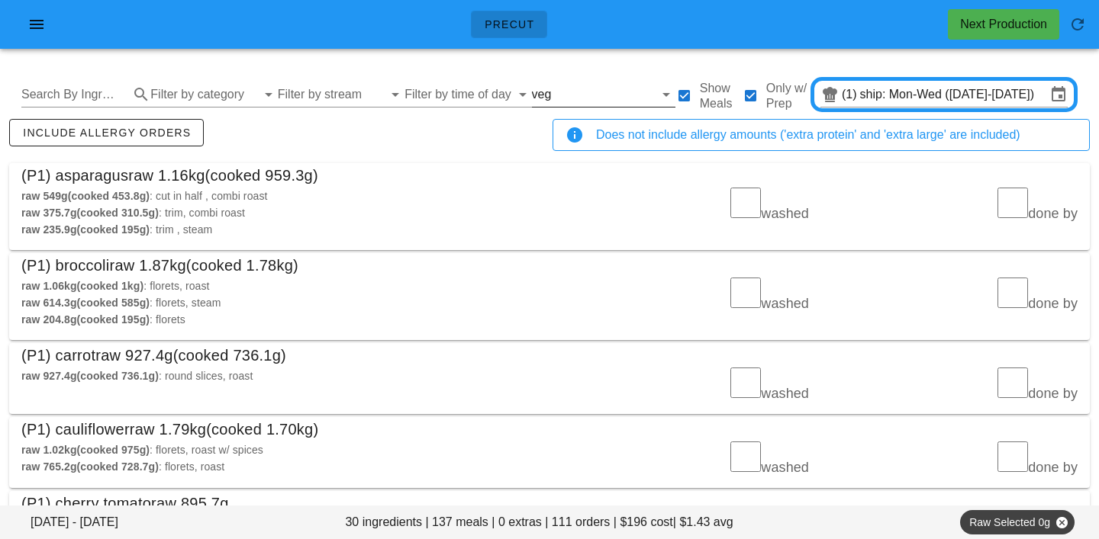
click at [554, 97] on input "text" at bounding box center [603, 94] width 99 height 24
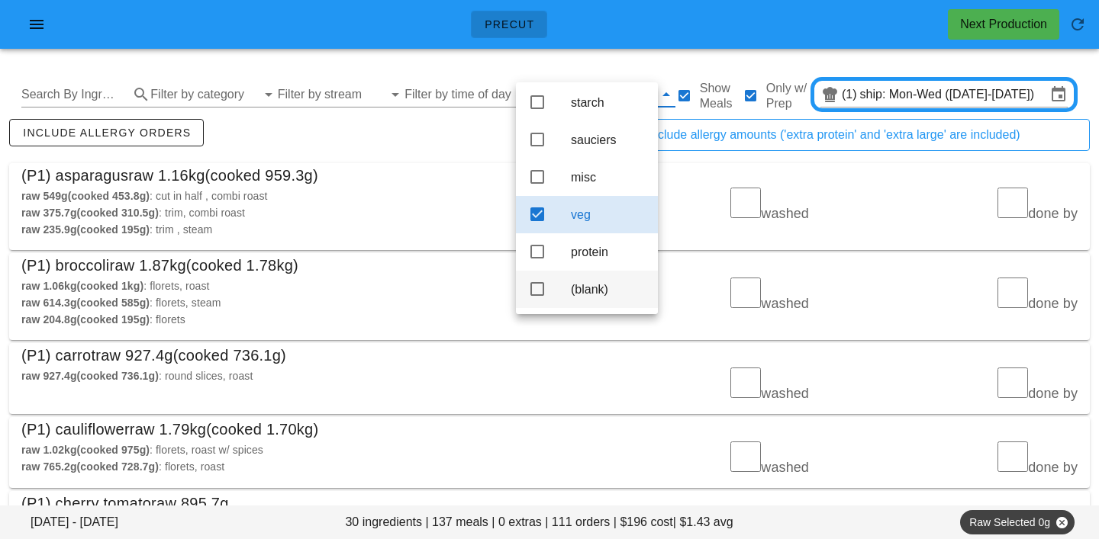
click at [598, 294] on div "(blank)" at bounding box center [608, 289] width 75 height 14
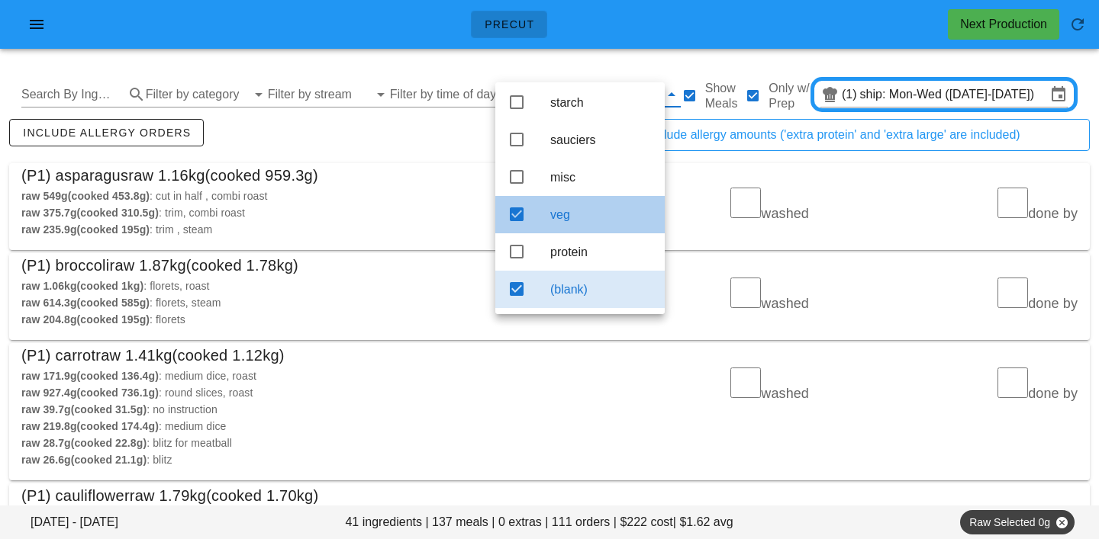
click at [586, 208] on div "veg" at bounding box center [601, 215] width 102 height 14
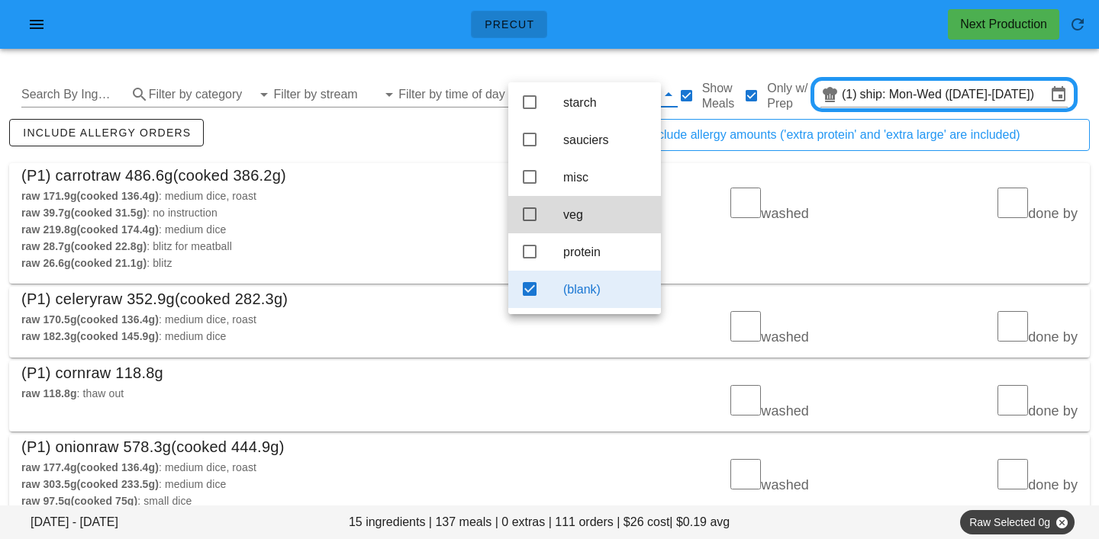
click at [436, 133] on div "include allergy orders" at bounding box center [277, 141] width 543 height 50
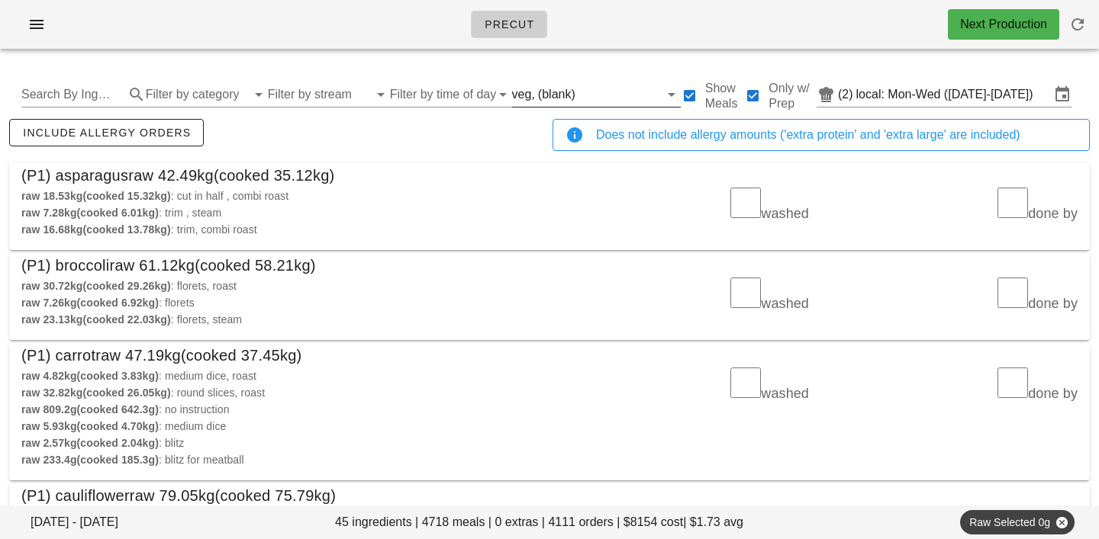
click at [559, 101] on div "veg, (blank)" at bounding box center [585, 94] width 147 height 24
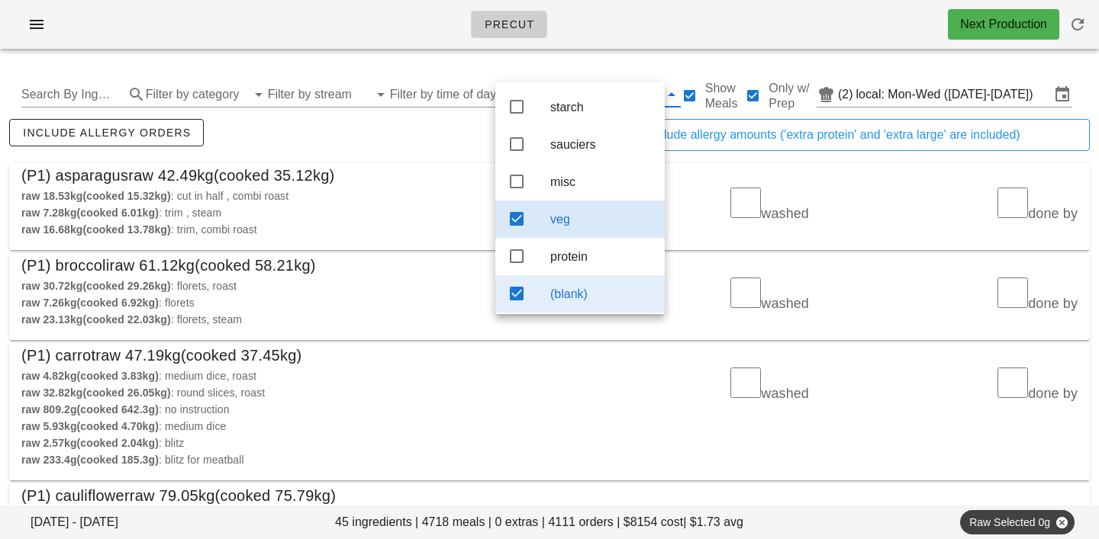
click at [565, 301] on div "(blank)" at bounding box center [601, 294] width 102 height 14
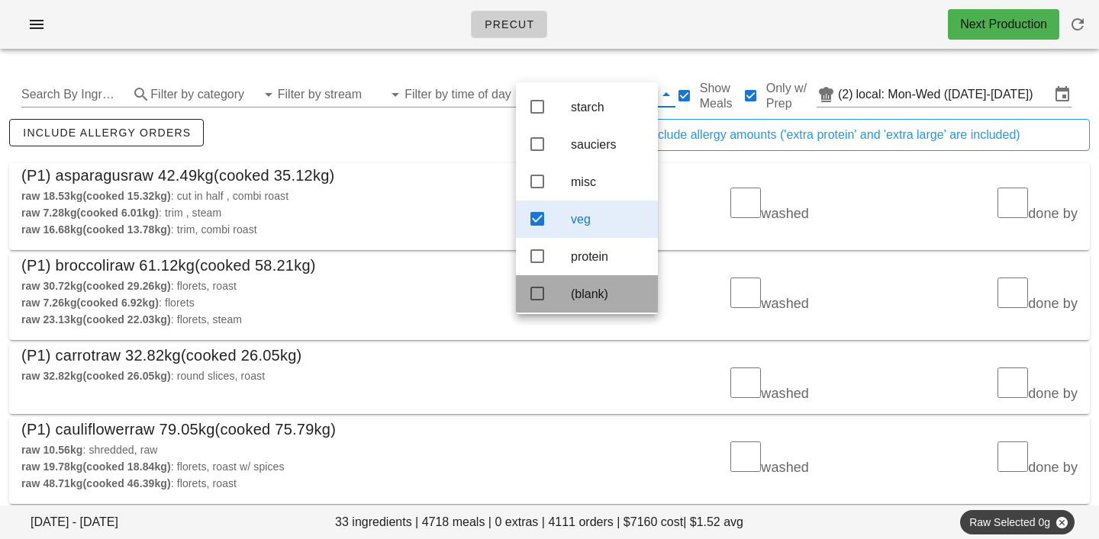
click at [437, 171] on div "(P1) asparagus raw 42.49kg (cooked 35.12kg)" at bounding box center [549, 175] width 1080 height 24
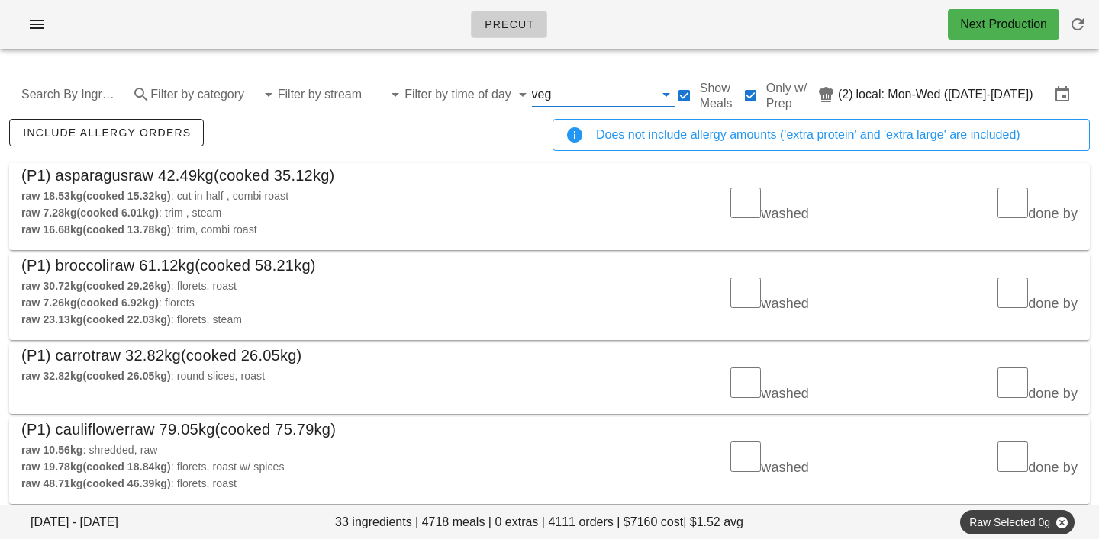
click at [554, 89] on input "text" at bounding box center [603, 94] width 99 height 24
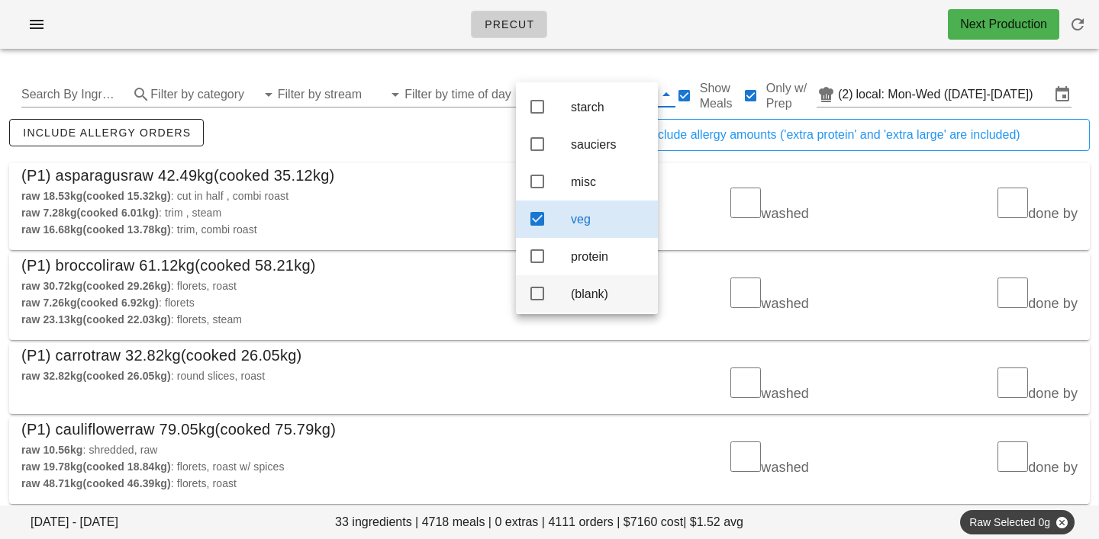
click at [588, 301] on div "(blank)" at bounding box center [608, 294] width 75 height 14
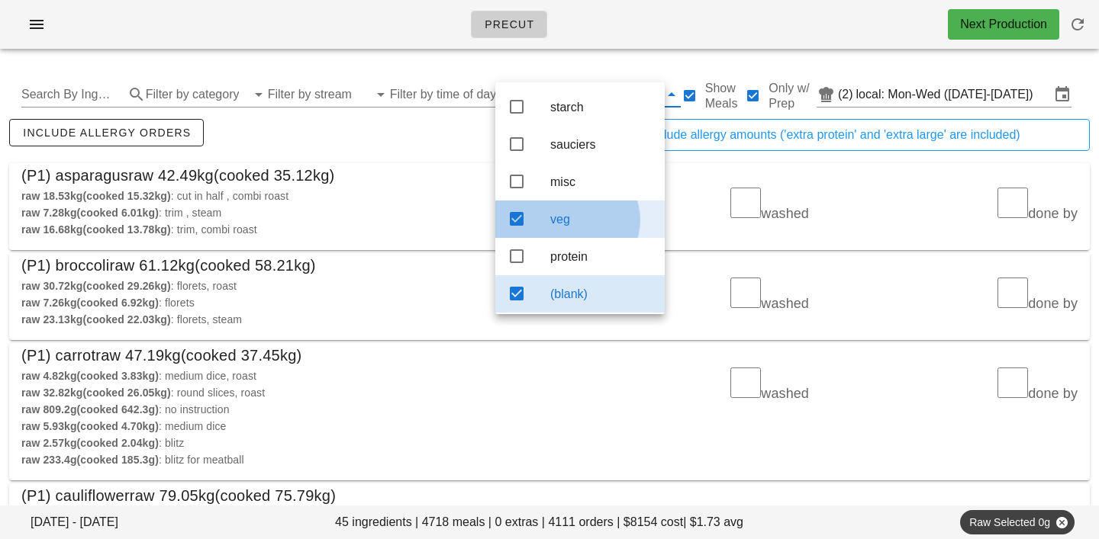
click at [569, 217] on div "veg" at bounding box center [579, 219] width 169 height 37
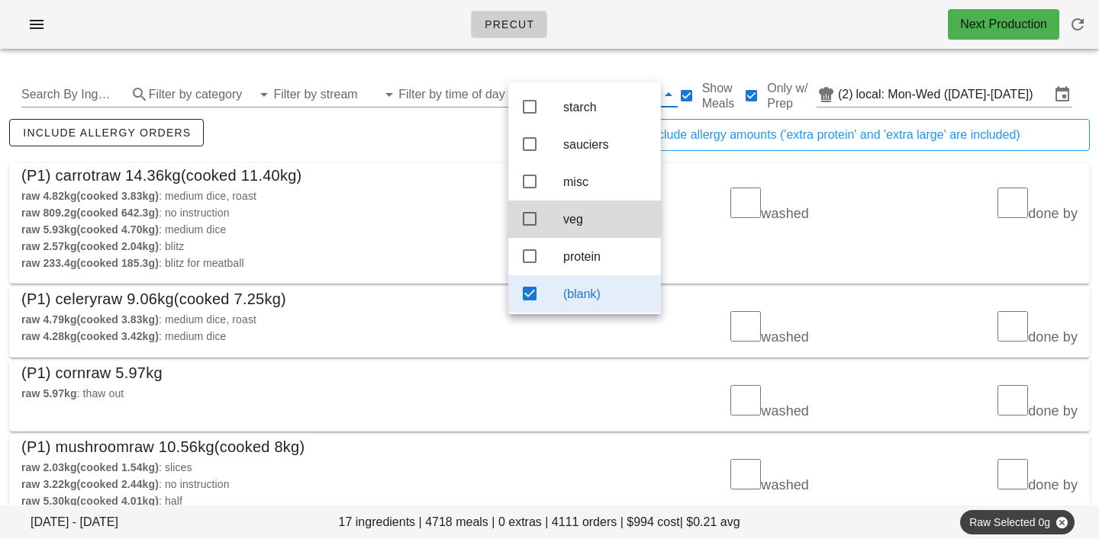
scroll to position [14, 0]
click at [401, 128] on div "include allergy orders" at bounding box center [277, 141] width 543 height 50
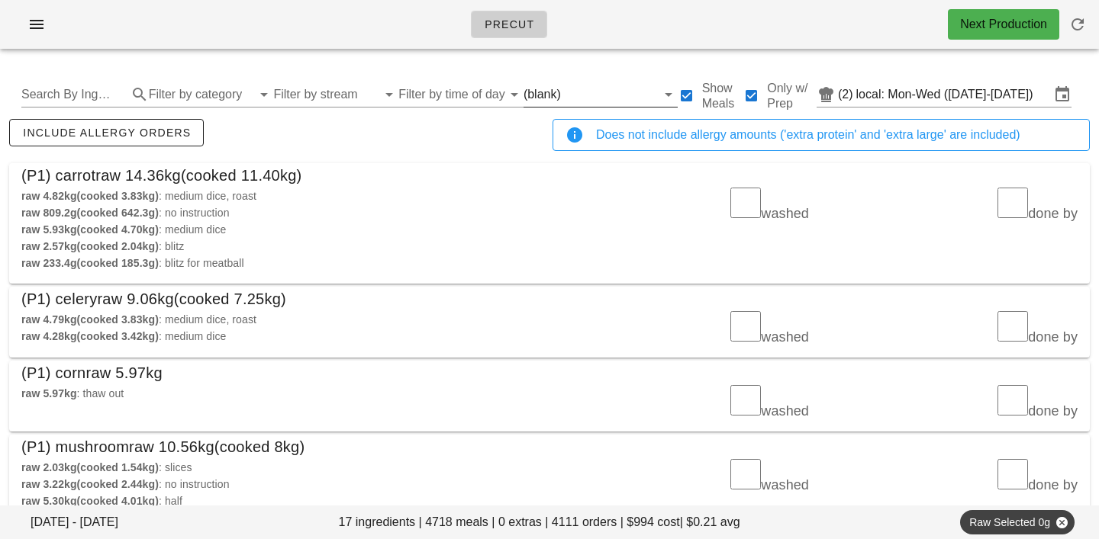
click at [542, 95] on div "(blank)" at bounding box center [541, 95] width 37 height 14
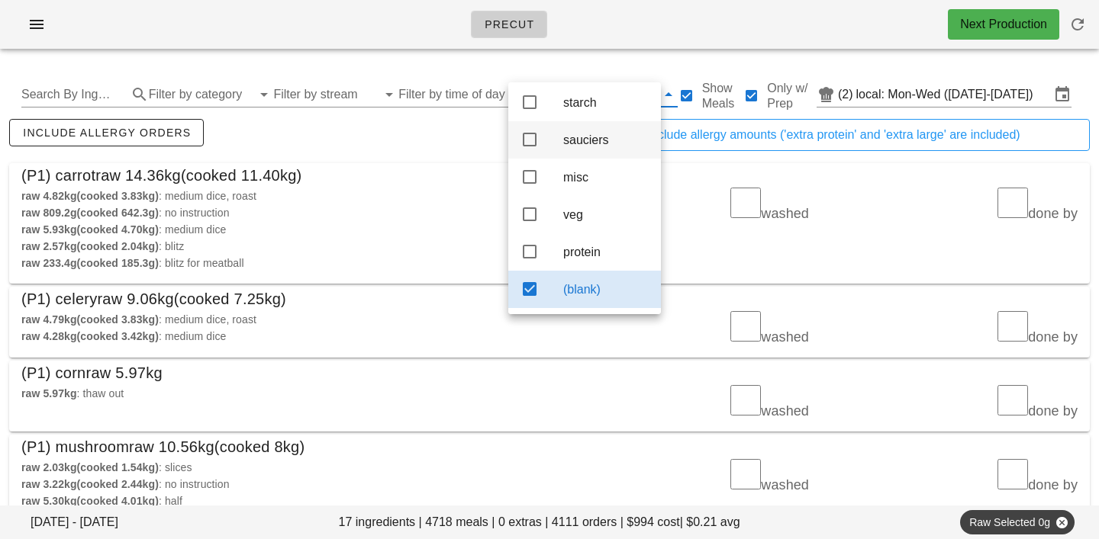
scroll to position [0, 0]
